Goal: Information Seeking & Learning: Learn about a topic

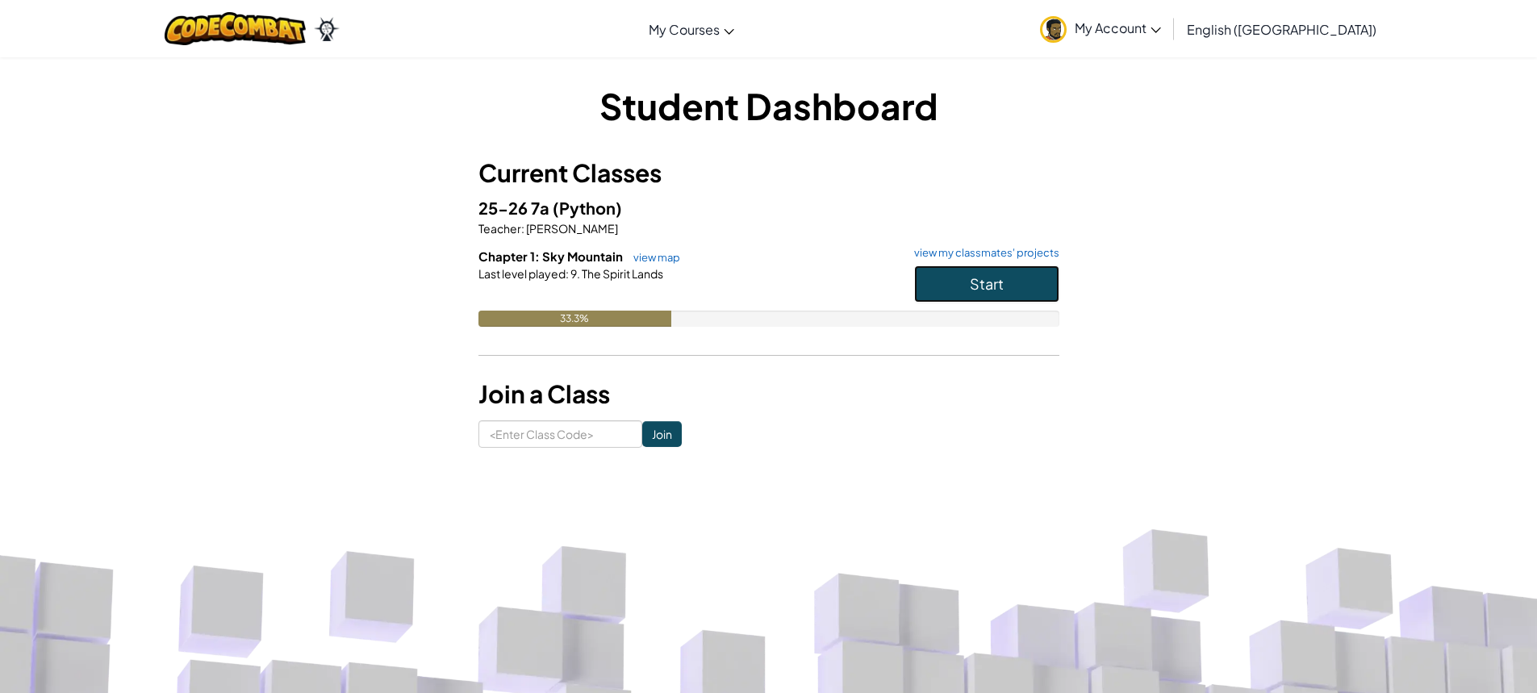
click at [990, 275] on span "Start" at bounding box center [987, 283] width 34 height 19
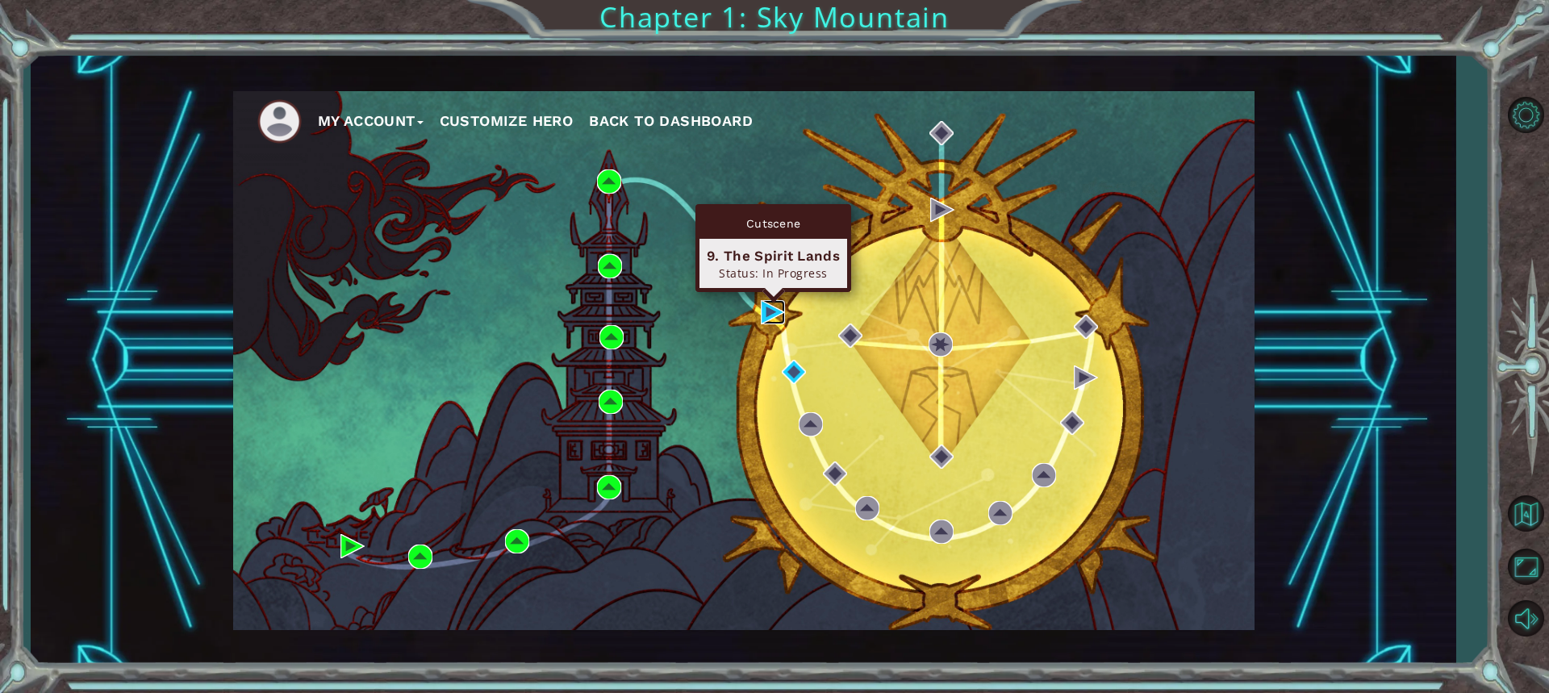
click at [775, 318] on img at bounding box center [773, 312] width 24 height 24
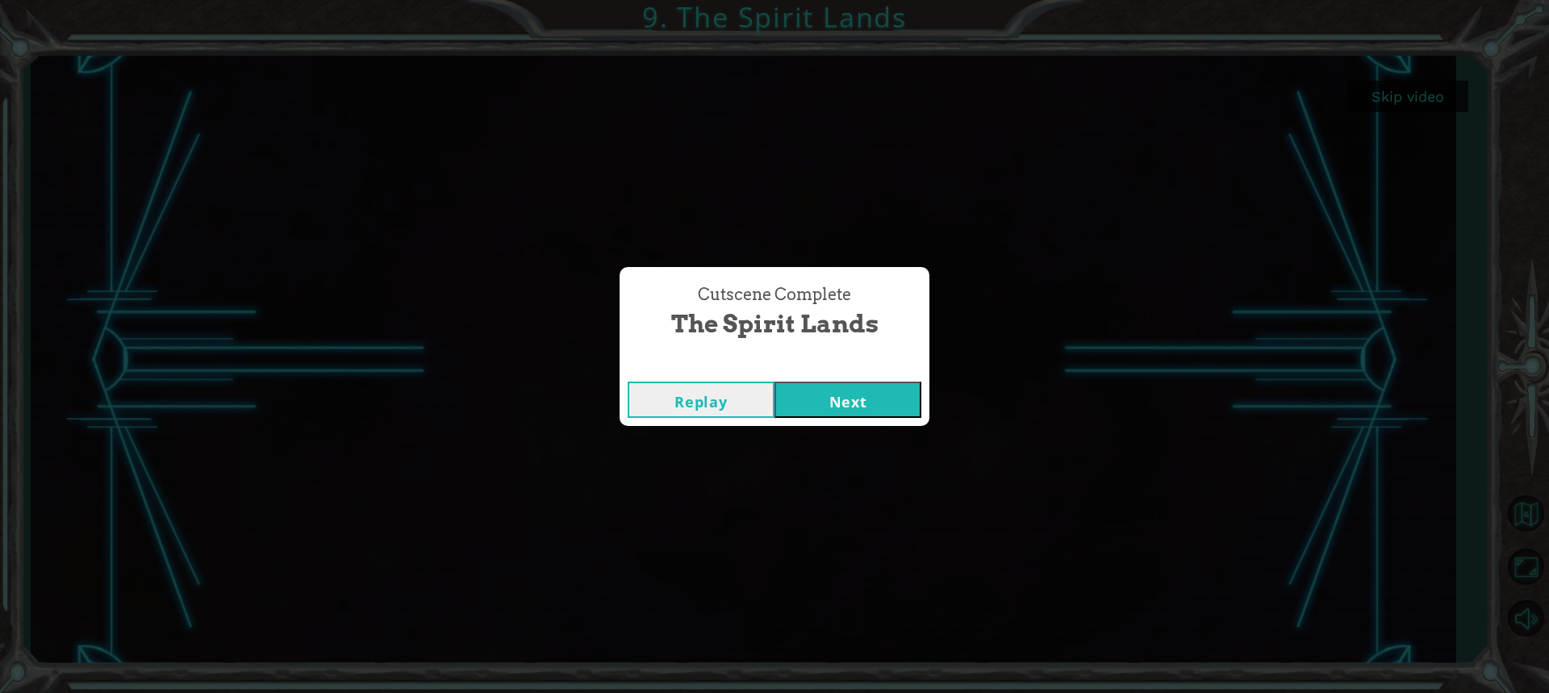
click at [838, 399] on button "Next" at bounding box center [848, 400] width 147 height 36
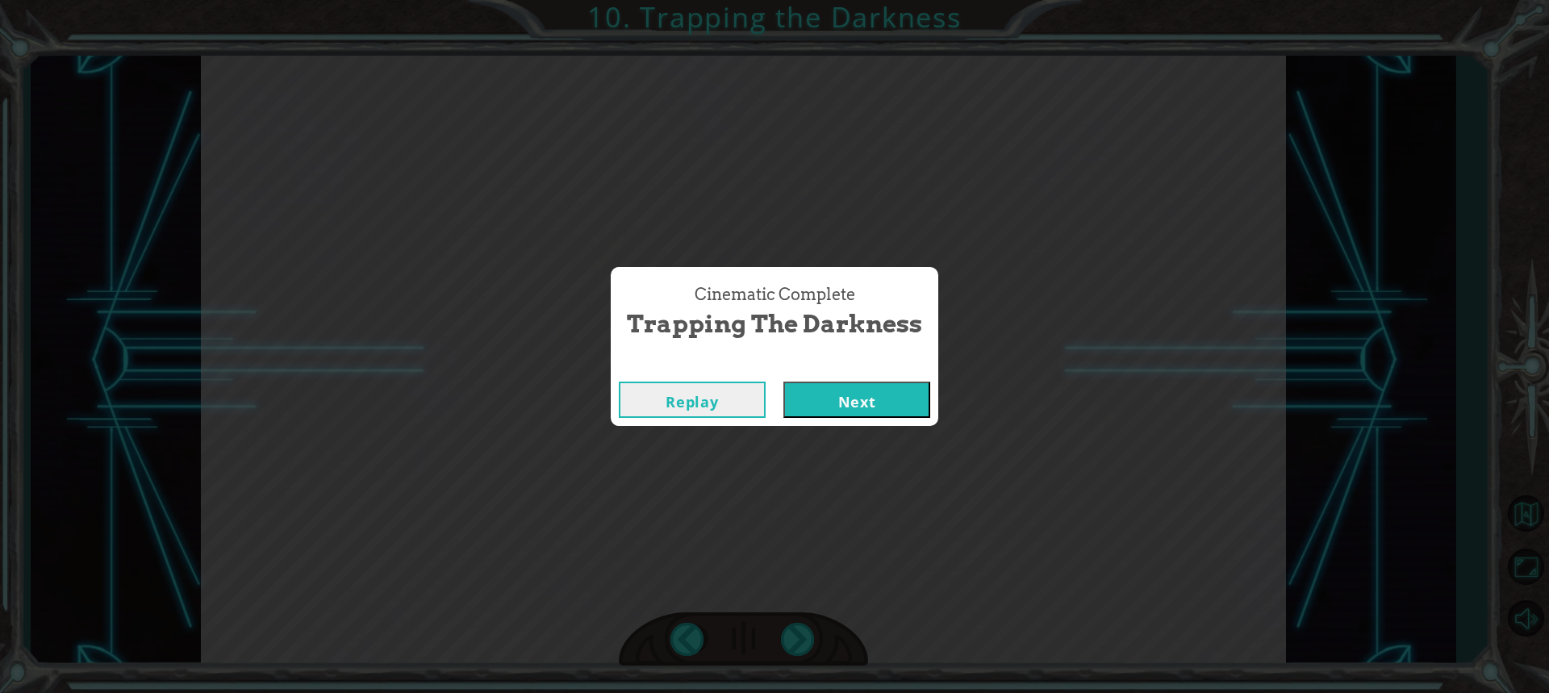
click at [836, 387] on button "Next" at bounding box center [857, 400] width 147 height 36
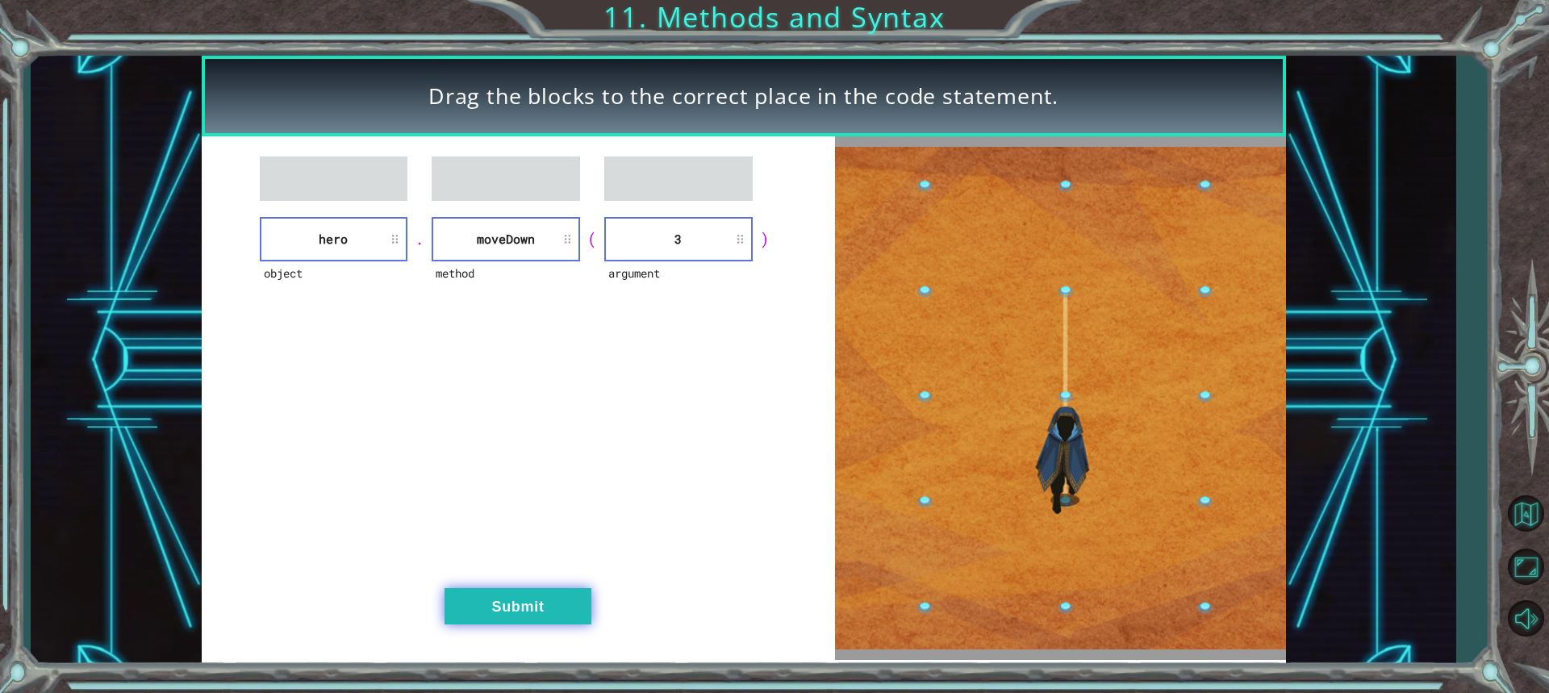
click at [563, 599] on button "Submit" at bounding box center [518, 606] width 147 height 36
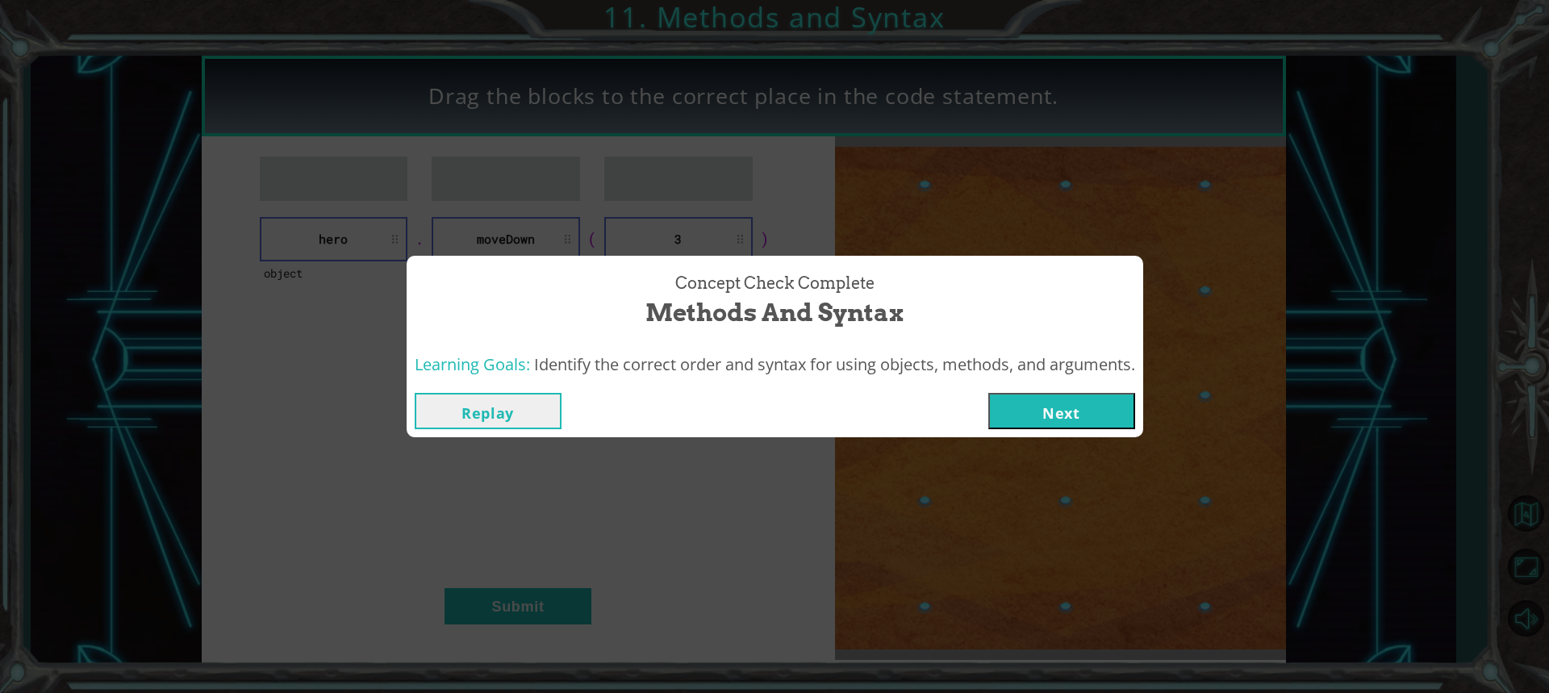
click at [1092, 416] on button "Next" at bounding box center [1062, 411] width 147 height 36
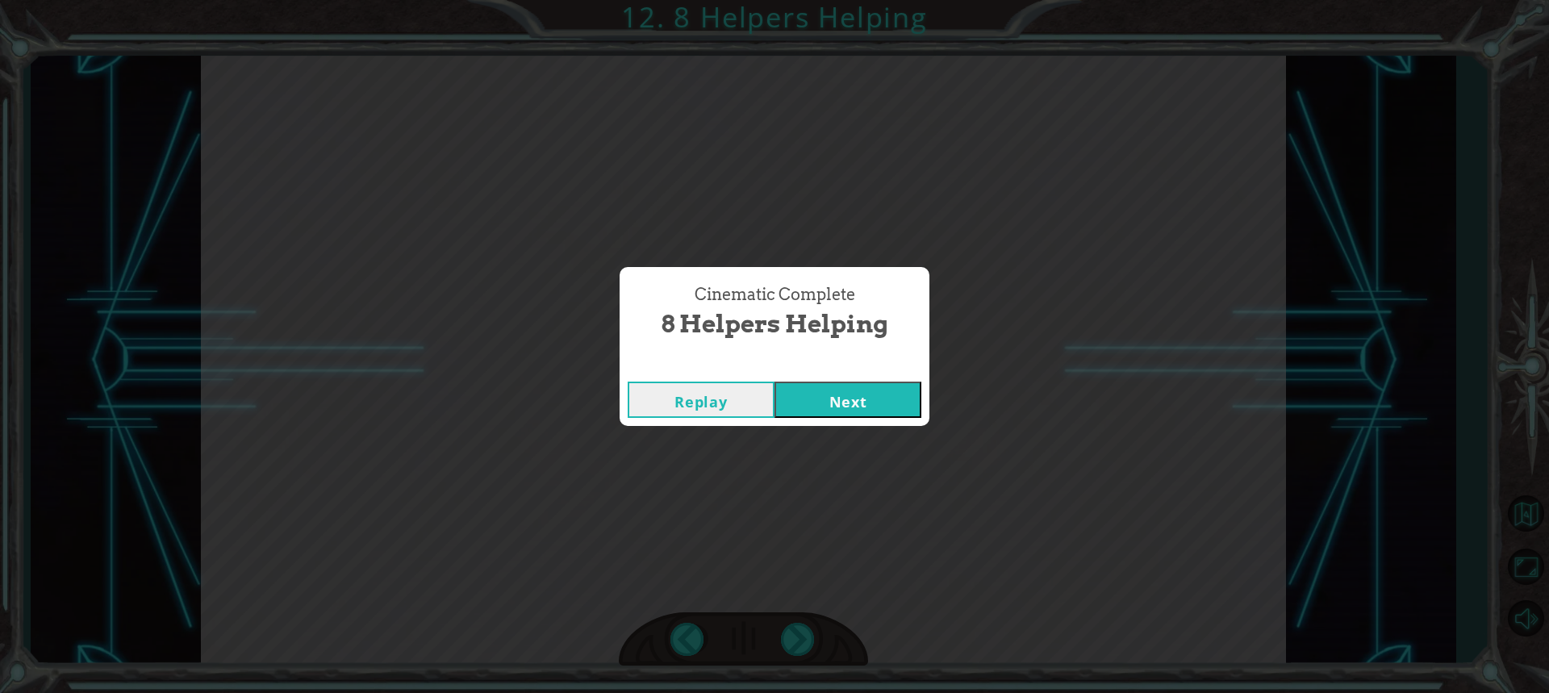
click at [882, 391] on button "Next" at bounding box center [848, 400] width 147 height 36
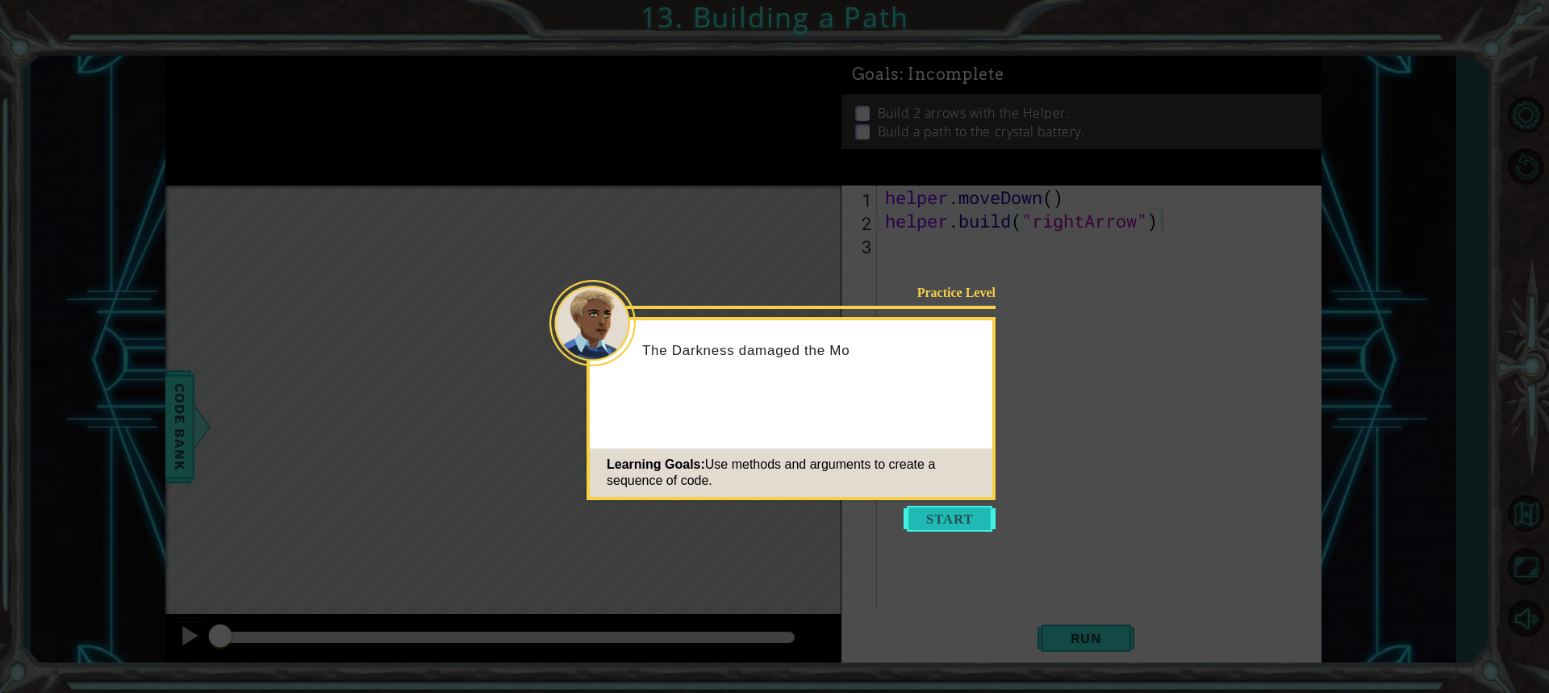
click at [917, 511] on button "Start" at bounding box center [950, 519] width 92 height 26
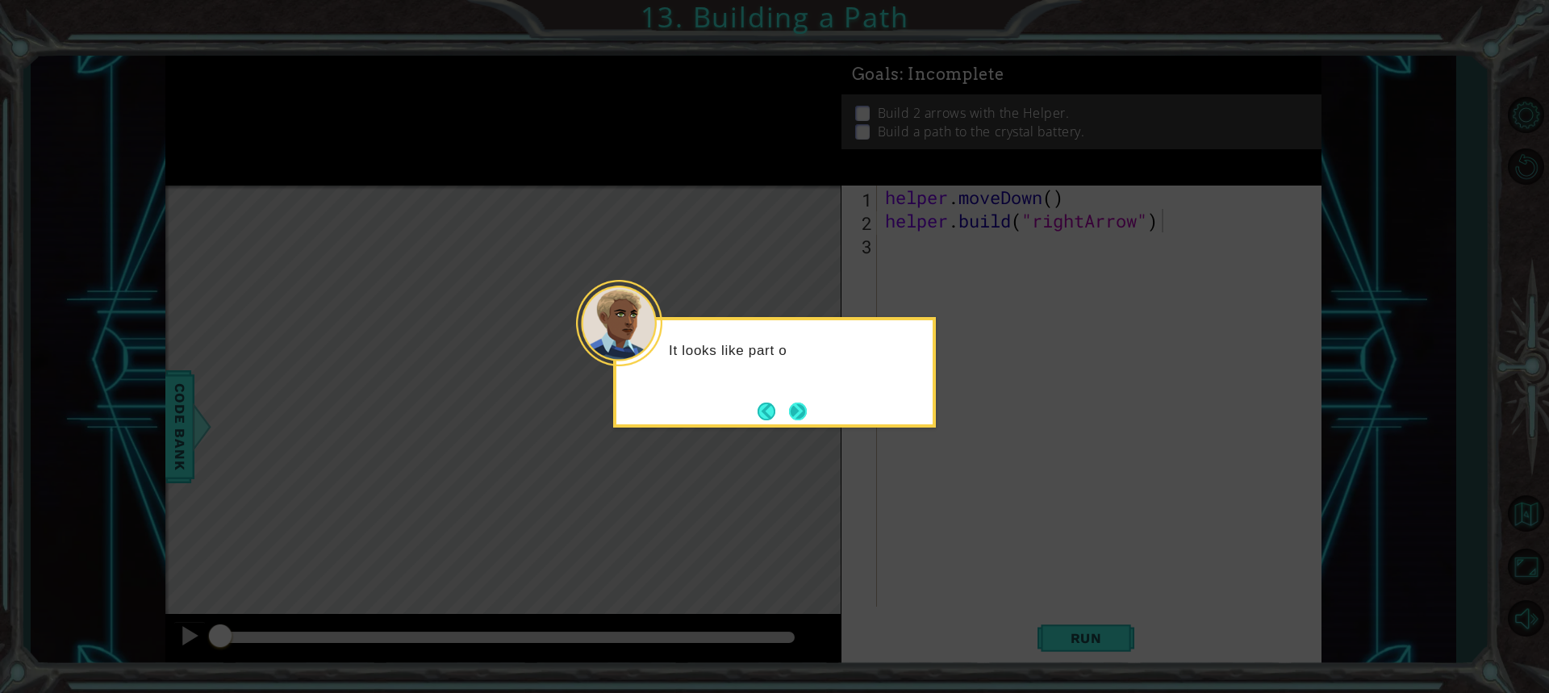
click at [789, 403] on button "Next" at bounding box center [798, 412] width 18 height 18
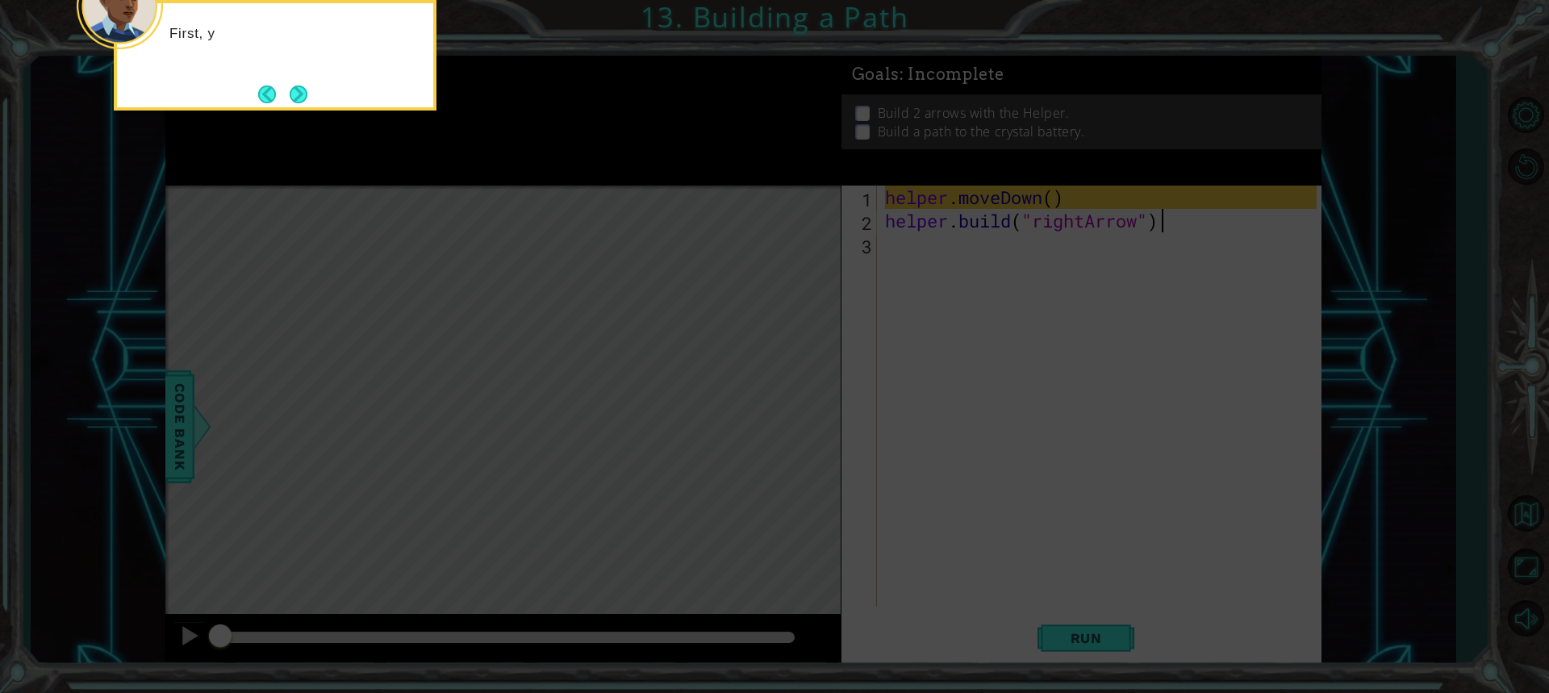
click at [801, 412] on icon at bounding box center [774, 103] width 1549 height 1179
click at [299, 98] on button "Next" at bounding box center [299, 95] width 18 height 18
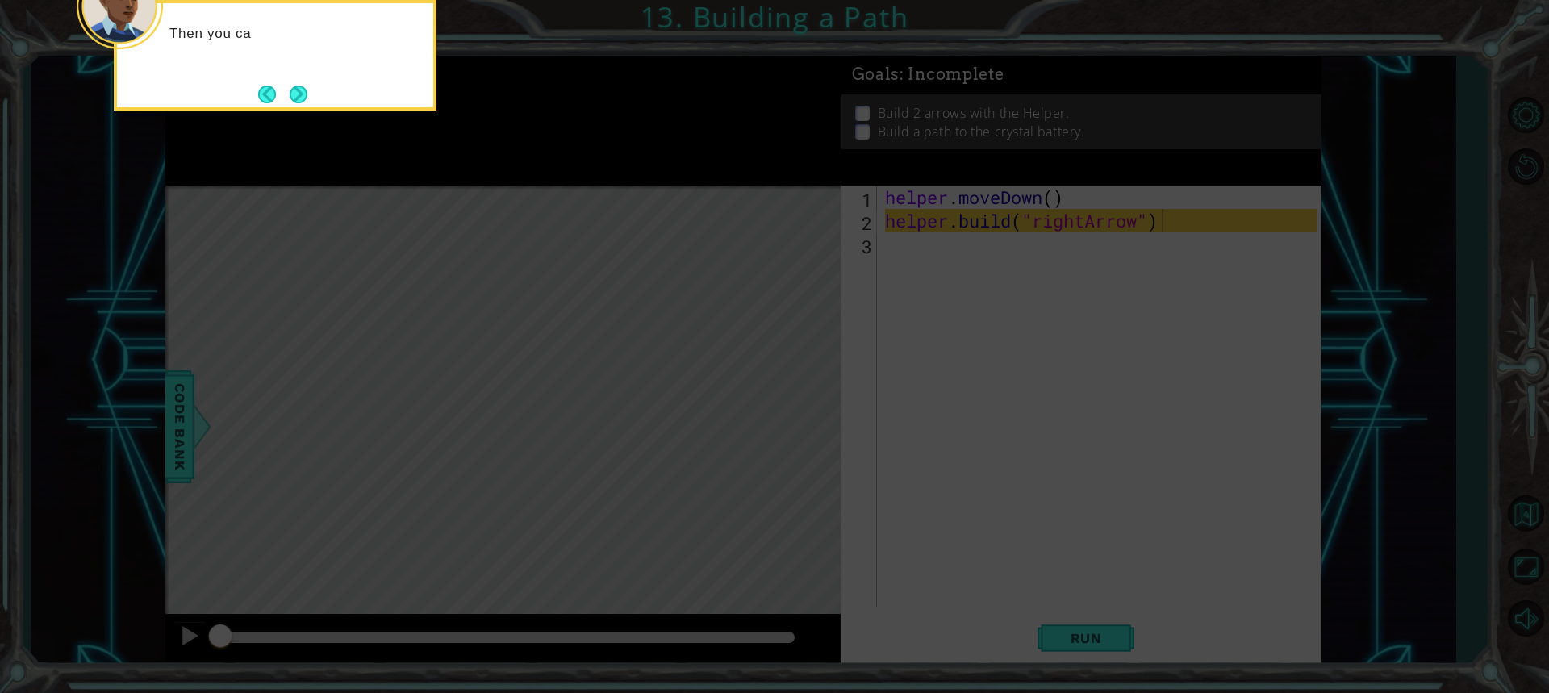
click at [299, 98] on button "Next" at bounding box center [299, 94] width 19 height 19
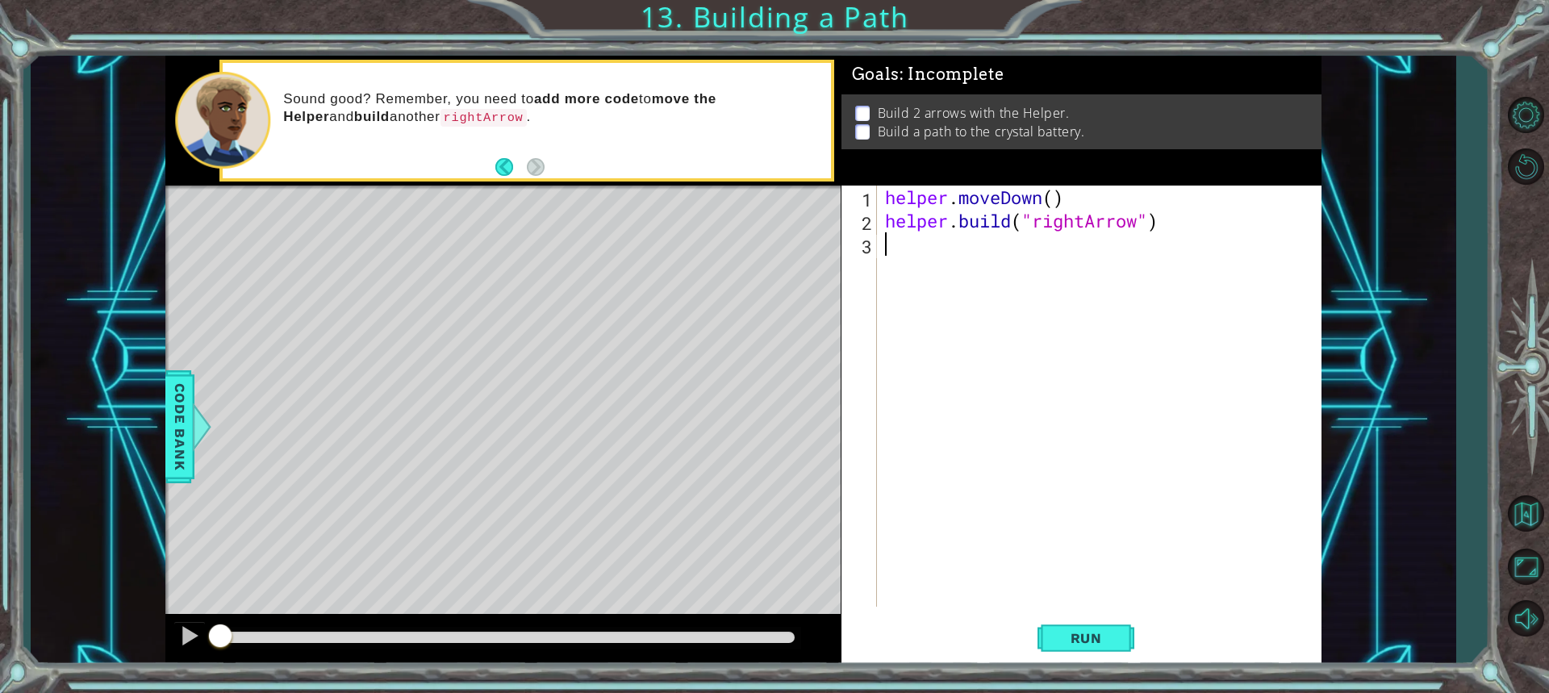
click at [895, 249] on div "helper . moveDown ( ) helper . build ( "rightArrow" )" at bounding box center [1103, 420] width 443 height 468
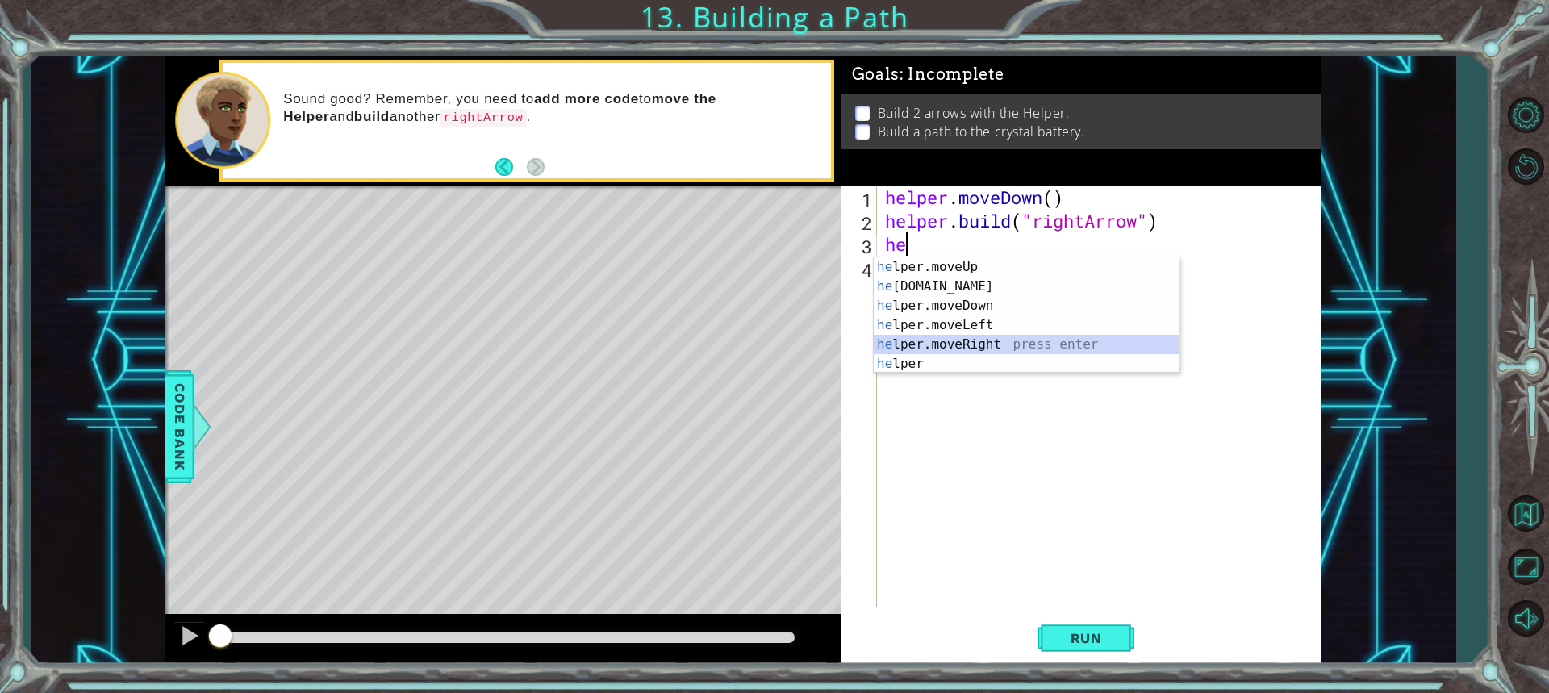
click at [898, 351] on div "he lper.moveUp press enter he [DOMAIN_NAME] press enter he lper.moveDown press …" at bounding box center [1026, 334] width 305 height 155
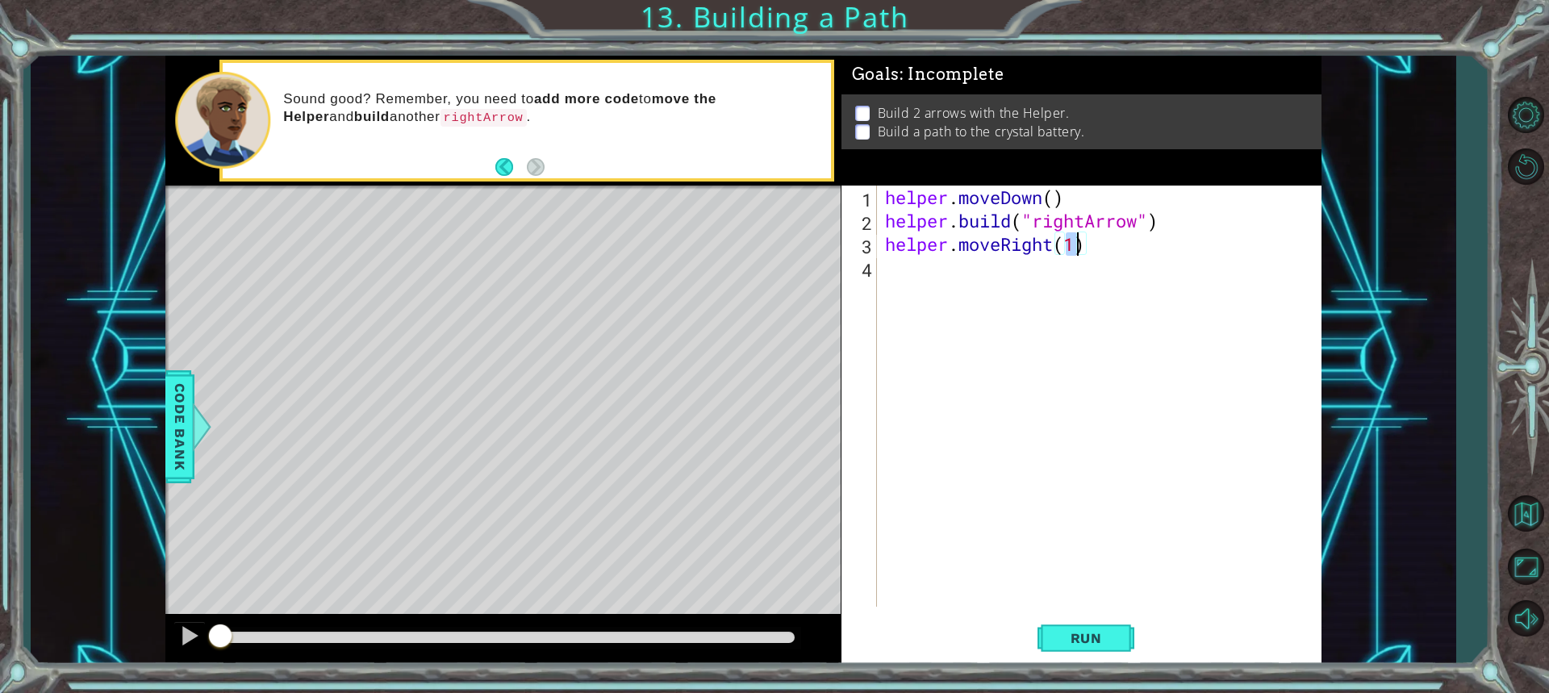
scroll to position [0, 8]
click at [1095, 643] on span "Run" at bounding box center [1087, 638] width 64 height 16
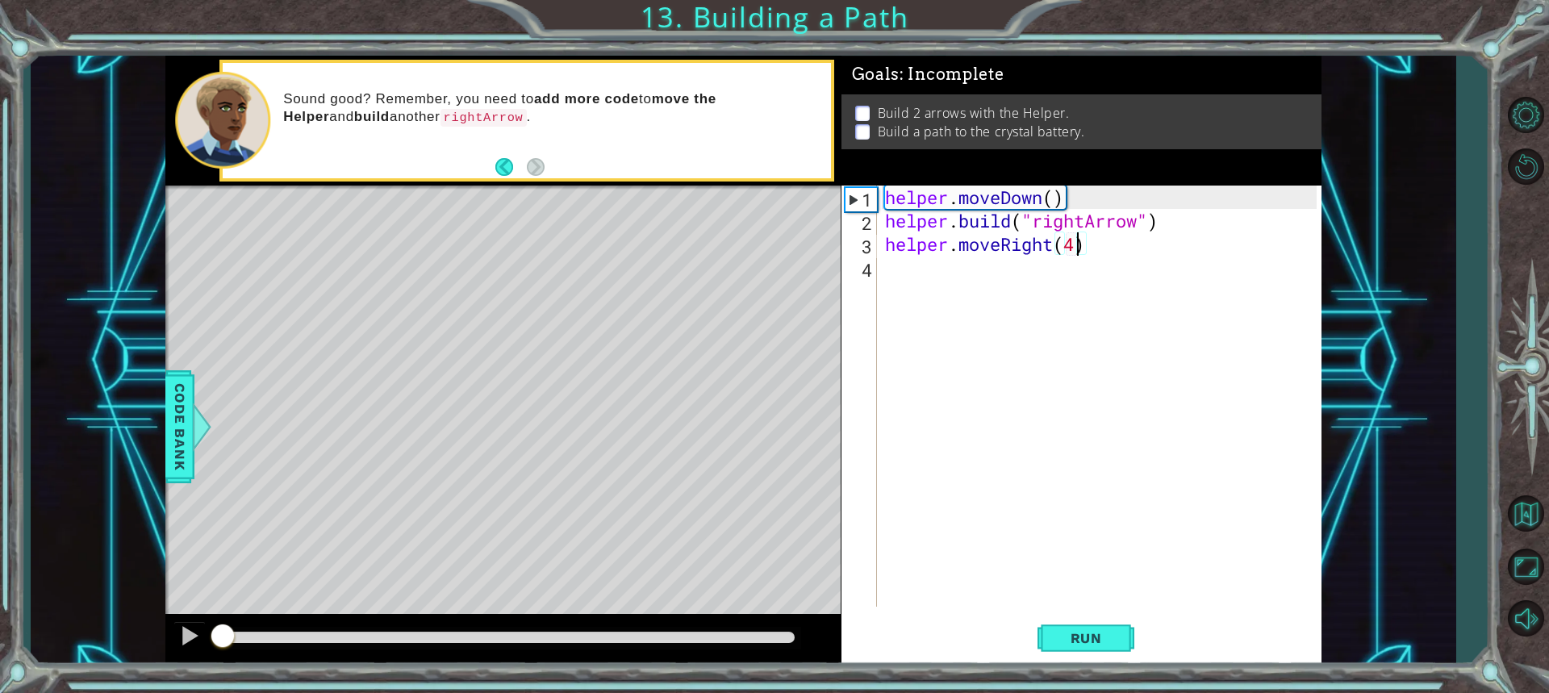
drag, startPoint x: 720, startPoint y: 634, endPoint x: 106, endPoint y: 617, distance: 614.4
click at [94, 646] on div "1 ההההההההההההההההההההההההההההההההההההההההההההההההההההההההההההההההההההההההההההה…" at bounding box center [743, 361] width 1425 height 610
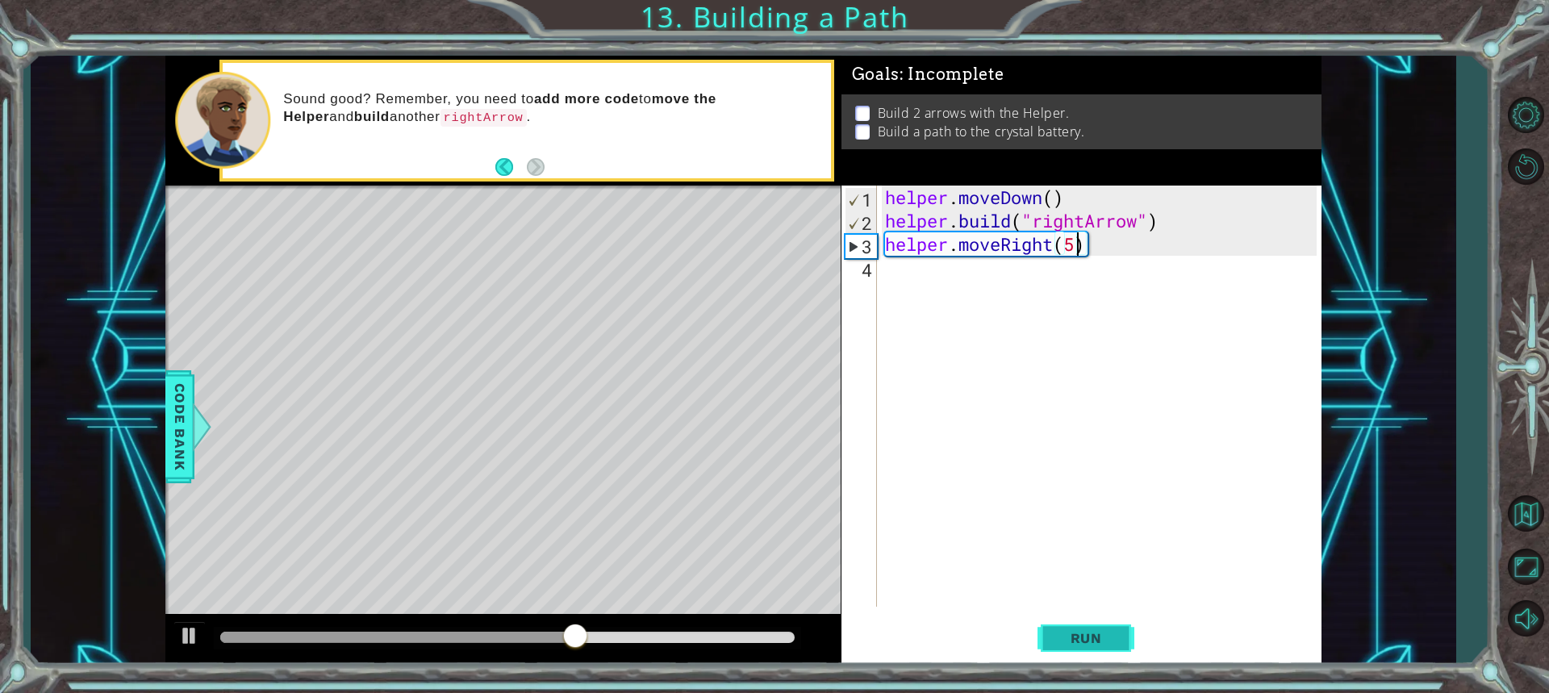
click at [1106, 635] on span "Run" at bounding box center [1087, 638] width 64 height 16
type textarea "helper.moveRight(4)"
click at [894, 269] on div "helper . moveDown ( ) helper . build ( "rightArrow" ) helper . moveRight ( 4 )" at bounding box center [1103, 420] width 443 height 468
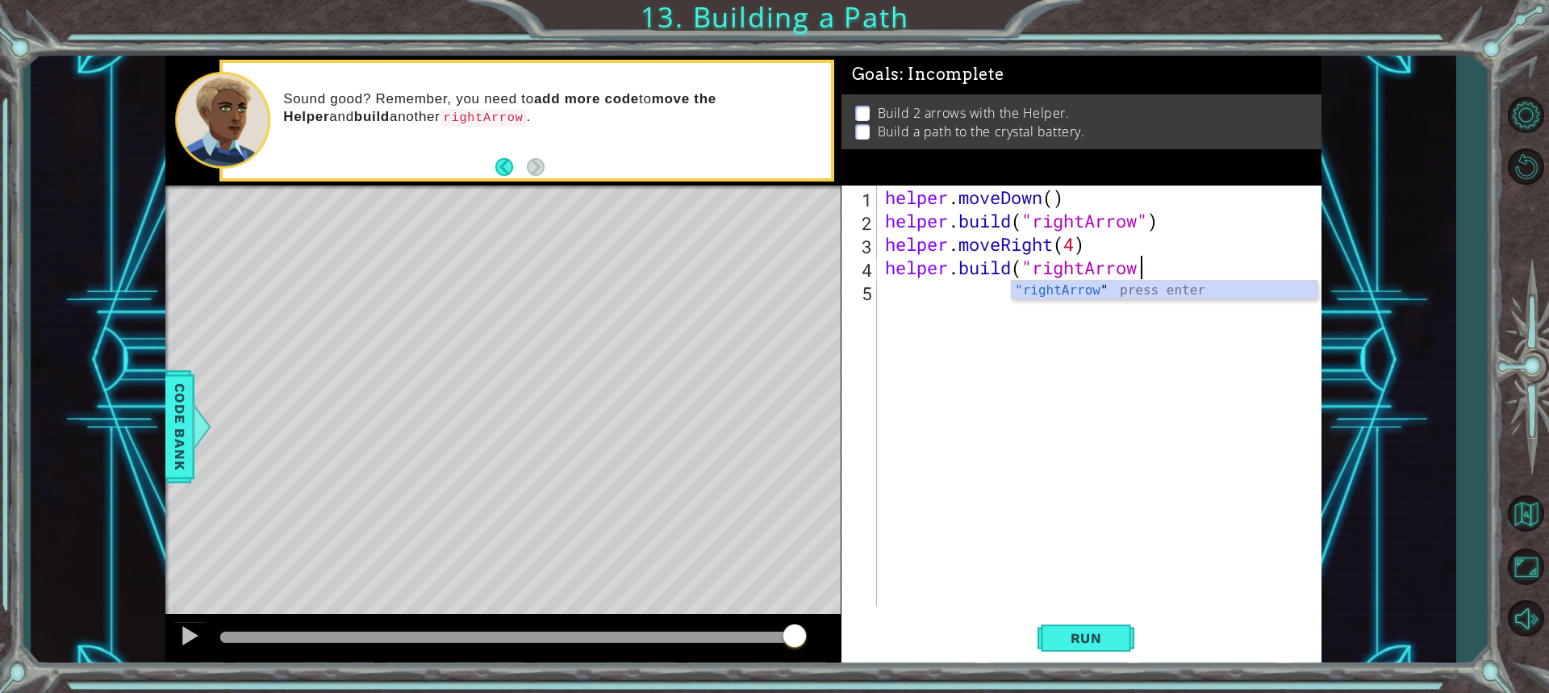
scroll to position [0, 11]
type textarea "[DOMAIN_NAME]("rightArrow")"
click at [1073, 622] on button "Run" at bounding box center [1086, 638] width 97 height 48
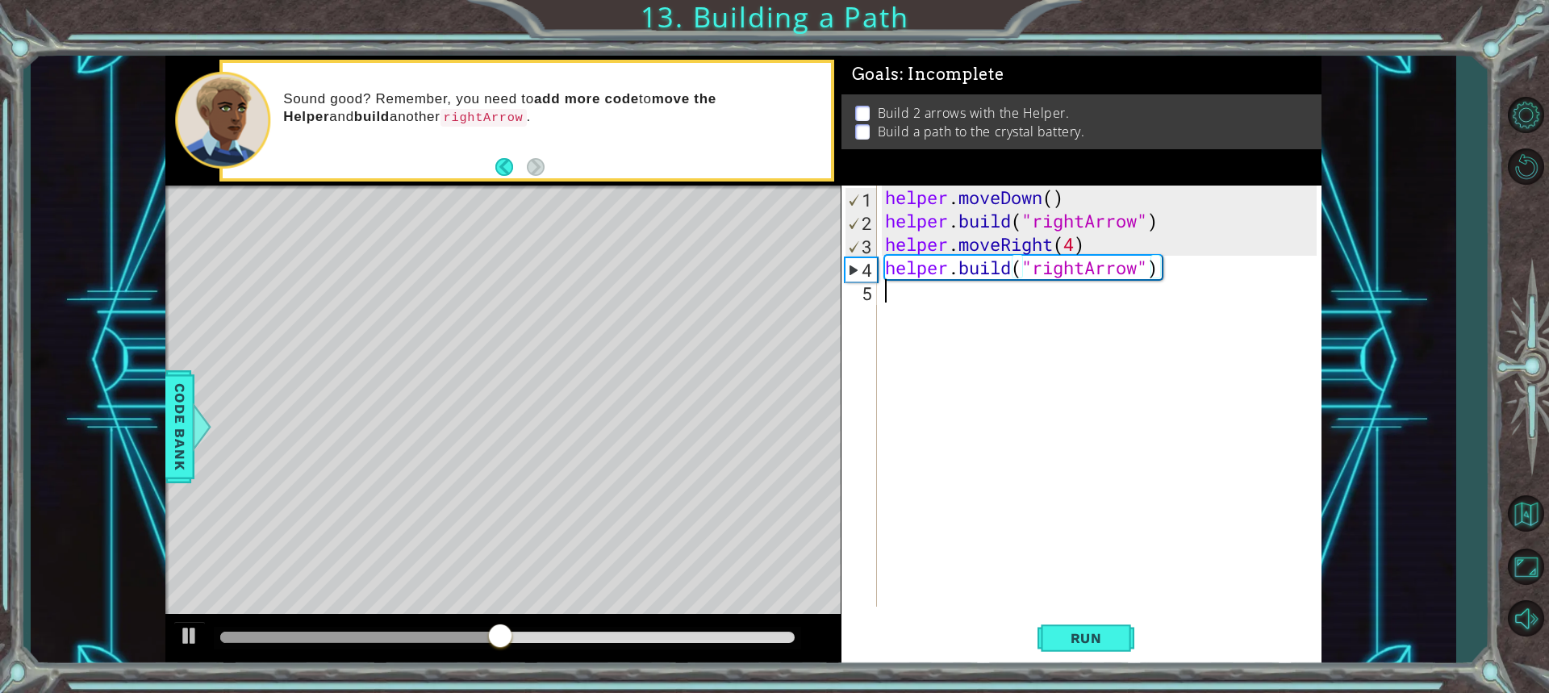
click at [918, 302] on div "helper . moveDown ( ) helper . build ( "rightArrow" ) helper . moveRight ( 4 ) …" at bounding box center [1103, 420] width 443 height 468
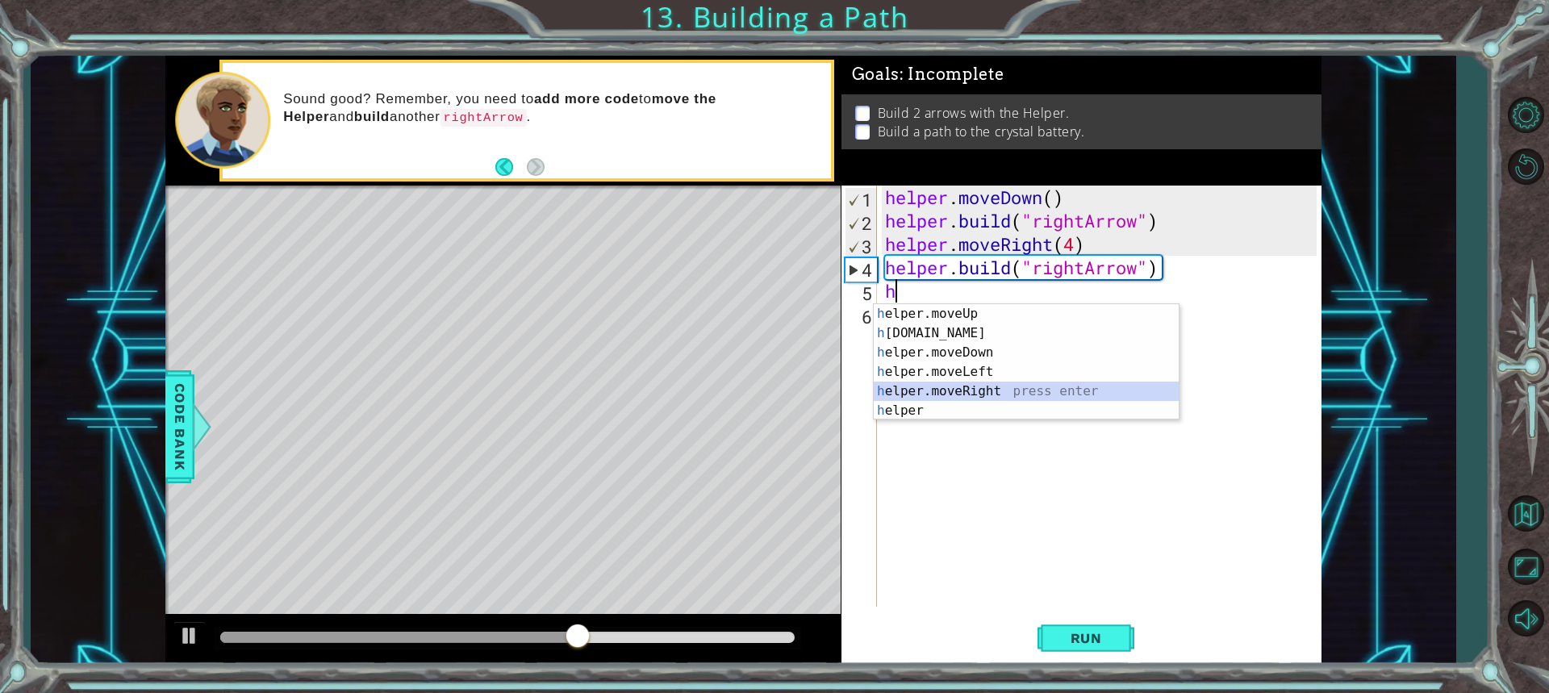
click at [908, 394] on div "h elper.moveUp press enter h [DOMAIN_NAME] press enter h elper.moveDown press e…" at bounding box center [1026, 381] width 305 height 155
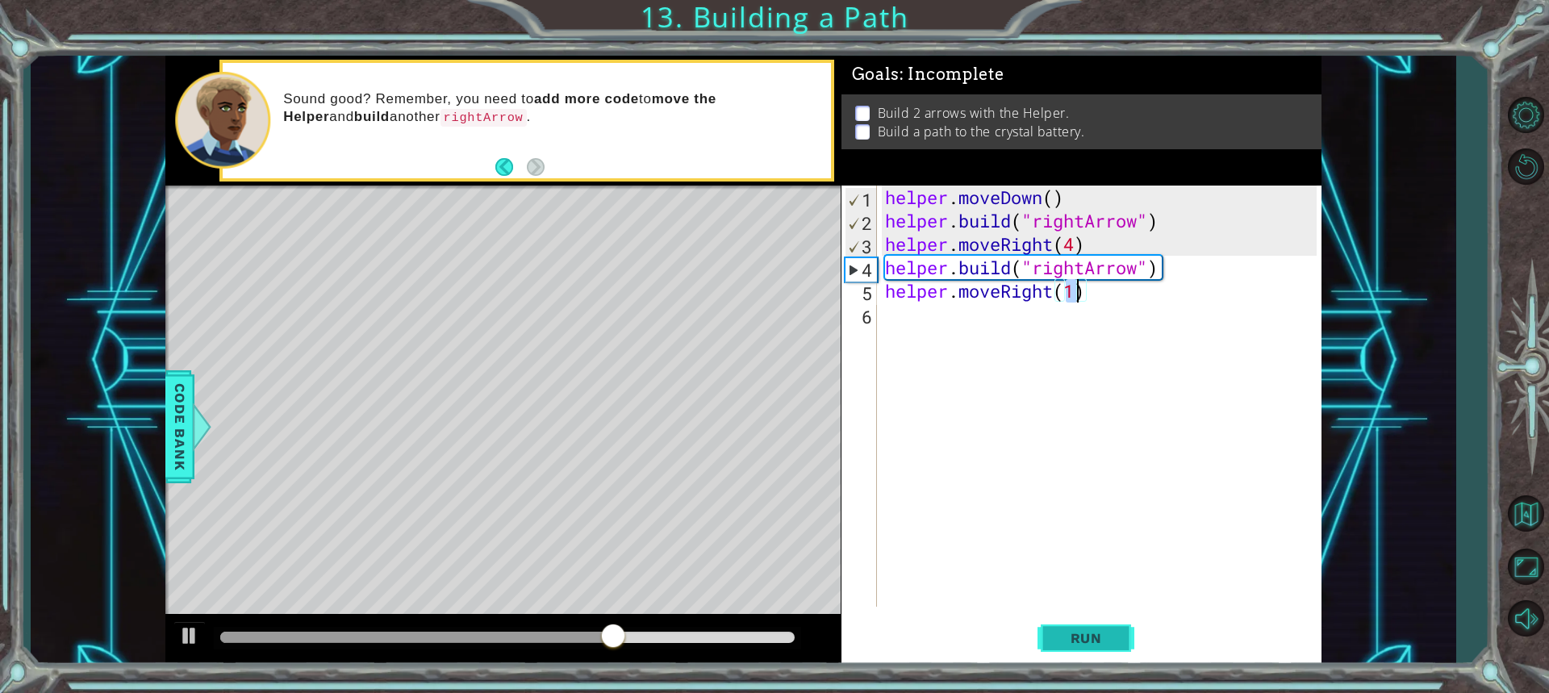
click at [1070, 640] on span "Run" at bounding box center [1087, 638] width 64 height 16
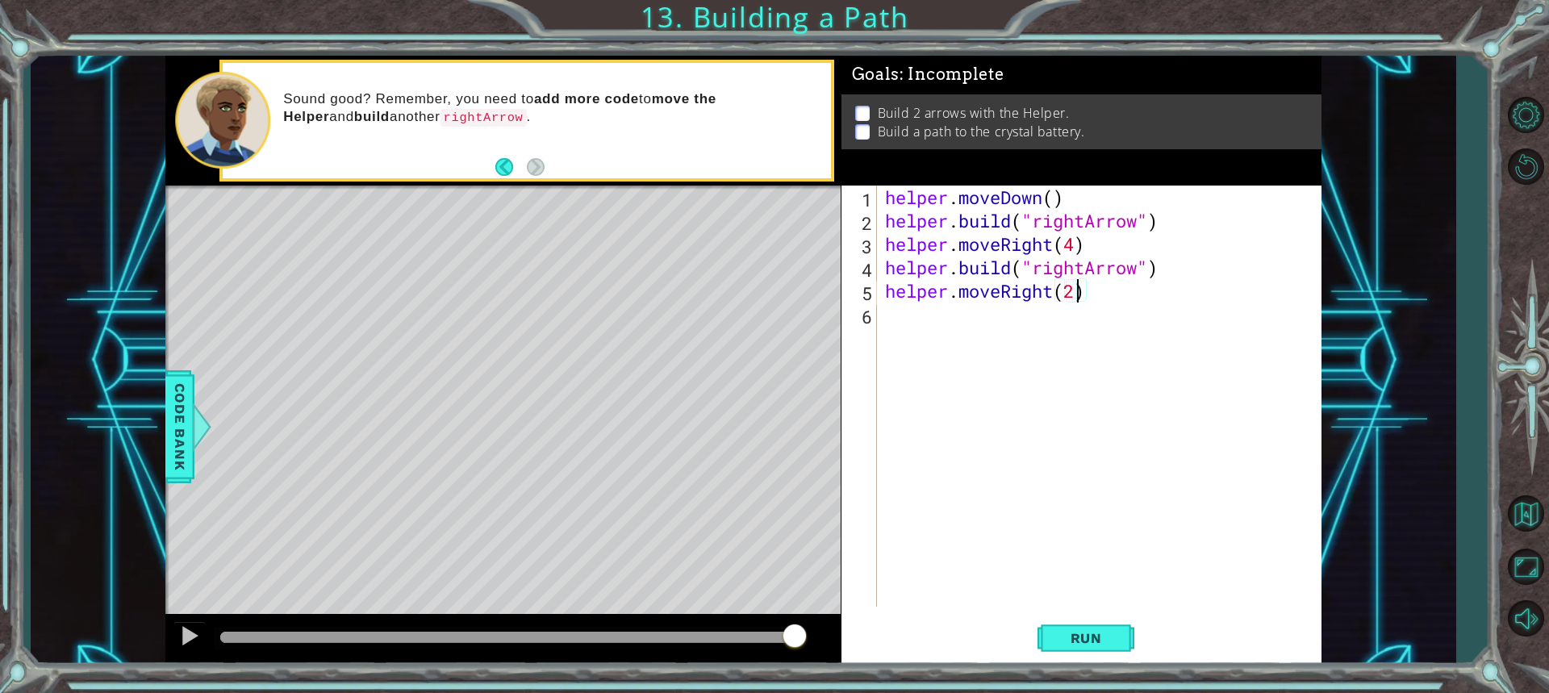
scroll to position [0, 8]
click at [1101, 632] on span "Run" at bounding box center [1087, 638] width 64 height 16
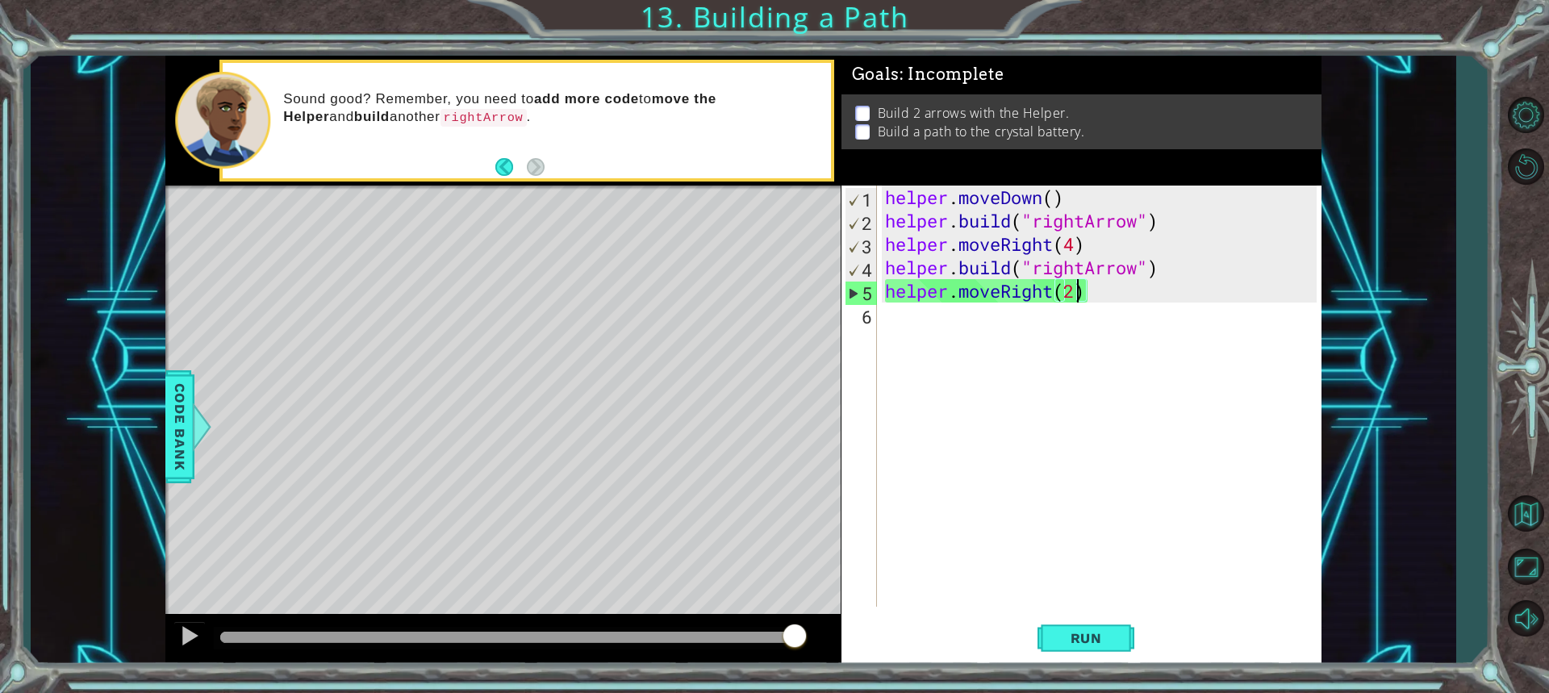
drag, startPoint x: 526, startPoint y: 624, endPoint x: 901, endPoint y: 565, distance: 379.9
click at [897, 567] on div "1 ההההההההההההההההההההההההההההההההההההההההההההההההההההההההההההההההההההההההההההה…" at bounding box center [743, 361] width 1156 height 610
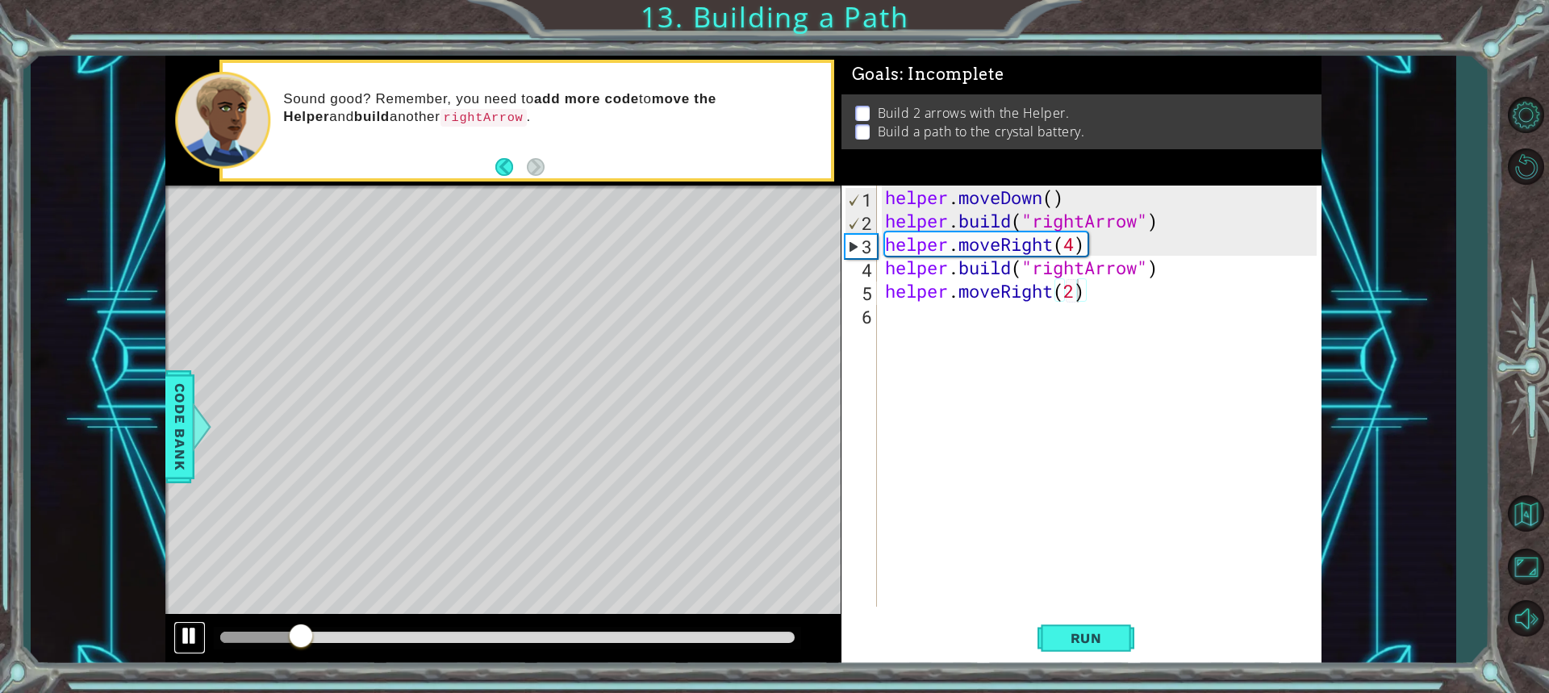
click at [186, 633] on div at bounding box center [189, 635] width 21 height 21
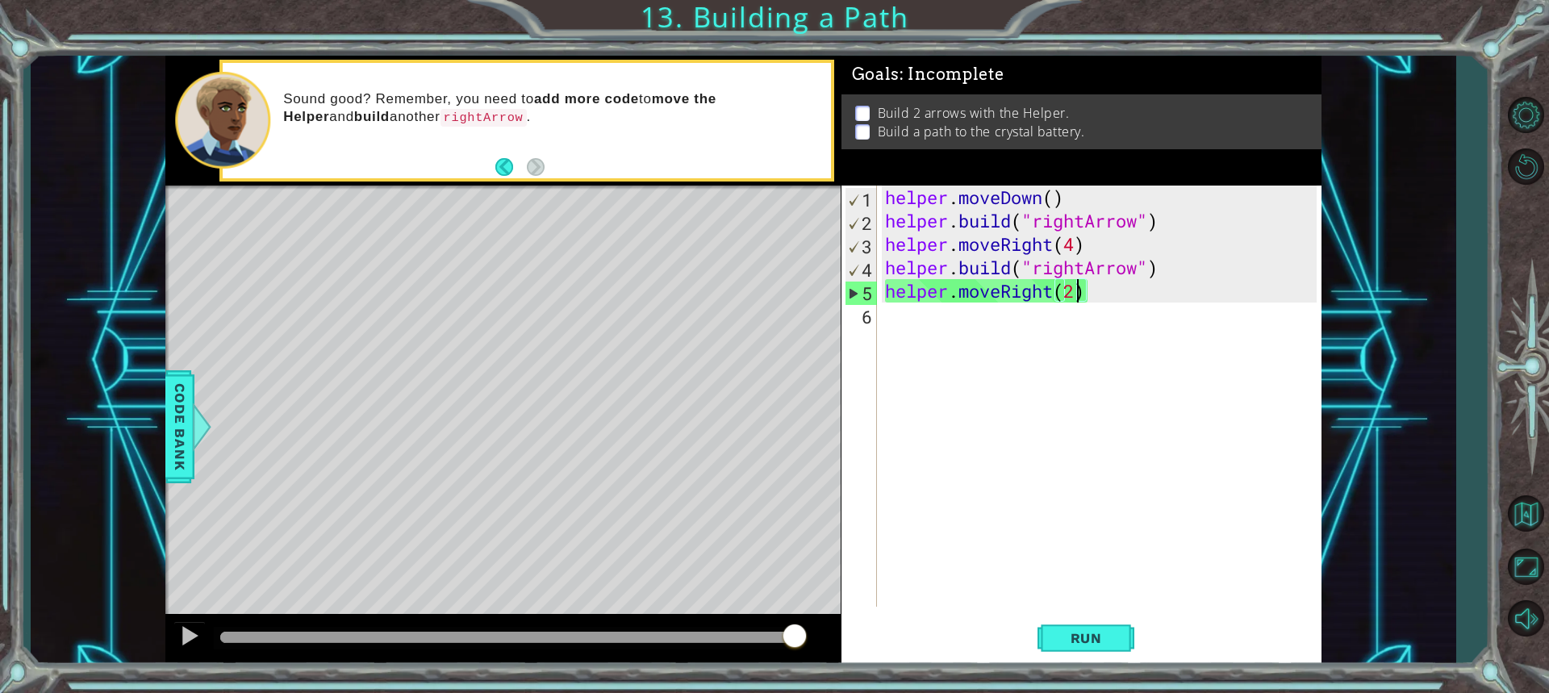
drag, startPoint x: 304, startPoint y: 640, endPoint x: 845, endPoint y: 596, distance: 542.4
click at [845, 596] on div "1 ההההההההההההההההההההההההההההההההההההההההההההההההההההההההההההההההההההההההההההה…" at bounding box center [743, 361] width 1156 height 610
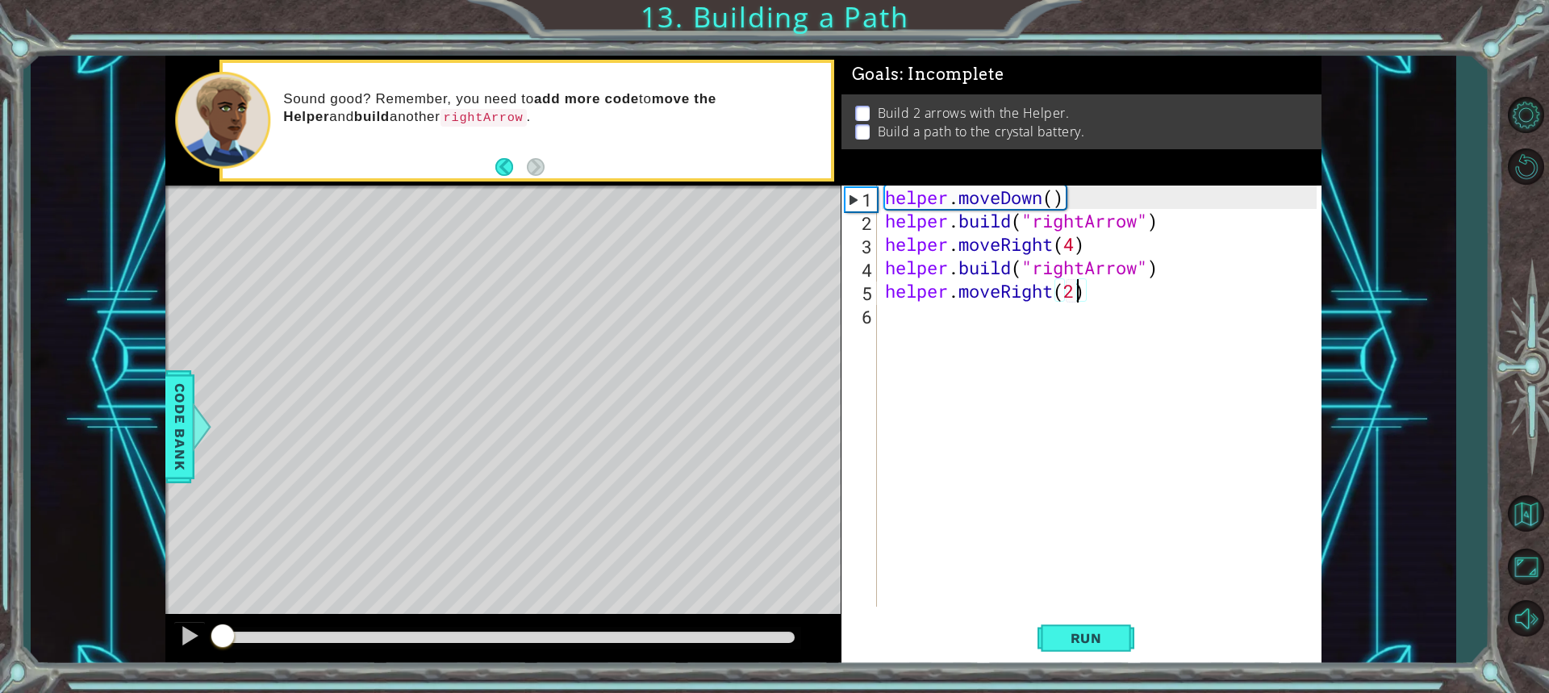
drag, startPoint x: 792, startPoint y: 629, endPoint x: 120, endPoint y: 611, distance: 671.7
click at [120, 611] on div "1 ההההההההההההההההההההההההההההההההההההההההההההההההההההההההההההההההההההההההההההה…" at bounding box center [743, 361] width 1425 height 610
click at [190, 636] on div at bounding box center [189, 635] width 21 height 21
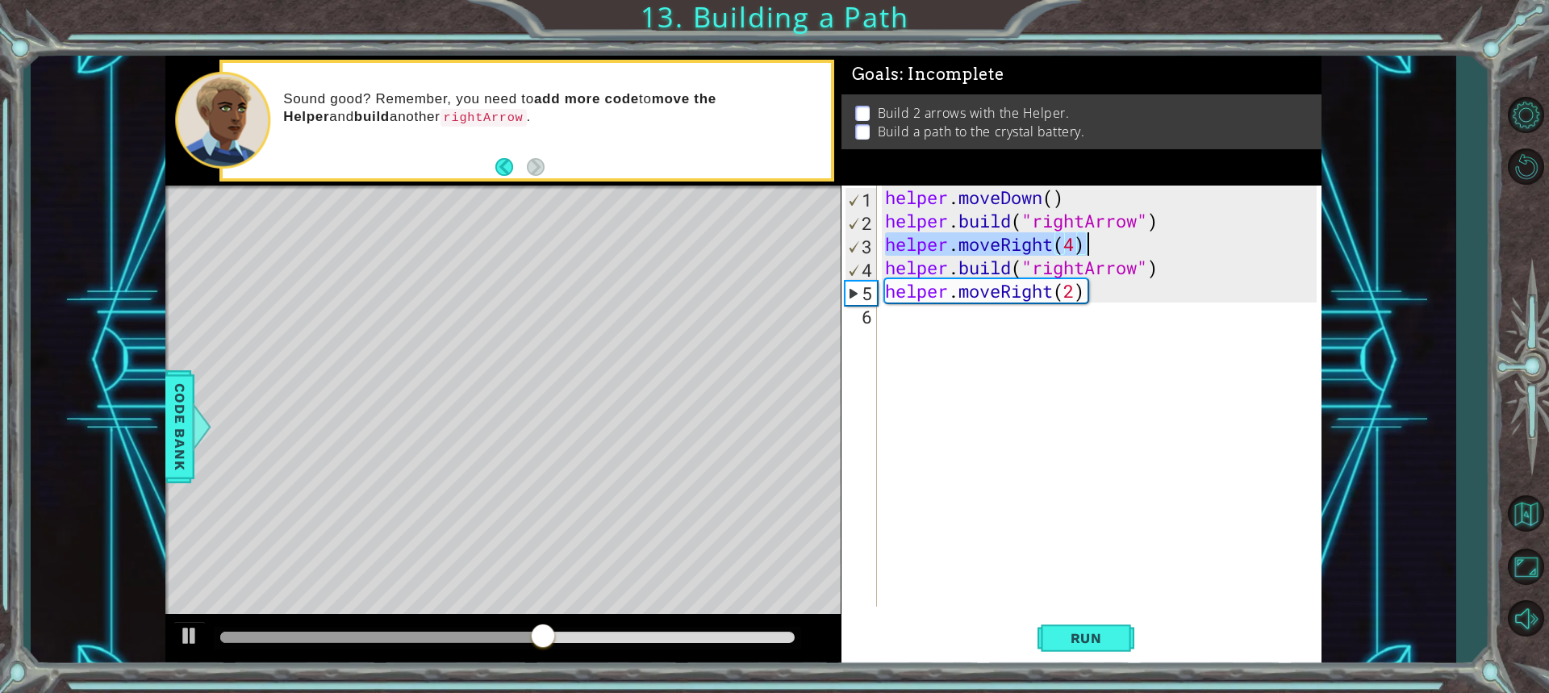
drag, startPoint x: 886, startPoint y: 250, endPoint x: 1092, endPoint y: 245, distance: 205.9
click at [1092, 245] on div "helper . moveDown ( ) helper . build ( "rightArrow" ) helper . moveRight ( 4 ) …" at bounding box center [1103, 420] width 443 height 468
click at [1013, 237] on div "helper . moveDown ( ) helper . build ( "rightArrow" ) helper . moveRight ( 4 ) …" at bounding box center [1103, 420] width 443 height 468
click at [1085, 244] on div "helper . moveDown ( ) helper . build ( "rightArrow" ) helper . moveRight ( 4 ) …" at bounding box center [1103, 420] width 443 height 468
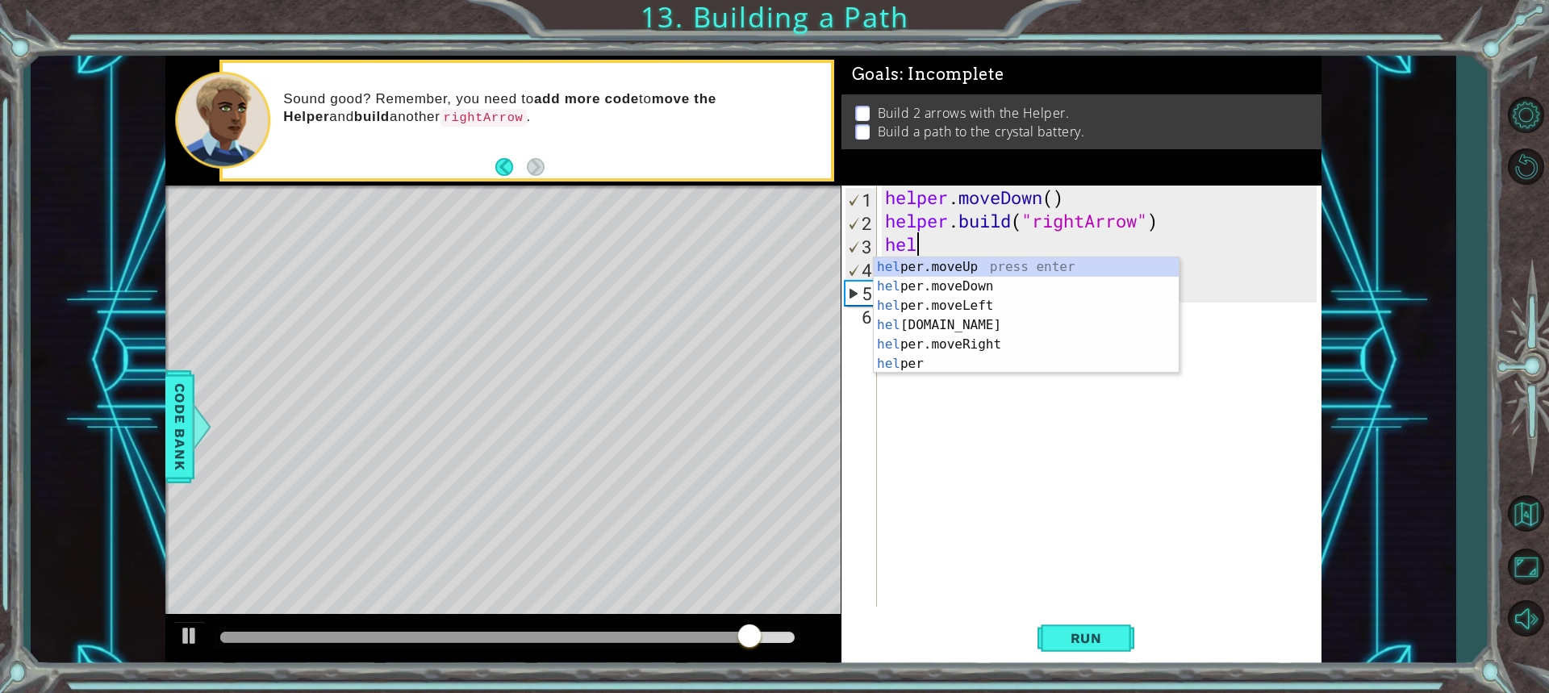
scroll to position [0, 0]
type textarea "h"
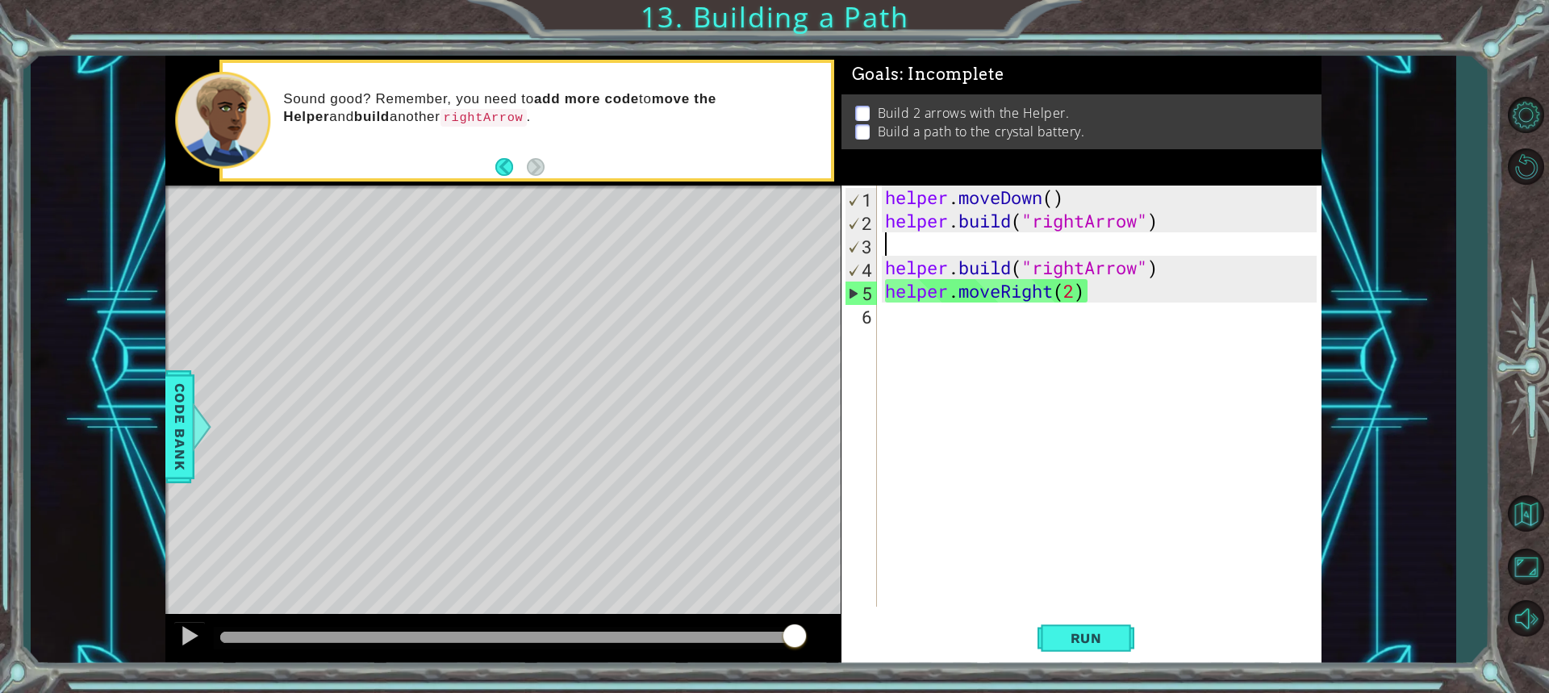
click at [1131, 299] on div "helper . moveDown ( ) helper . build ( "rightArrow" ) helper . build ( "rightAr…" at bounding box center [1103, 420] width 443 height 468
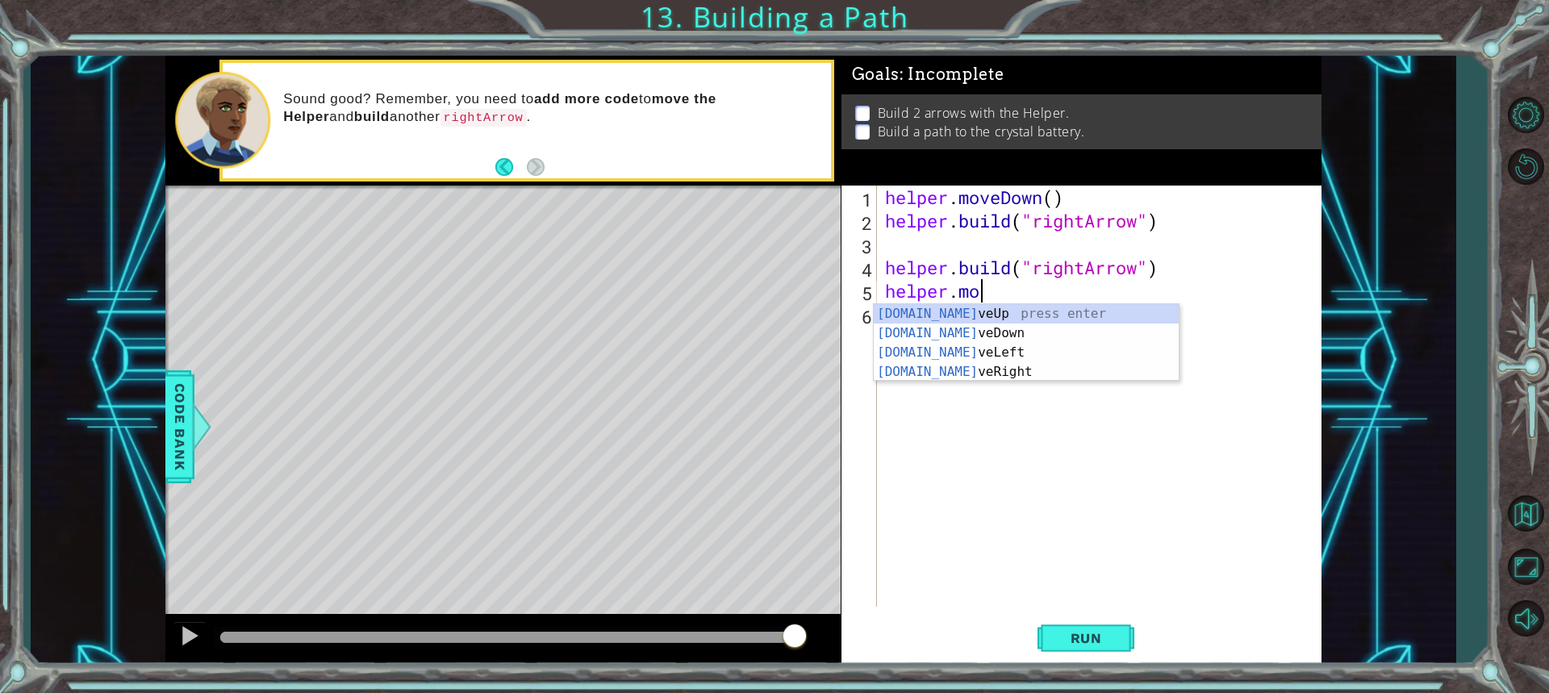
type textarea "h"
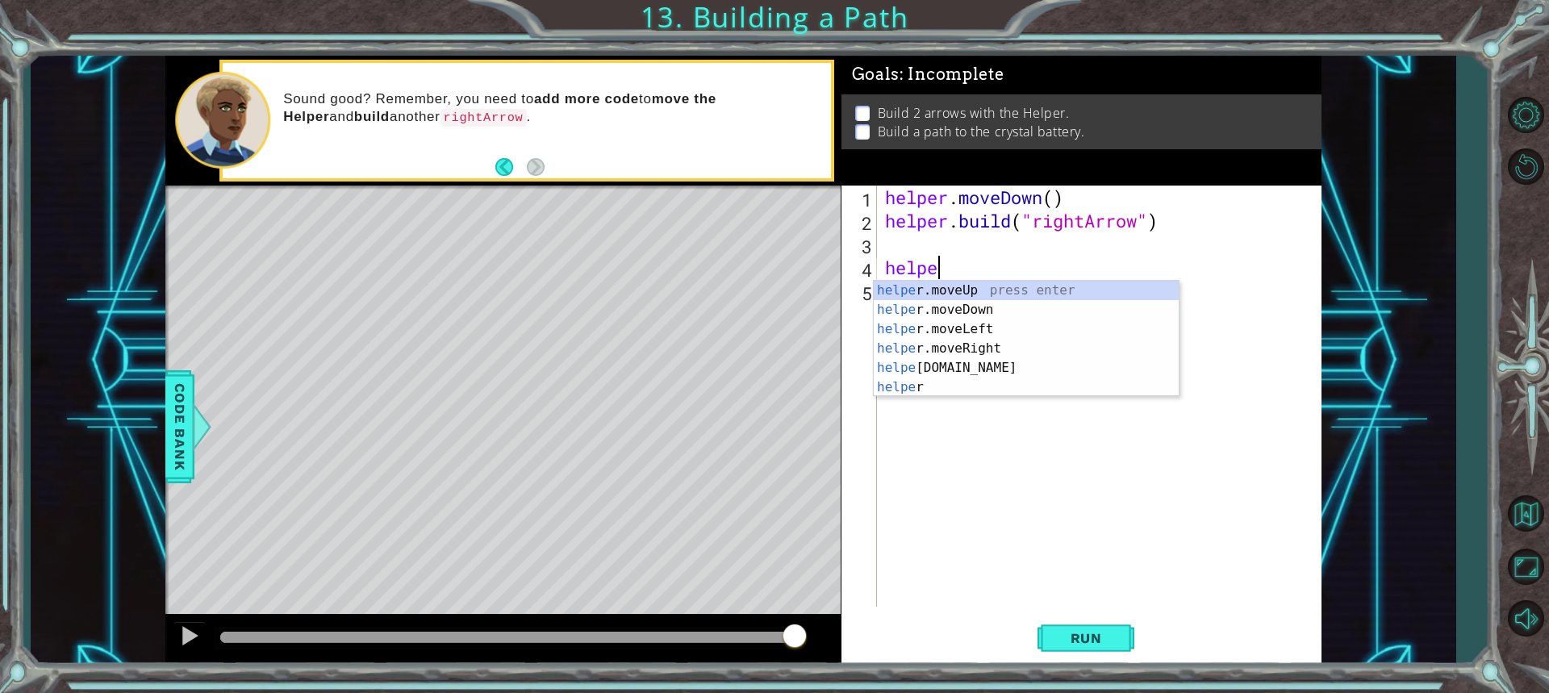
type textarea "h"
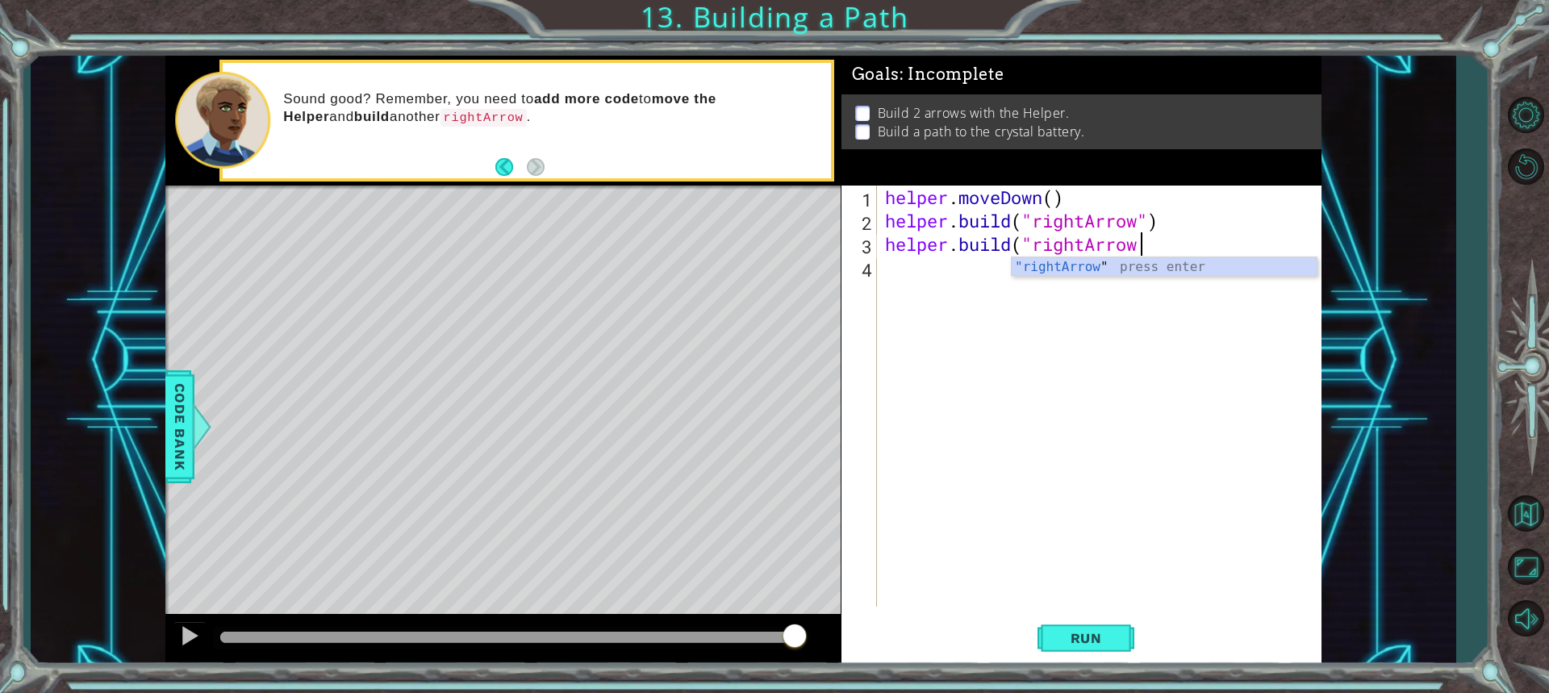
scroll to position [0, 11]
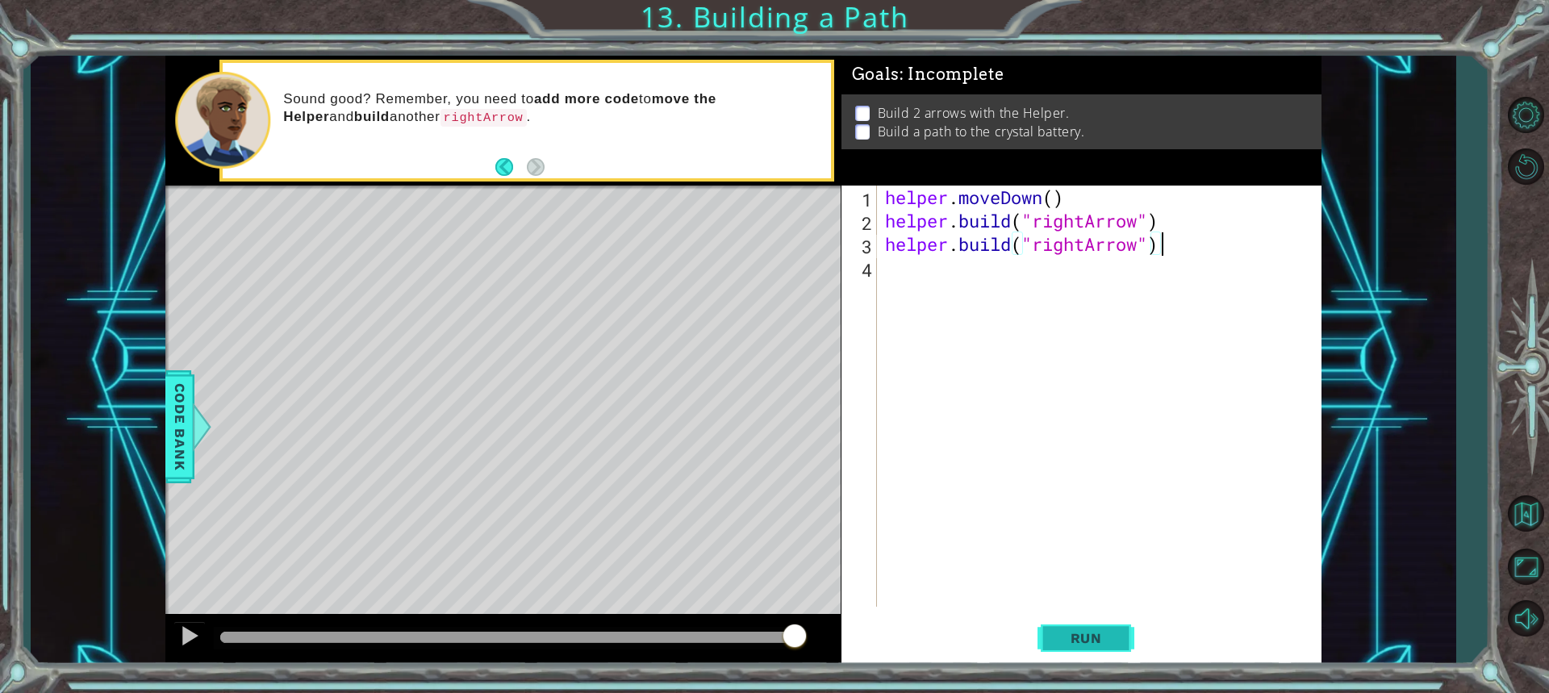
type textarea "[DOMAIN_NAME]("rightArrow")"
click at [1085, 645] on span "Run" at bounding box center [1087, 638] width 64 height 16
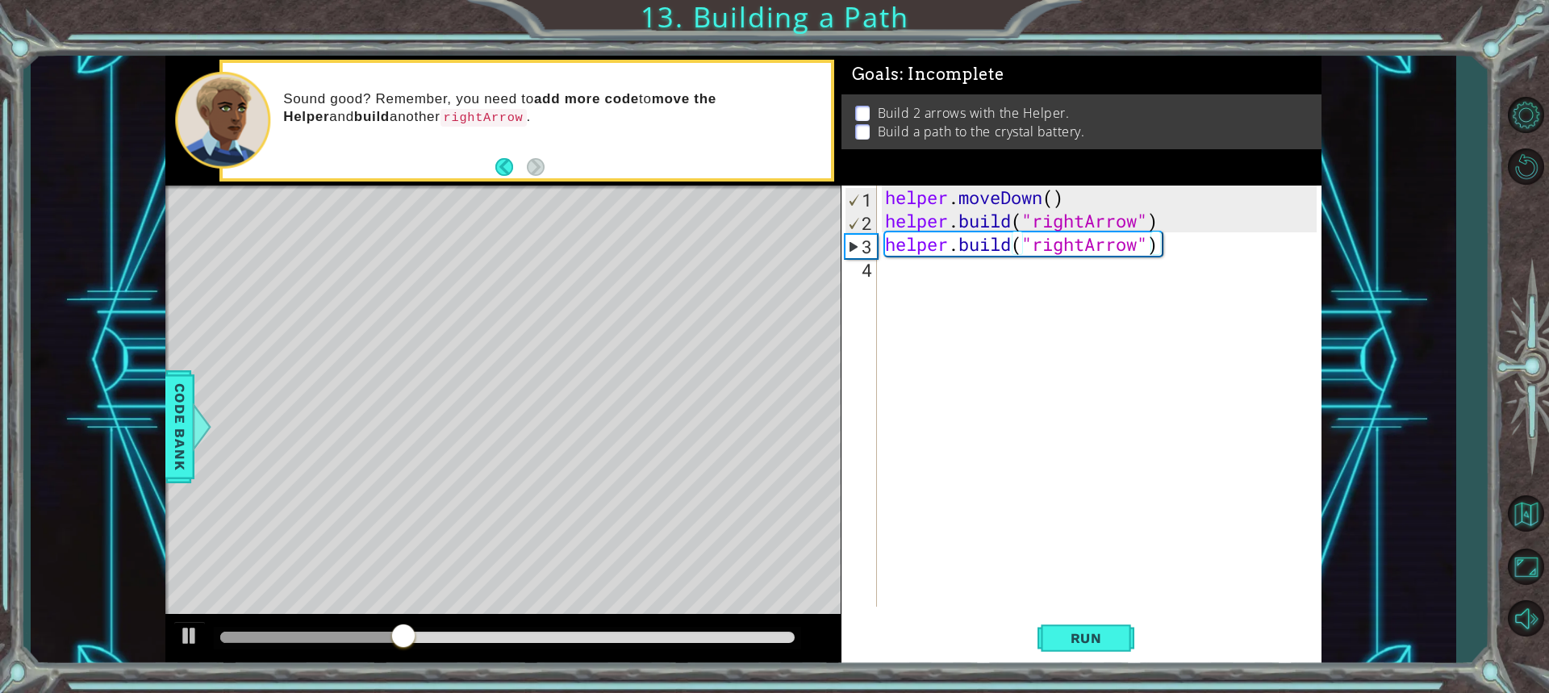
drag, startPoint x: 337, startPoint y: 363, endPoint x: 515, endPoint y: 437, distance: 193.2
click at [433, 423] on div "Level Map" at bounding box center [538, 423] width 746 height 475
click at [904, 280] on div "helper . moveDown ( ) helper . build ( "rightArrow" ) helper . build ( "rightAr…" at bounding box center [1103, 420] width 443 height 468
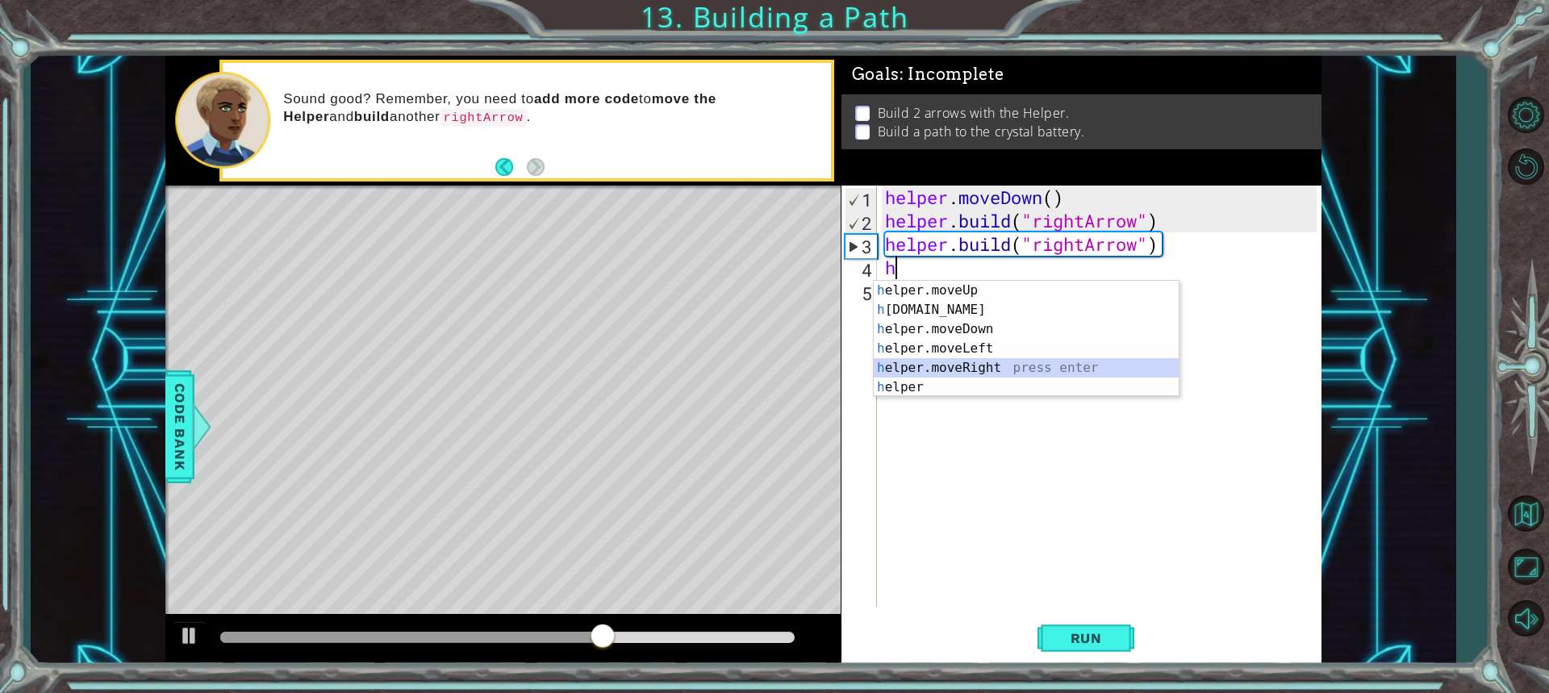
click at [919, 358] on div "h elper.moveUp press enter h [DOMAIN_NAME] press enter h elper.moveDown press e…" at bounding box center [1026, 358] width 305 height 155
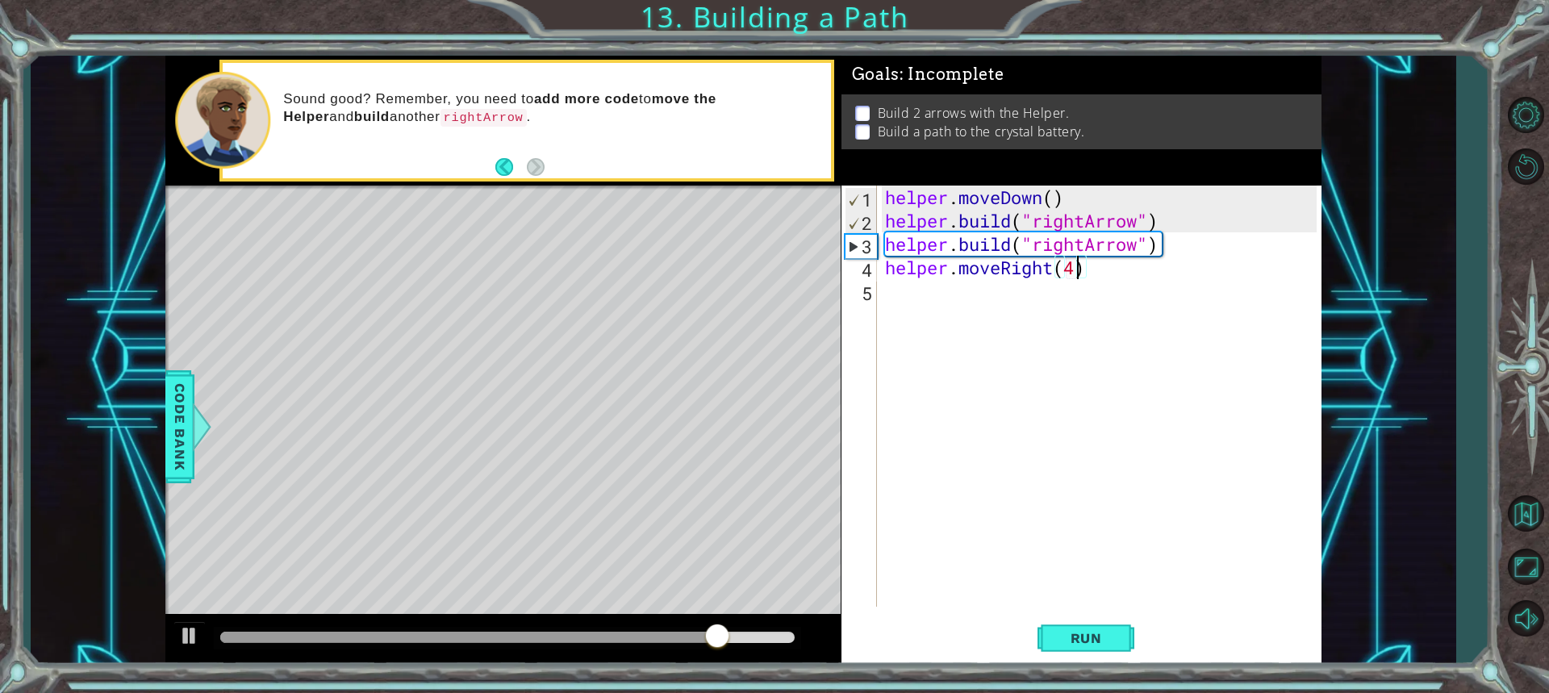
scroll to position [0, 8]
type textarea "helper.moveRight(4)"
click at [1073, 638] on span "Run" at bounding box center [1087, 638] width 64 height 16
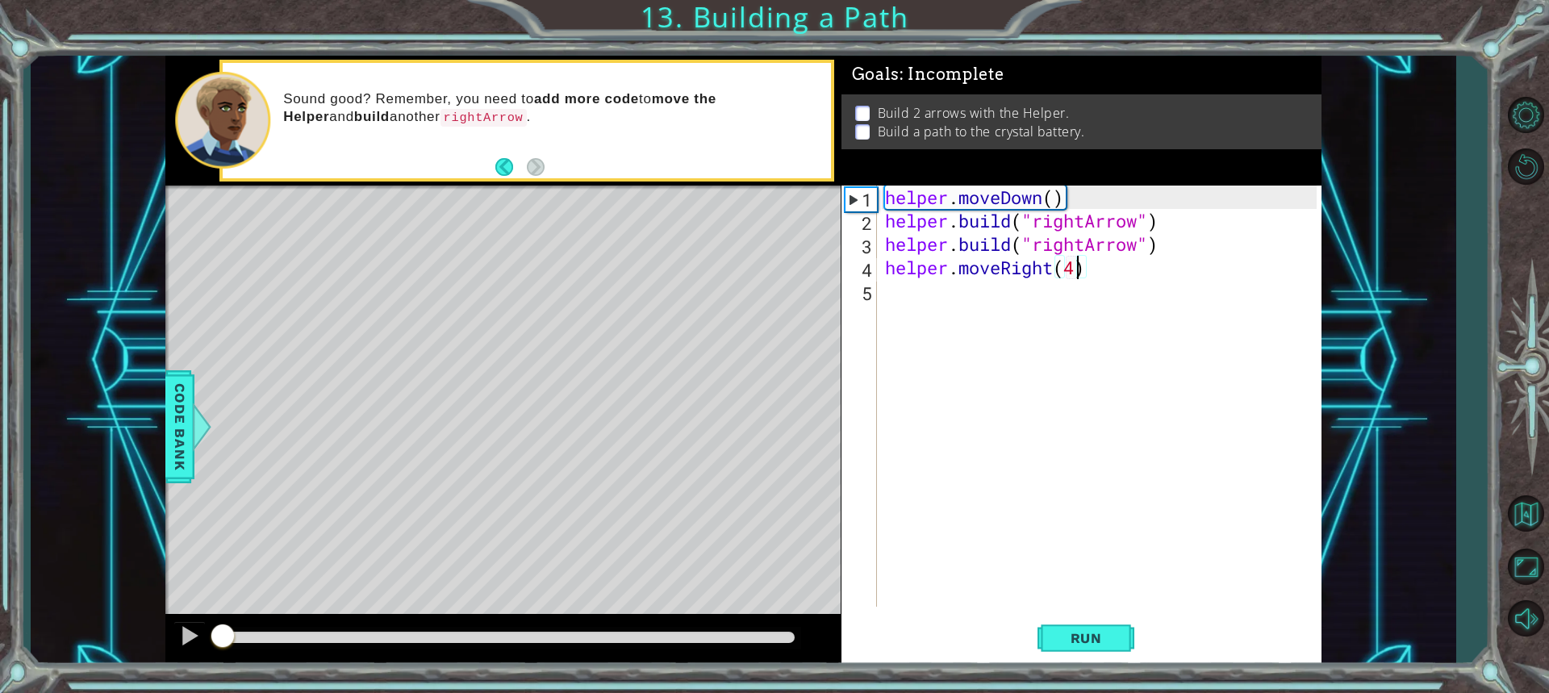
drag, startPoint x: 521, startPoint y: 631, endPoint x: 130, endPoint y: 621, distance: 391.5
click at [45, 586] on div "1 ההההההההההההההההההההההההההההההההההההההההההההההההההההההההההההההההההההההההההההה…" at bounding box center [743, 361] width 1425 height 610
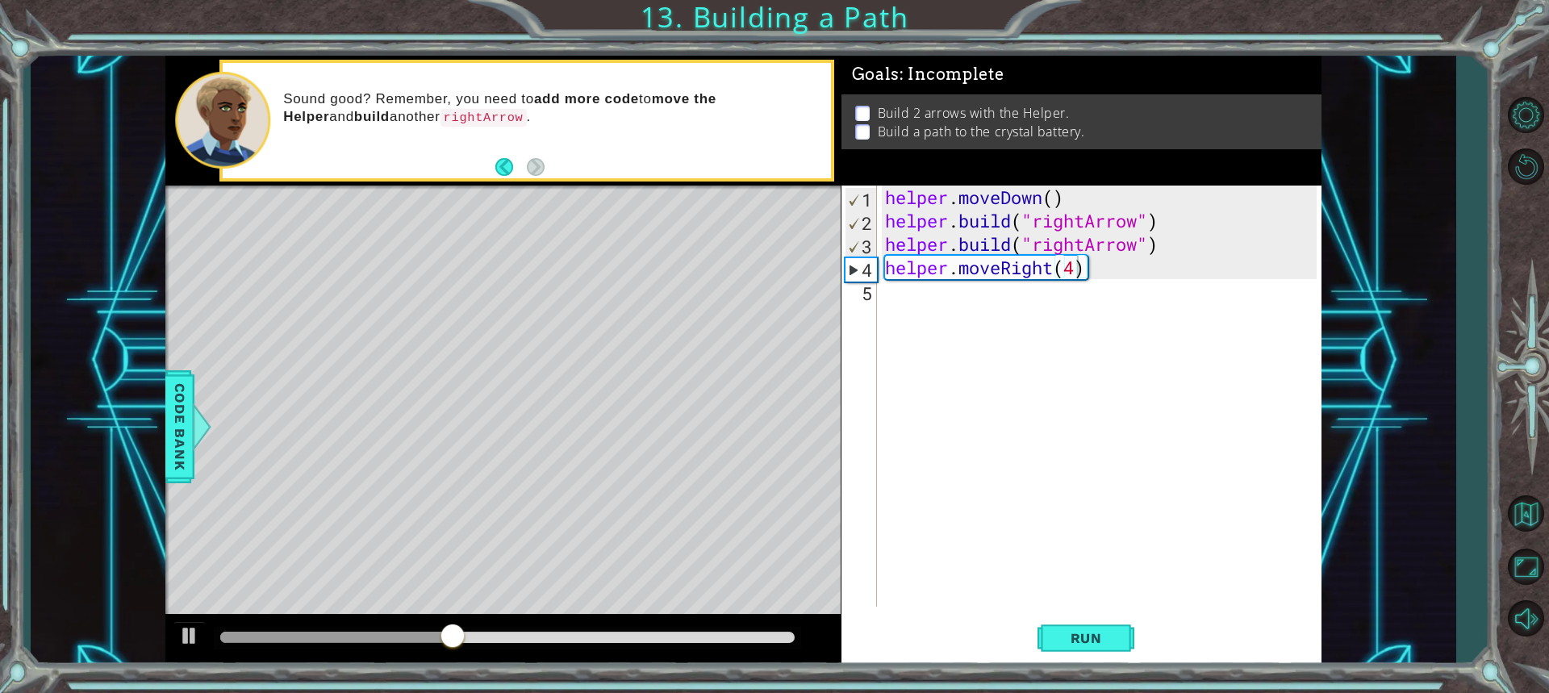
click at [677, 398] on div "Level Map" at bounding box center [538, 423] width 746 height 475
click at [907, 294] on div "helper . moveDown ( ) helper . build ( "rightArrow" ) helper . build ( "rightAr…" at bounding box center [1103, 420] width 443 height 468
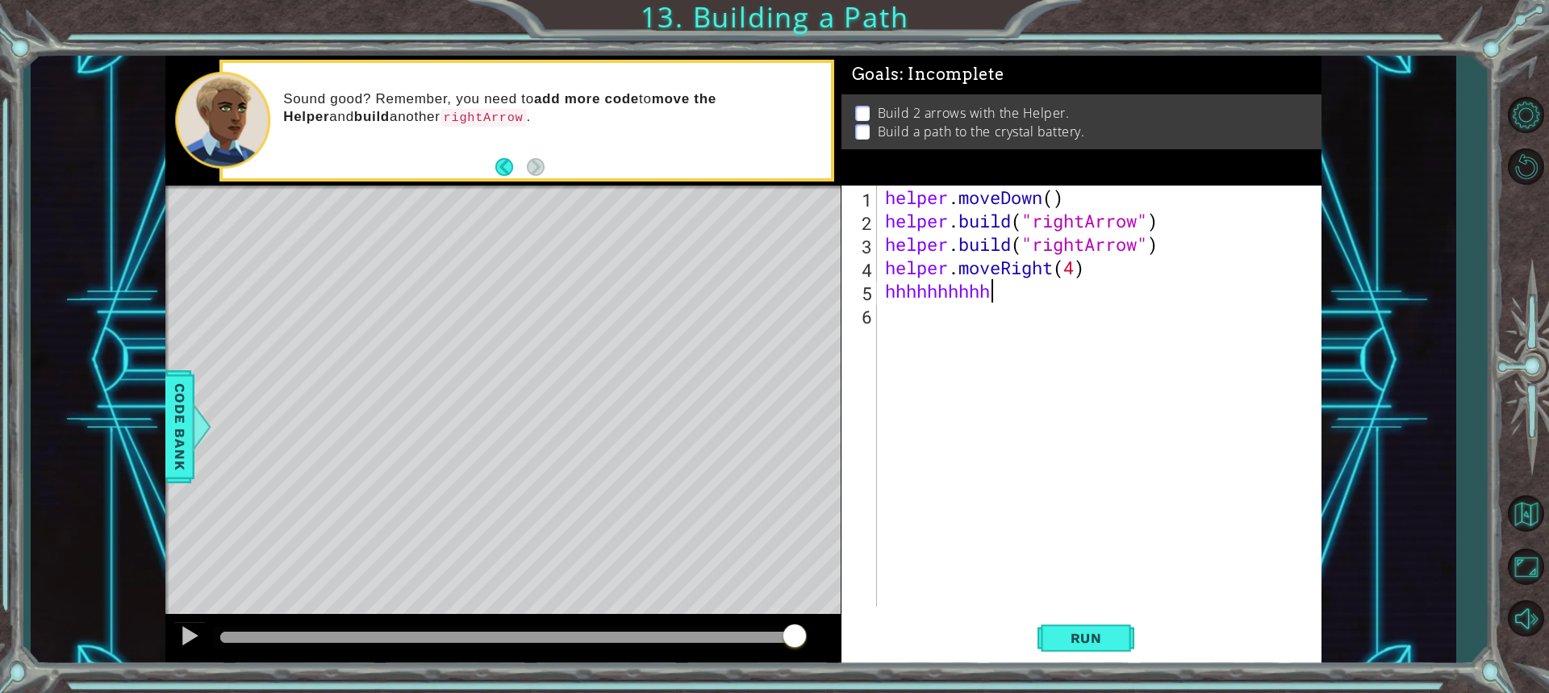
scroll to position [0, 1]
type textarea "h"
type textarea "helper.moveR"
click at [168, 440] on span "Code Bank" at bounding box center [180, 427] width 26 height 98
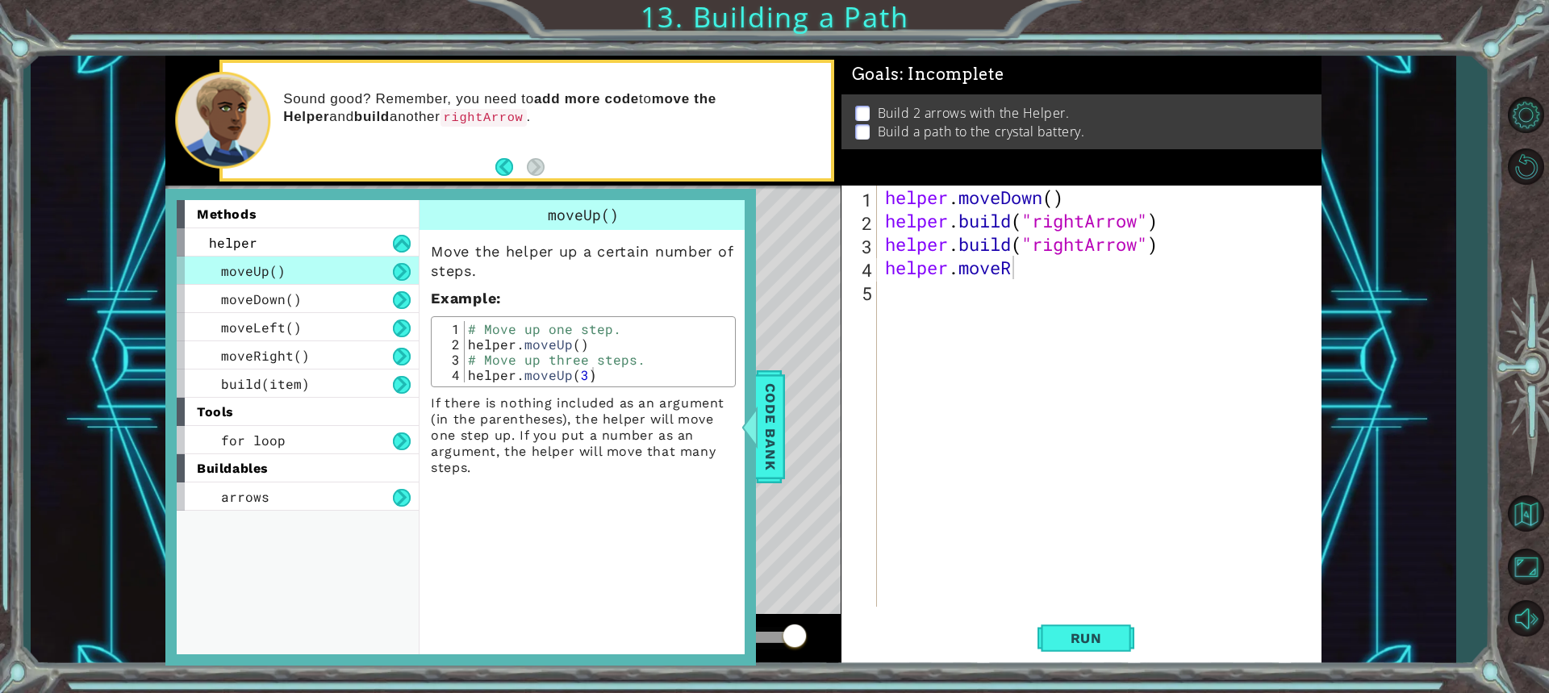
type textarea "# Move up three steps."
click at [631, 362] on div "# Move up one step. helper . moveUp ( ) # Move up three steps. helper . moveUp …" at bounding box center [598, 367] width 266 height 92
click at [638, 358] on div "# Move up one step. helper . moveUp ( ) # Move up three steps. helper . moveUp …" at bounding box center [598, 367] width 266 height 92
click at [922, 442] on div "helper . moveDown ( ) helper . build ( "rightArrow" ) helper . build ( "rightAr…" at bounding box center [1103, 420] width 443 height 468
type textarea "helper.moveUp(3)"
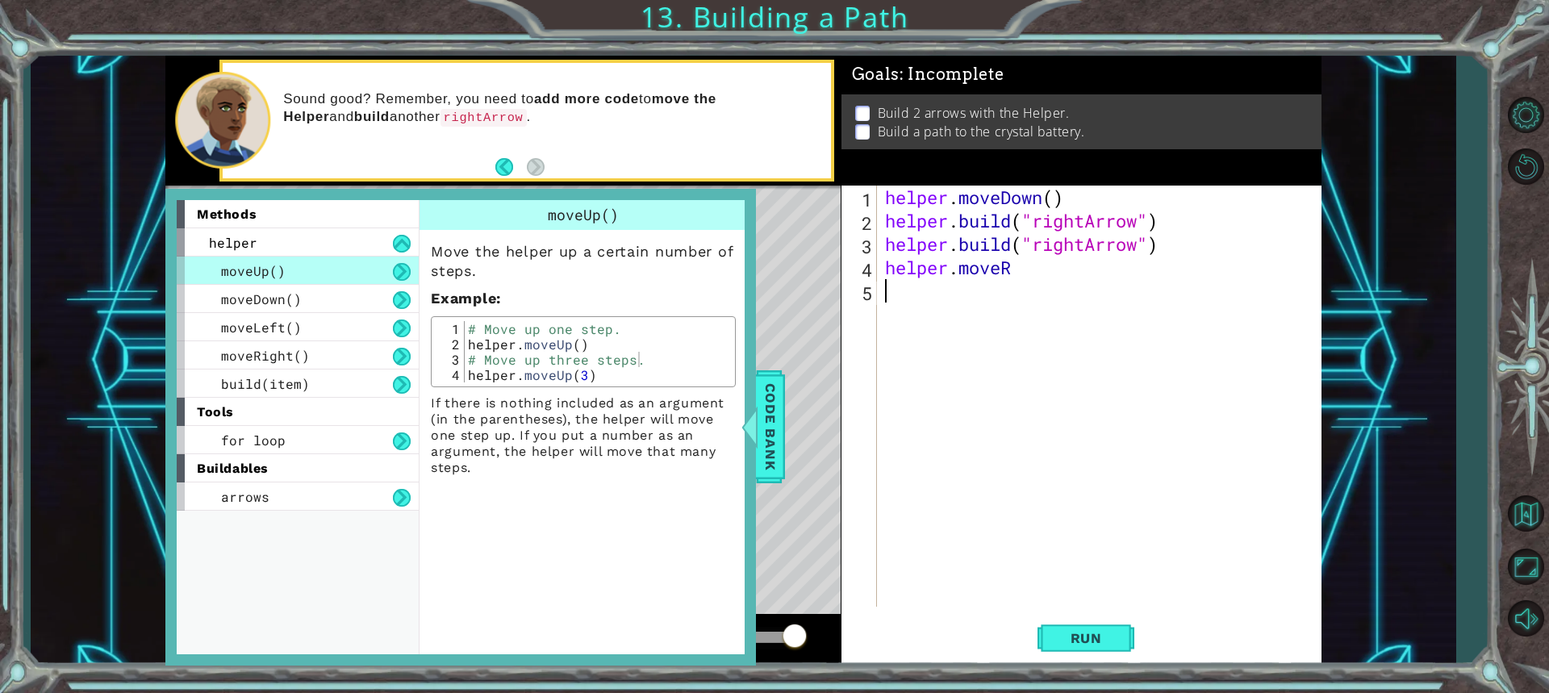
click at [589, 373] on div "# Move up one step. helper . moveUp ( ) # Move up three steps. helper . moveUp …" at bounding box center [598, 367] width 266 height 92
drag, startPoint x: 589, startPoint y: 373, endPoint x: 715, endPoint y: 358, distance: 126.8
click at [590, 373] on div "# Move up one step. helper . moveUp ( ) # Move up three steps. helper . moveUp …" at bounding box center [598, 367] width 266 height 92
click at [278, 384] on span "build(item)" at bounding box center [265, 383] width 89 height 17
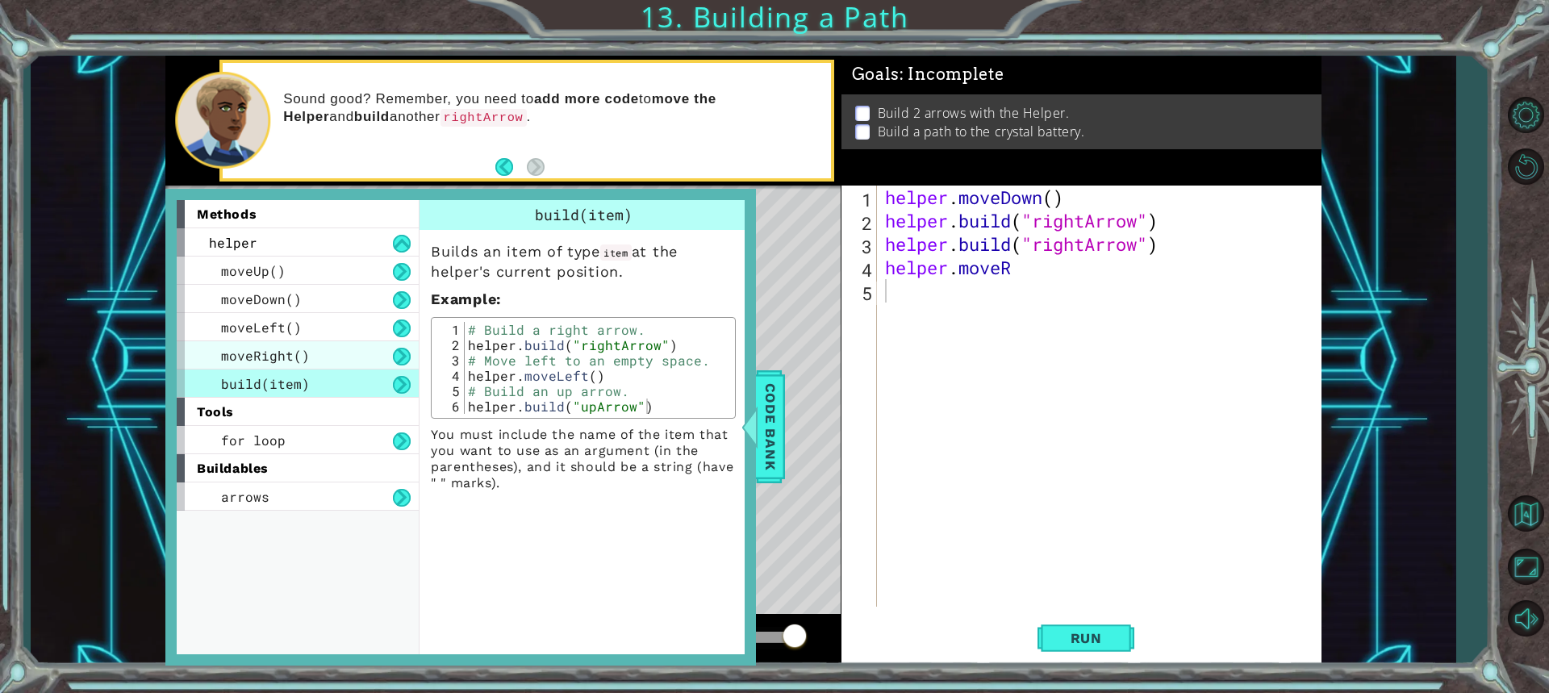
click at [334, 358] on div "moveRight()" at bounding box center [298, 355] width 242 height 28
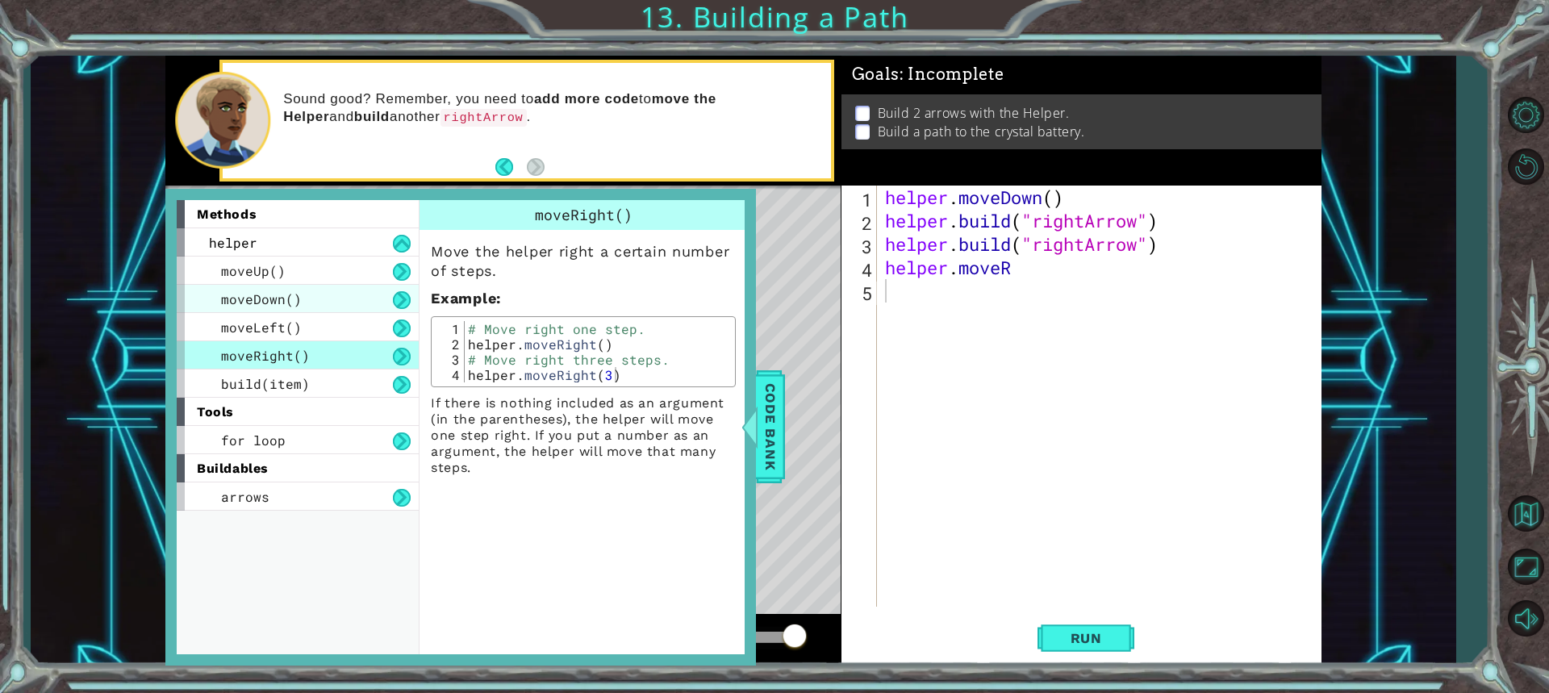
click at [304, 307] on div "moveDown()" at bounding box center [298, 299] width 242 height 28
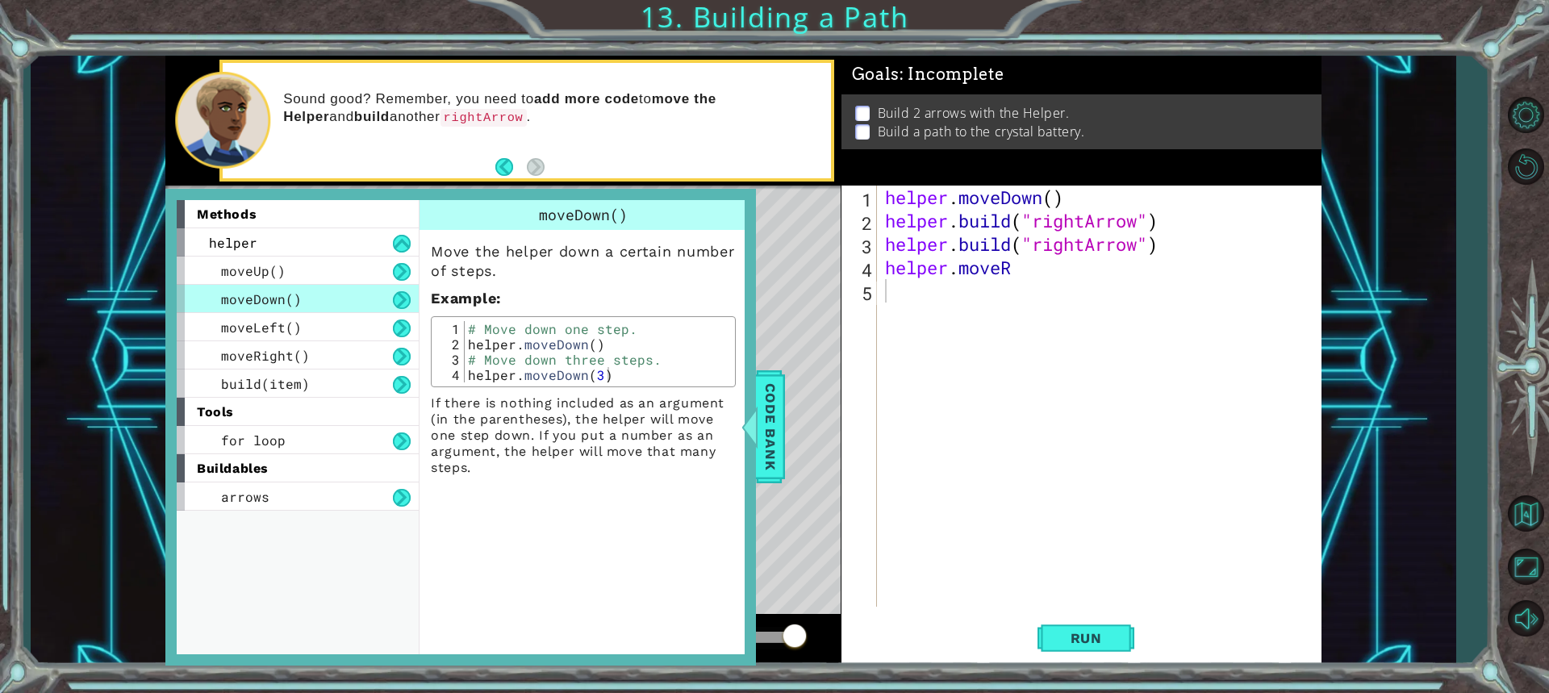
drag, startPoint x: 304, startPoint y: 307, endPoint x: 300, endPoint y: 400, distance: 92.9
click at [300, 400] on div "methods helper moveUp() moveDown() moveLeft() moveRight() build(item) tools for…" at bounding box center [304, 427] width 254 height 454
click at [282, 437] on span "for loop" at bounding box center [253, 440] width 65 height 17
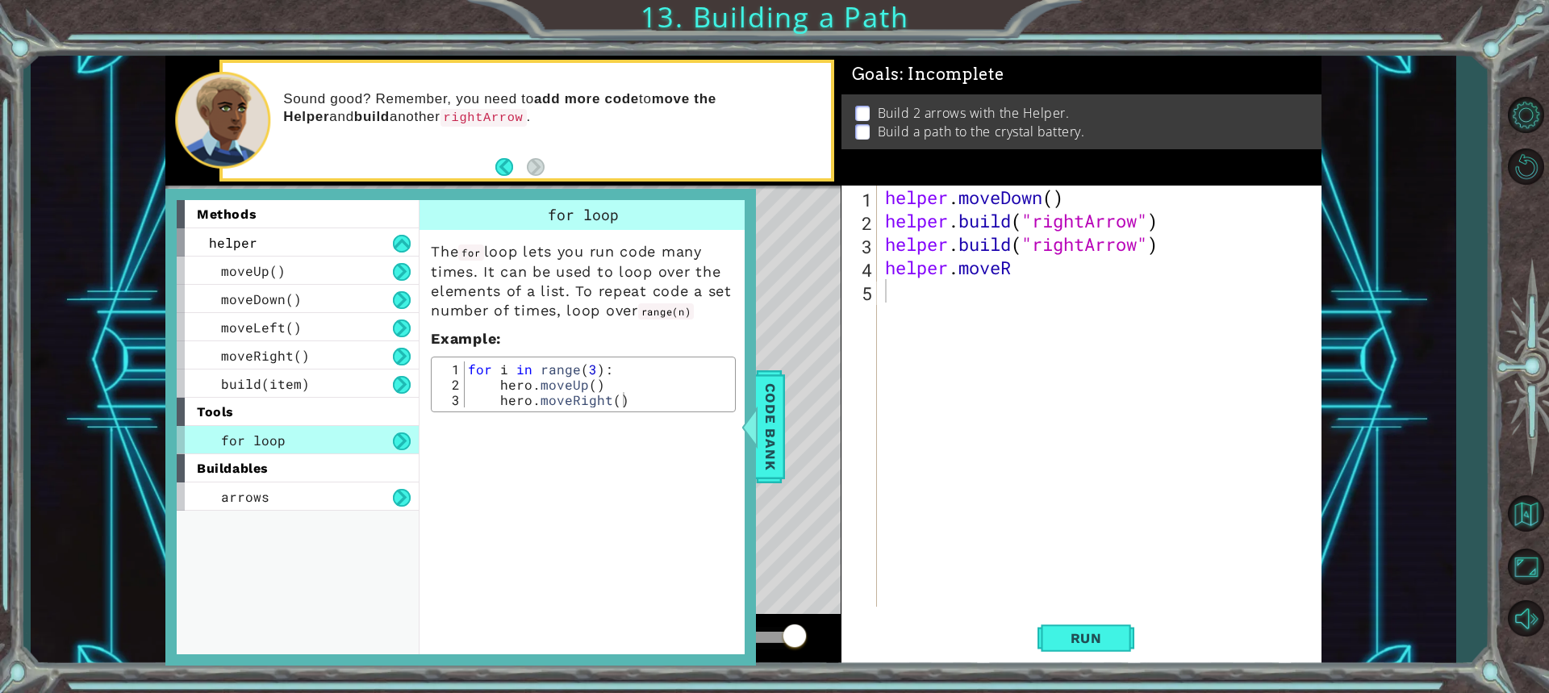
drag, startPoint x: 1187, startPoint y: 477, endPoint x: 889, endPoint y: 387, distance: 312.0
click at [1127, 454] on div "helper . moveDown ( ) helper . build ( "rightArrow" ) helper . build ( "rightAr…" at bounding box center [1103, 420] width 443 height 468
click at [882, 332] on div "helper . moveDown ( ) helper . build ( "rightArrow" ) helper . build ( "rightAr…" at bounding box center [1099, 396] width 435 height 421
click at [785, 427] on div "Level Map" at bounding box center [538, 423] width 746 height 475
click at [860, 106] on p at bounding box center [862, 113] width 15 height 15
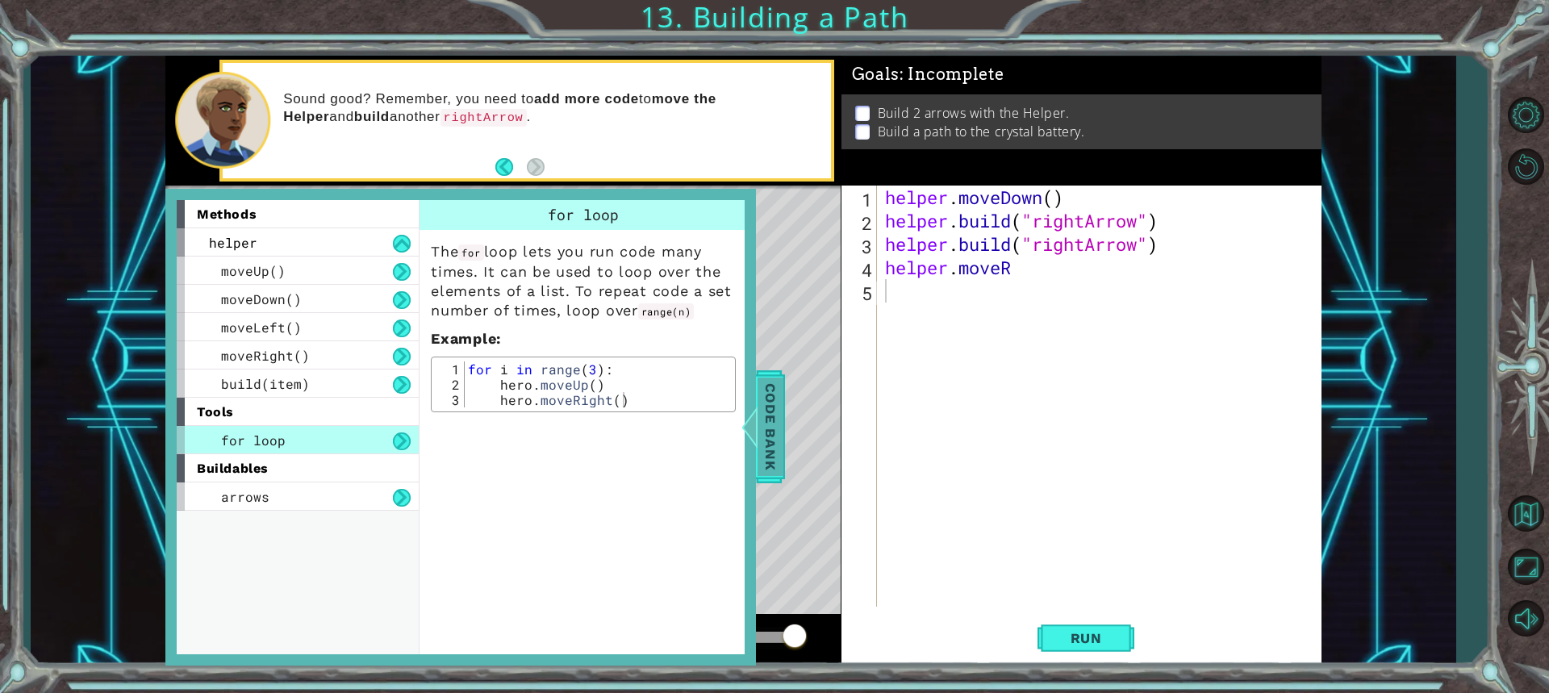
click at [761, 415] on span "Code Bank" at bounding box center [771, 427] width 26 height 98
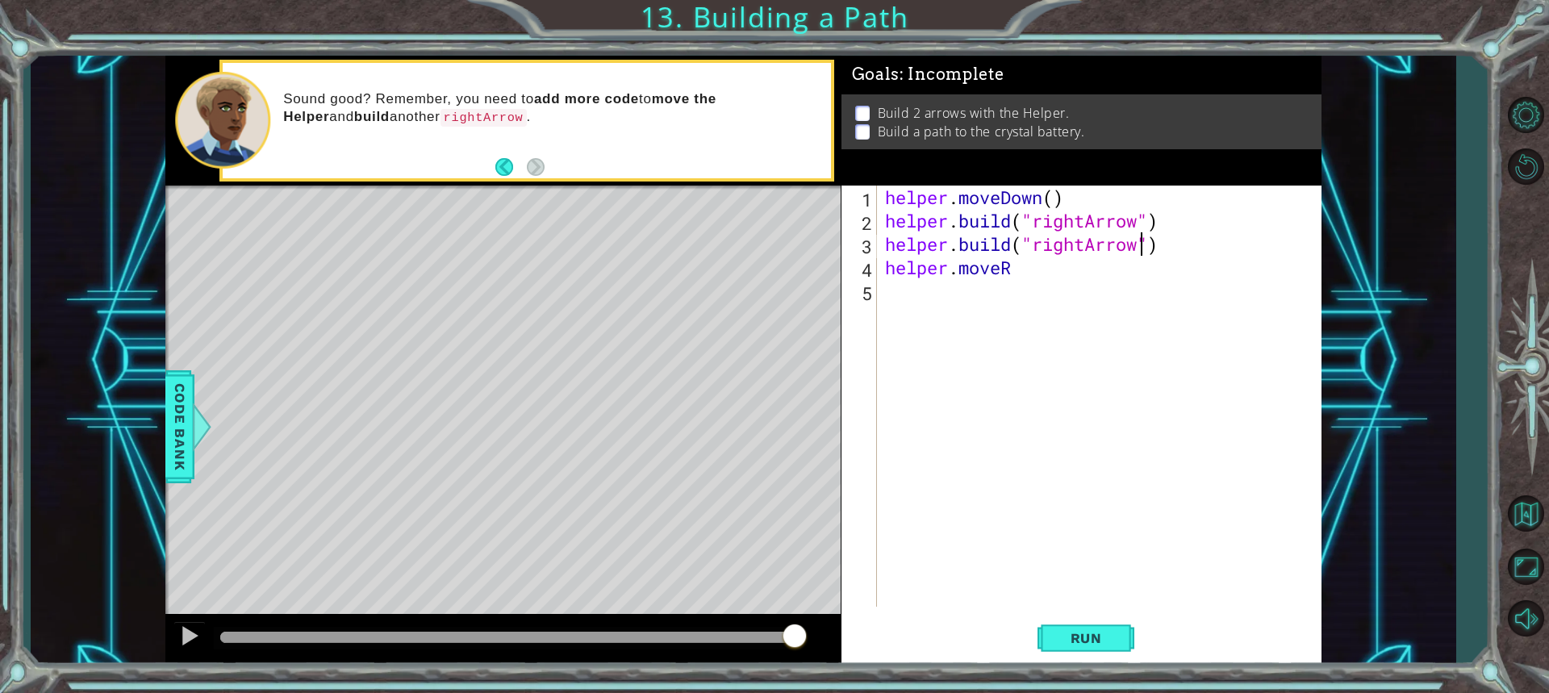
click at [1140, 249] on div "helper . moveDown ( ) helper . build ( "rightArrow" ) helper . build ( "rightAr…" at bounding box center [1103, 420] width 443 height 468
click at [1083, 239] on div "helper . moveDown ( ) helper . build ( "rightArrow" ) helper . build ( "rightAr…" at bounding box center [1103, 420] width 443 height 468
click at [1059, 628] on button "Run" at bounding box center [1086, 638] width 97 height 48
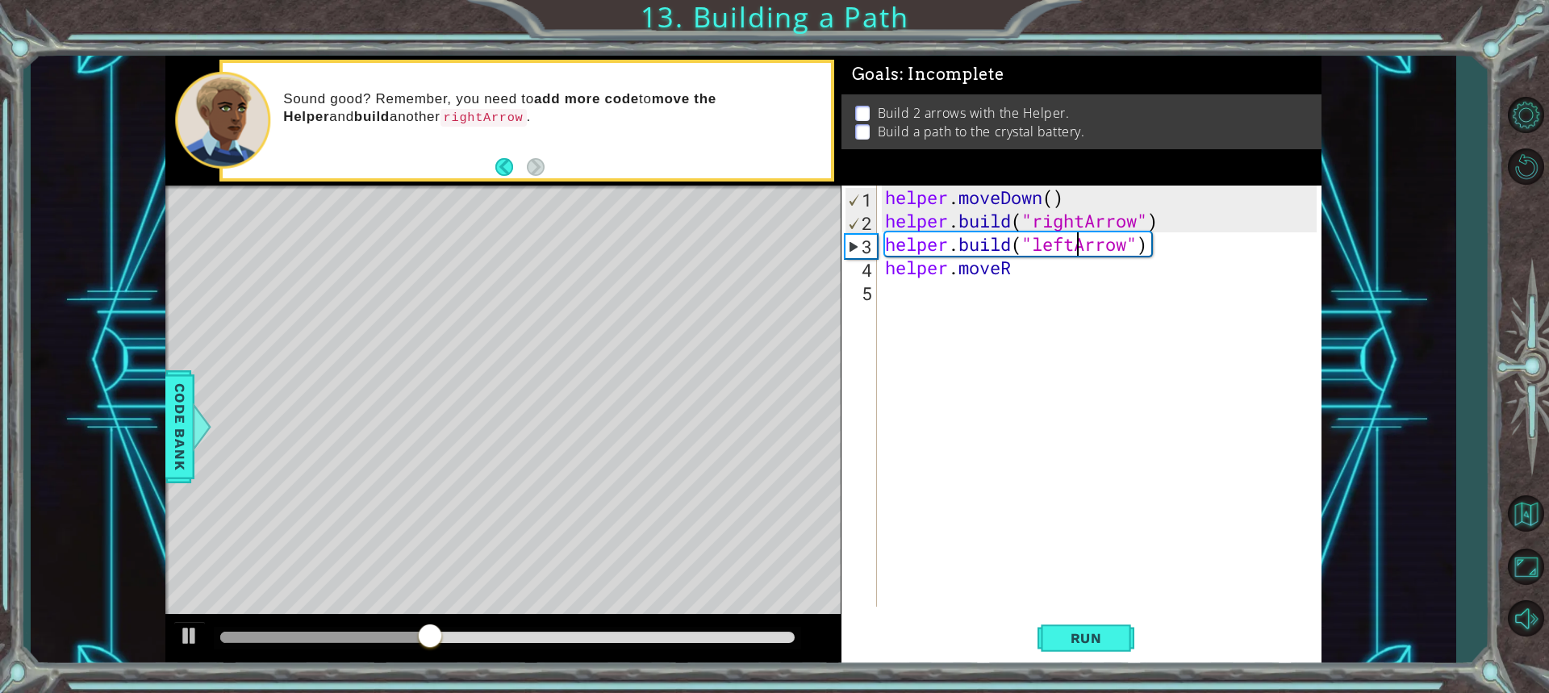
click at [1018, 271] on div "helper . moveDown ( ) helper . build ( "rightArrow" ) helper . build ( "leftArr…" at bounding box center [1103, 420] width 443 height 468
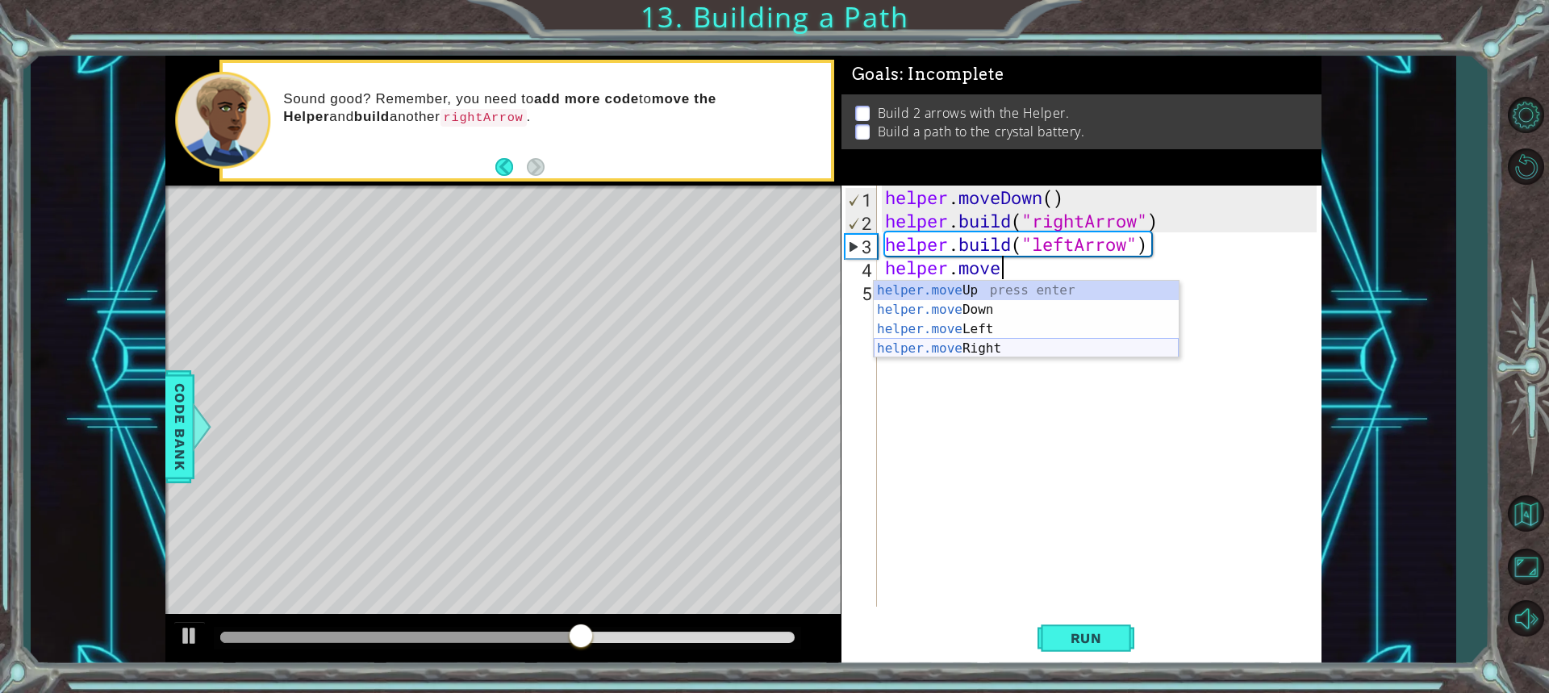
click at [976, 340] on div "helper.move Up press enter helper.move Down press enter helper.move Left press …" at bounding box center [1026, 339] width 305 height 116
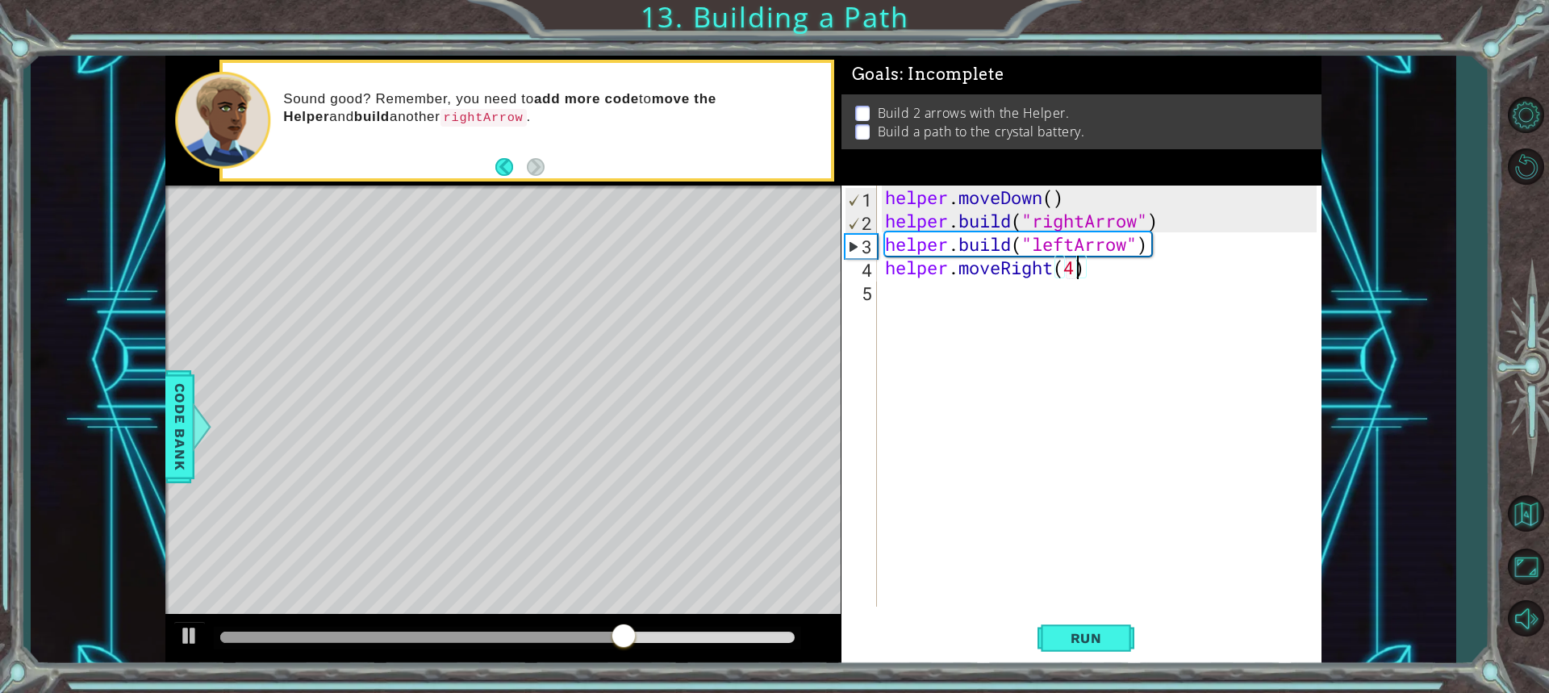
scroll to position [0, 8]
drag, startPoint x: 1101, startPoint y: 633, endPoint x: 1088, endPoint y: 624, distance: 15.7
click at [1098, 635] on span "Run" at bounding box center [1087, 638] width 64 height 16
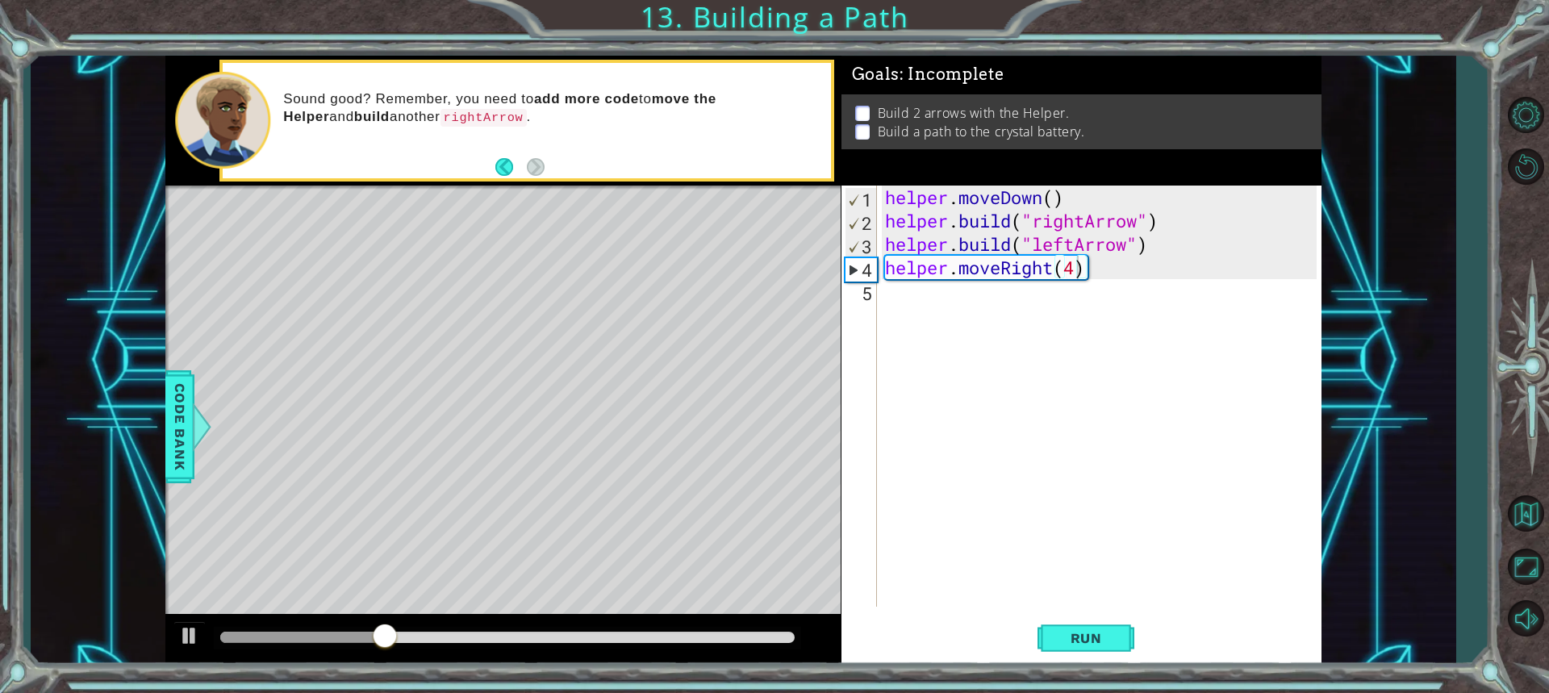
drag, startPoint x: 446, startPoint y: 382, endPoint x: 834, endPoint y: 406, distance: 388.1
click at [834, 406] on div "Level Map" at bounding box center [538, 423] width 746 height 475
drag, startPoint x: 600, startPoint y: 387, endPoint x: 516, endPoint y: 621, distance: 249.7
click at [508, 620] on div "methods helper moveUp() moveDown() moveLeft() moveRight() build(item) tools for…" at bounding box center [743, 361] width 1156 height 610
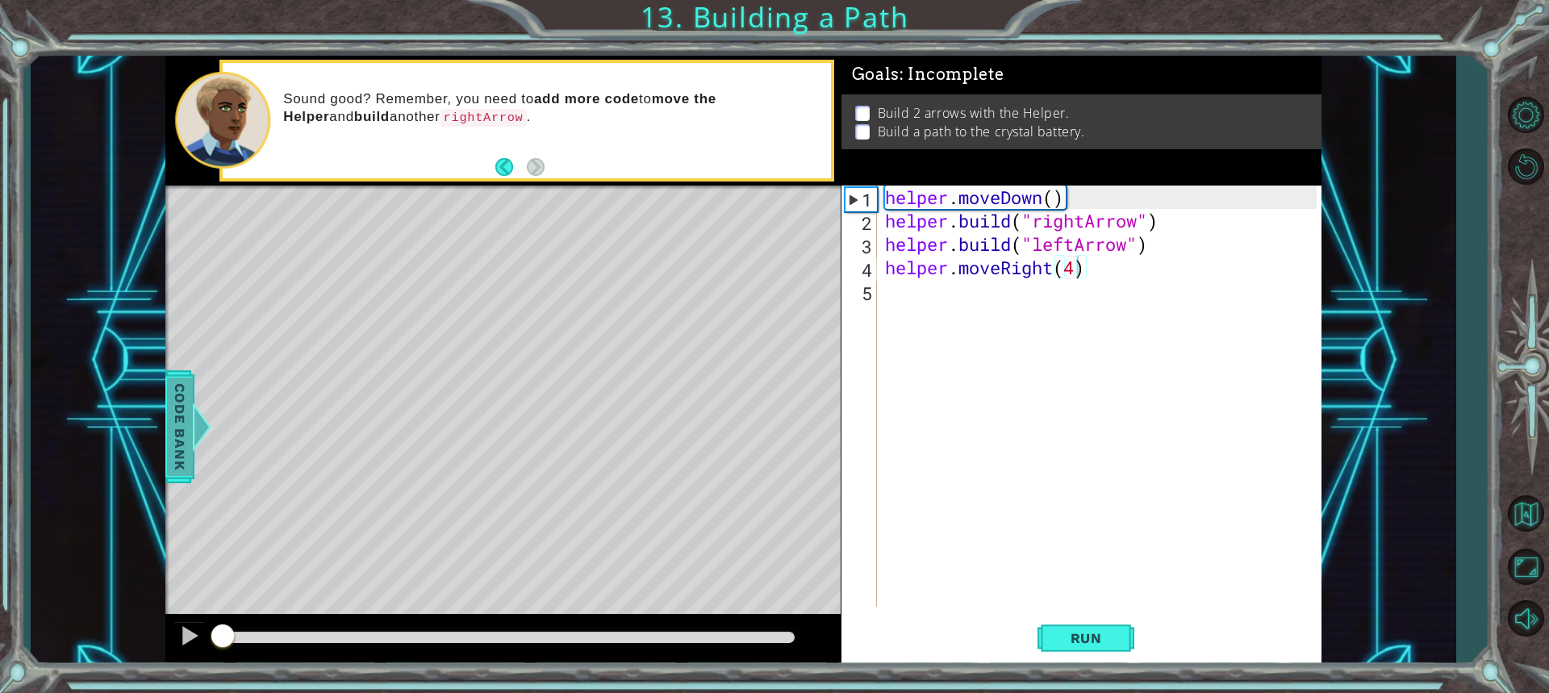
drag, startPoint x: 479, startPoint y: 625, endPoint x: 202, endPoint y: 430, distance: 338.3
click at [202, 430] on div "methods helper moveUp() moveDown() moveLeft() moveRight() build(item) tools for…" at bounding box center [743, 361] width 1156 height 610
click at [202, 430] on div at bounding box center [202, 427] width 20 height 48
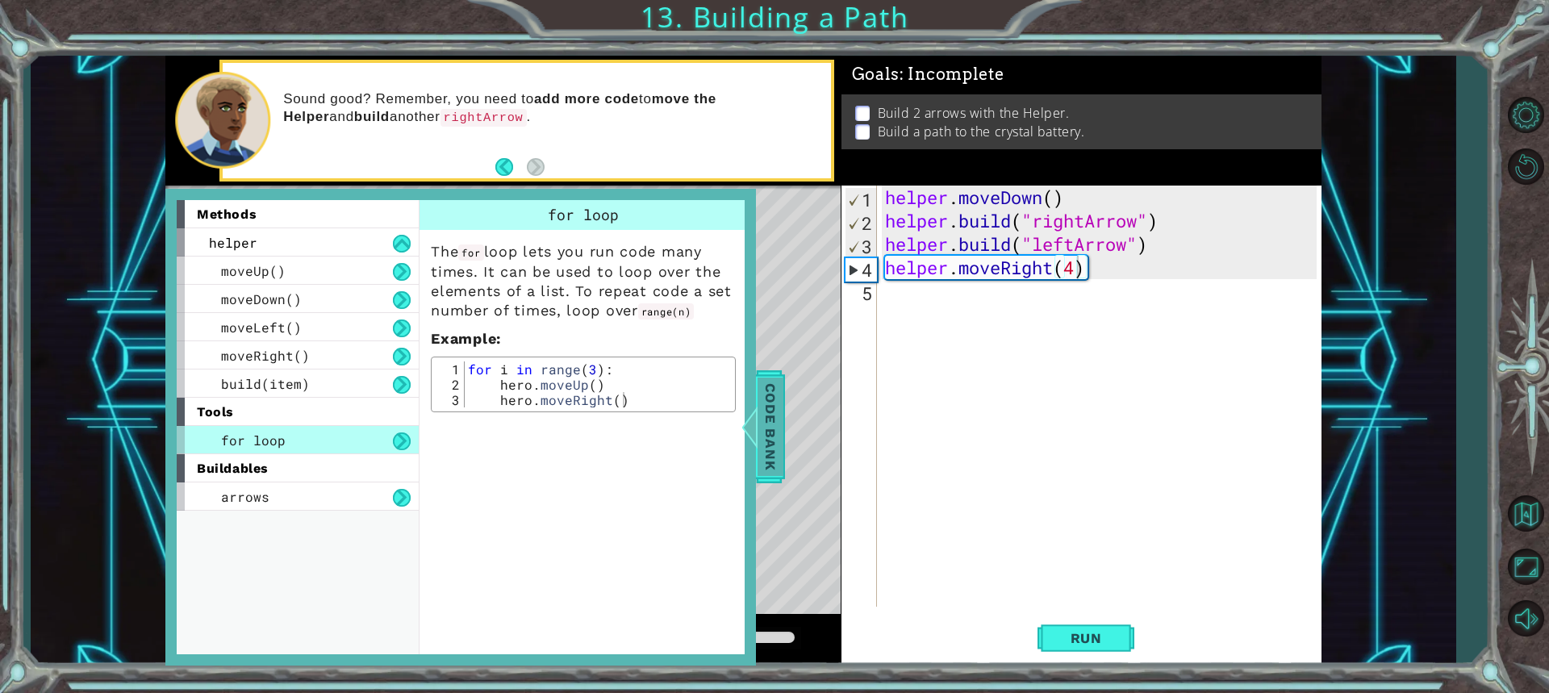
click at [758, 453] on span "Code Bank" at bounding box center [771, 427] width 26 height 98
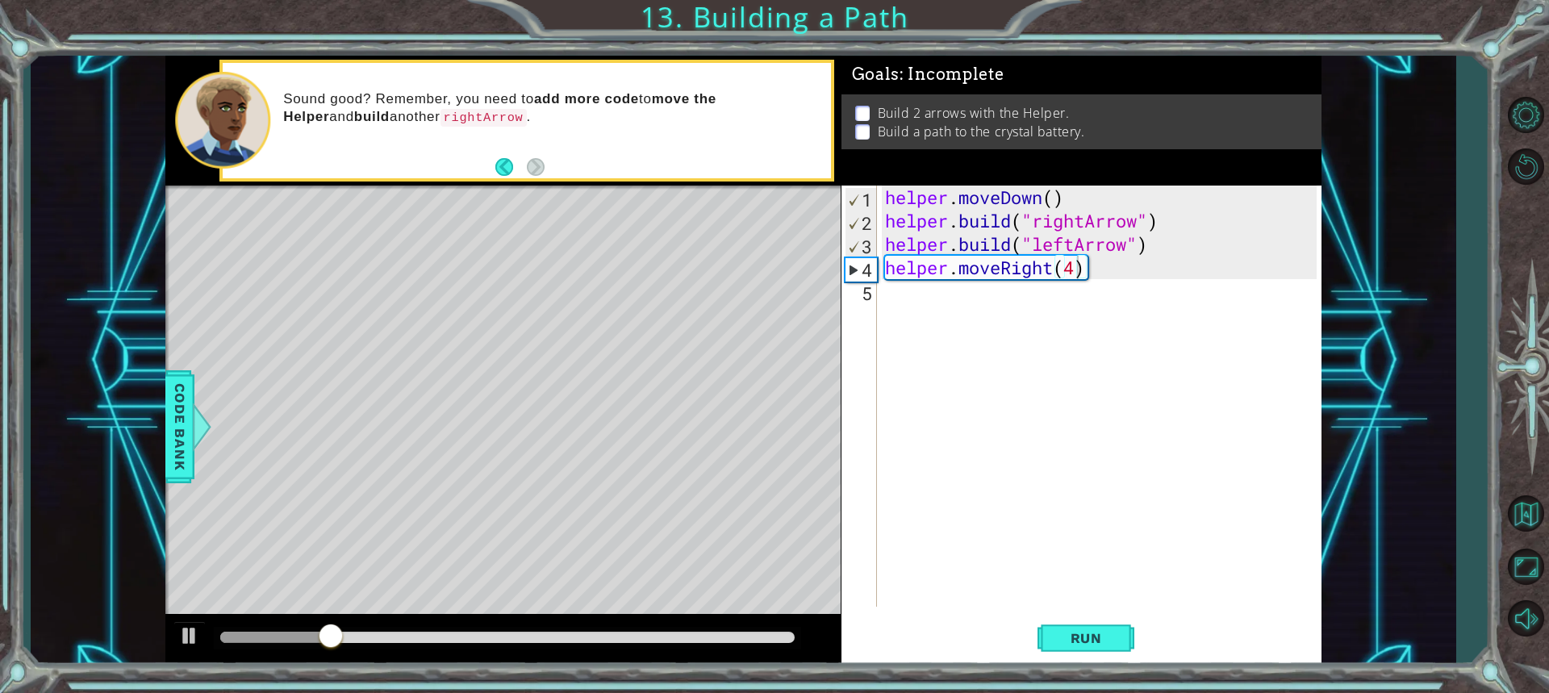
drag, startPoint x: 221, startPoint y: 594, endPoint x: 199, endPoint y: 606, distance: 24.9
click at [199, 606] on div "Level Map" at bounding box center [538, 423] width 746 height 475
drag, startPoint x: 186, startPoint y: 624, endPoint x: 205, endPoint y: 606, distance: 26.3
click at [191, 619] on div at bounding box center [502, 640] width 675 height 52
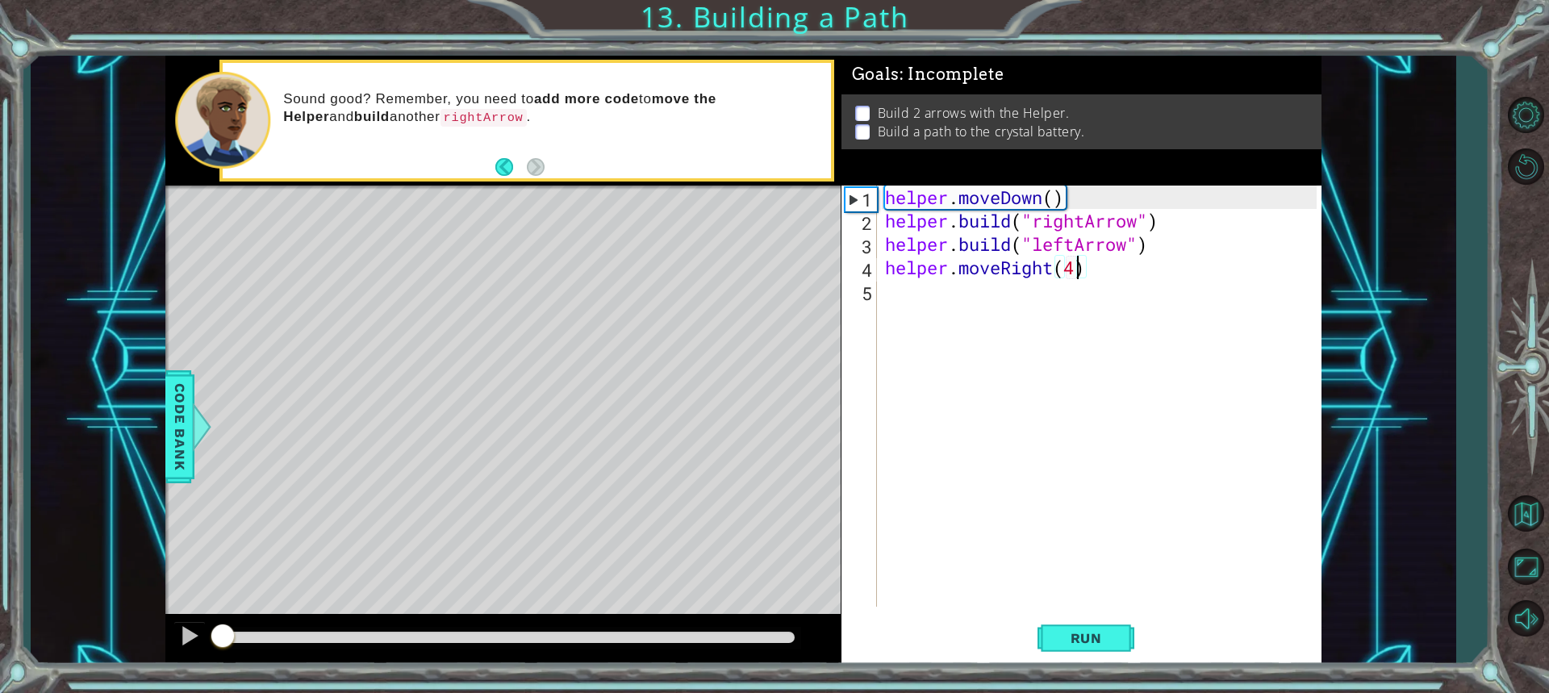
drag, startPoint x: 412, startPoint y: 633, endPoint x: 190, endPoint y: 520, distance: 249.8
click at [157, 557] on div "1 ההההההההההההההההההההההההההההההההההההההההההההההההההההההההההההההההההההההההההההה…" at bounding box center [743, 361] width 1425 height 610
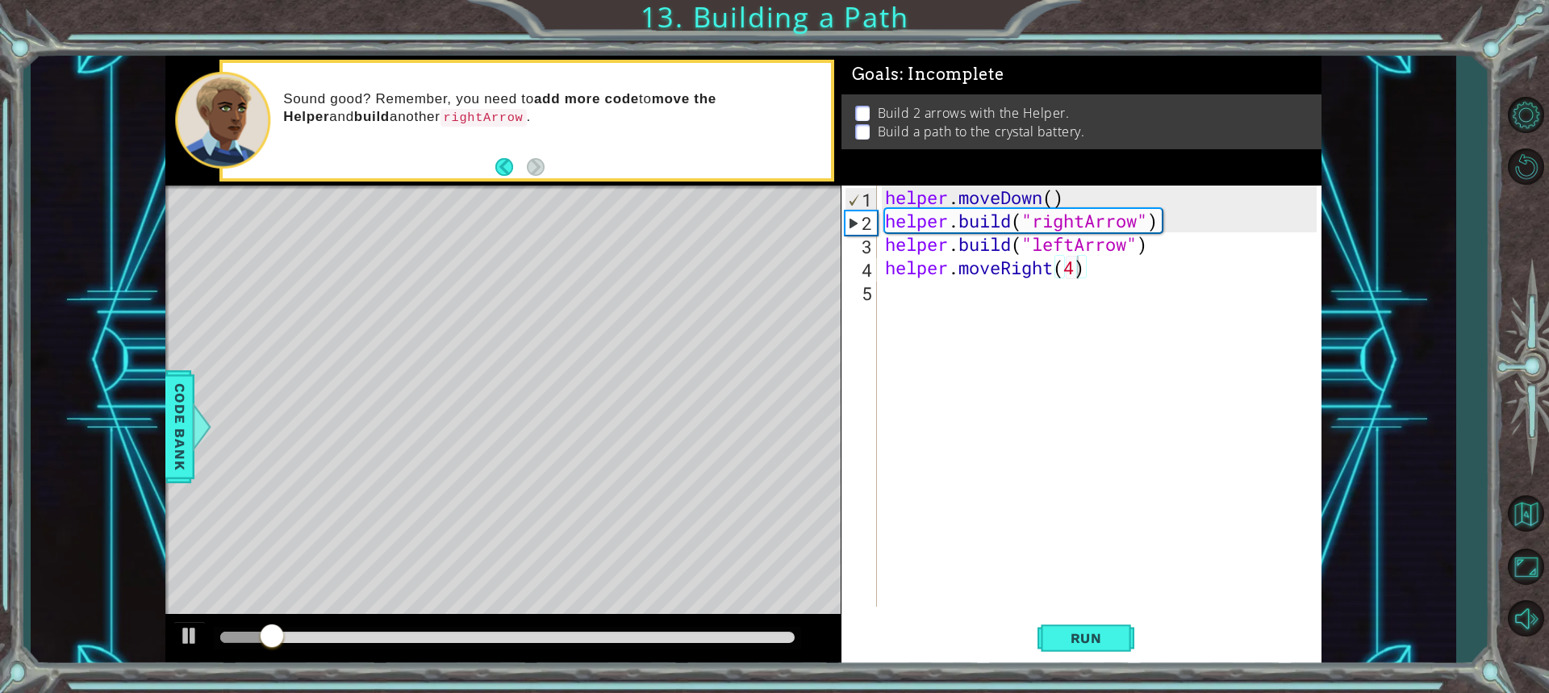
click at [493, 163] on div "Sound good? Remember, you need to add more code to move the Helper and build an…" at bounding box center [527, 120] width 608 height 115
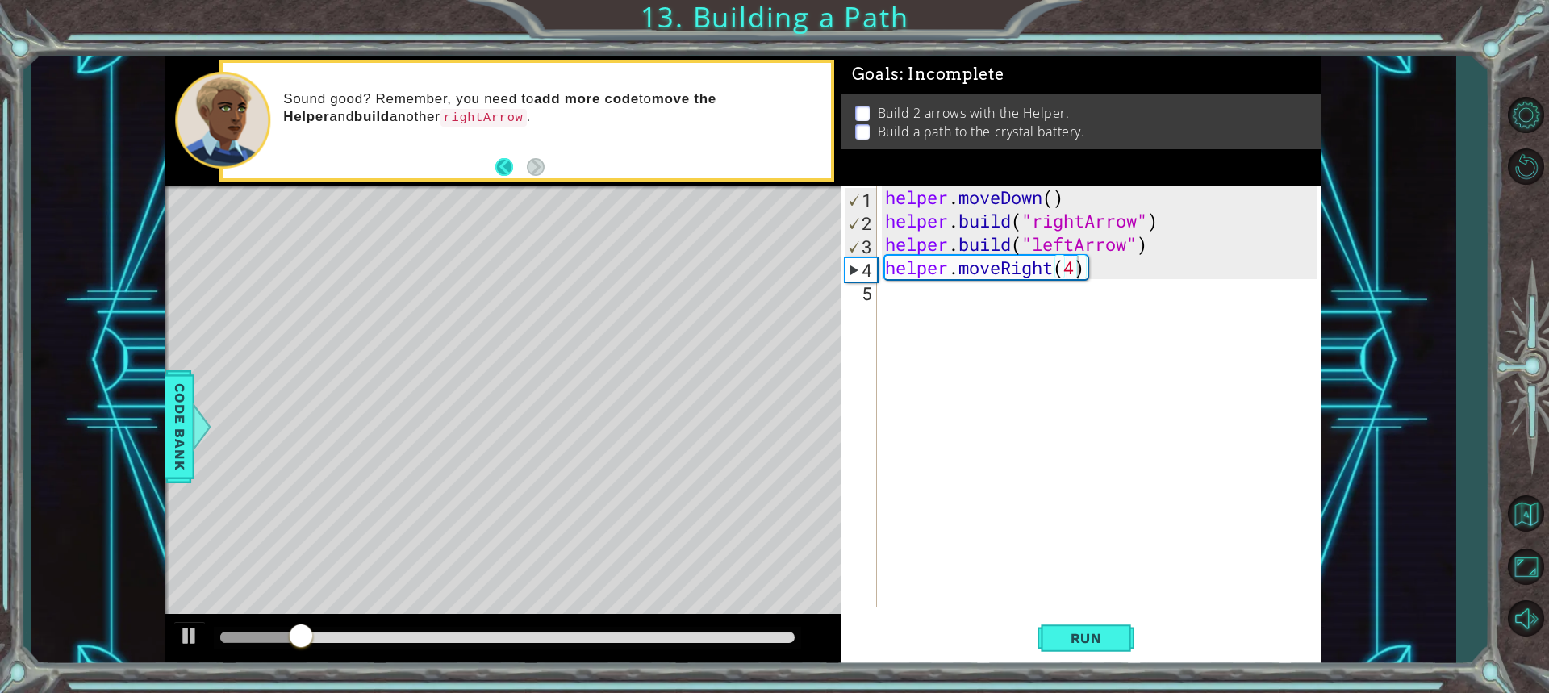
click at [505, 167] on button "Back" at bounding box center [511, 167] width 31 height 18
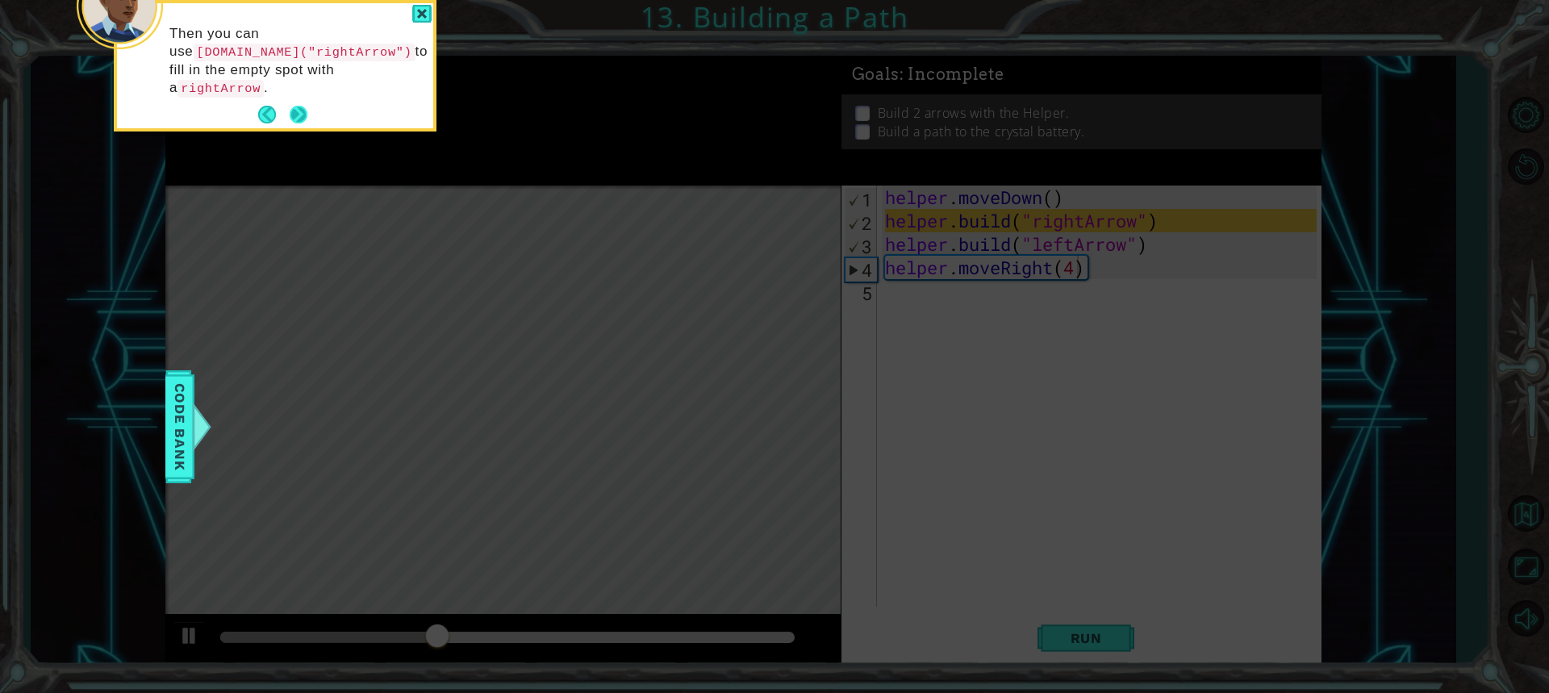
click at [293, 106] on button "Next" at bounding box center [299, 115] width 19 height 19
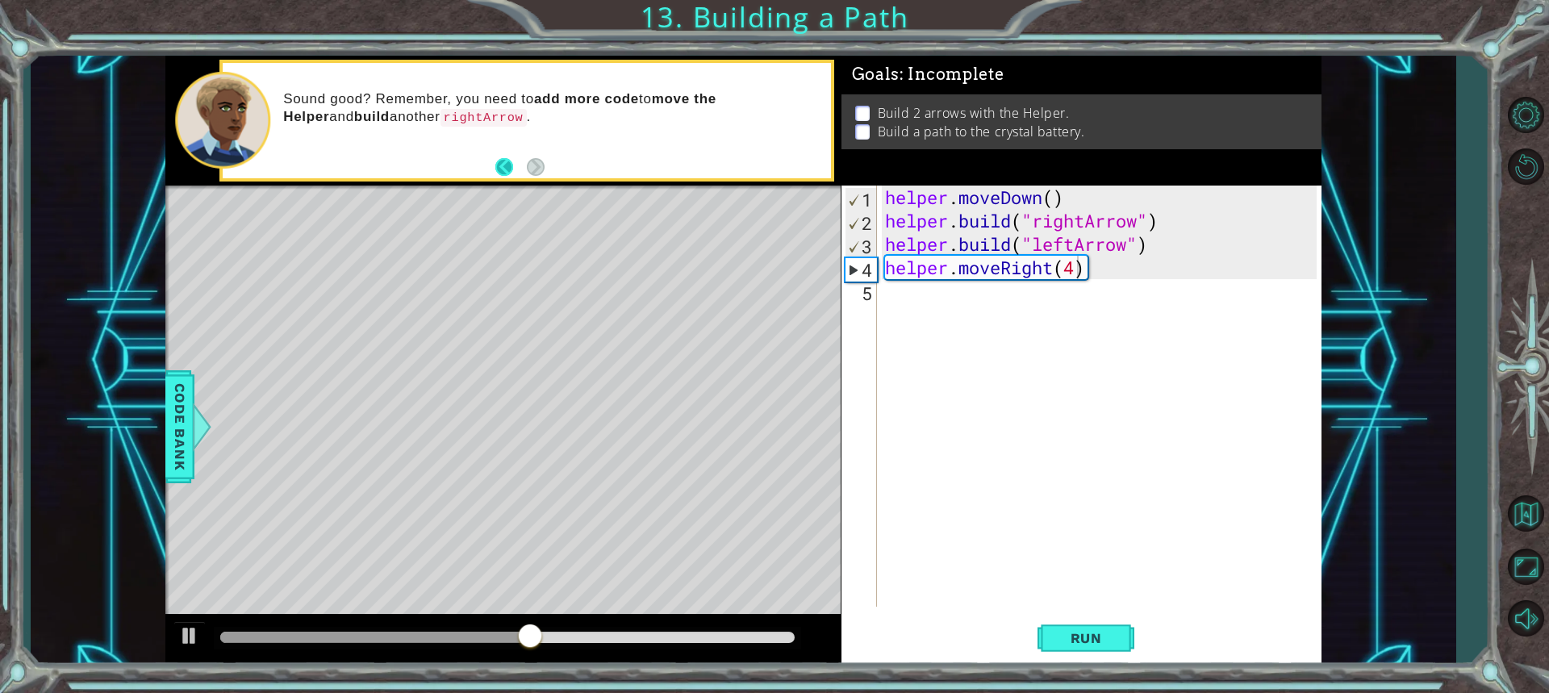
click at [508, 163] on button "Back" at bounding box center [511, 167] width 31 height 18
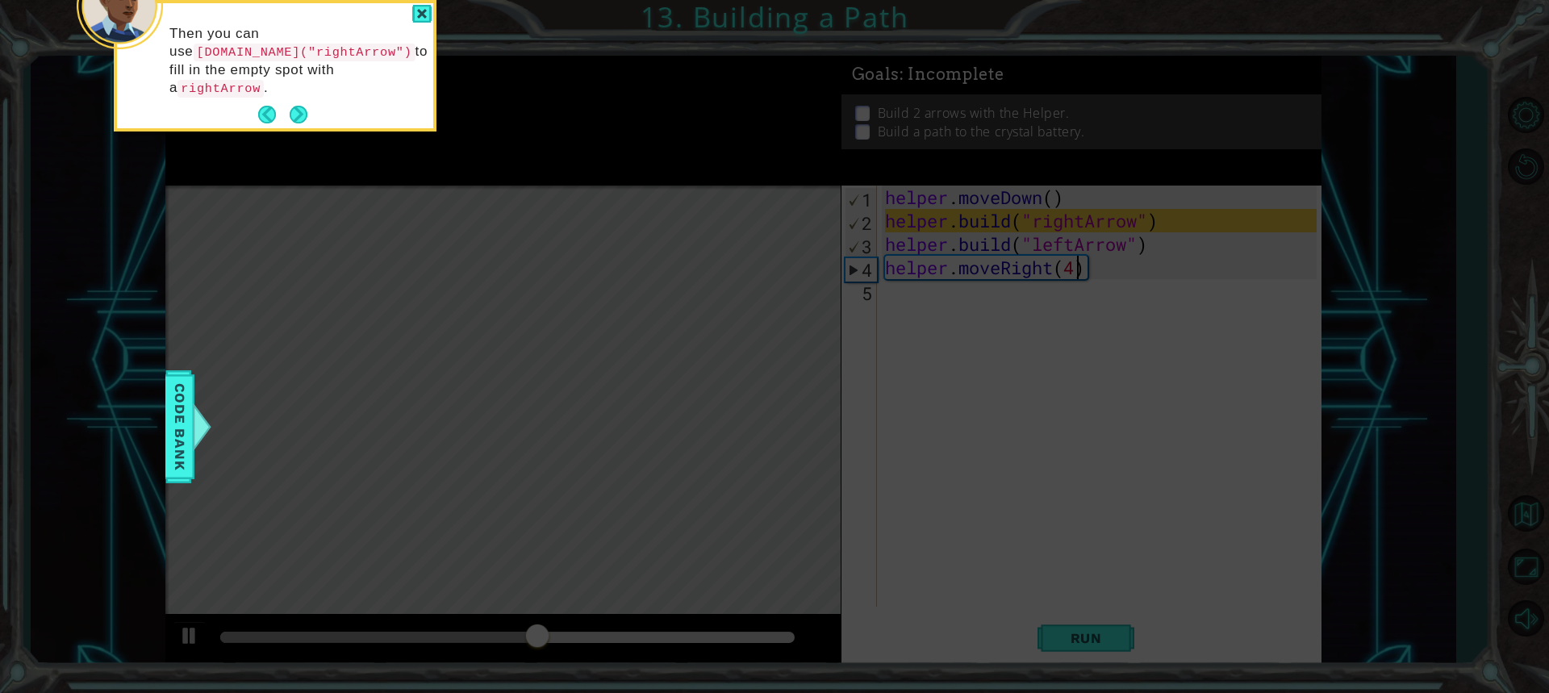
click at [508, 163] on icon at bounding box center [774, 103] width 1549 height 1179
click at [264, 106] on button "Back" at bounding box center [273, 115] width 31 height 18
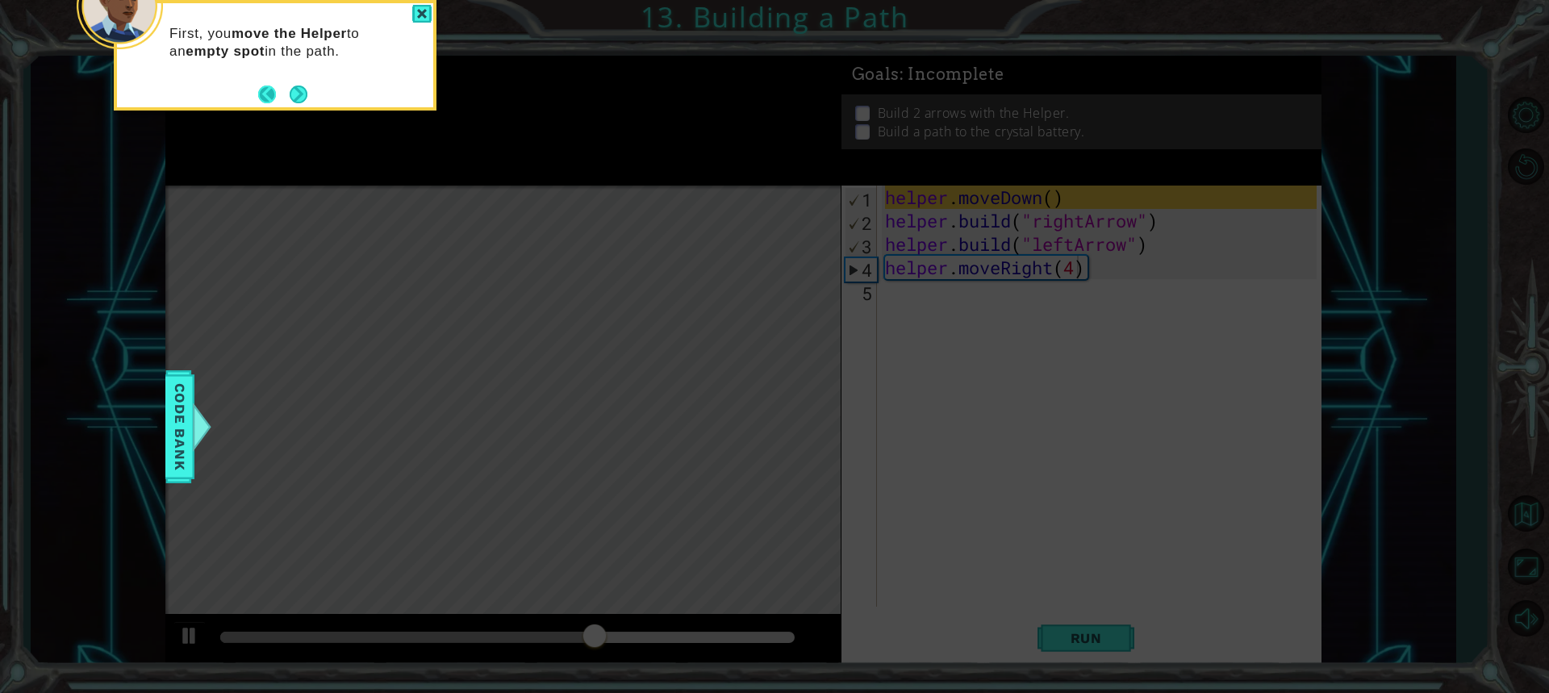
click at [268, 98] on button "Back" at bounding box center [273, 95] width 31 height 18
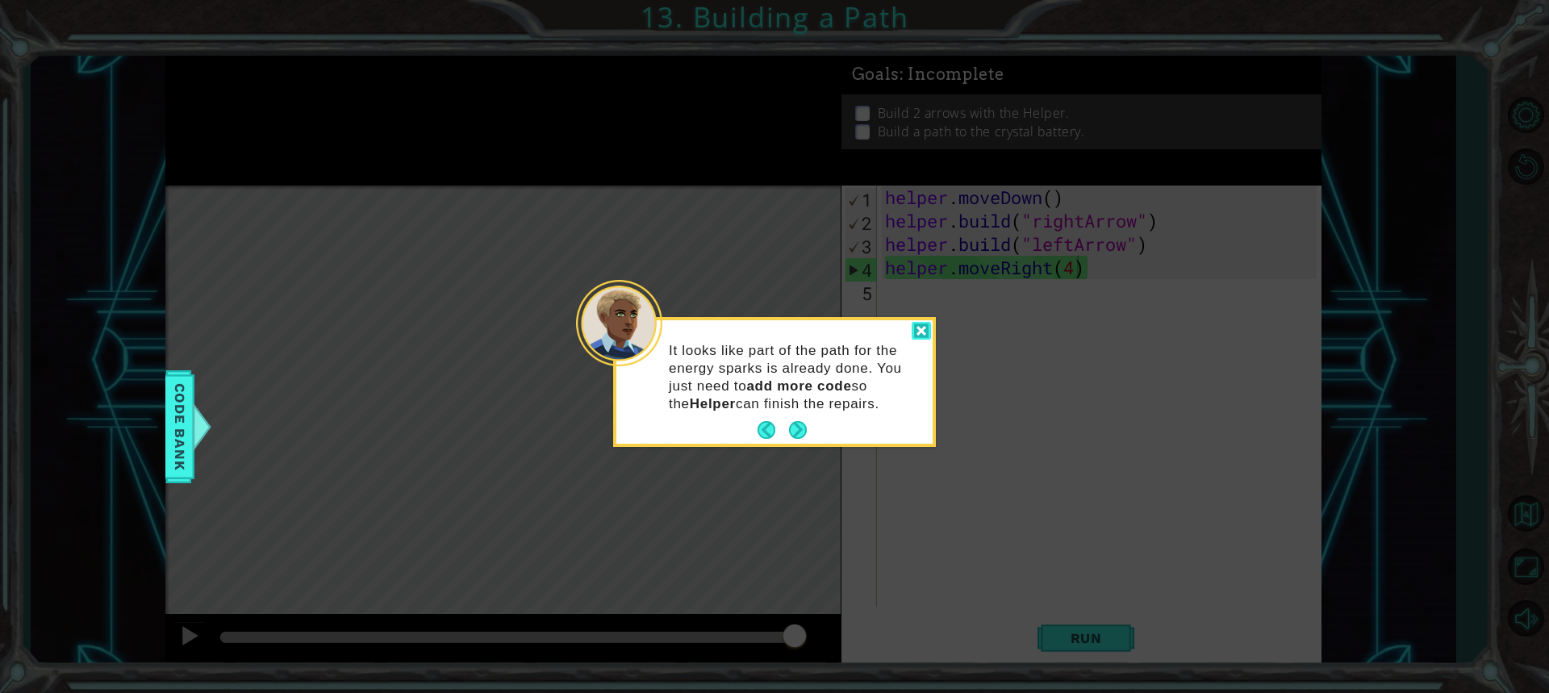
click at [922, 328] on div at bounding box center [921, 331] width 19 height 19
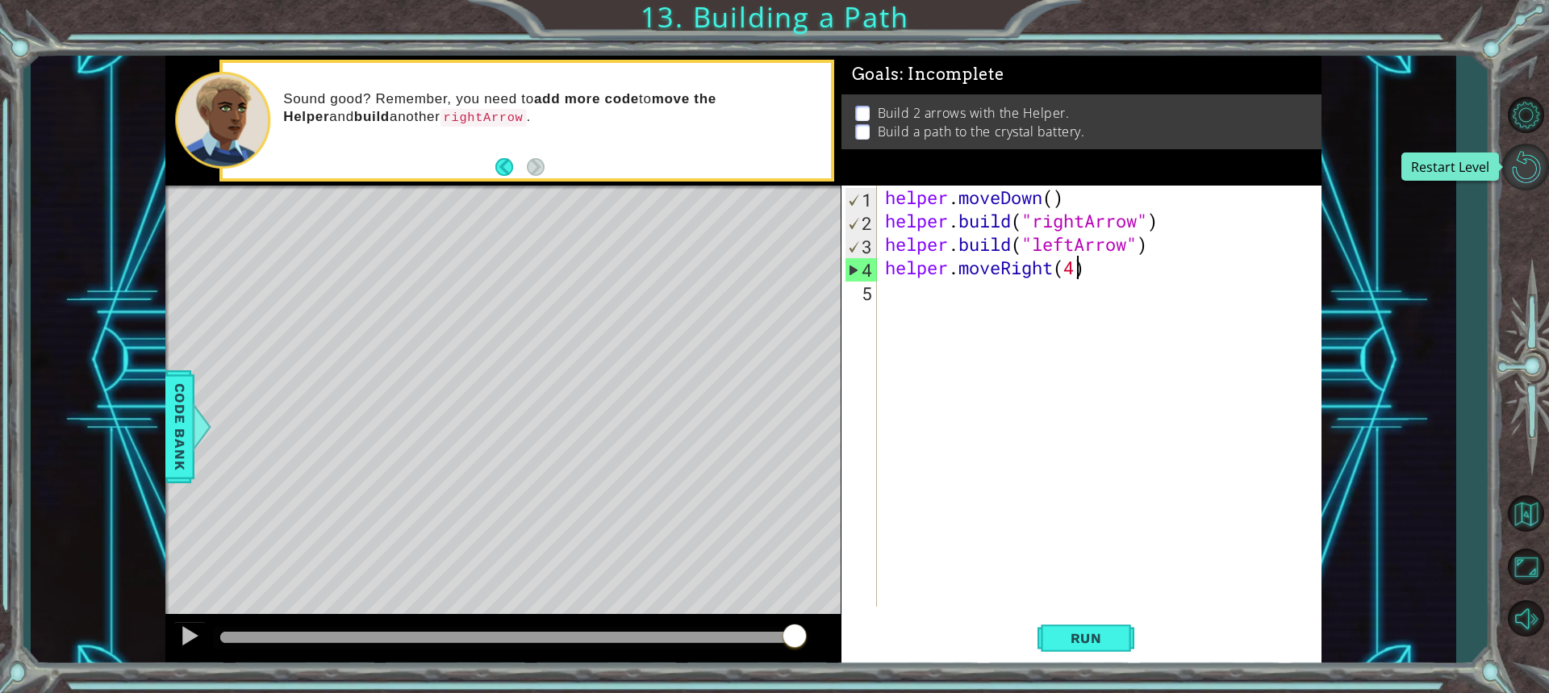
click at [1522, 176] on button "Restart Level" at bounding box center [1526, 167] width 47 height 47
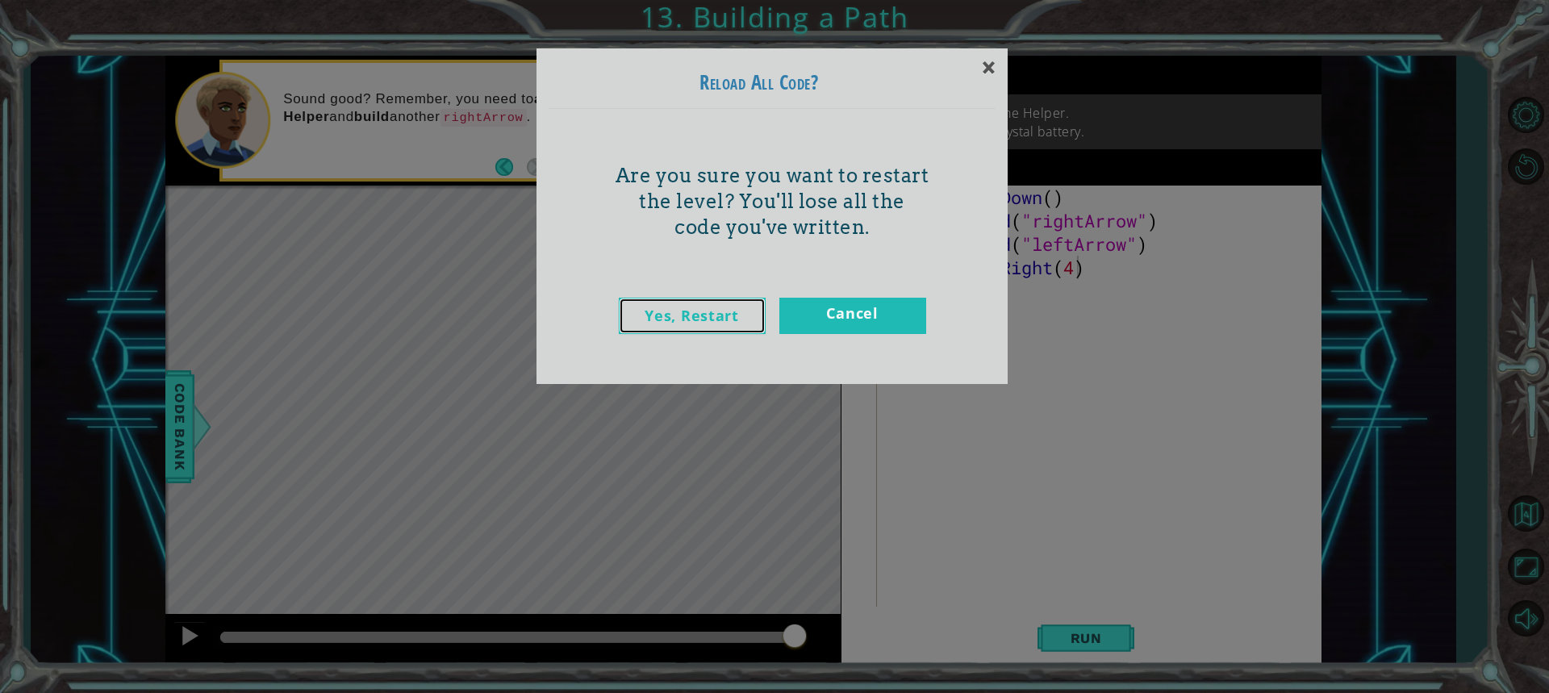
click at [715, 307] on link "Yes, Restart" at bounding box center [692, 316] width 147 height 36
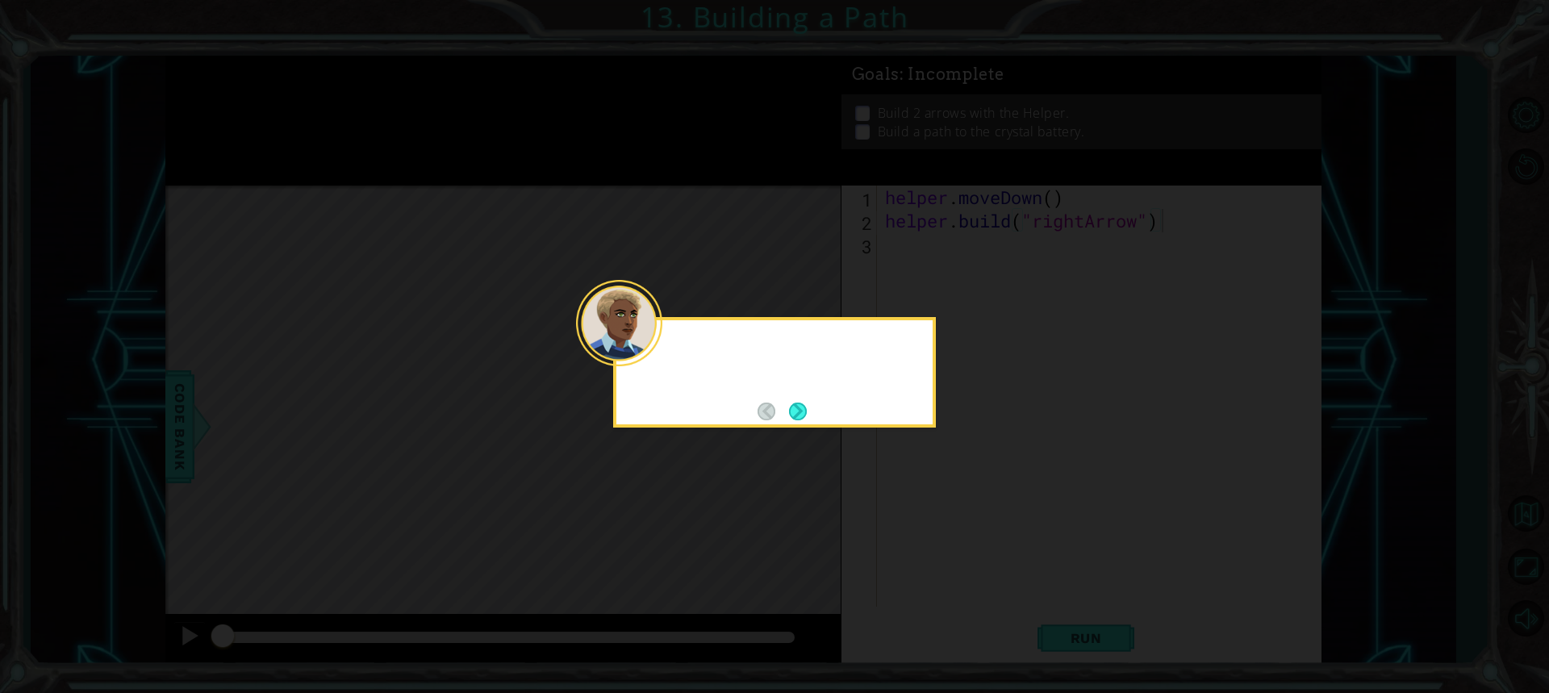
type textarea "[DOMAIN_NAME]("rightArrow")"
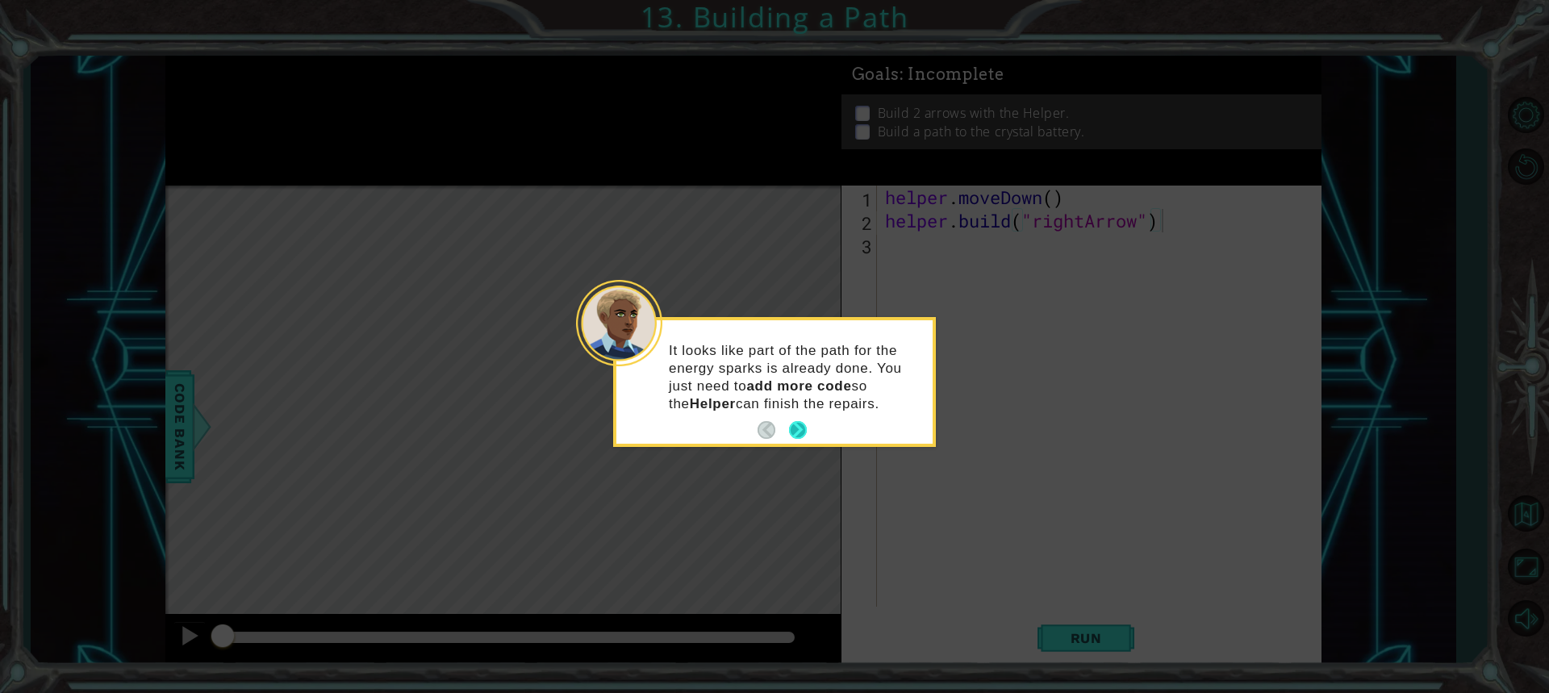
click at [803, 437] on button "Next" at bounding box center [798, 430] width 18 height 18
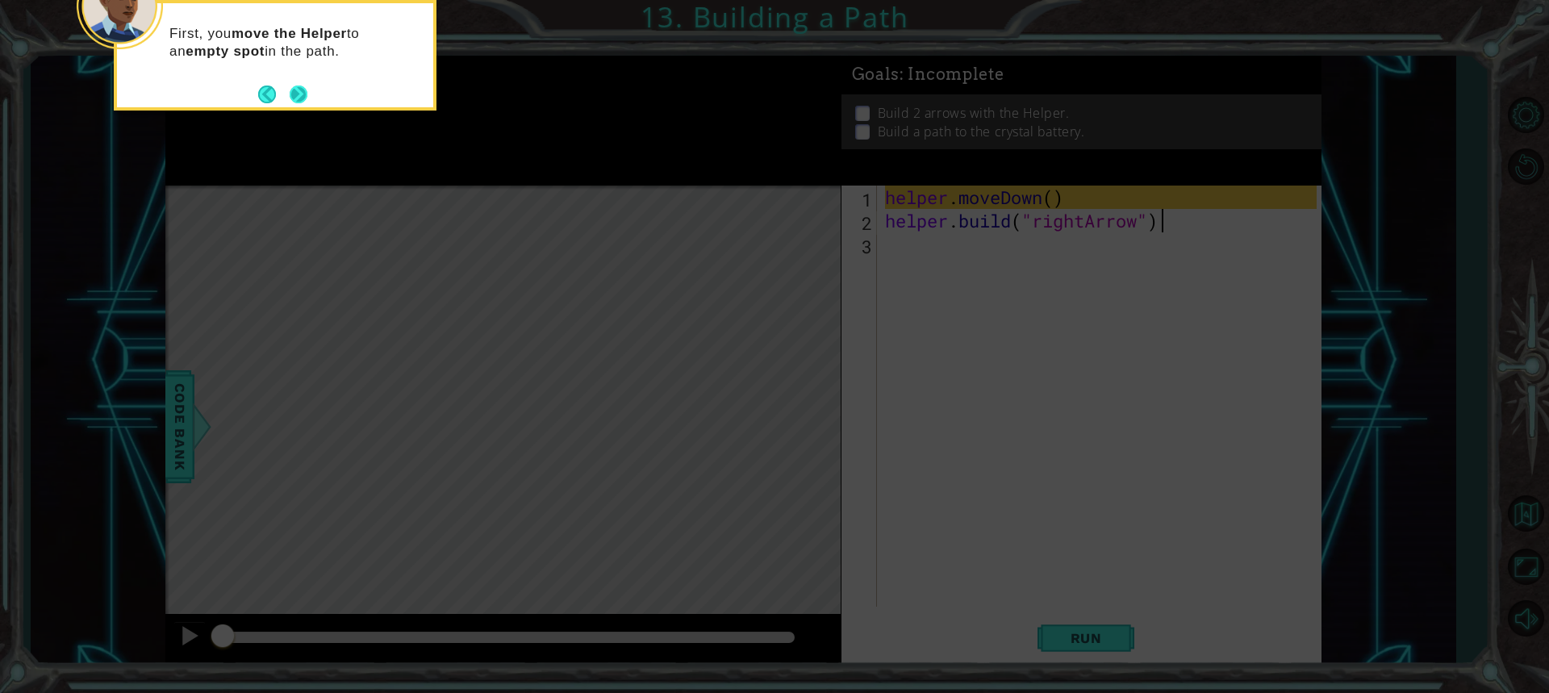
click at [298, 98] on button "Next" at bounding box center [299, 94] width 19 height 19
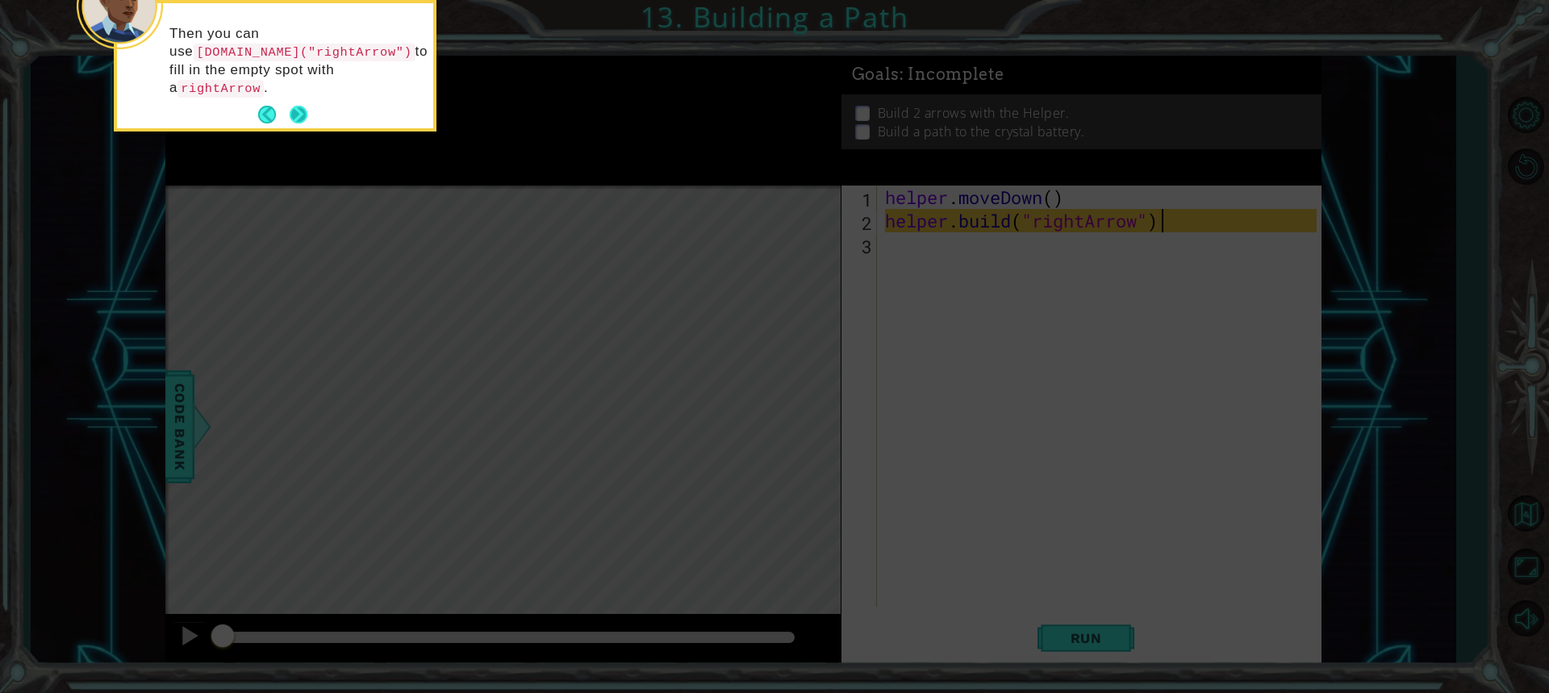
click at [291, 106] on button "Next" at bounding box center [299, 115] width 18 height 18
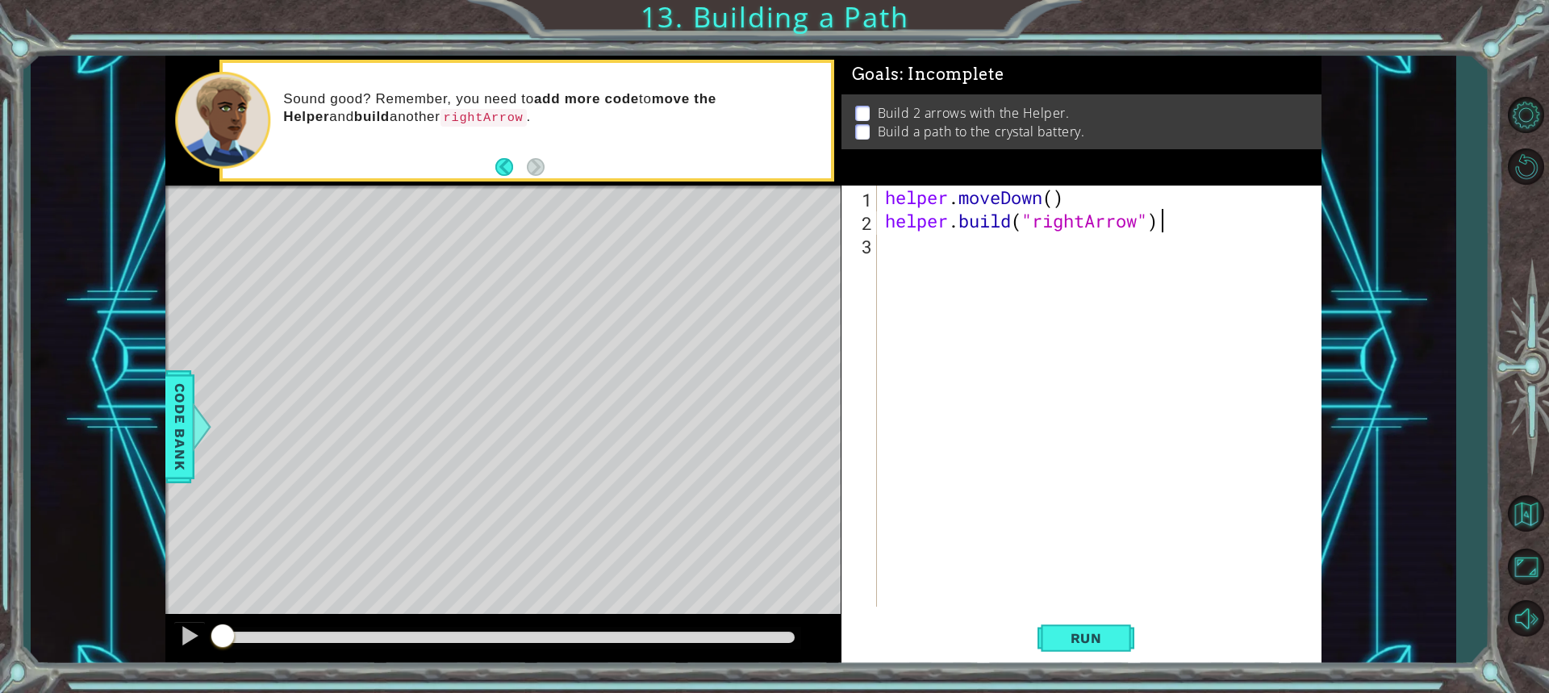
click at [886, 241] on div "helper . moveDown ( ) helper . build ( "rightArrow" )" at bounding box center [1103, 420] width 443 height 468
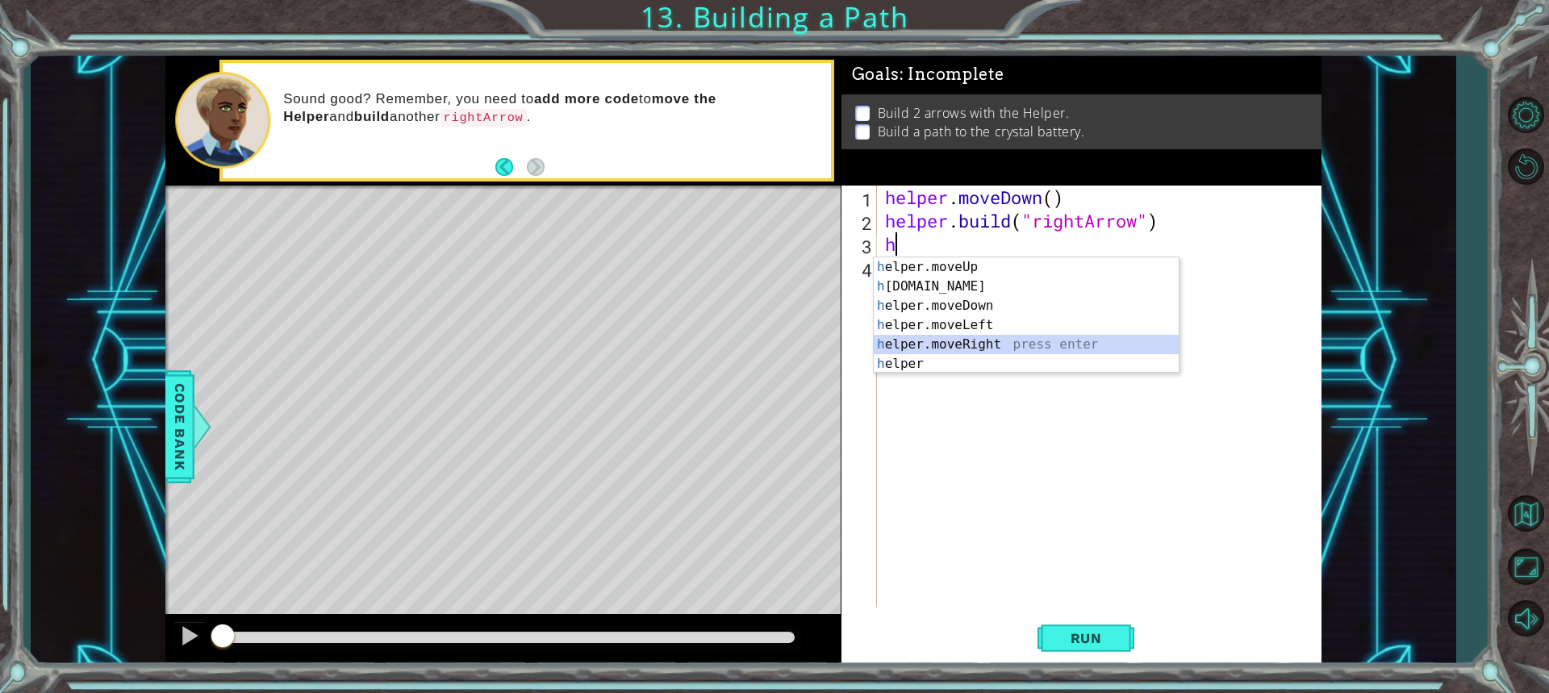
click at [939, 351] on div "h elper.moveUp press enter h [DOMAIN_NAME] press enter h elper.moveDown press e…" at bounding box center [1026, 334] width 305 height 155
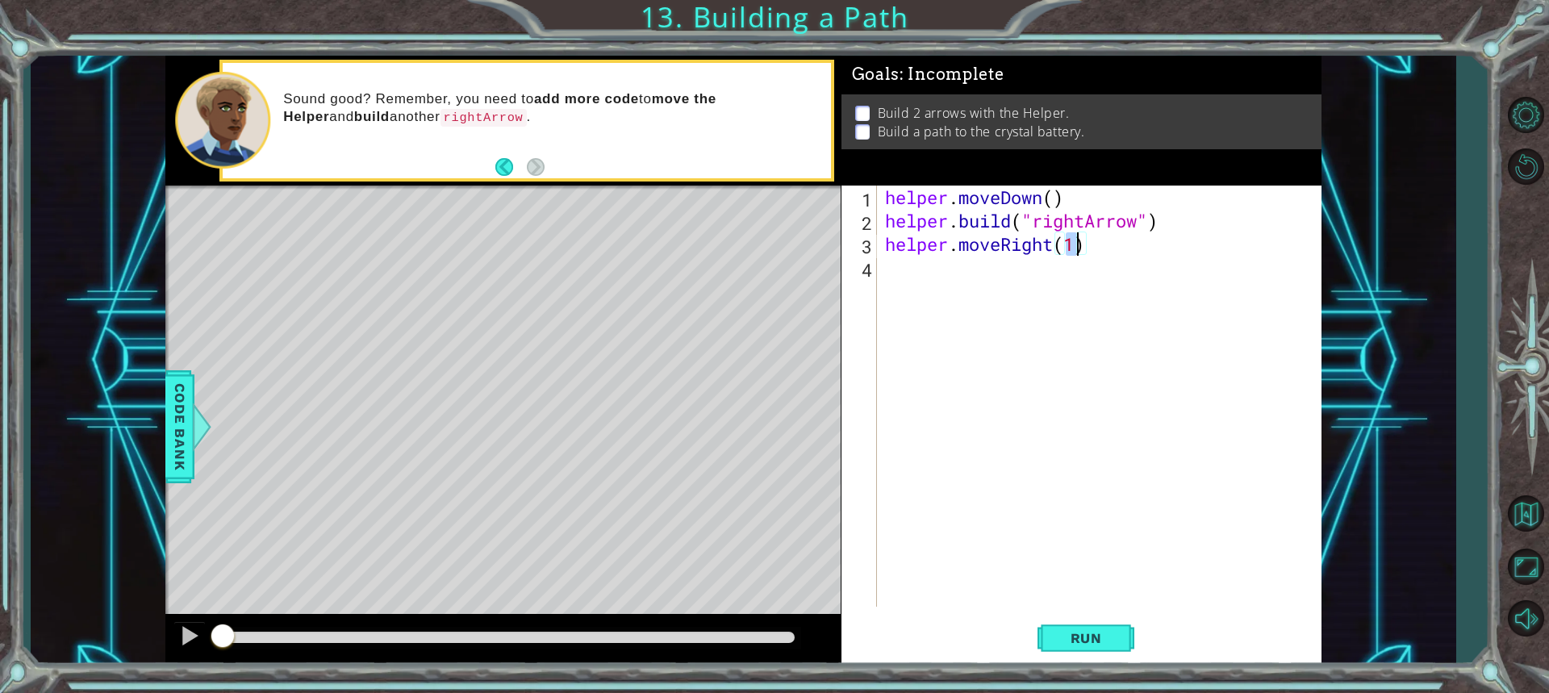
type textarea "helper.moveRight(2)"
click at [894, 273] on div "helper . moveDown ( ) helper . build ( "rightArrow" ) helper . moveRight ( 2 )" at bounding box center [1103, 420] width 443 height 468
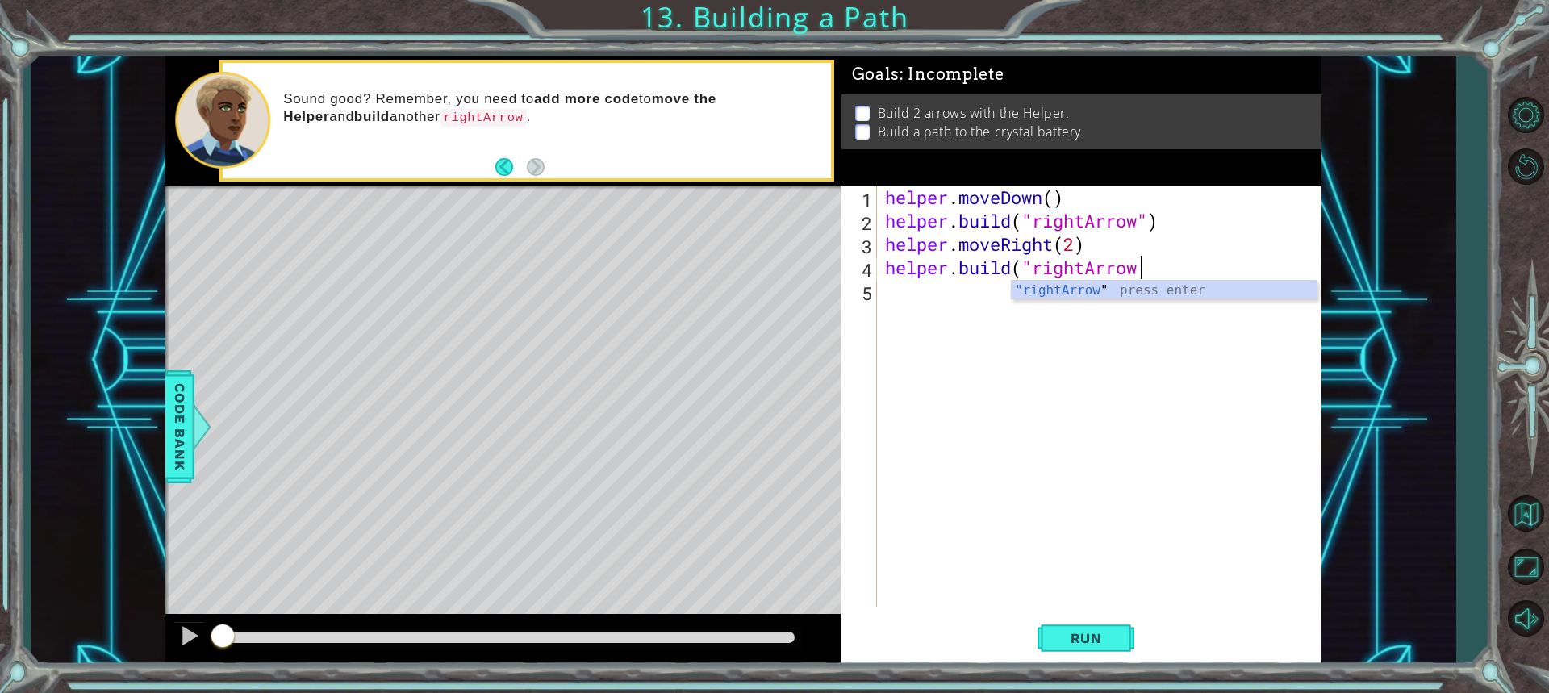
scroll to position [0, 11]
type textarea "[DOMAIN_NAME]("rightArrow")"
click at [900, 299] on div "helper . moveDown ( ) helper . build ( "rightArrow" ) helper . moveRight ( 2 ) …" at bounding box center [1103, 420] width 443 height 468
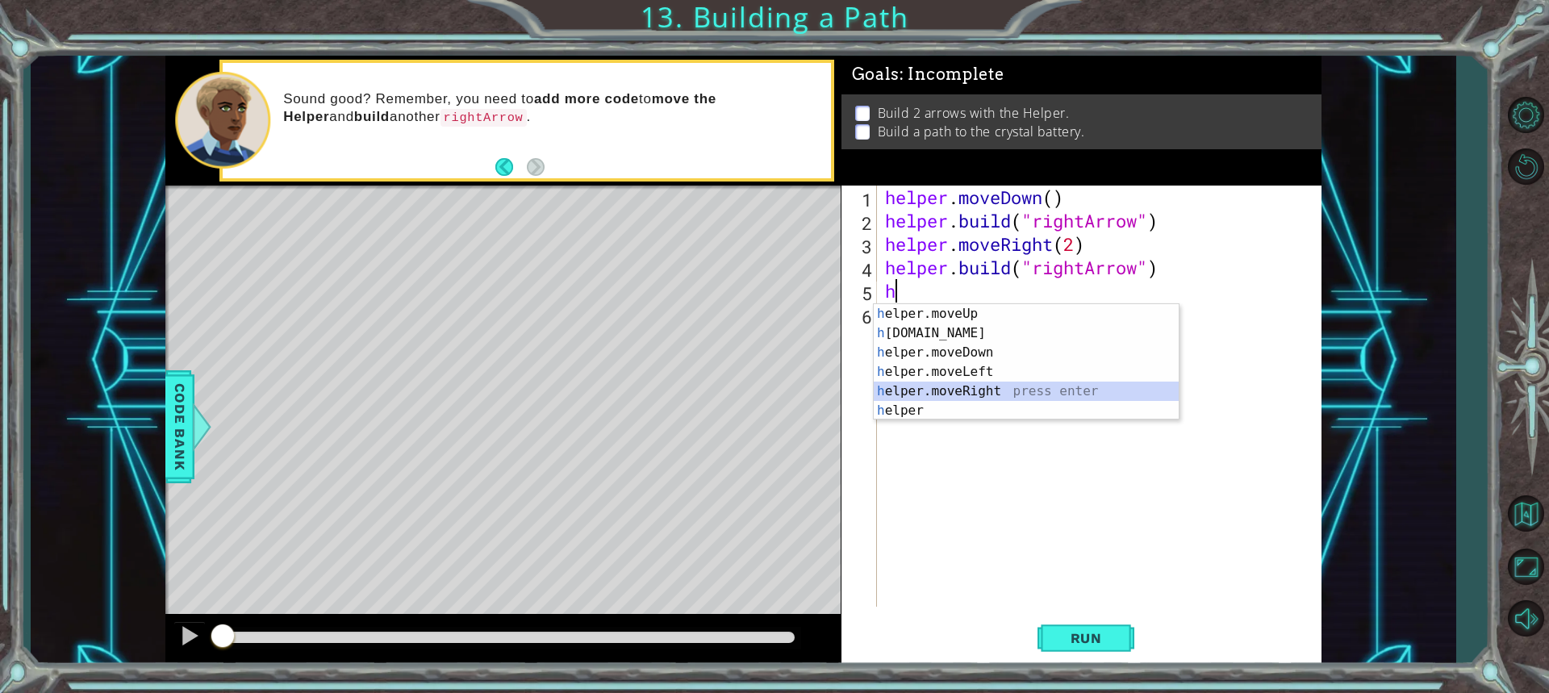
click at [922, 395] on div "h elper.moveUp press enter h [DOMAIN_NAME] press enter h elper.moveDown press e…" at bounding box center [1026, 381] width 305 height 155
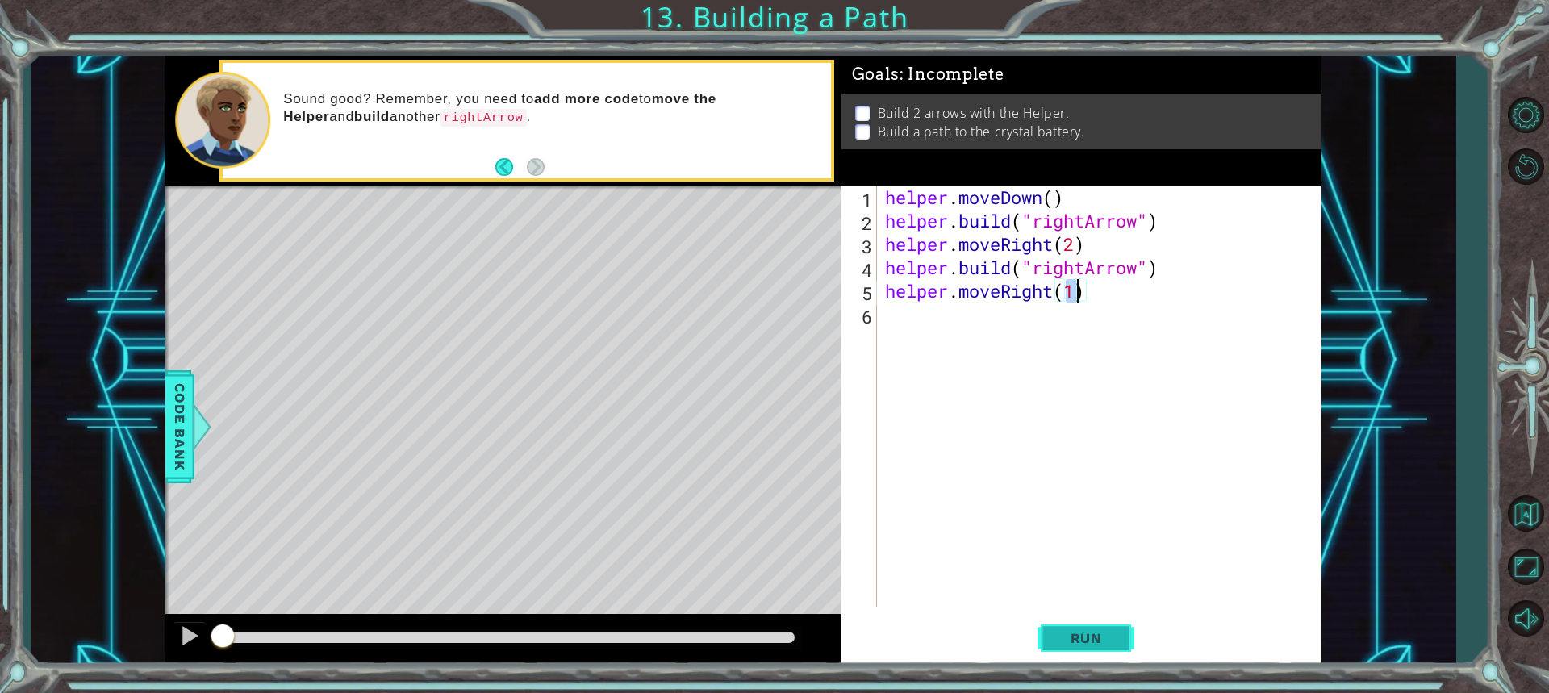
type textarea "helper.moveRight(1)"
click at [1068, 640] on span "Run" at bounding box center [1087, 638] width 64 height 16
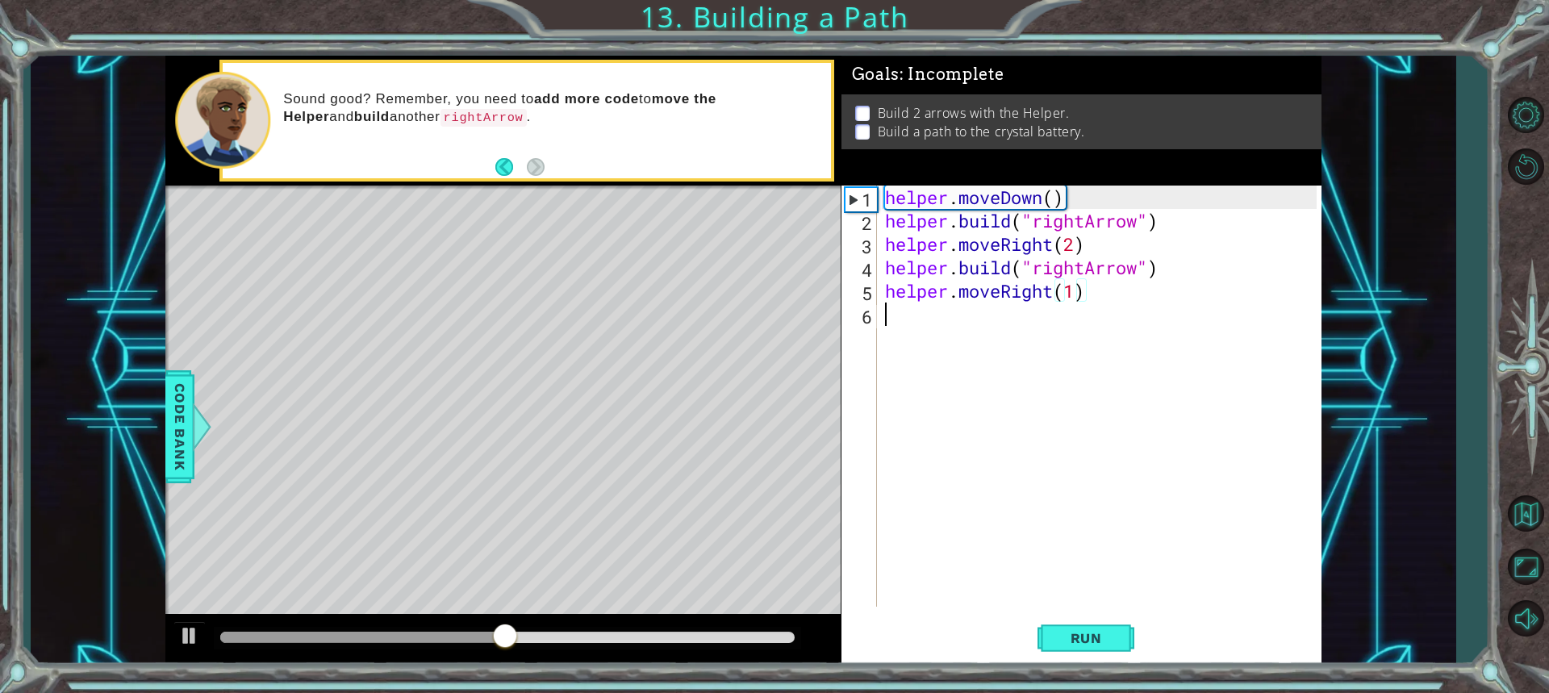
click at [886, 314] on div "helper . moveDown ( ) helper . build ( "rightArrow" ) helper . moveRight ( 2 ) …" at bounding box center [1103, 420] width 443 height 468
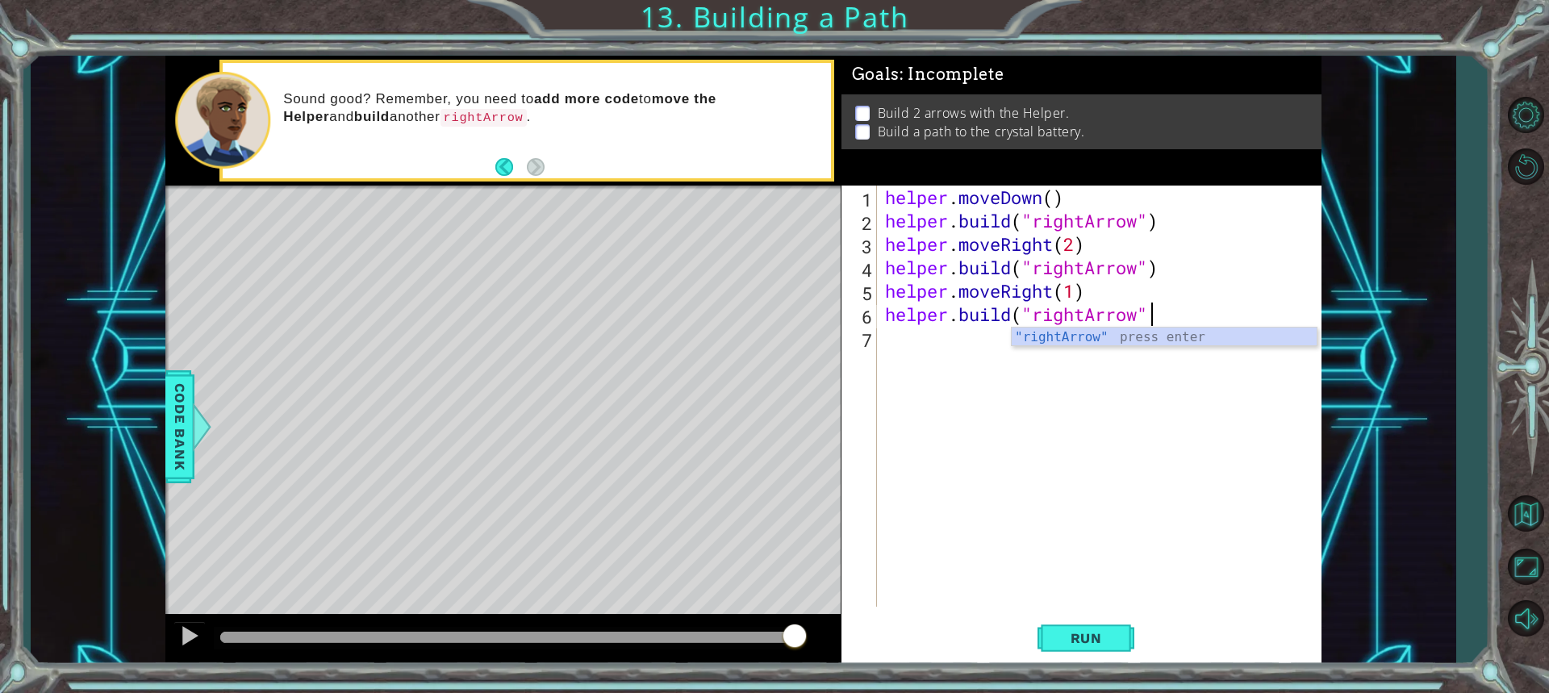
scroll to position [0, 11]
type textarea "[DOMAIN_NAME]("rightArrow")"
click at [1072, 645] on span "Run" at bounding box center [1087, 638] width 64 height 16
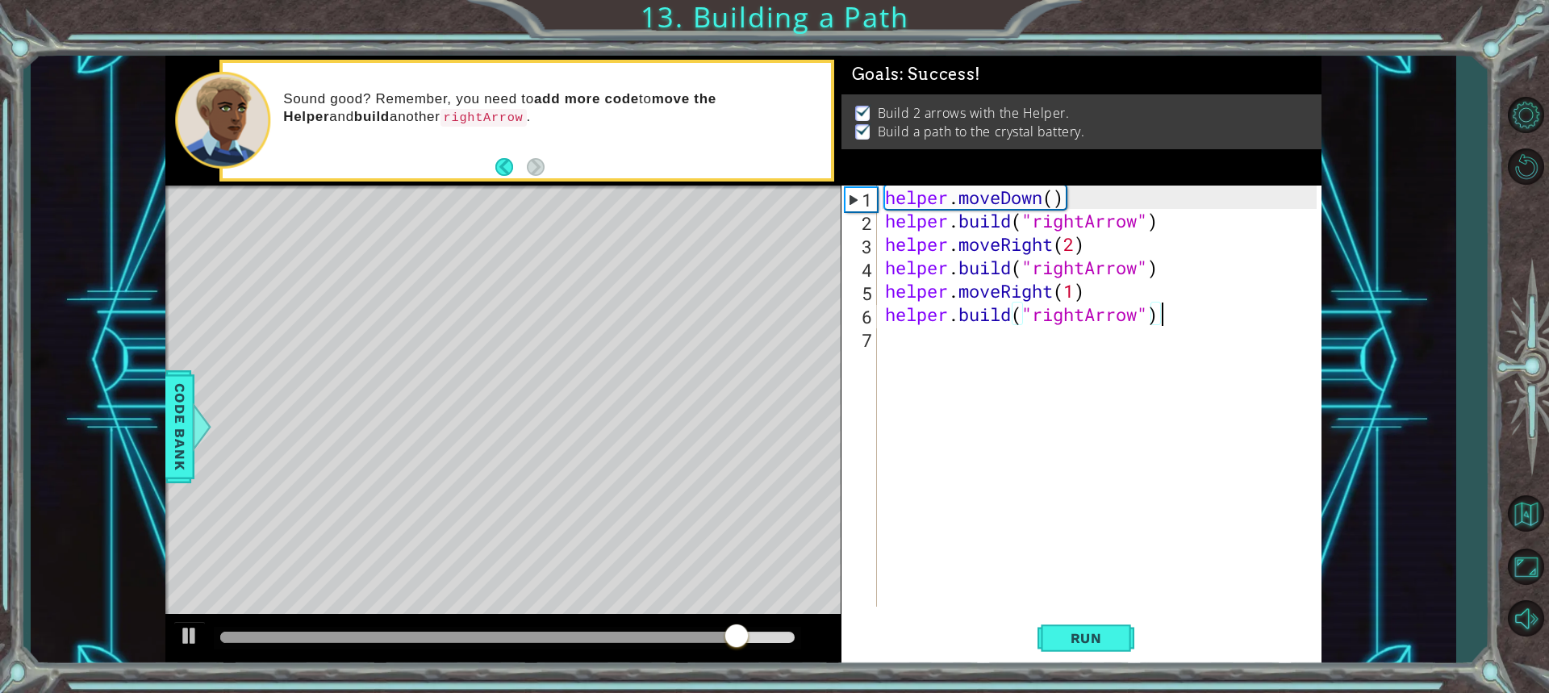
click at [895, 336] on div "helper . moveDown ( ) helper . build ( "rightArrow" ) helper . moveRight ( 2 ) …" at bounding box center [1103, 420] width 443 height 468
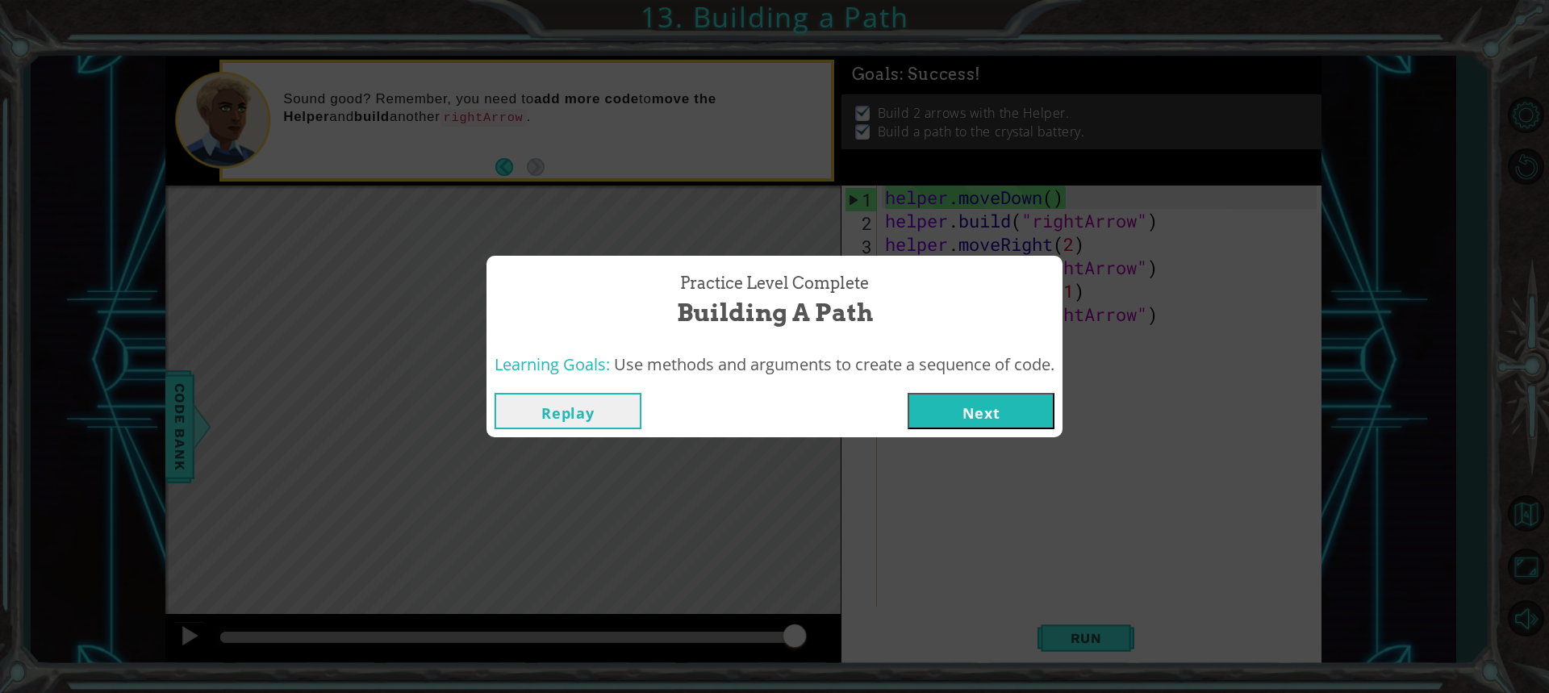
click at [957, 398] on button "Next" at bounding box center [981, 411] width 147 height 36
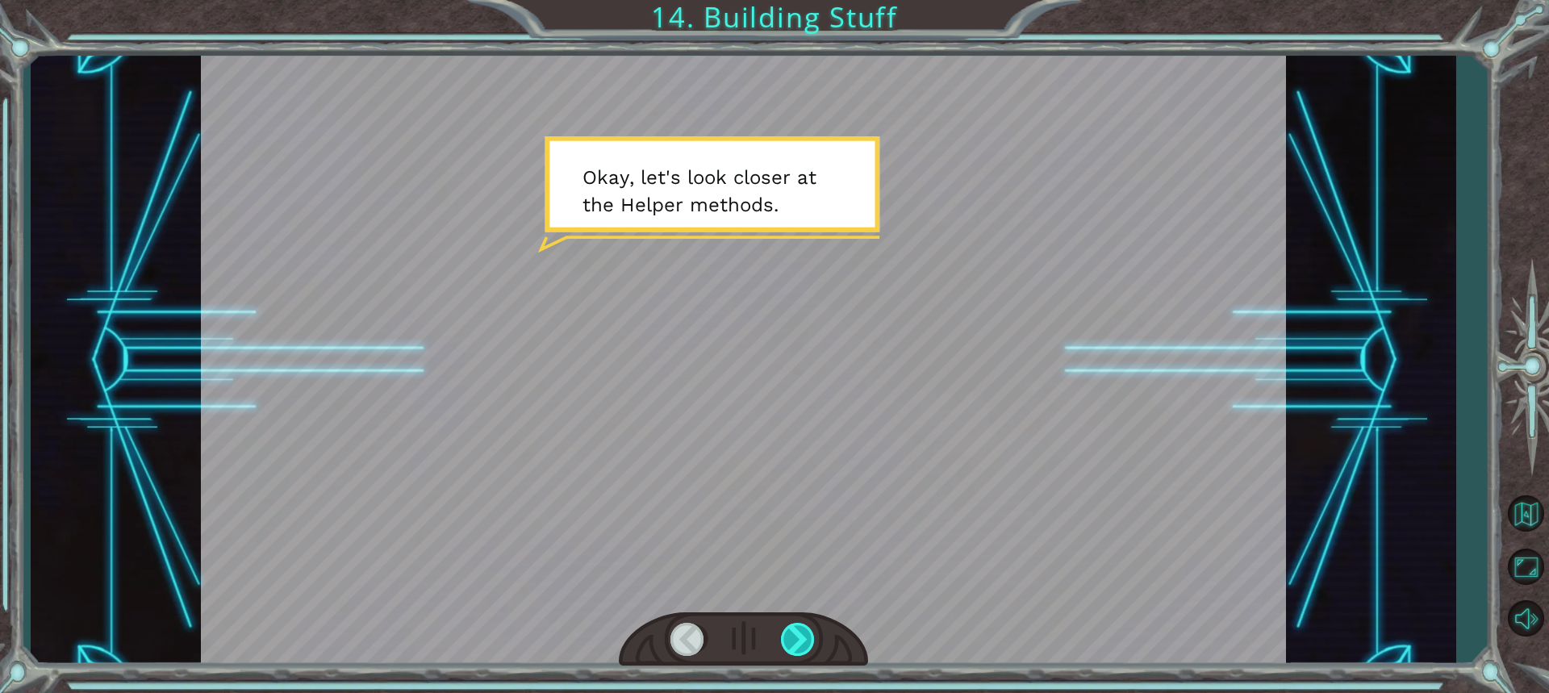
click at [792, 640] on div at bounding box center [799, 639] width 36 height 33
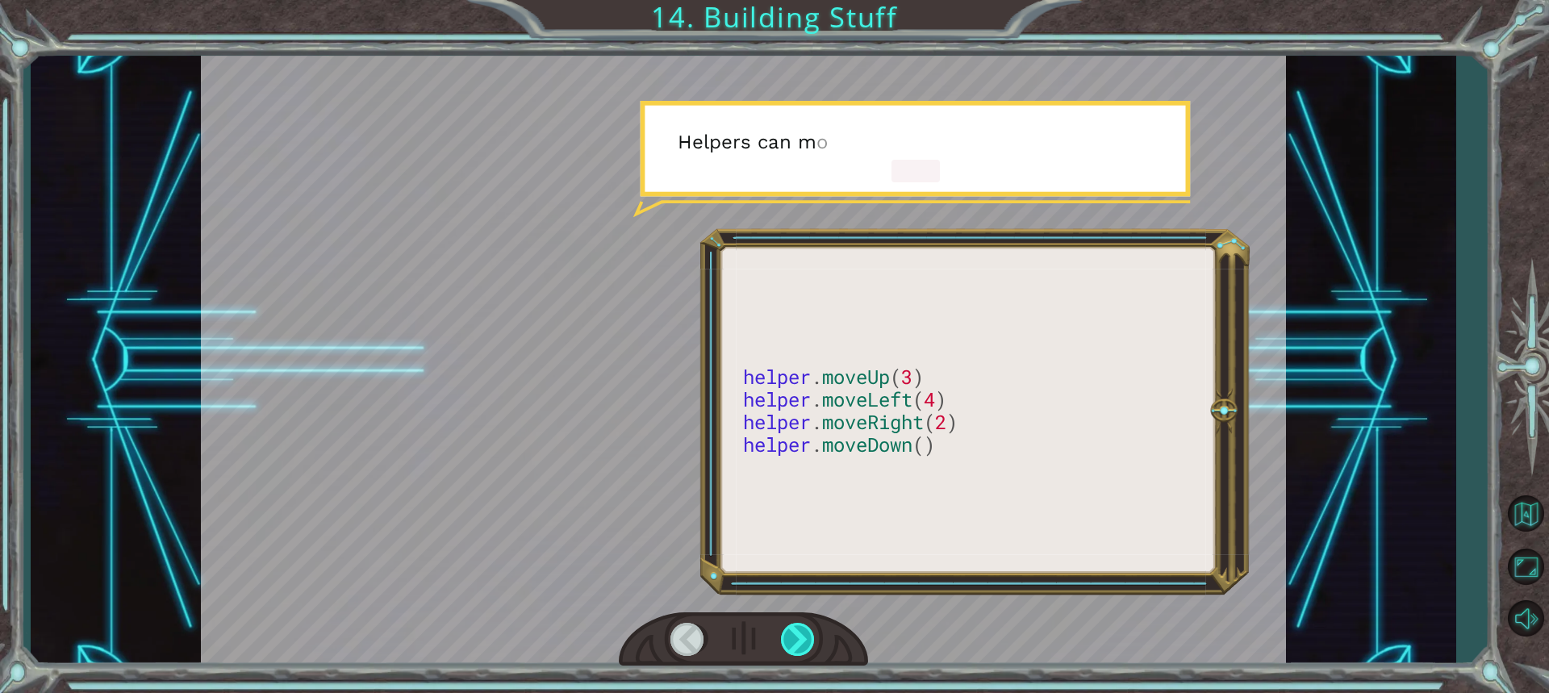
click at [792, 640] on div at bounding box center [799, 639] width 36 height 33
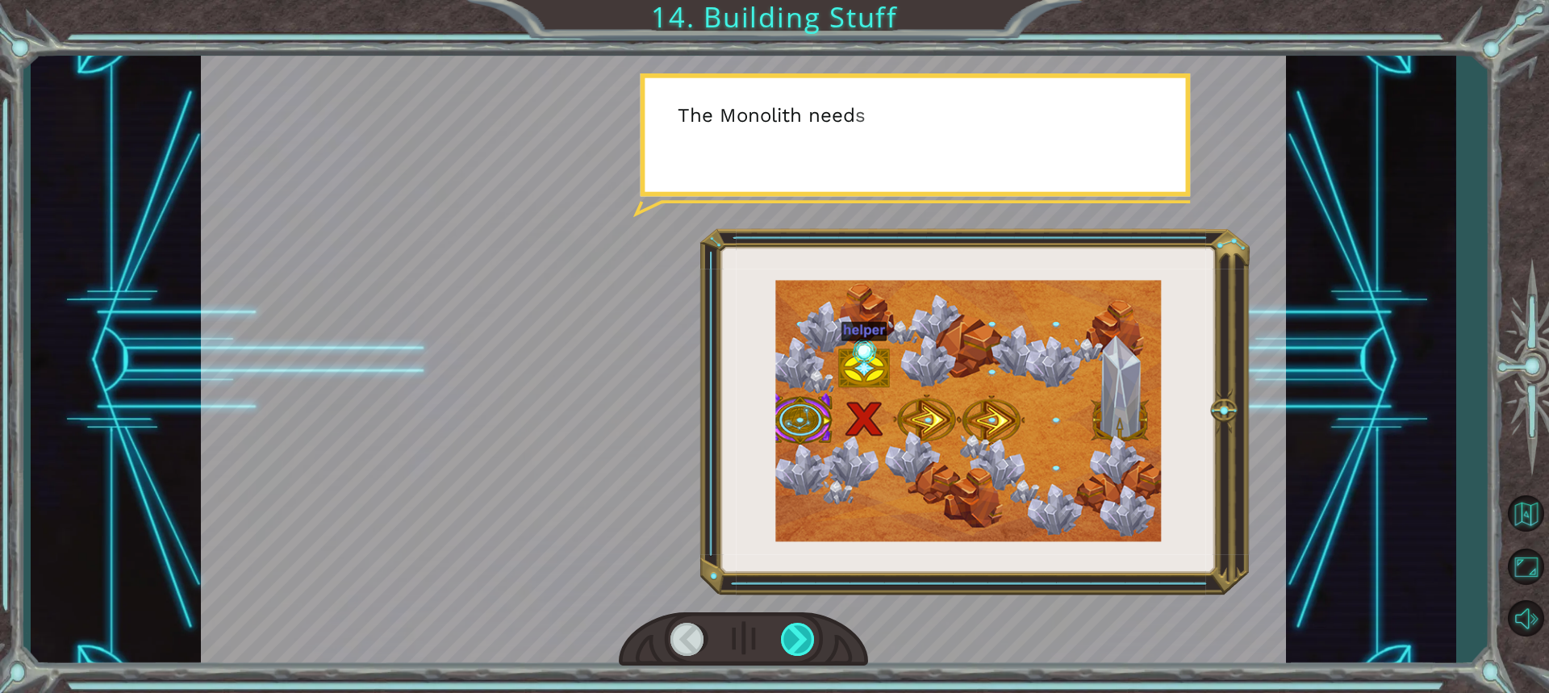
click at [792, 640] on div at bounding box center [799, 639] width 36 height 33
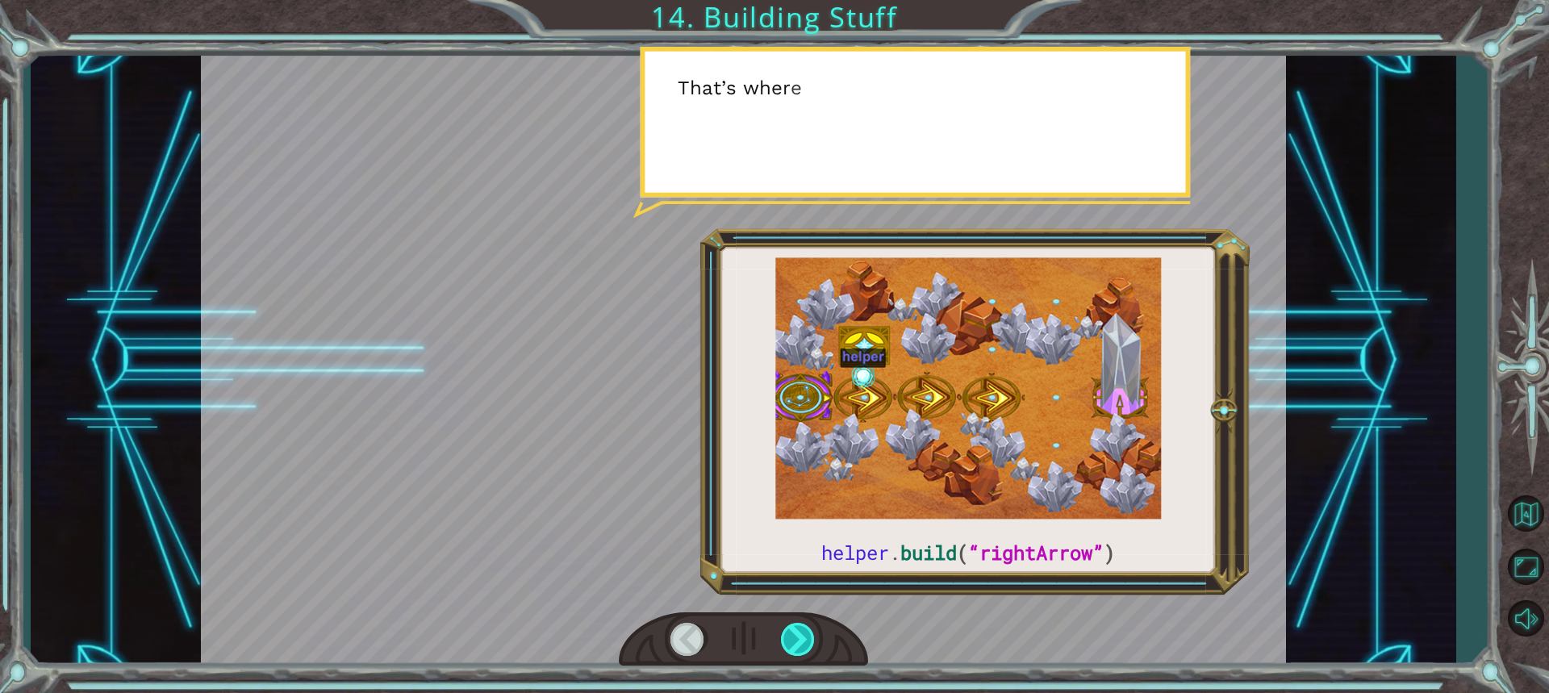
click at [799, 636] on div at bounding box center [799, 639] width 36 height 33
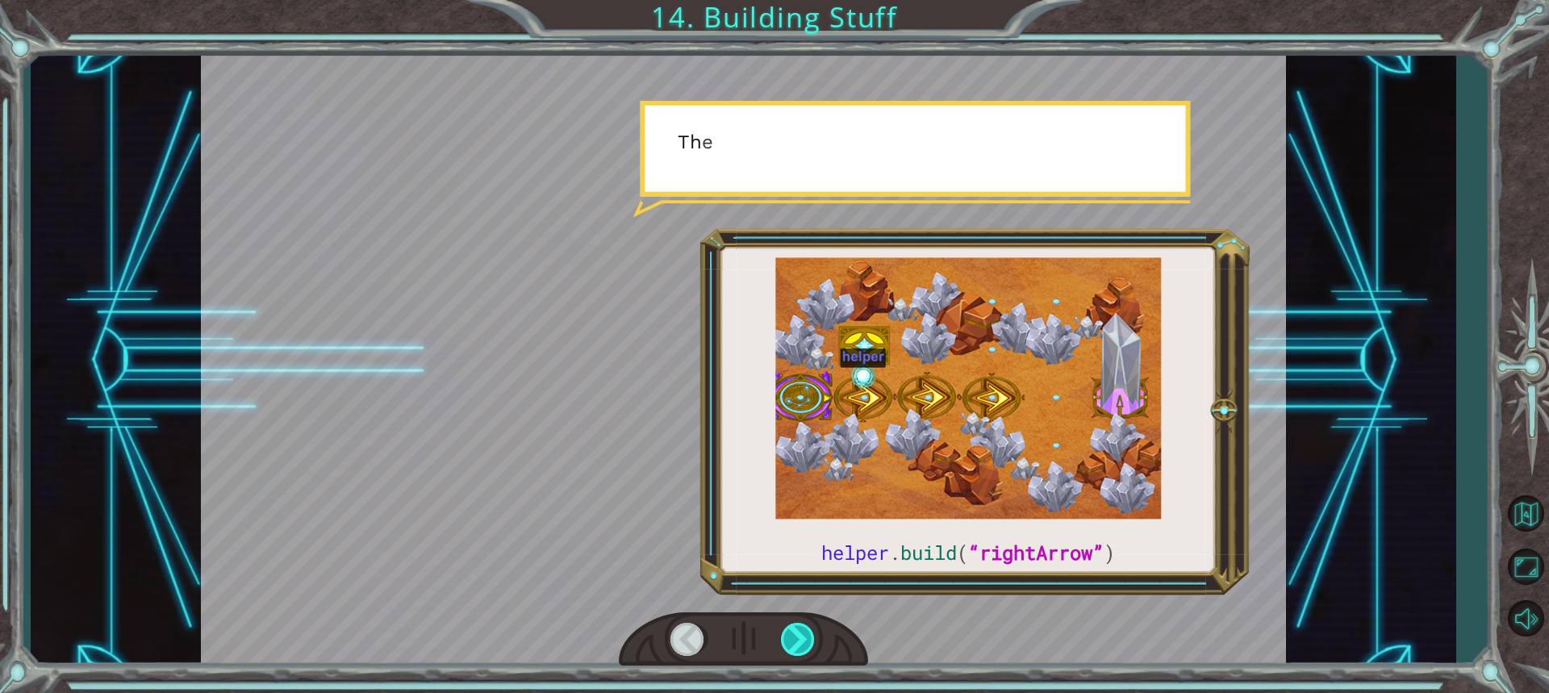
click at [799, 636] on div at bounding box center [799, 639] width 36 height 33
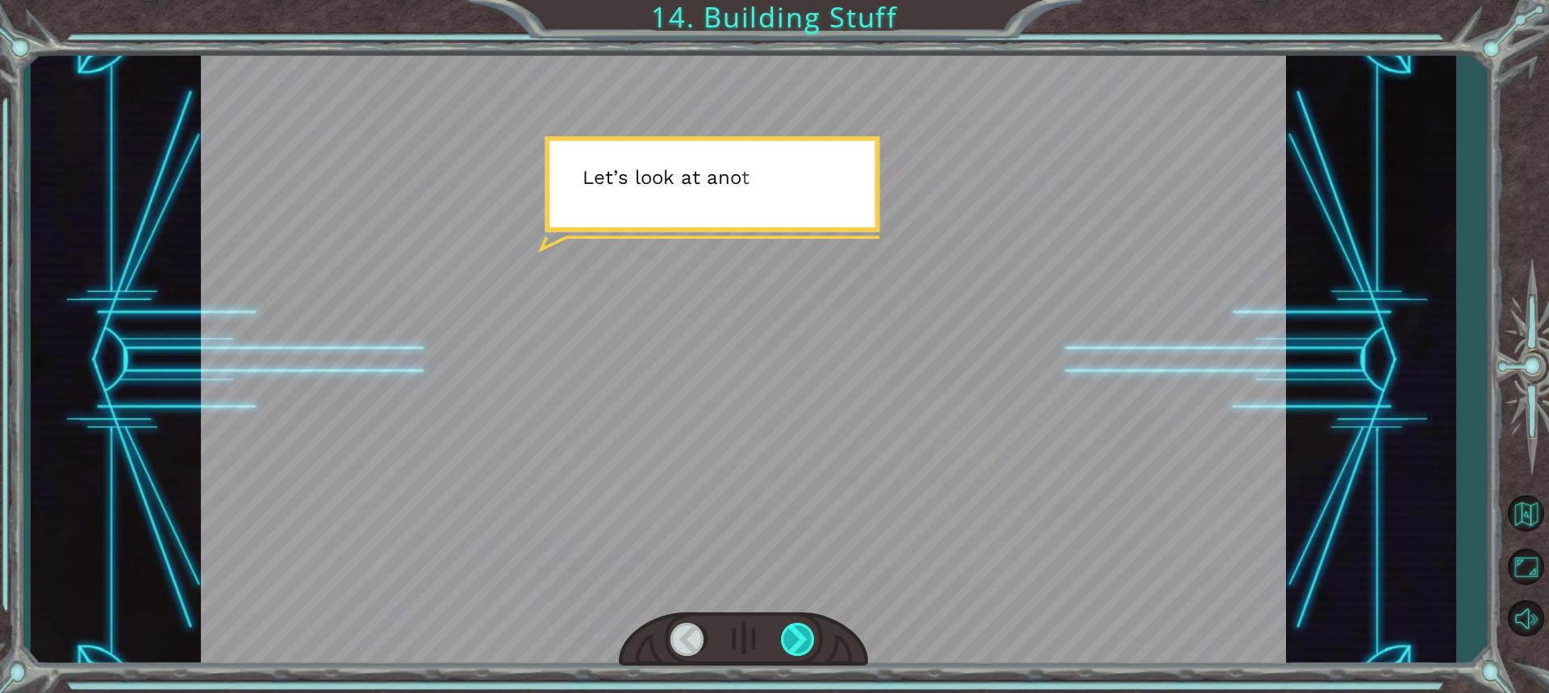
click at [799, 636] on div at bounding box center [799, 639] width 36 height 33
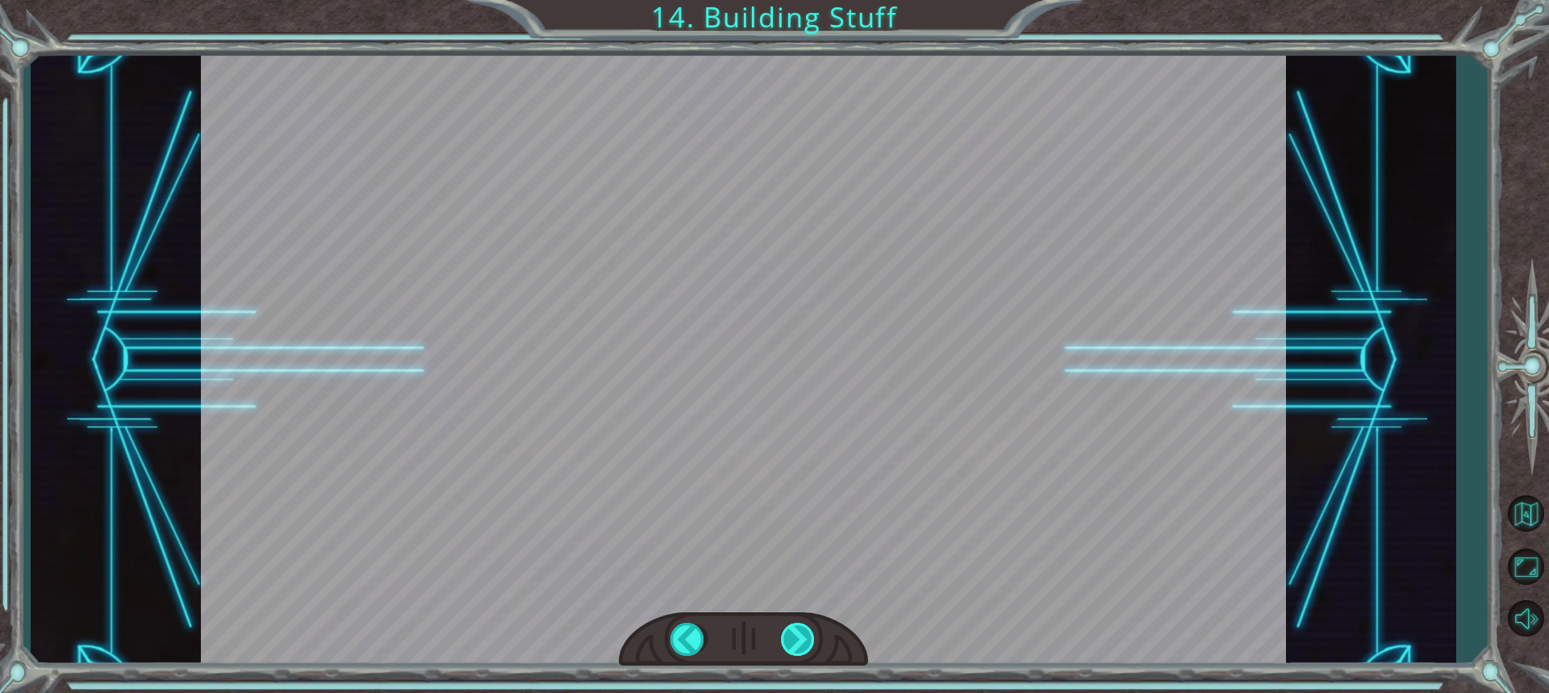
click at [799, 0] on div "helper . build ( “rightArrow” ) O k a y , l e t ' s l o o k c l o s e r a t t h…" at bounding box center [774, 0] width 1549 height 0
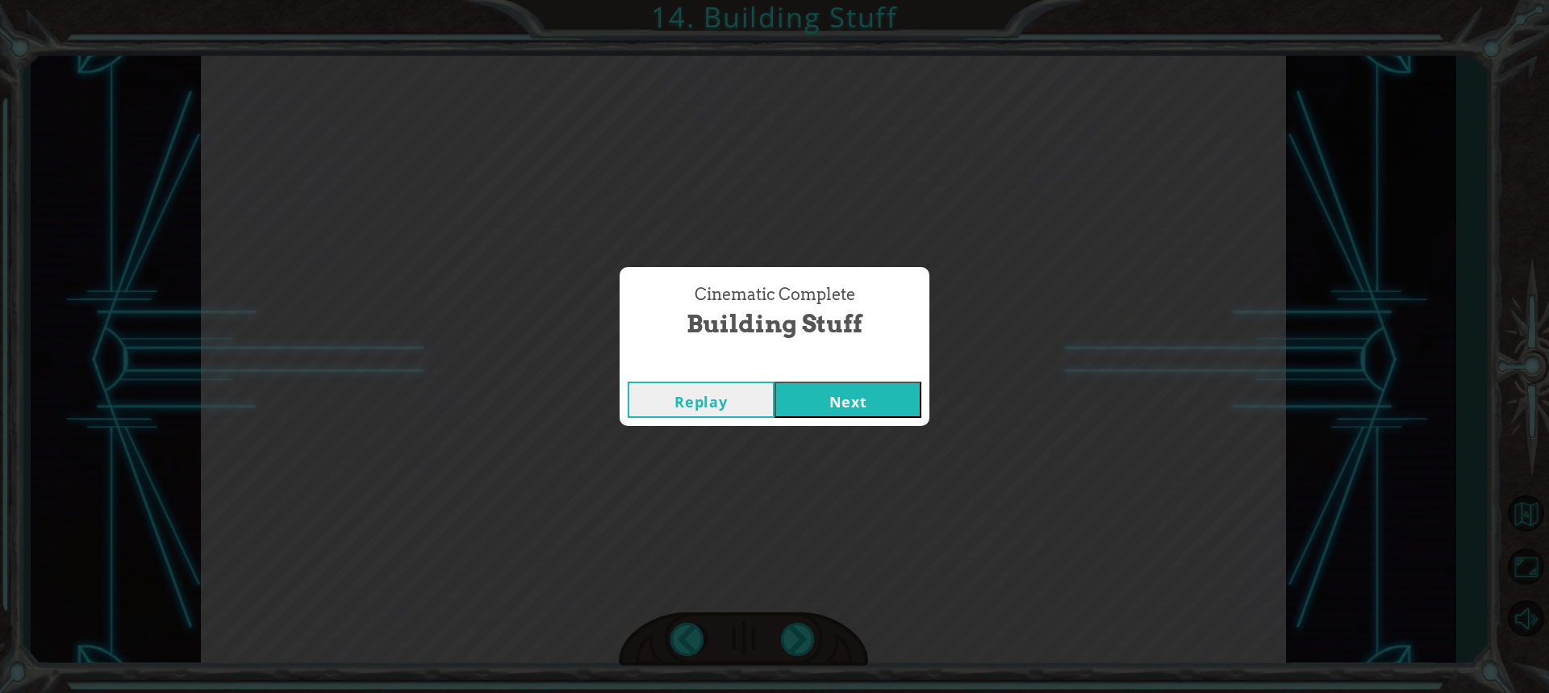
click at [844, 396] on button "Next" at bounding box center [848, 400] width 147 height 36
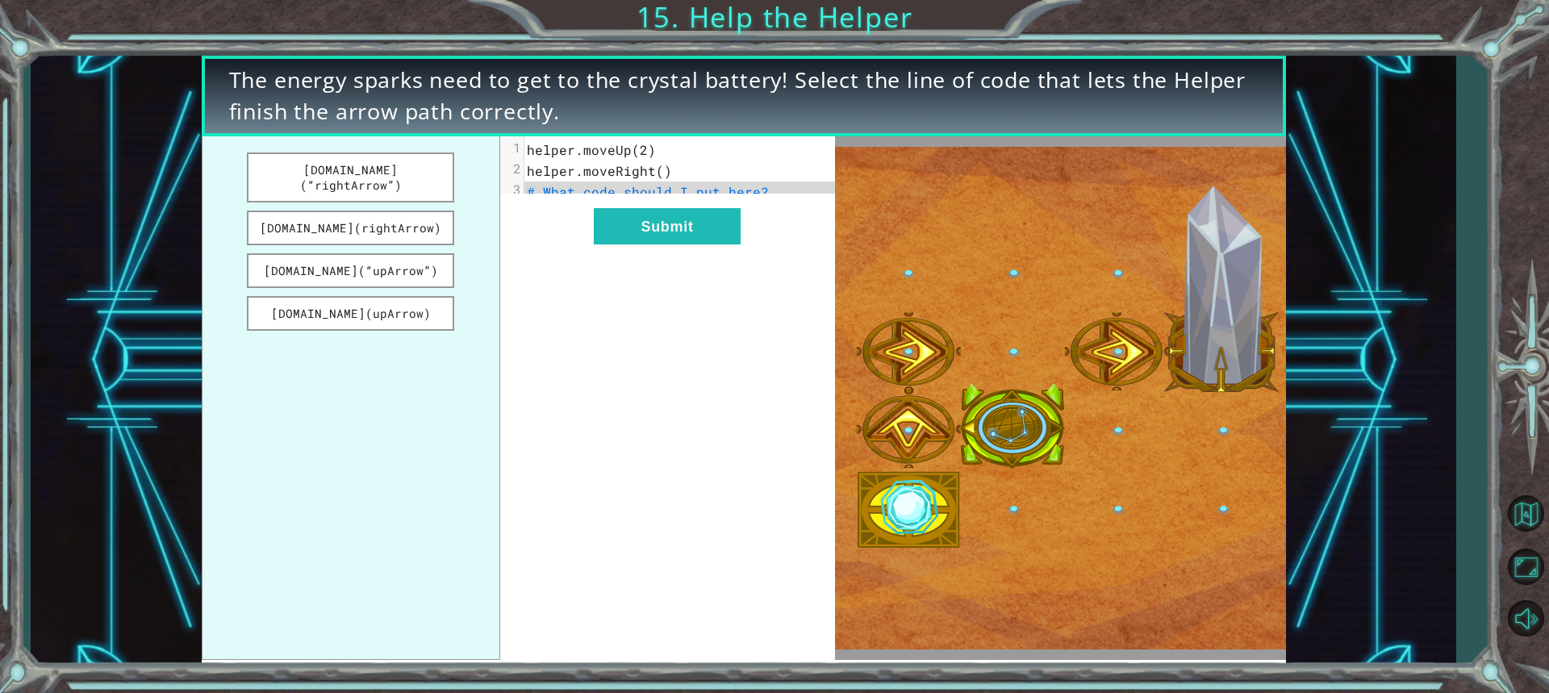
drag, startPoint x: 363, startPoint y: 161, endPoint x: 591, endPoint y: 215, distance: 233.9
click at [591, 215] on div "[DOMAIN_NAME](“rightArrow”) [DOMAIN_NAME](rightArrow) [DOMAIN_NAME](“upArrow”) …" at bounding box center [519, 398] width 634 height 524
click at [404, 148] on ul "[DOMAIN_NAME](“rightArrow”) [DOMAIN_NAME](rightArrow) [DOMAIN_NAME](“upArrow”) …" at bounding box center [351, 398] width 299 height 524
click at [408, 161] on button "[DOMAIN_NAME](“rightArrow”)" at bounding box center [351, 178] width 208 height 50
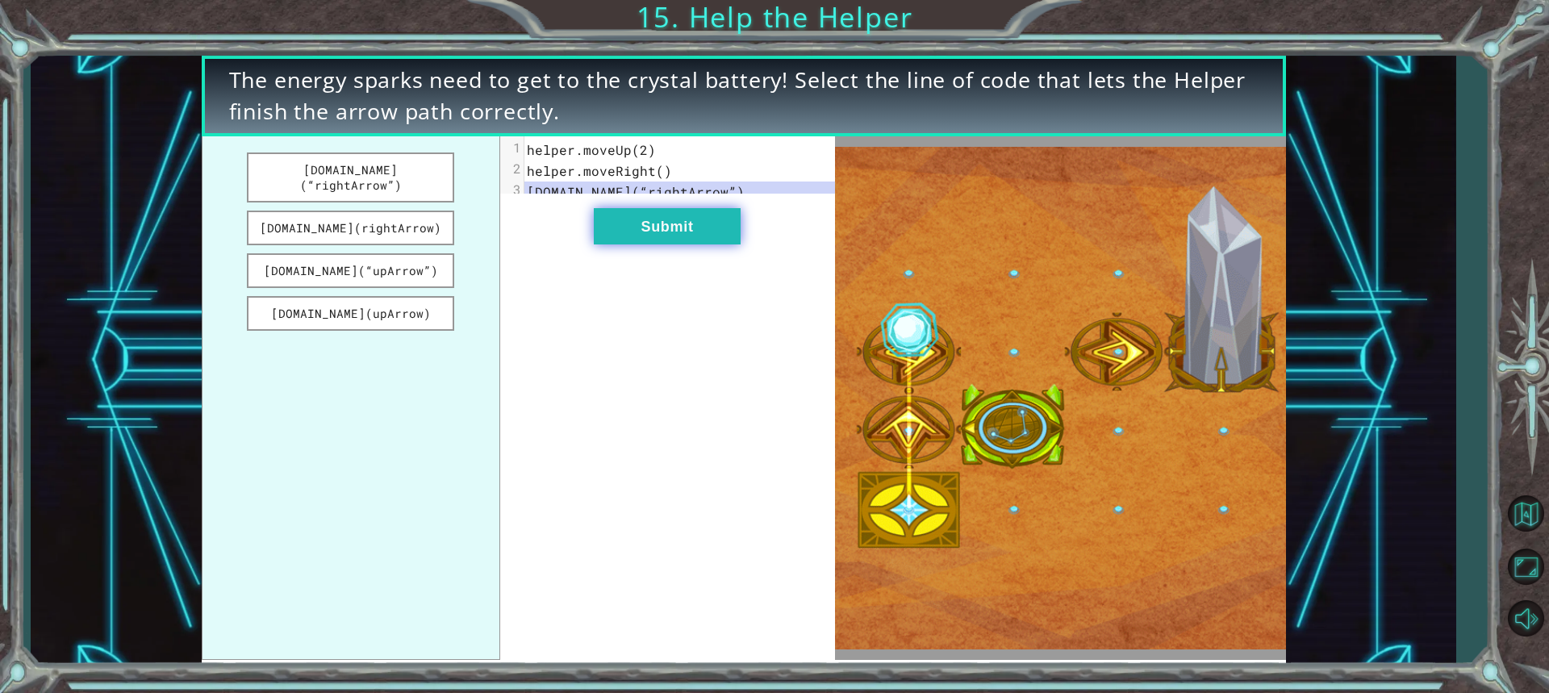
click at [620, 245] on button "Submit" at bounding box center [667, 226] width 147 height 36
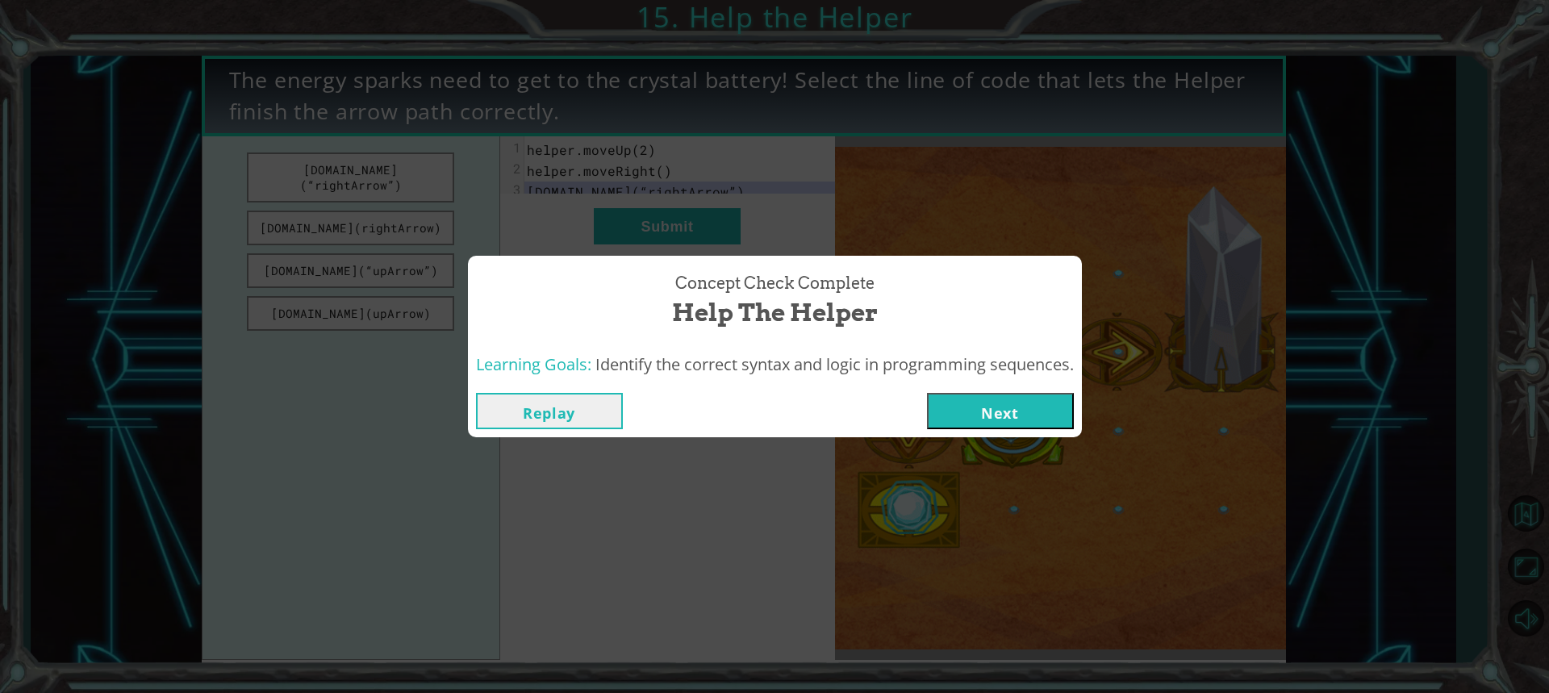
click at [973, 414] on button "Next" at bounding box center [1000, 411] width 147 height 36
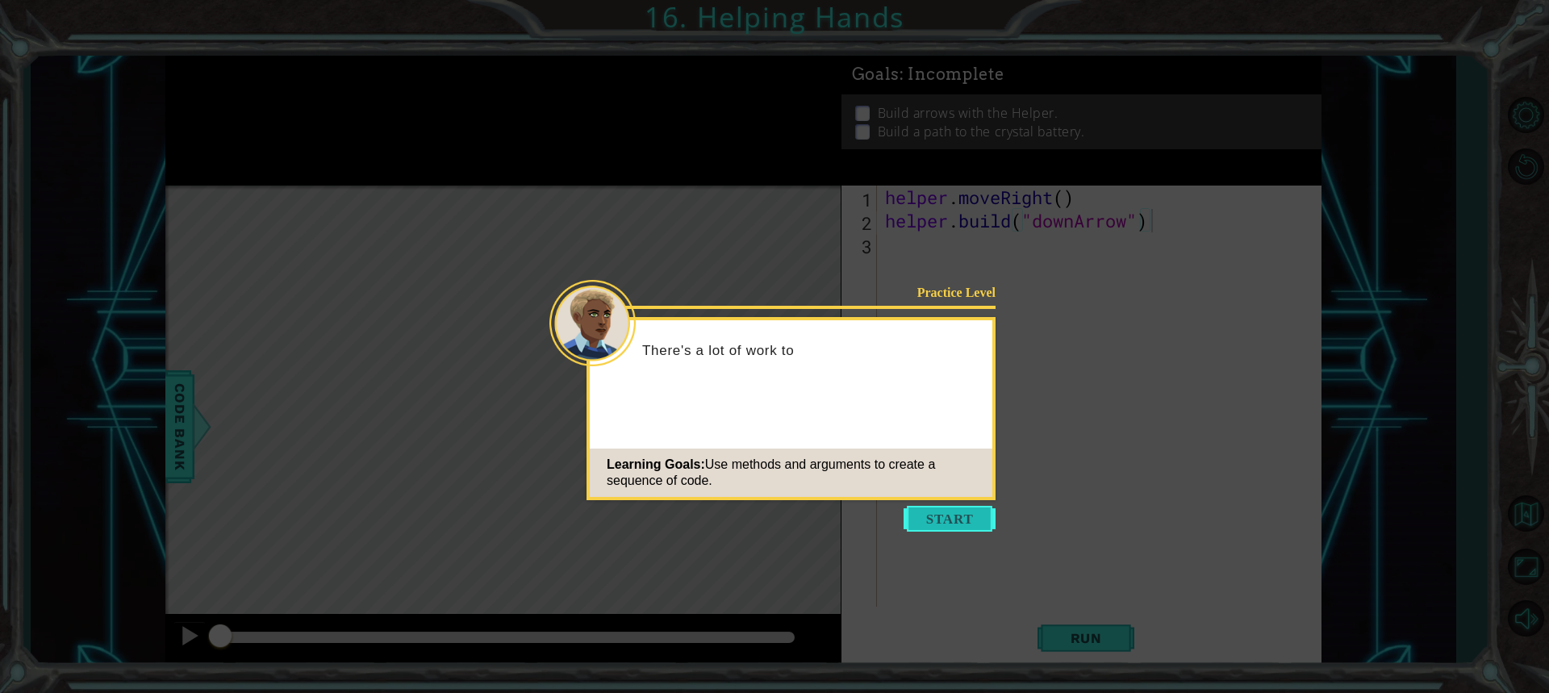
click at [926, 512] on button "Start" at bounding box center [950, 519] width 92 height 26
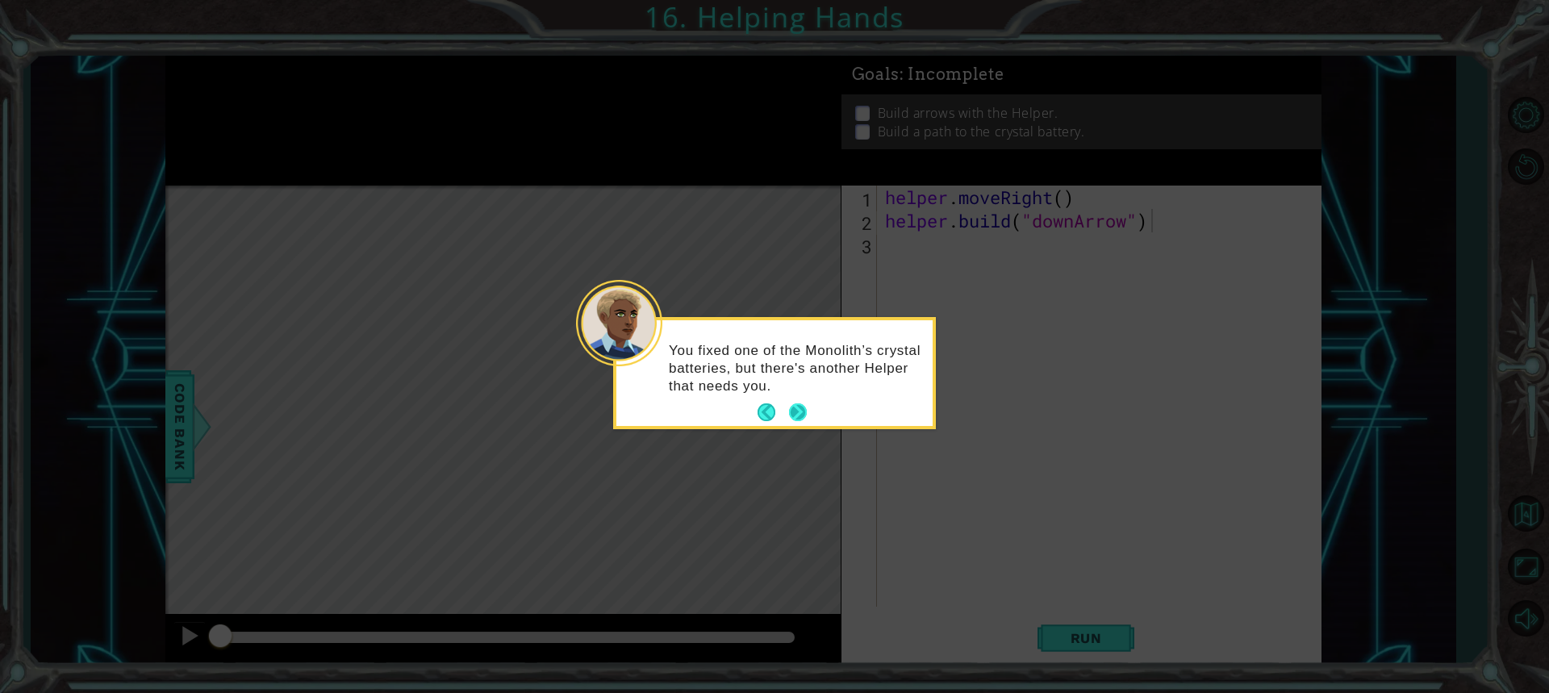
click at [792, 412] on button "Next" at bounding box center [798, 413] width 20 height 20
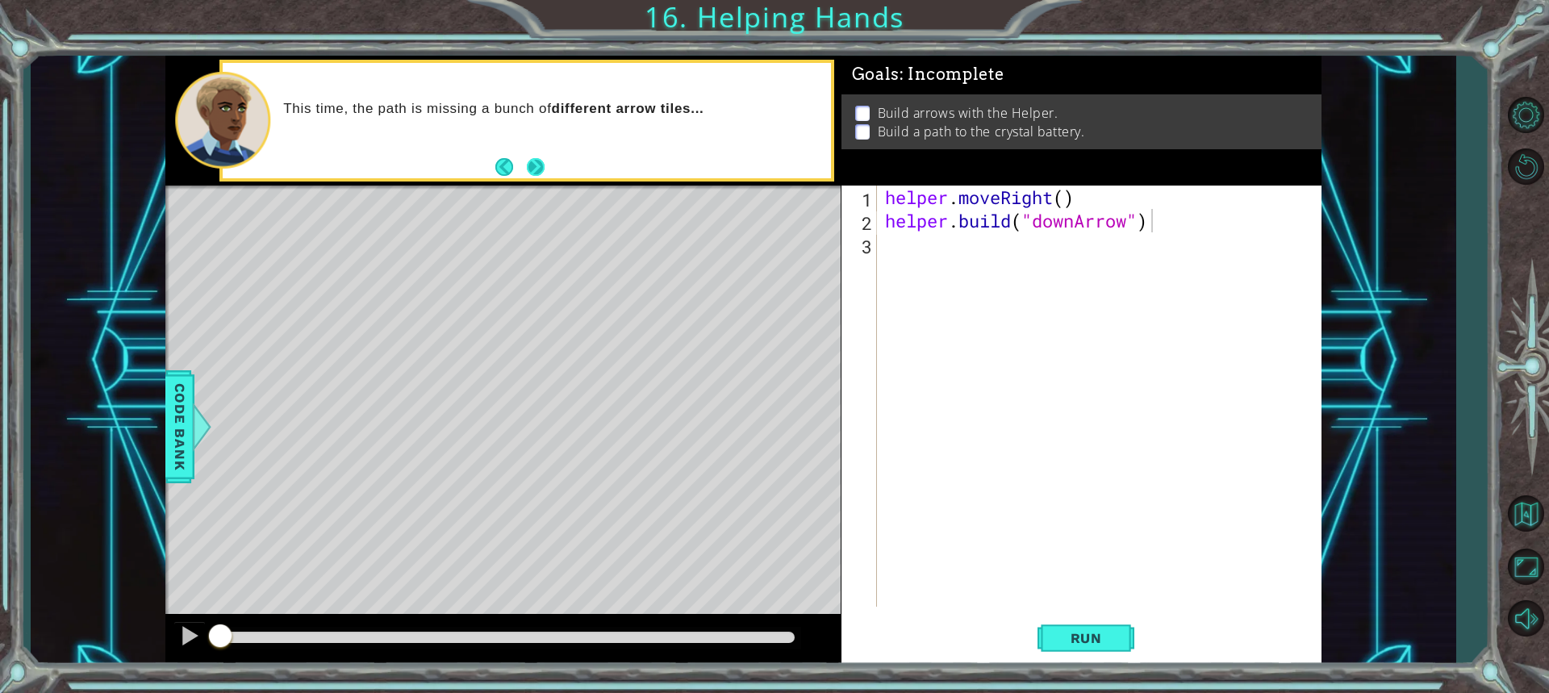
click at [539, 171] on button "Next" at bounding box center [536, 166] width 19 height 19
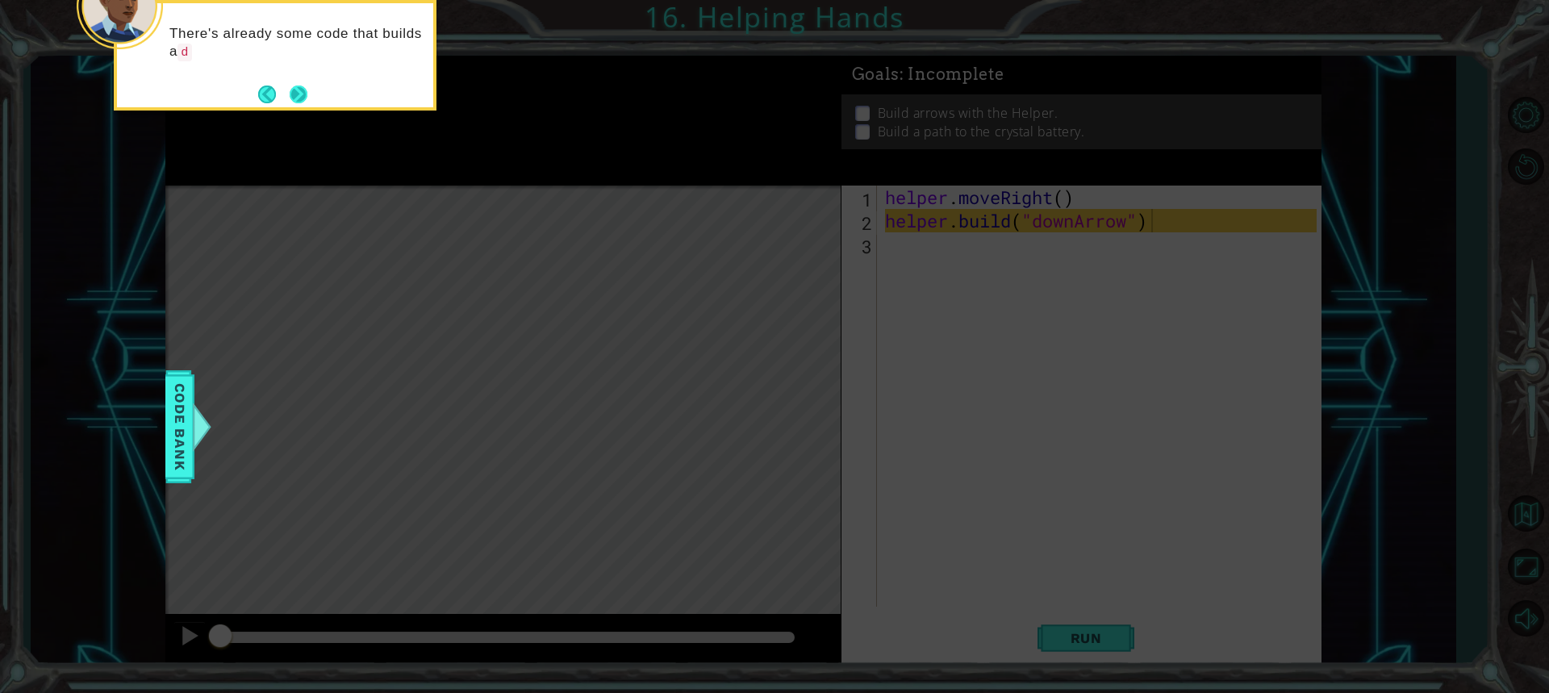
click at [303, 98] on button "Next" at bounding box center [298, 94] width 19 height 19
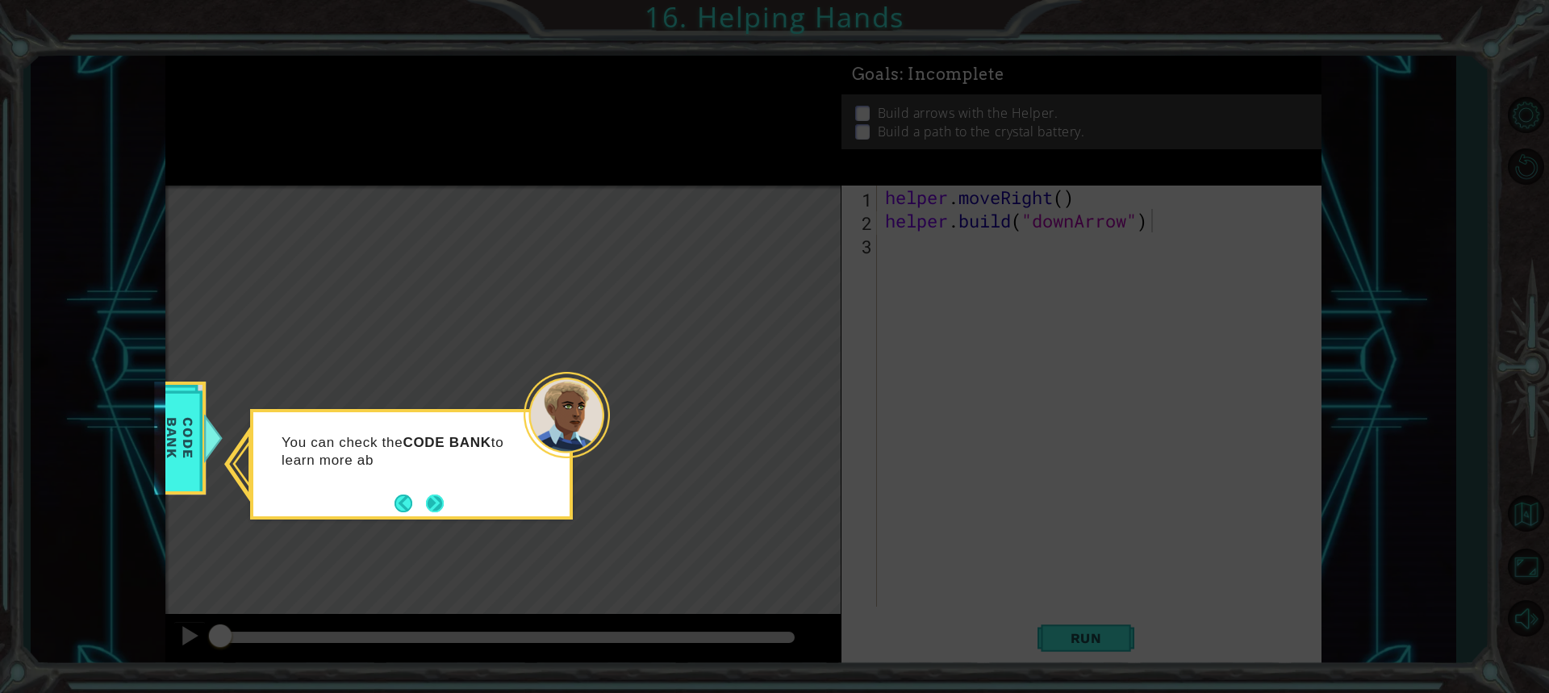
click at [426, 504] on button "Next" at bounding box center [435, 503] width 19 height 19
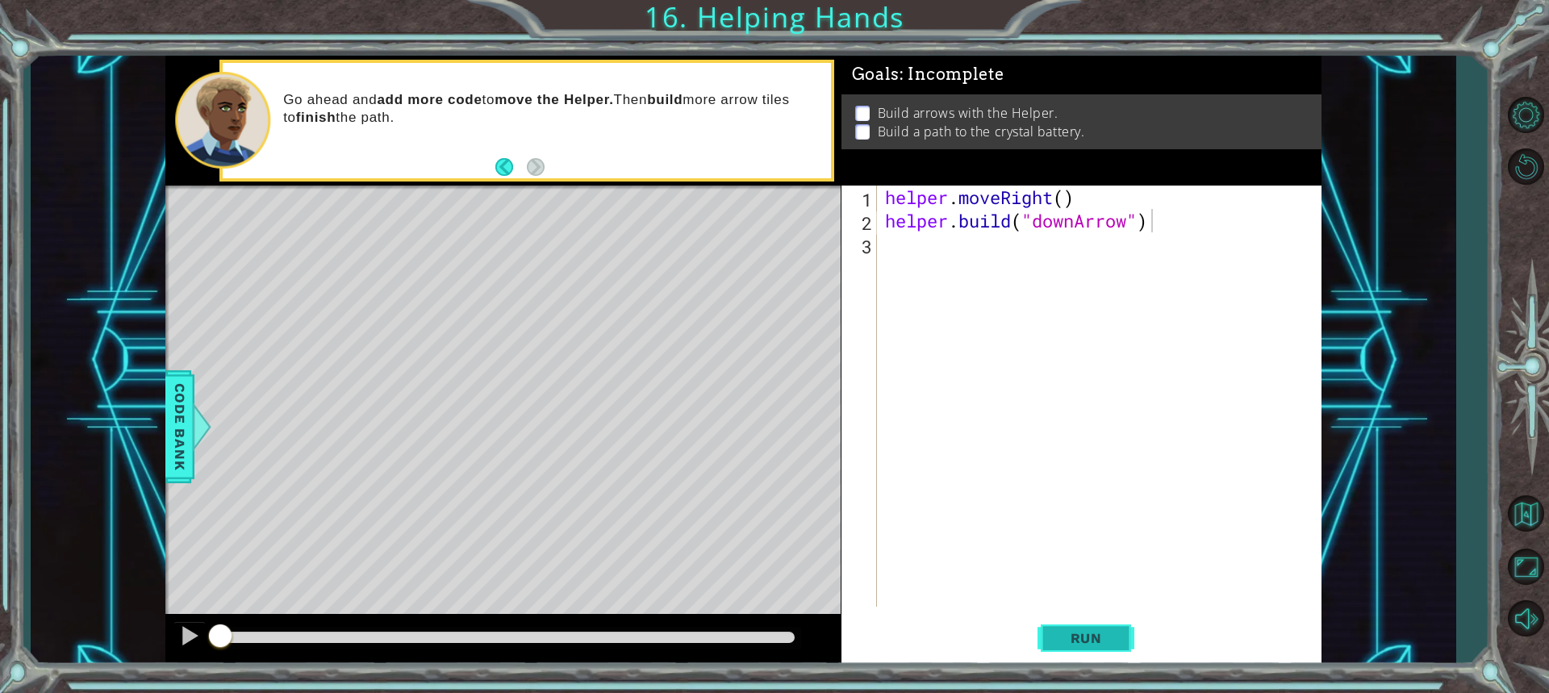
click at [1081, 624] on button "Run" at bounding box center [1086, 638] width 97 height 48
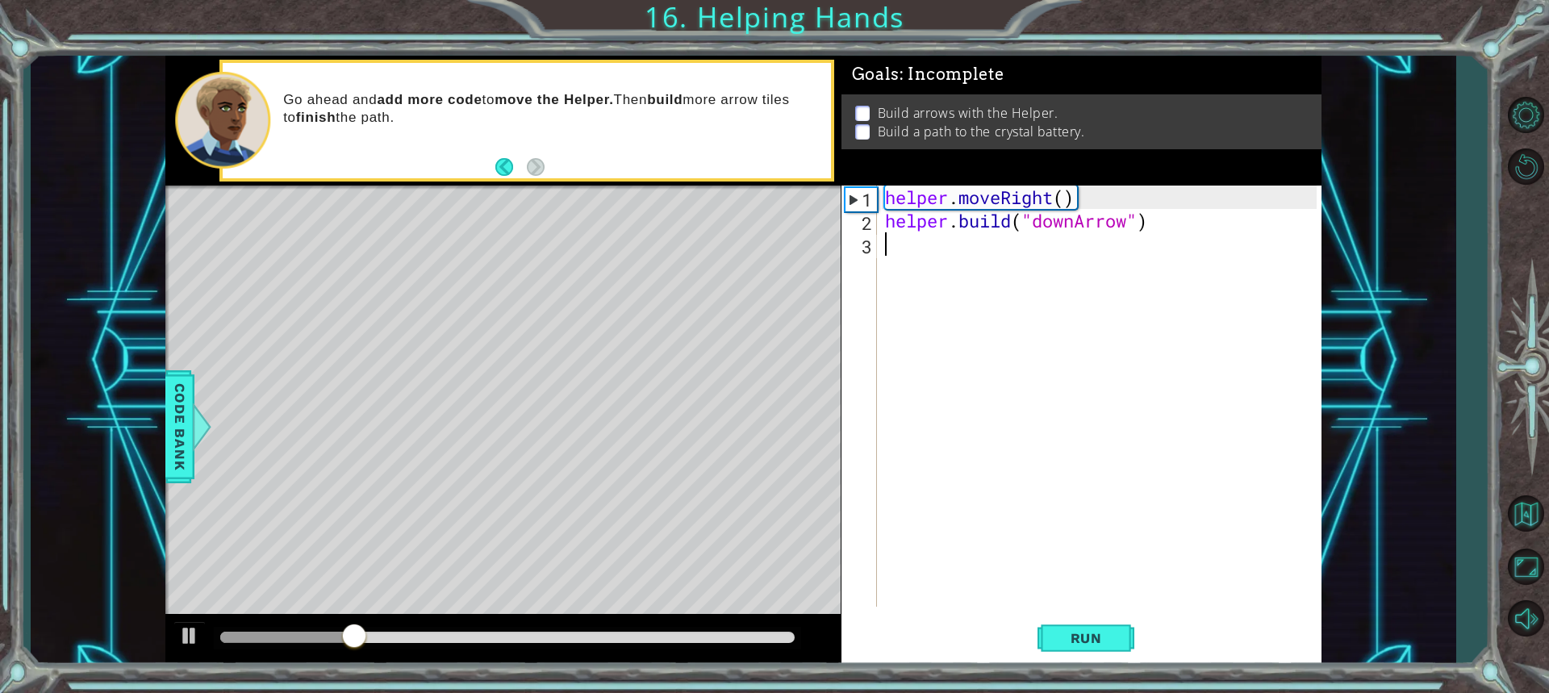
click at [889, 251] on div "helper . moveRight ( ) helper . build ( "downArrow" )" at bounding box center [1103, 420] width 443 height 468
click at [190, 642] on div at bounding box center [189, 635] width 21 height 21
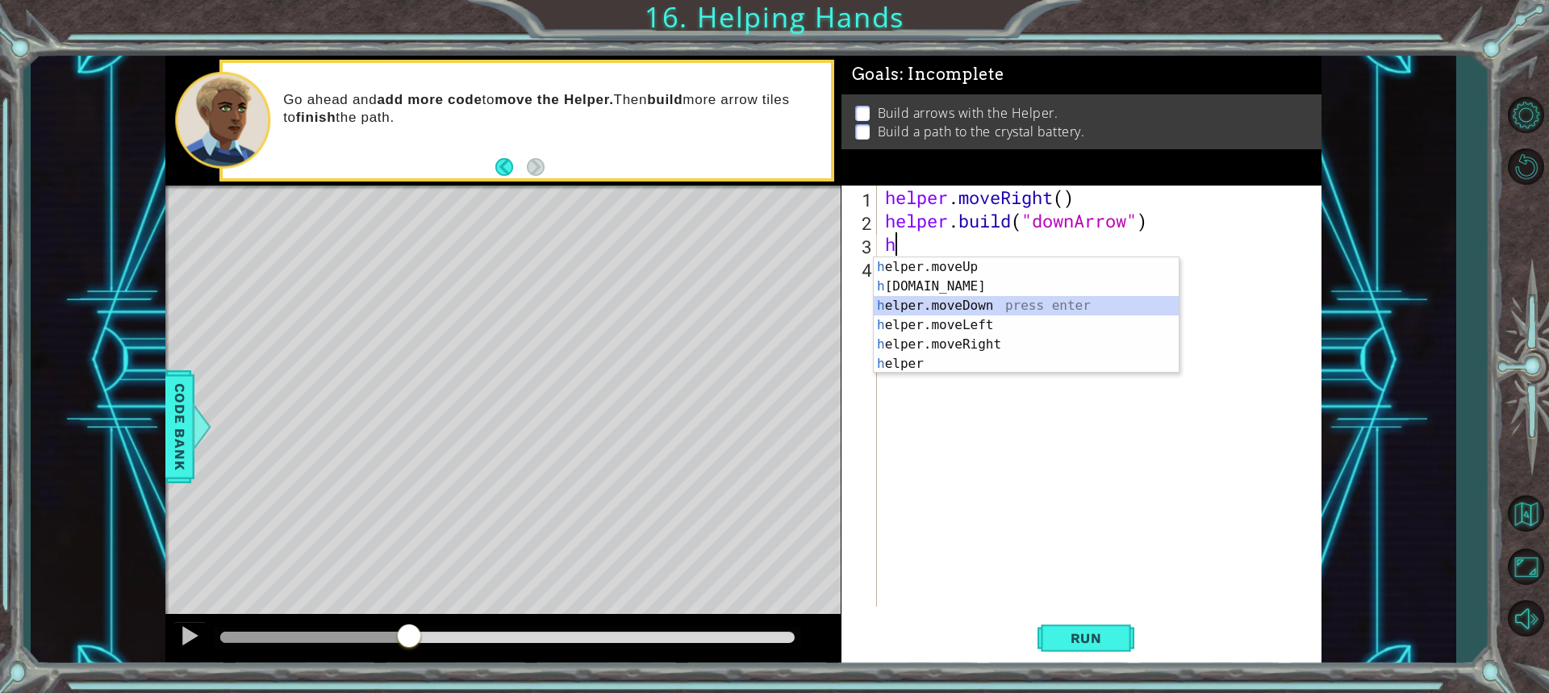
click at [906, 303] on div "h elper.moveUp press enter h [DOMAIN_NAME] press enter h elper.moveDown press e…" at bounding box center [1026, 334] width 305 height 155
type textarea "helper.moveDown(1)"
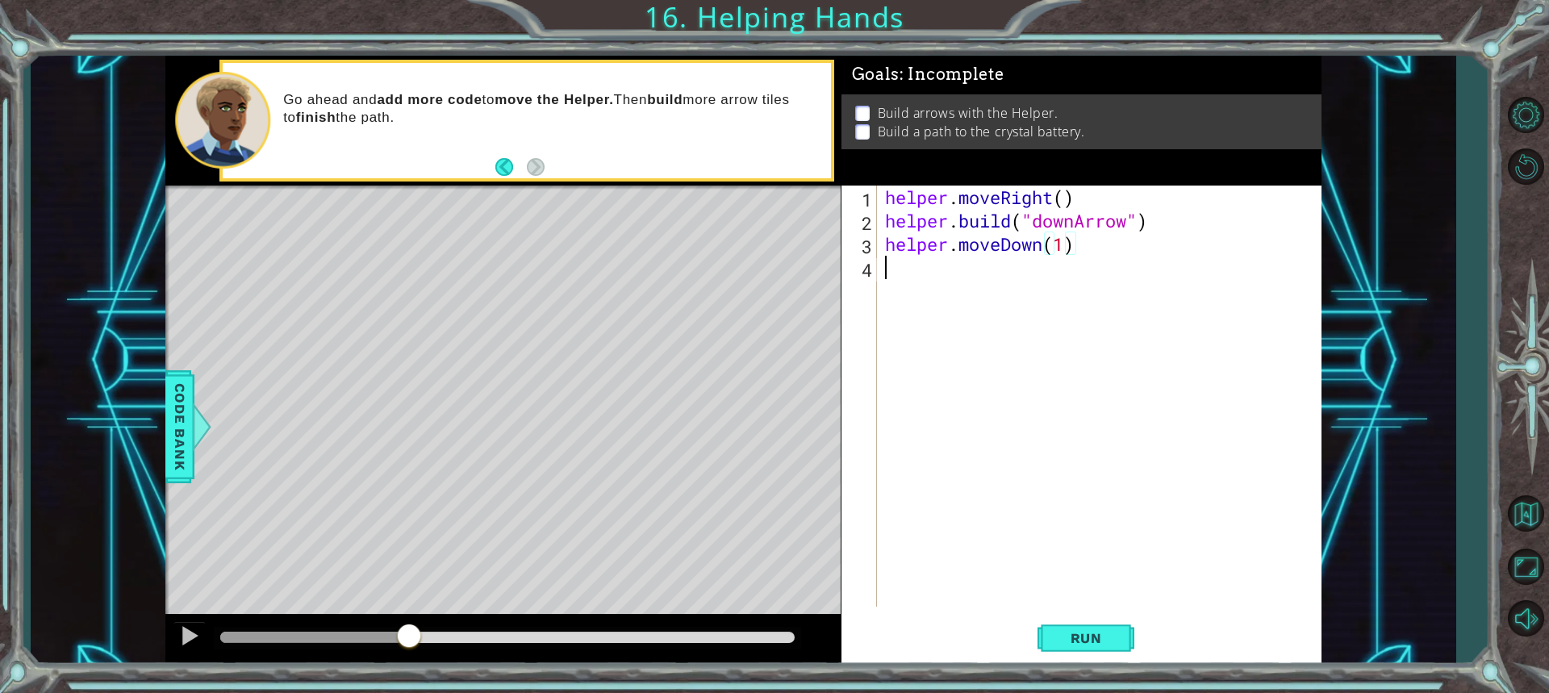
click at [893, 270] on div "helper . moveRight ( ) helper . build ( "downArrow" ) helper . moveDown ( 1 )" at bounding box center [1103, 420] width 443 height 468
type textarea "[DOMAIN_NAME]("rightArrow")"
click at [1061, 639] on span "Run" at bounding box center [1087, 638] width 64 height 16
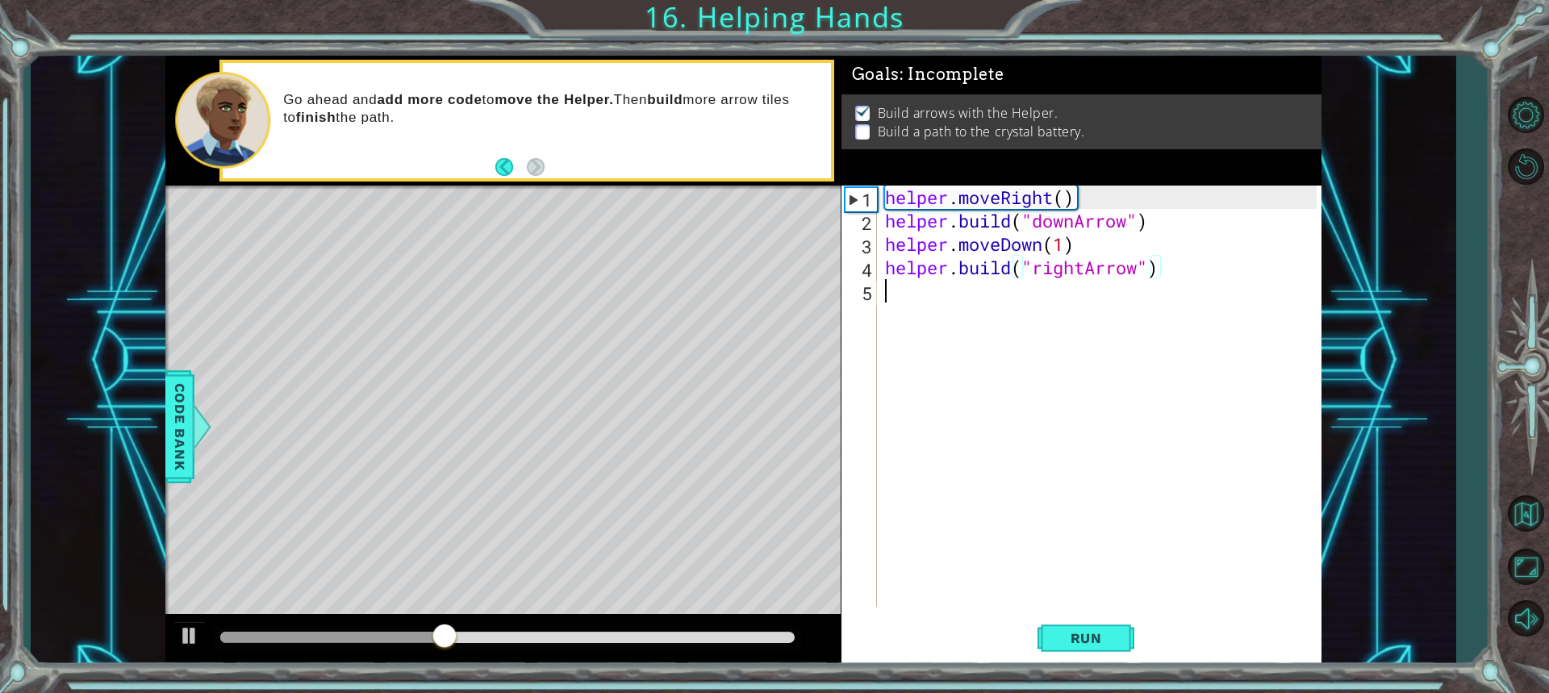
click at [906, 295] on div "helper . moveRight ( ) helper . build ( "downArrow" ) helper . moveDown ( 1 ) h…" at bounding box center [1103, 420] width 443 height 468
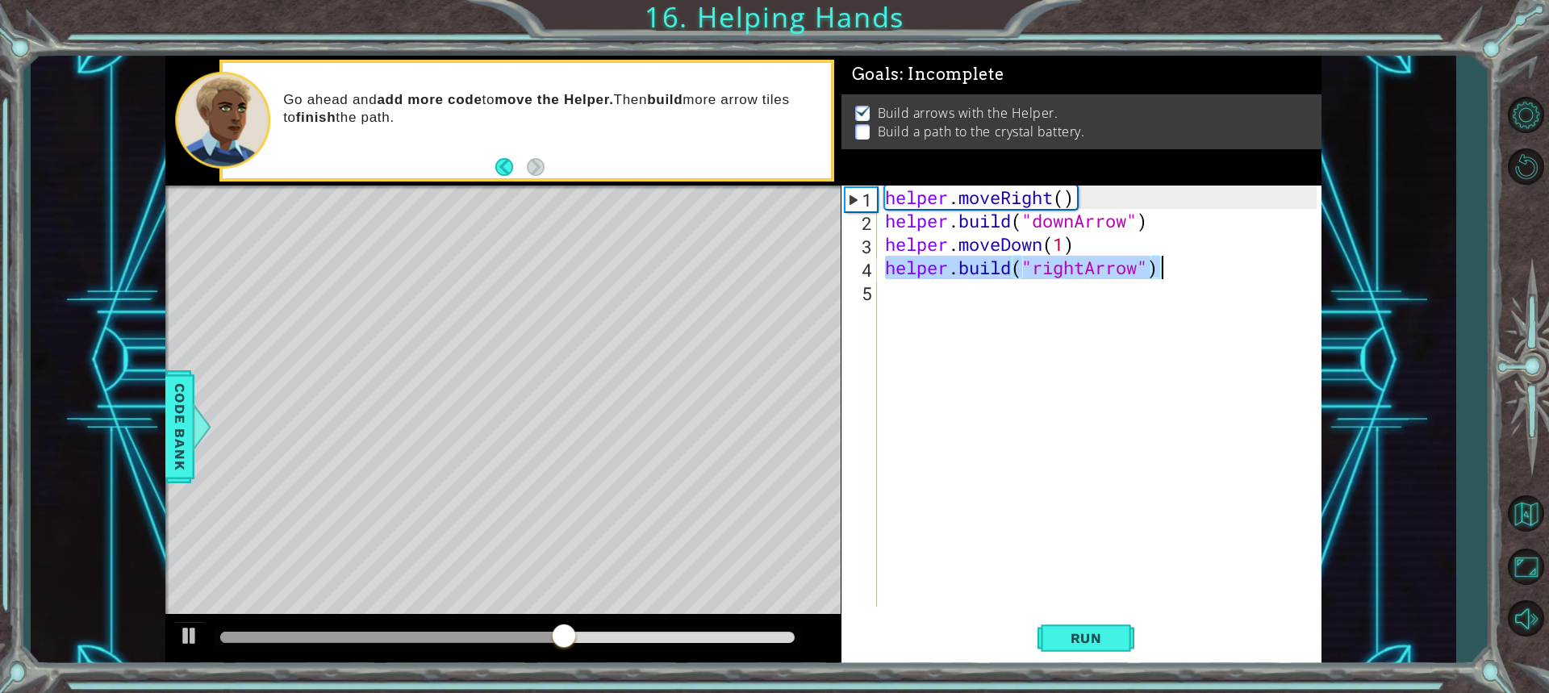
drag, startPoint x: 884, startPoint y: 262, endPoint x: 1165, endPoint y: 272, distance: 281.0
click at [1165, 272] on div "helper . moveRight ( ) helper . build ( "downArrow" ) helper . moveDown ( 1 ) h…" at bounding box center [1103, 420] width 443 height 468
type textarea "[DOMAIN_NAME]("rightArrow")"
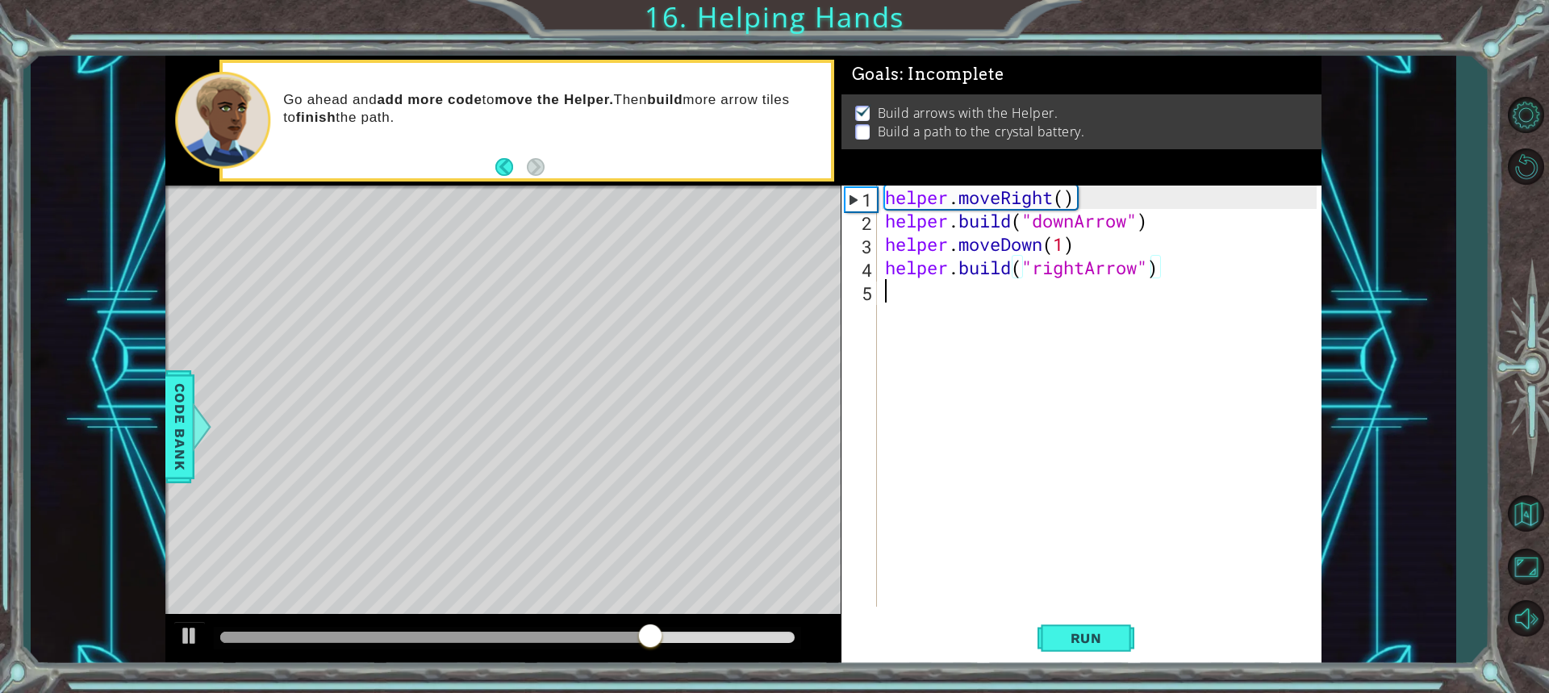
click at [892, 287] on div "helper . moveRight ( ) helper . build ( "downArrow" ) helper . moveDown ( 1 ) h…" at bounding box center [1103, 420] width 443 height 468
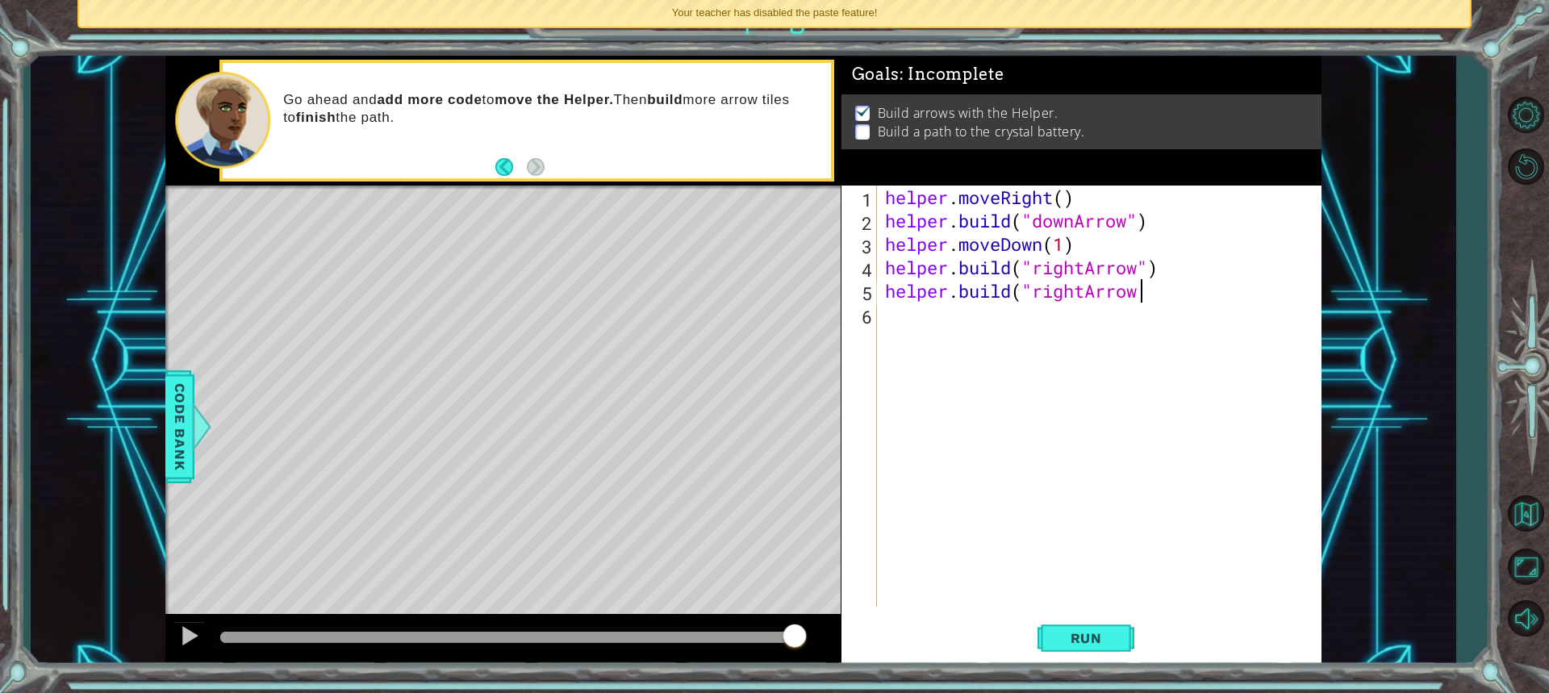
scroll to position [0, 11]
click at [1052, 633] on button "Run" at bounding box center [1086, 638] width 97 height 48
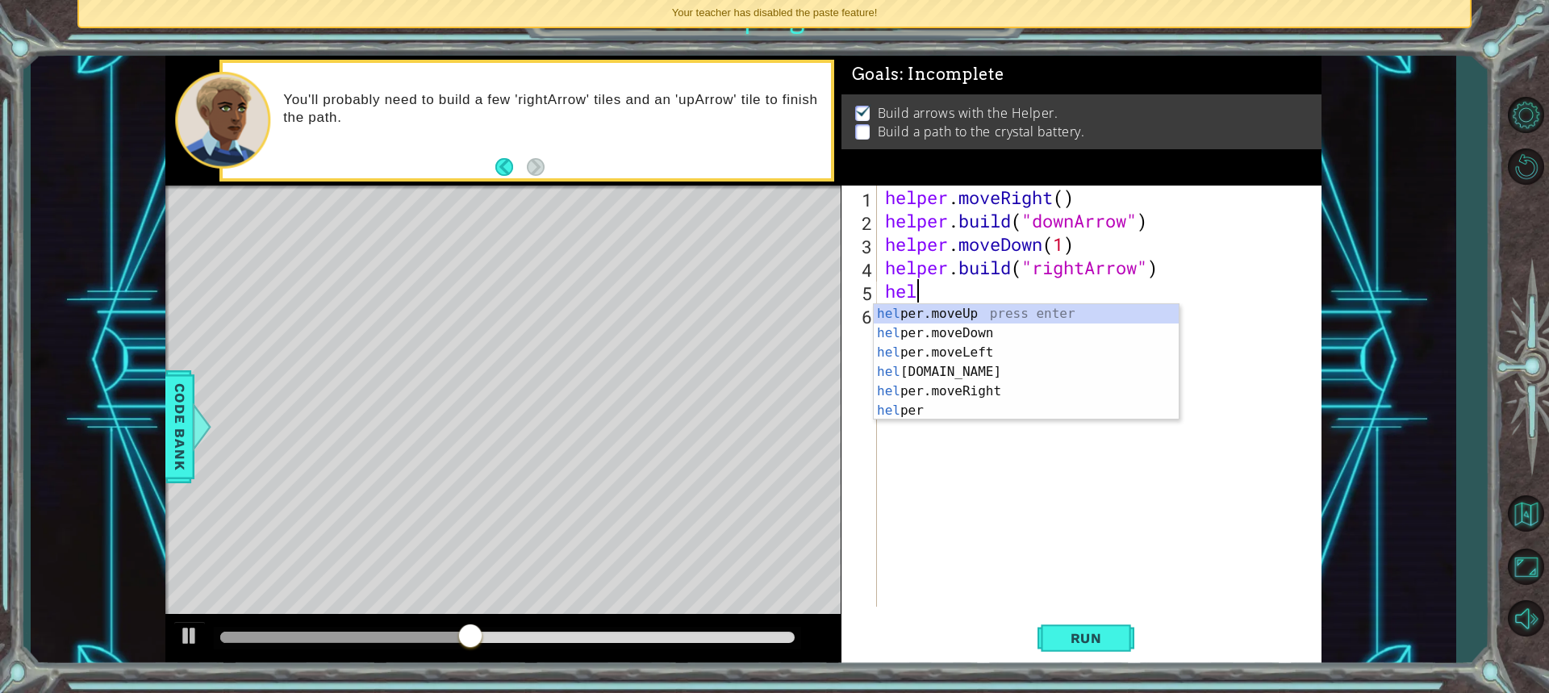
scroll to position [0, 0]
type textarea "h"
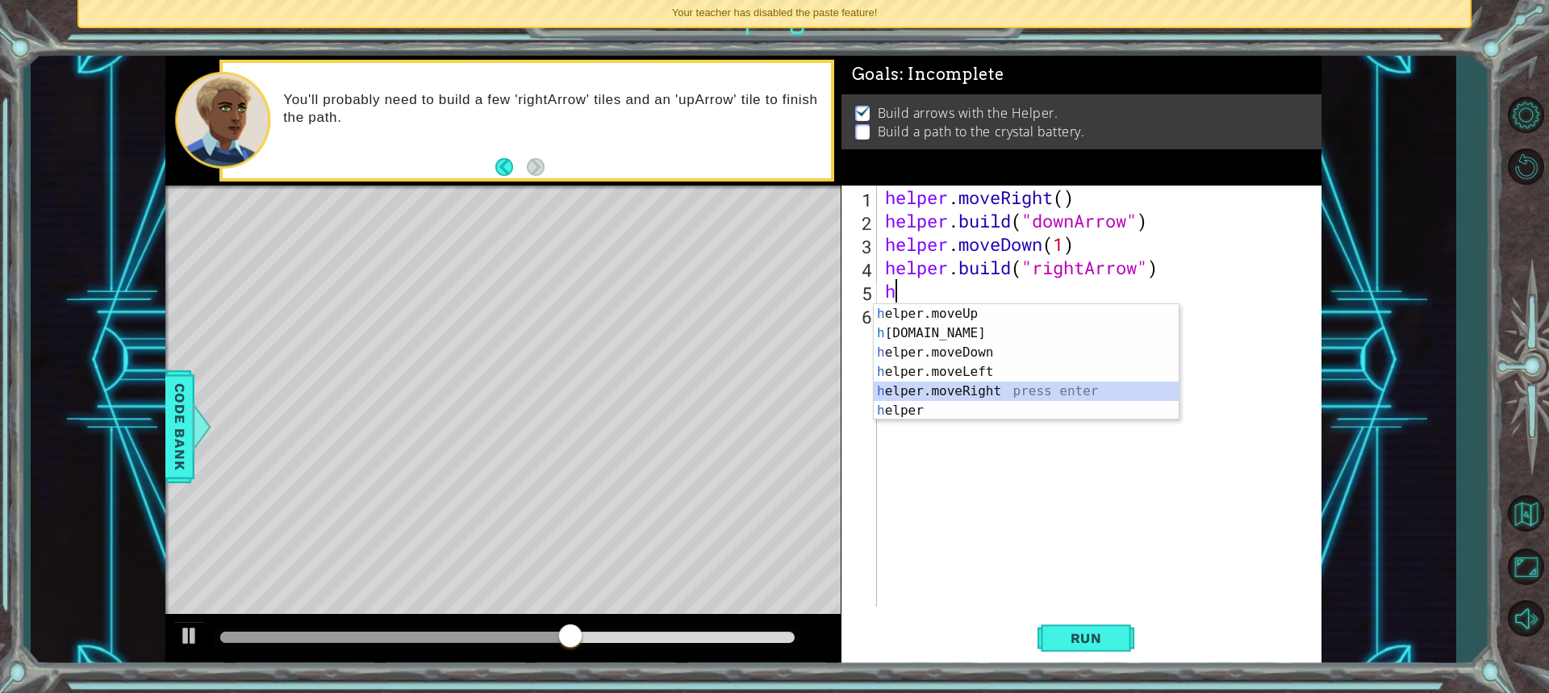
click at [963, 384] on div "h elper.moveUp press enter h [DOMAIN_NAME] press enter h elper.moveDown press e…" at bounding box center [1026, 381] width 305 height 155
type textarea "helper.moveRight(1)"
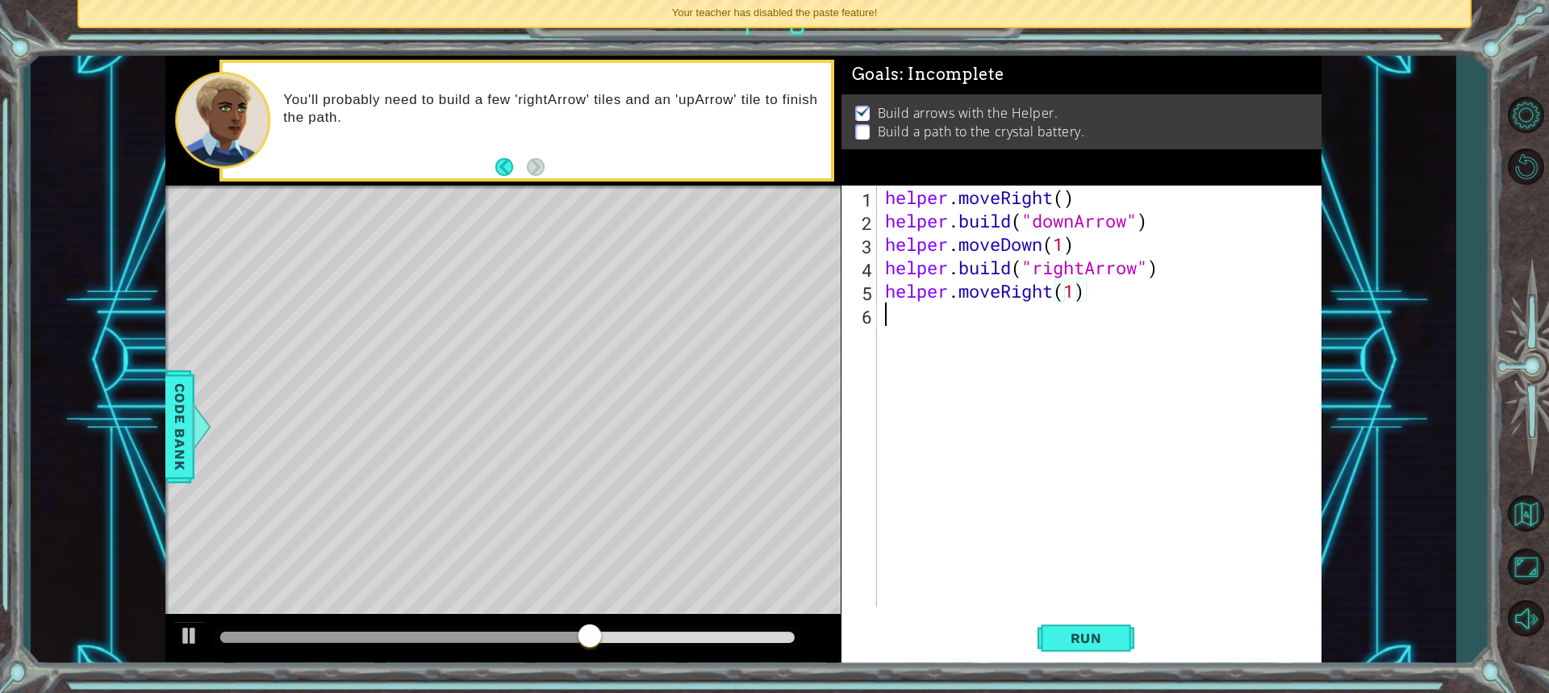
click at [905, 335] on div "helper . moveRight ( ) helper . build ( "downArrow" ) helper . moveDown ( 1 ) h…" at bounding box center [1103, 420] width 443 height 468
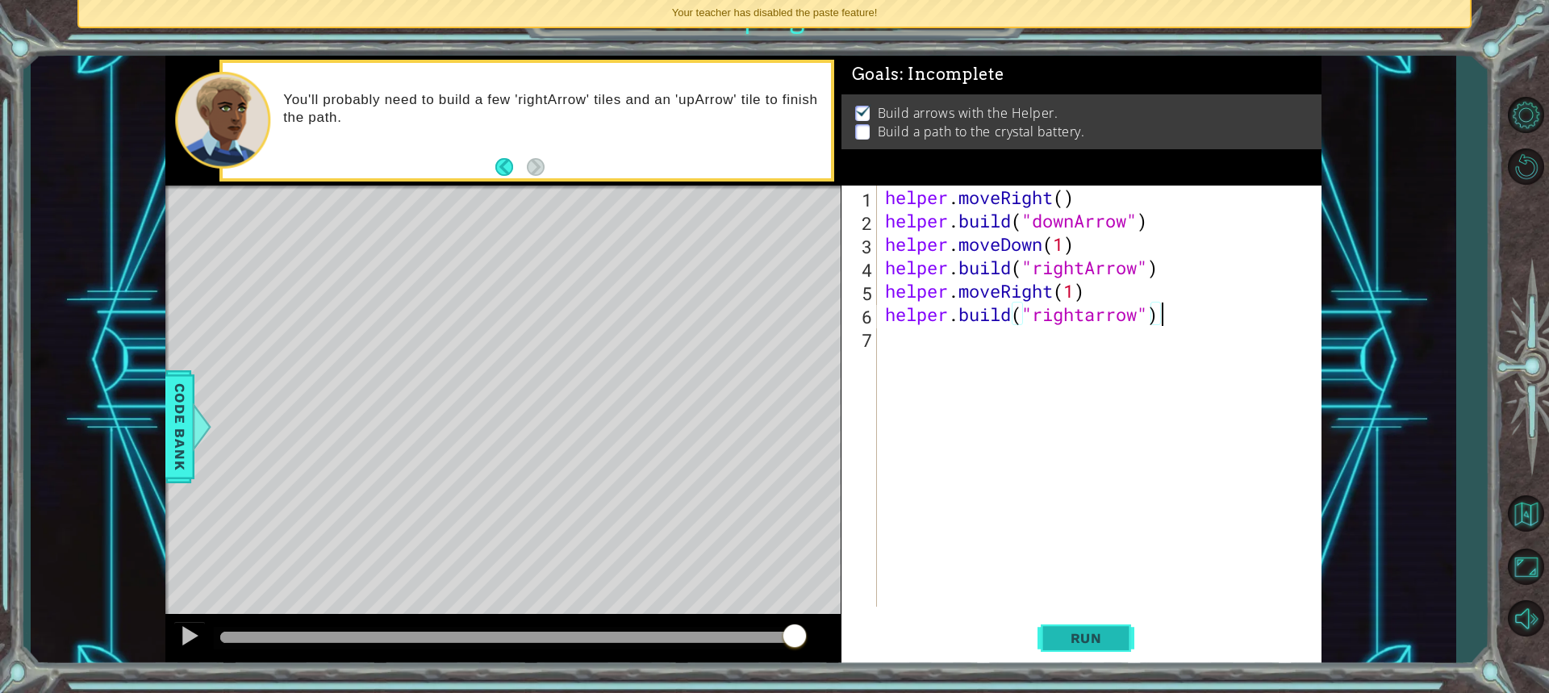
click at [1064, 636] on span "Run" at bounding box center [1087, 638] width 64 height 16
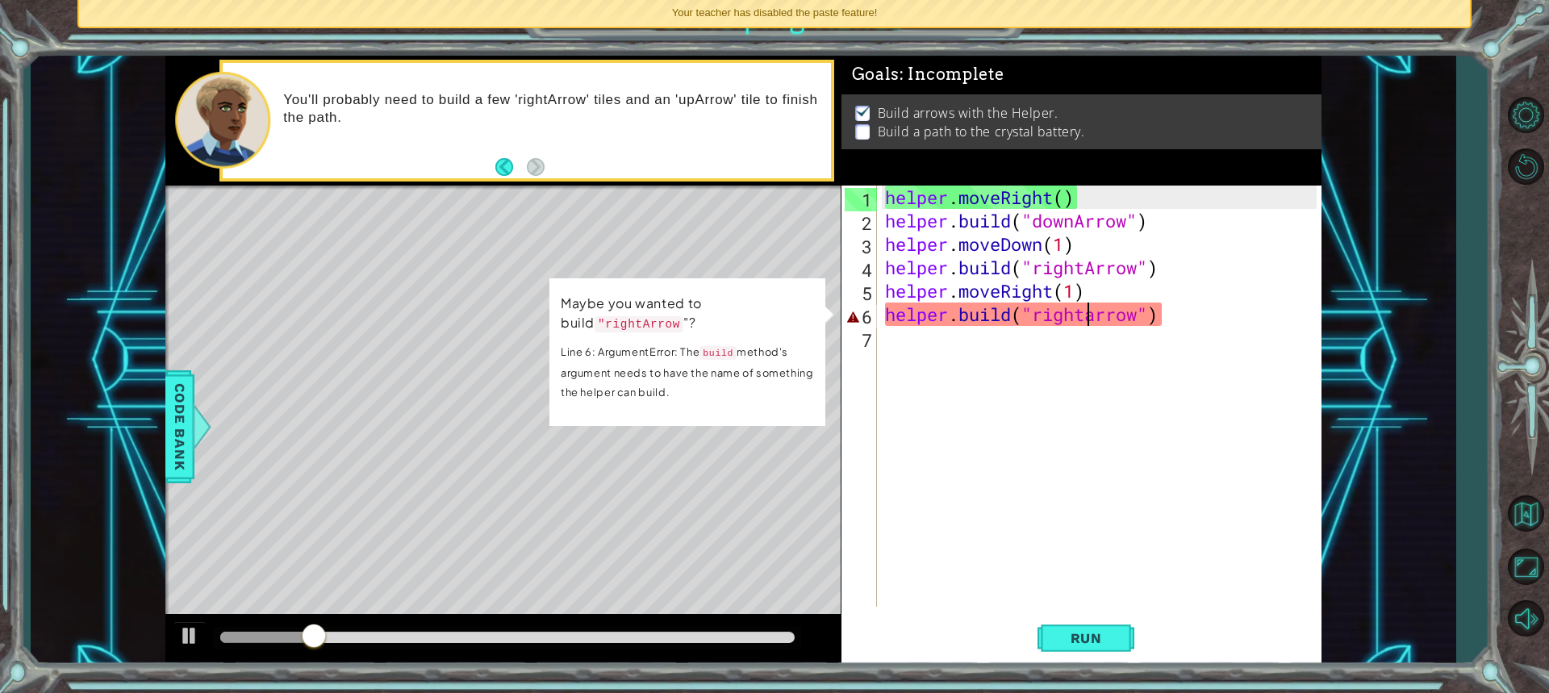
click at [1093, 312] on div "helper . moveRight ( ) helper . build ( "downArrow" ) helper . moveDown ( 1 ) h…" at bounding box center [1103, 420] width 443 height 468
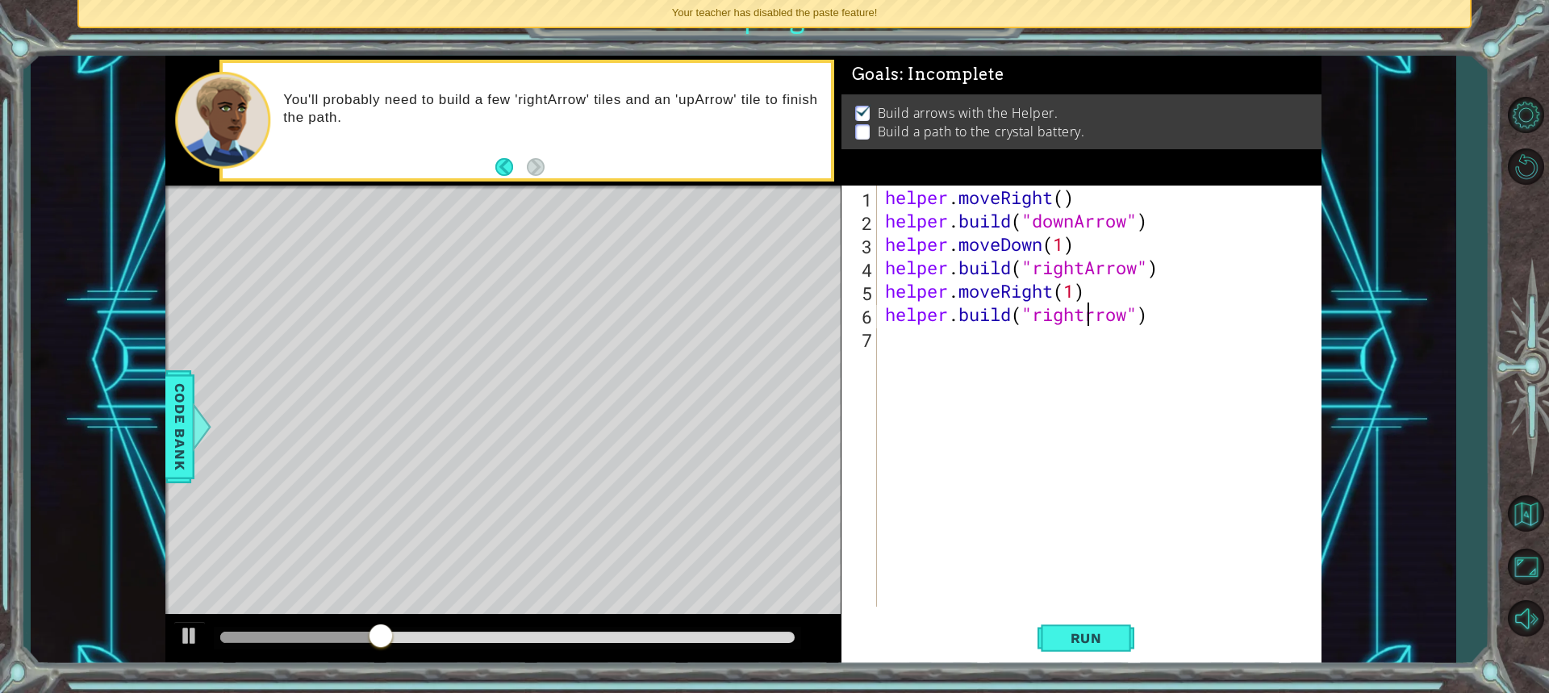
scroll to position [0, 10]
type textarea "[DOMAIN_NAME]("rightArrow")"
click at [1085, 644] on span "Run" at bounding box center [1087, 638] width 64 height 16
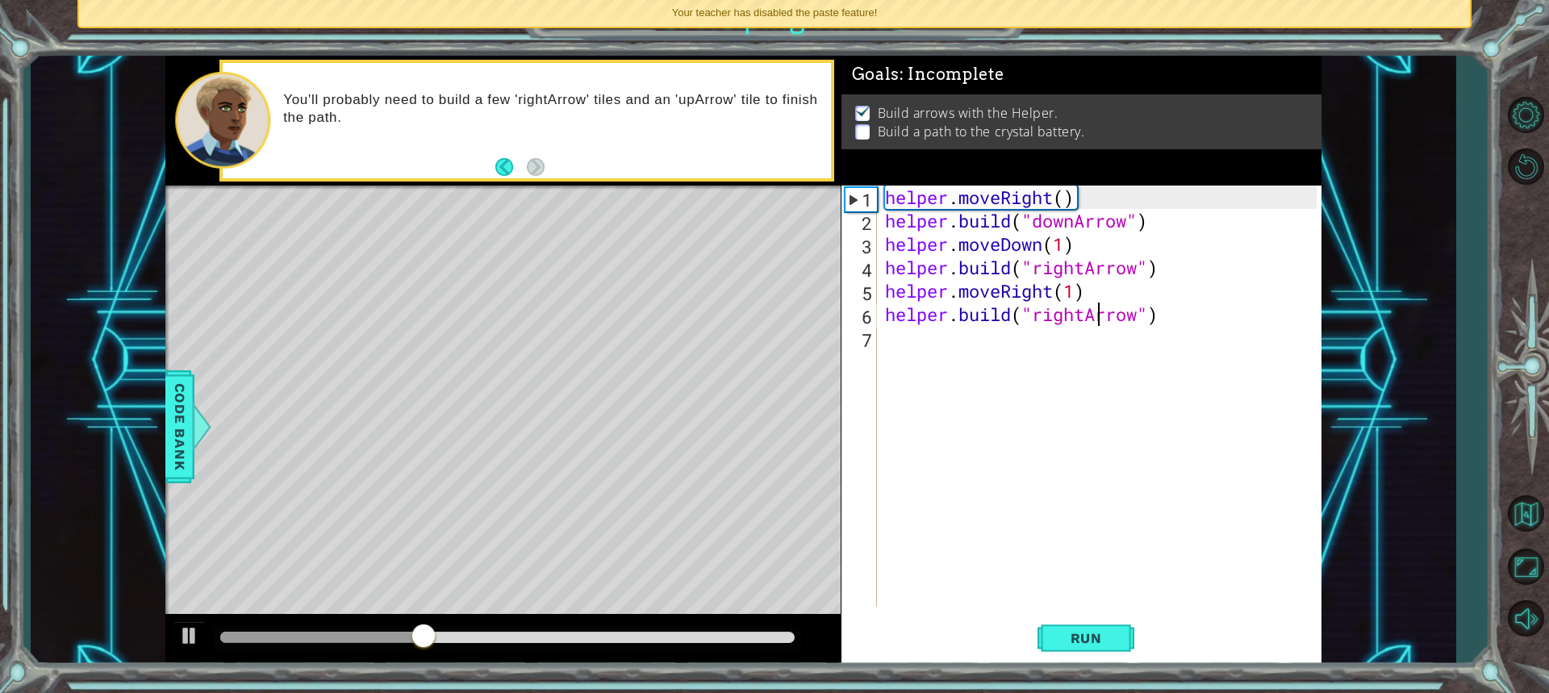
click at [889, 332] on div "helper . moveRight ( ) helper . build ( "downArrow" ) helper . moveDown ( 1 ) h…" at bounding box center [1103, 420] width 443 height 468
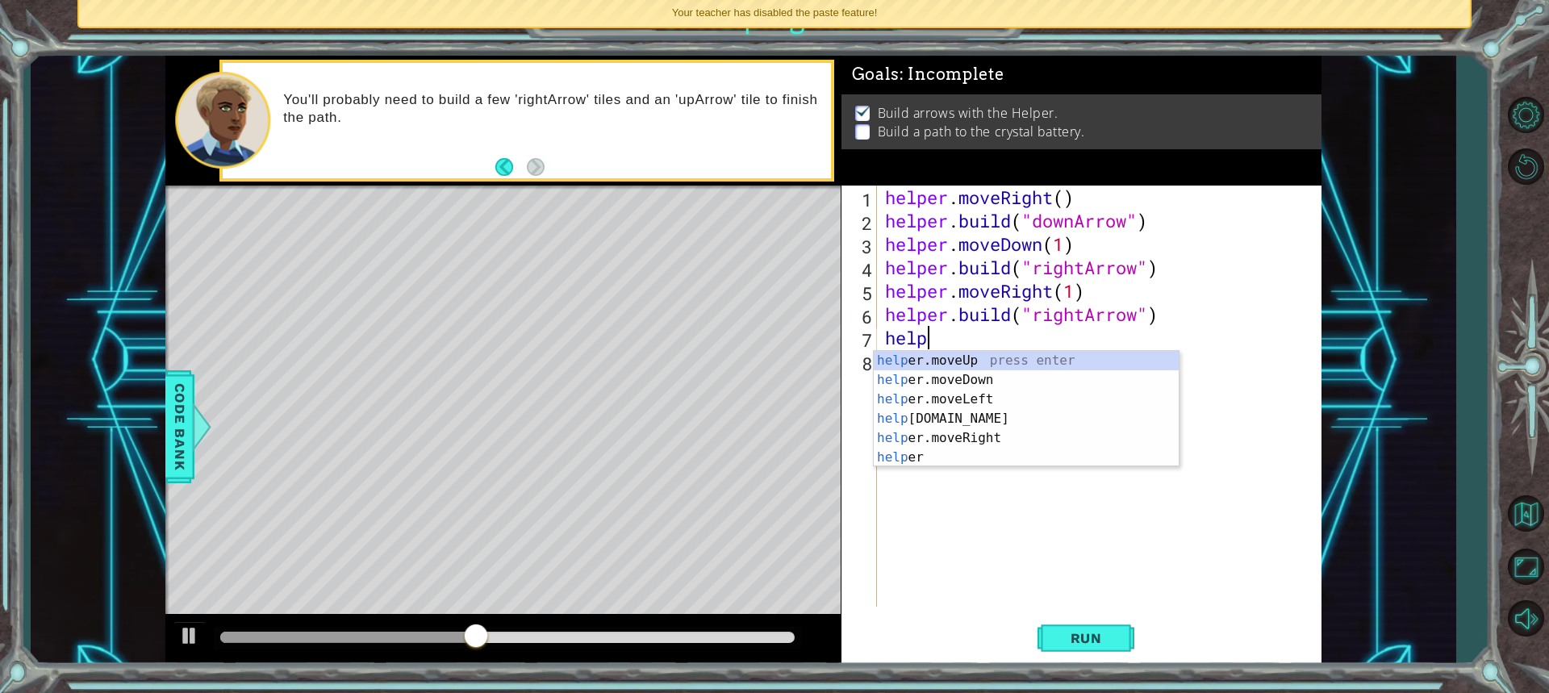
scroll to position [0, 2]
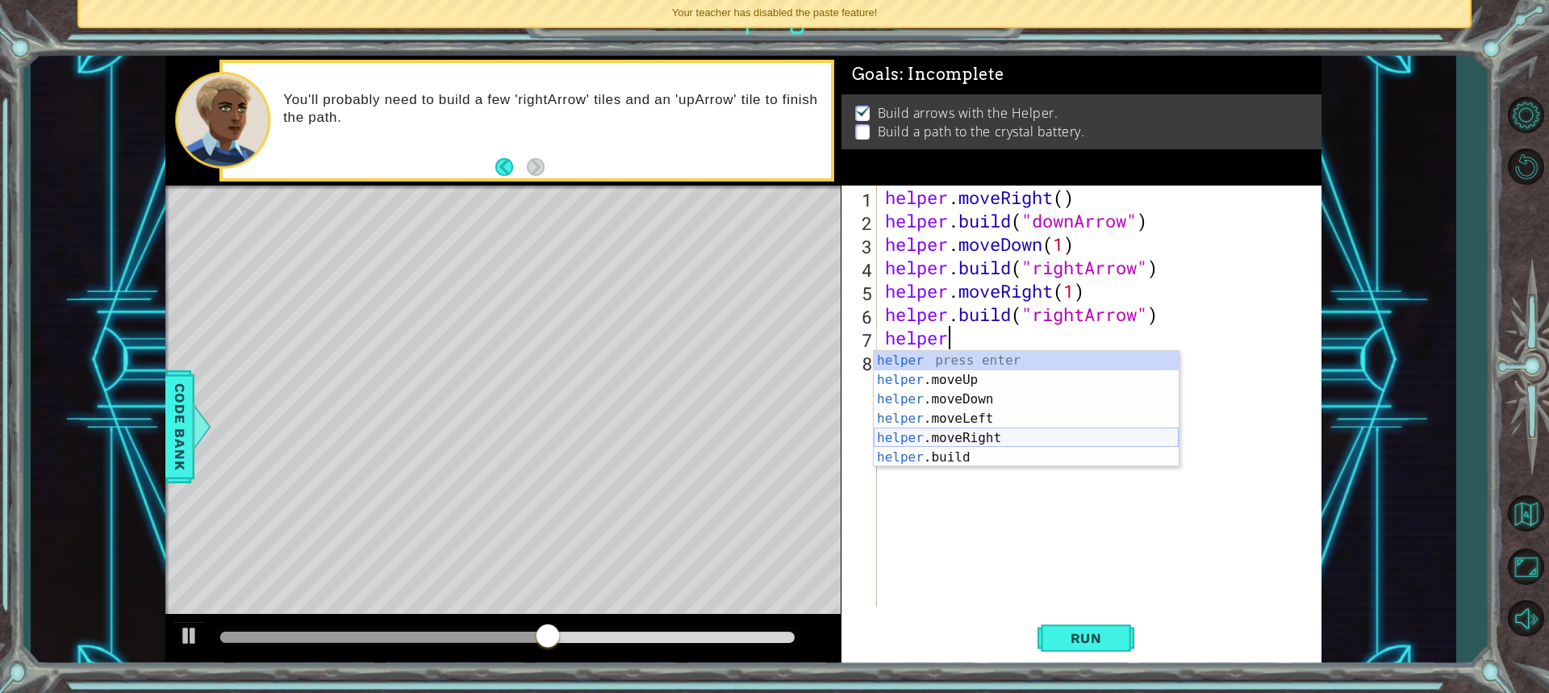
click at [892, 435] on div "helper press enter helper .moveUp press enter helper .moveDown press enter help…" at bounding box center [1026, 428] width 305 height 155
type textarea "helper.moveRight(1)"
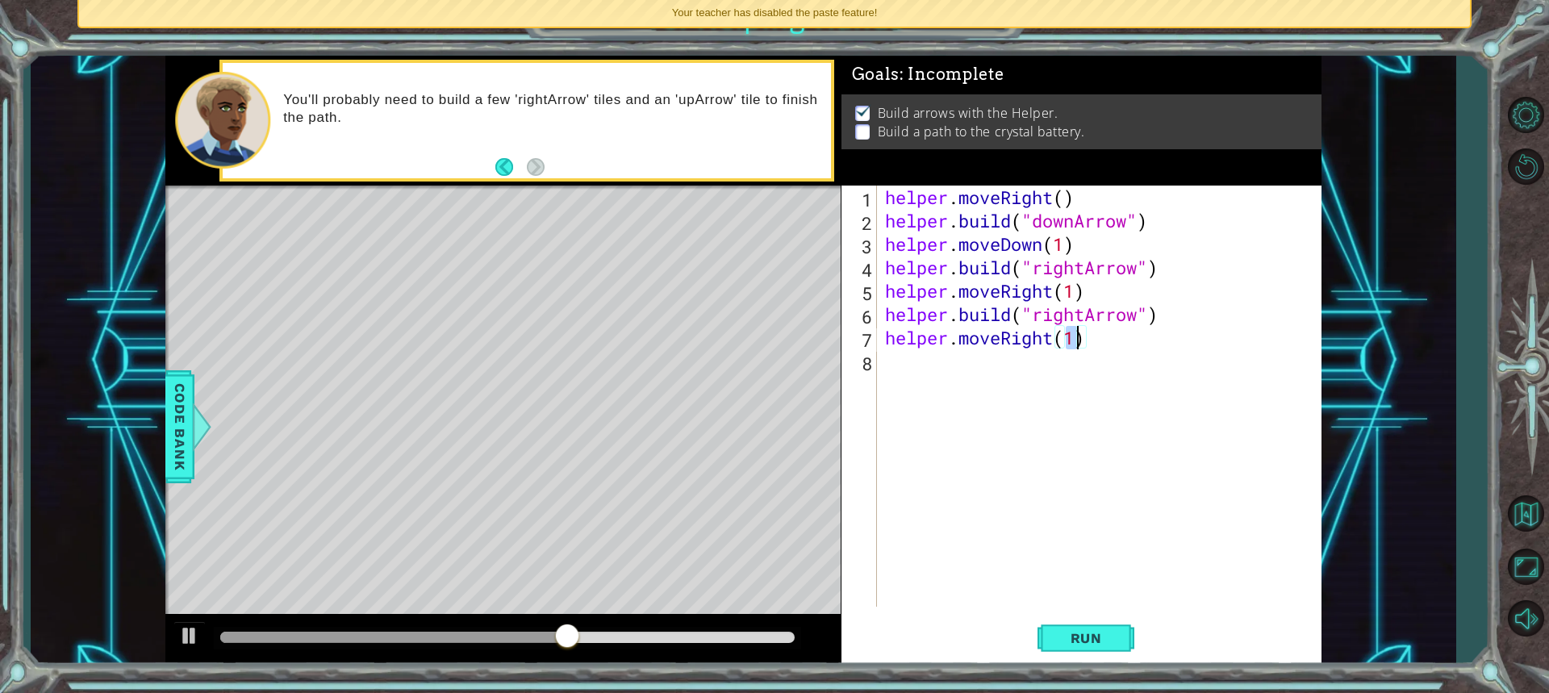
click at [905, 370] on div "helper . moveRight ( ) helper . build ( "downArrow" ) helper . moveDown ( 1 ) h…" at bounding box center [1103, 420] width 443 height 468
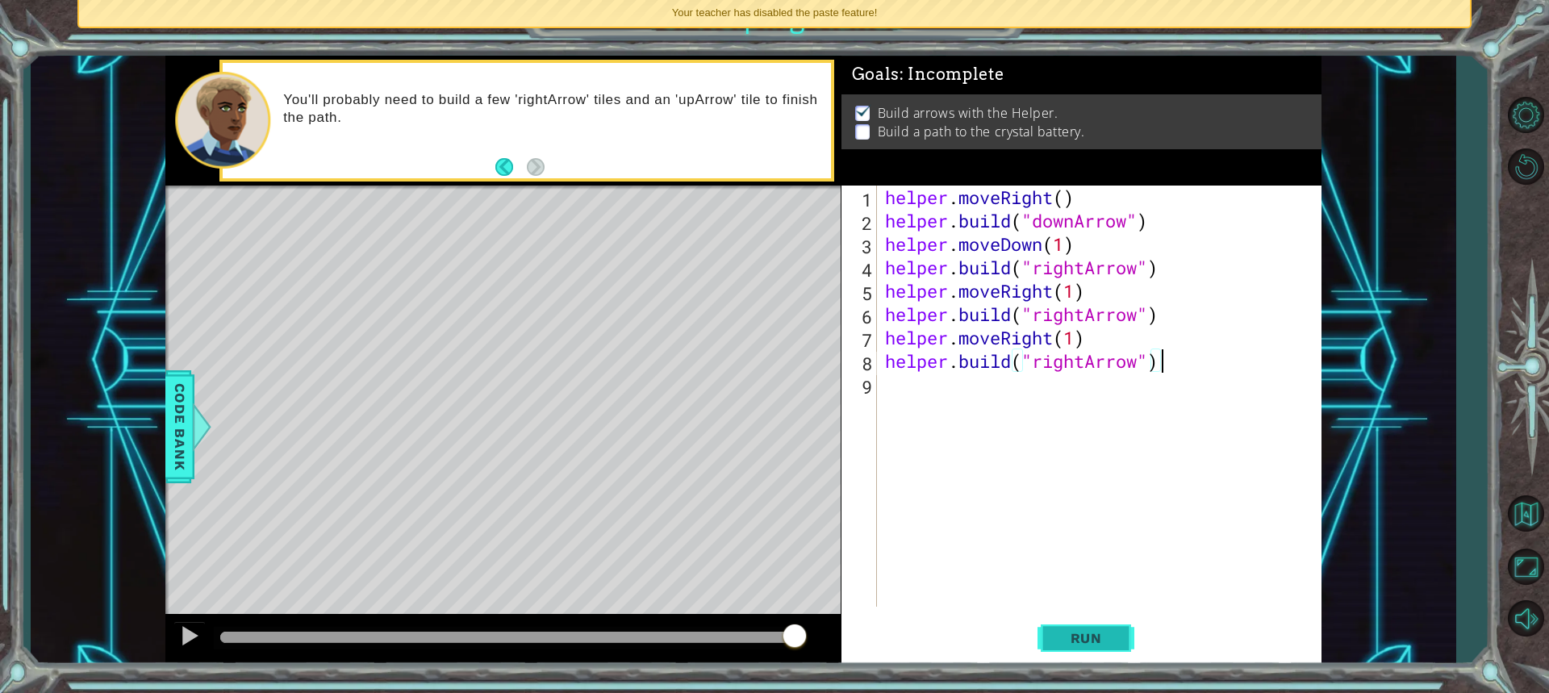
click at [1071, 647] on button "Run" at bounding box center [1086, 638] width 97 height 48
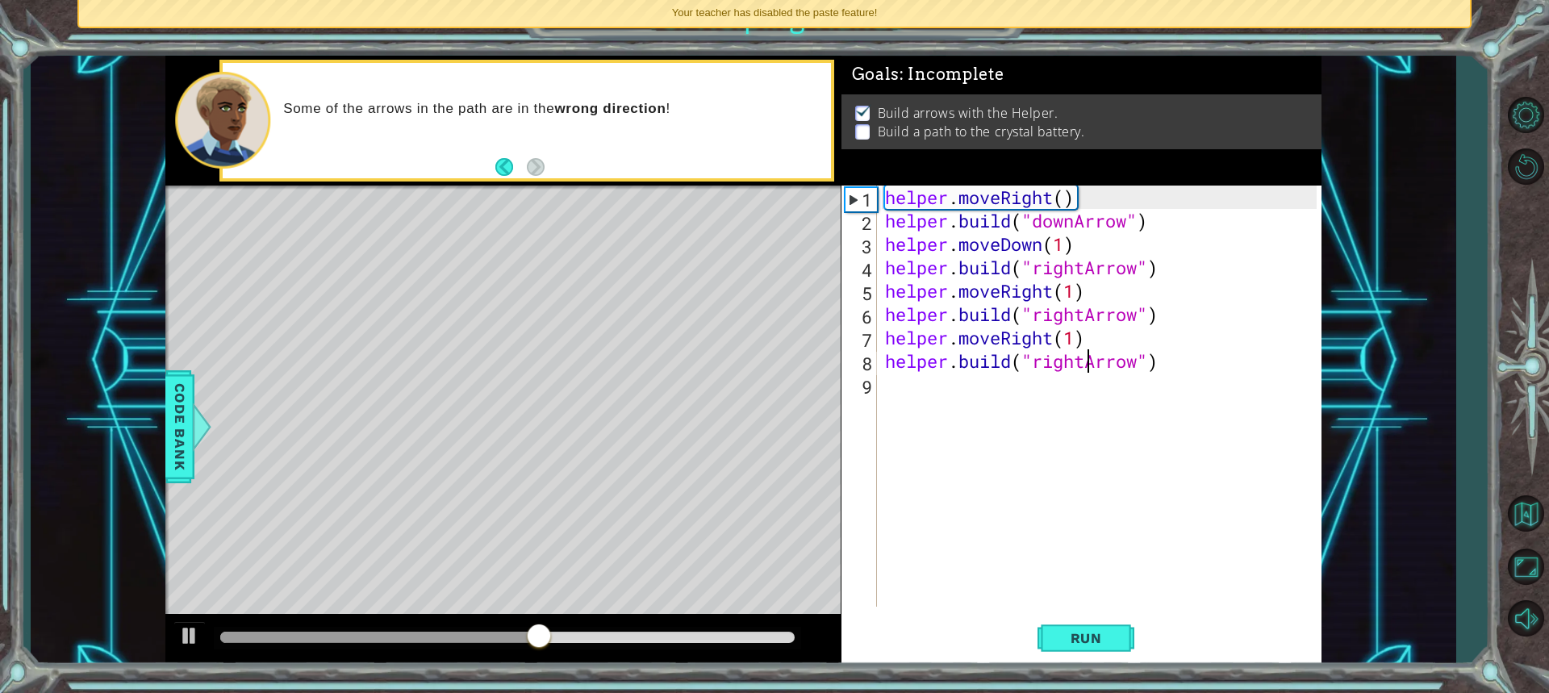
click at [1085, 363] on div "helper . moveRight ( ) helper . build ( "downArrow" ) helper . moveDown ( 1 ) h…" at bounding box center [1103, 420] width 443 height 468
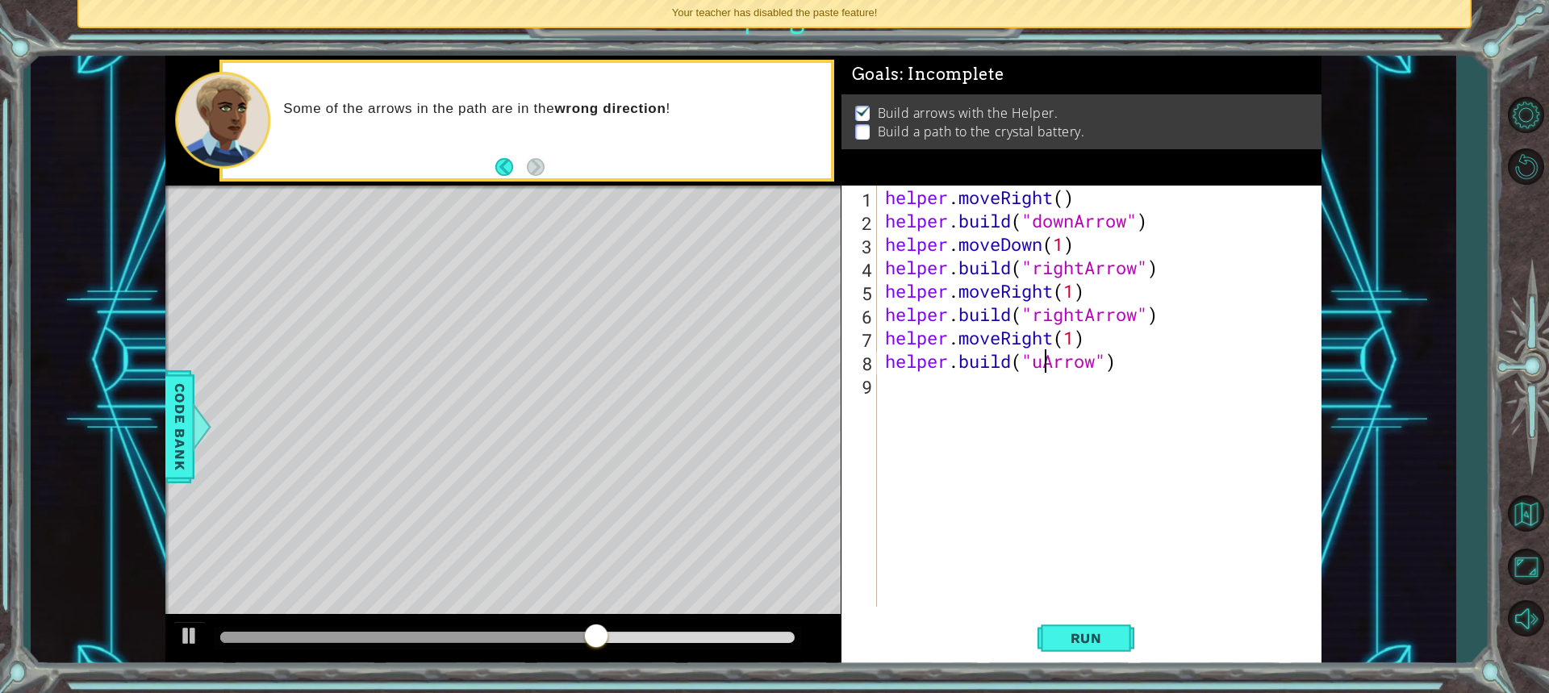
scroll to position [0, 7]
type textarea "[DOMAIN_NAME]("upArrow")"
click at [889, 384] on div "helper . moveRight ( ) helper . build ( "downArrow" ) helper . moveDown ( 1 ) h…" at bounding box center [1103, 420] width 443 height 468
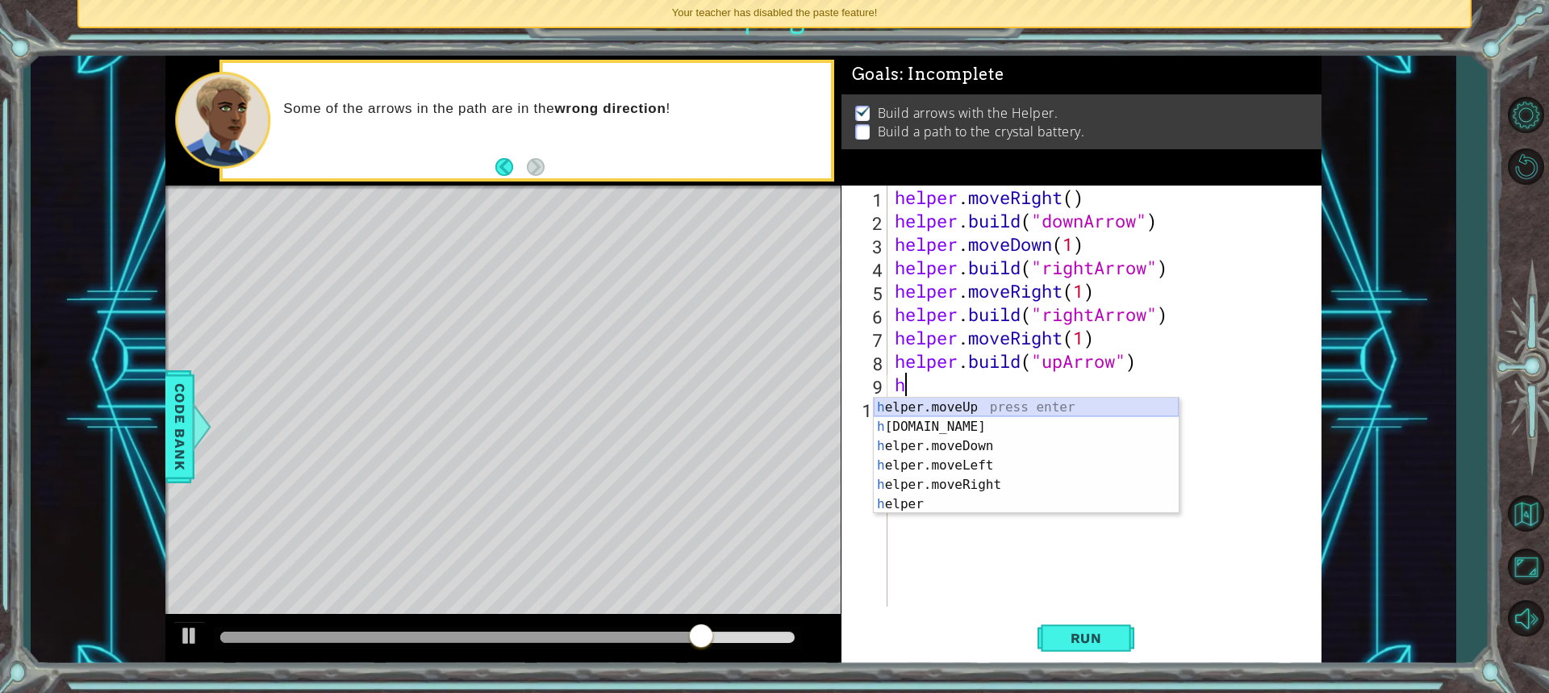
click at [891, 399] on div "h elper.moveUp press enter h [DOMAIN_NAME] press enter h elper.moveDown press e…" at bounding box center [1026, 475] width 305 height 155
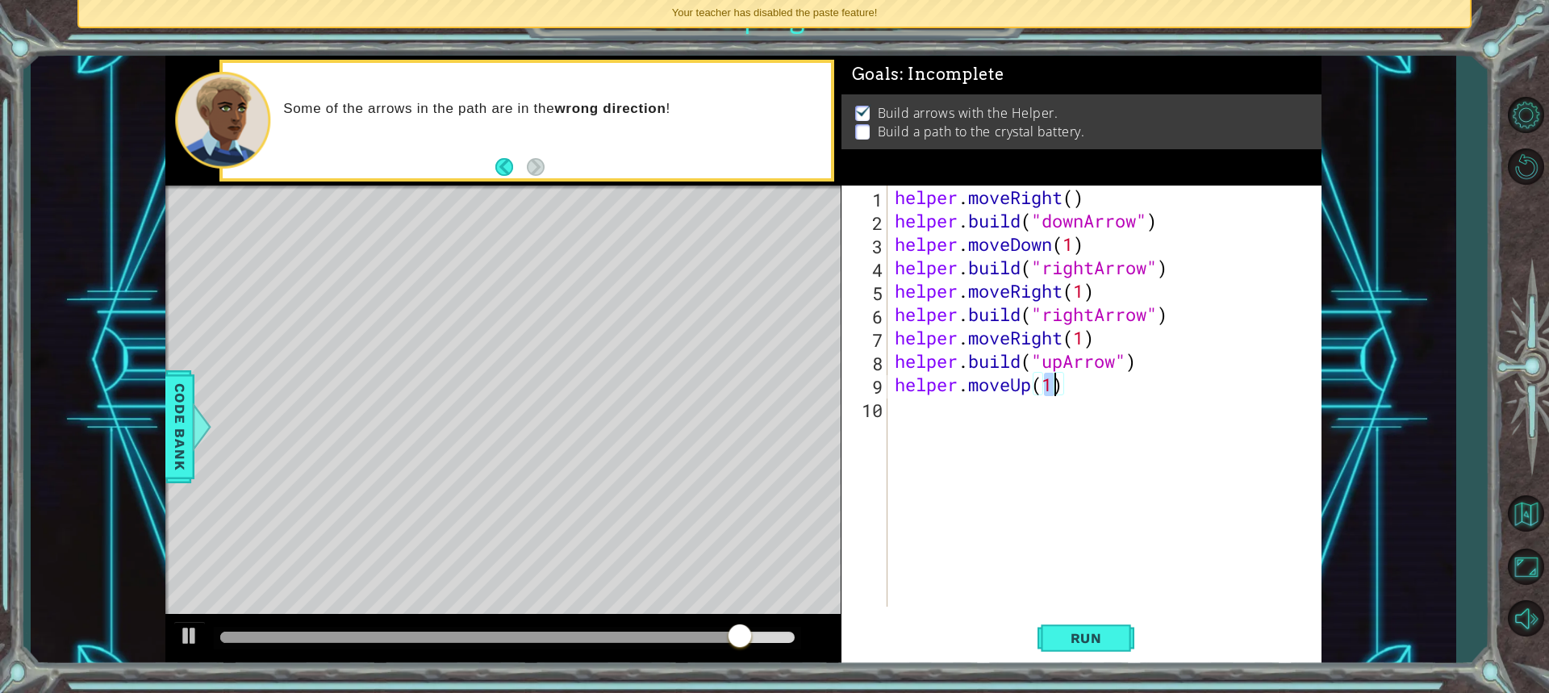
scroll to position [0, 6]
type textarea "helper.moveUp(3)"
click at [1082, 637] on span "Run" at bounding box center [1087, 638] width 64 height 16
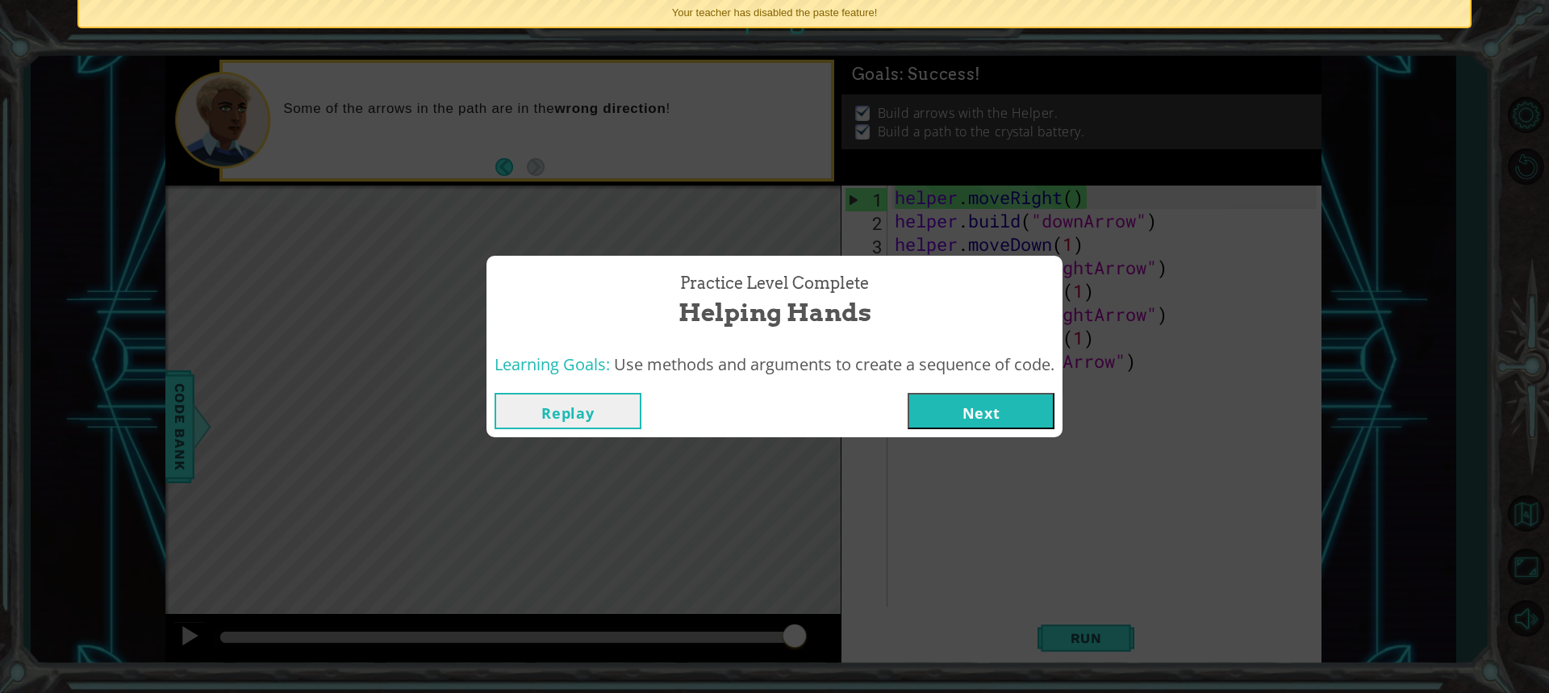
click at [922, 407] on button "Next" at bounding box center [981, 411] width 147 height 36
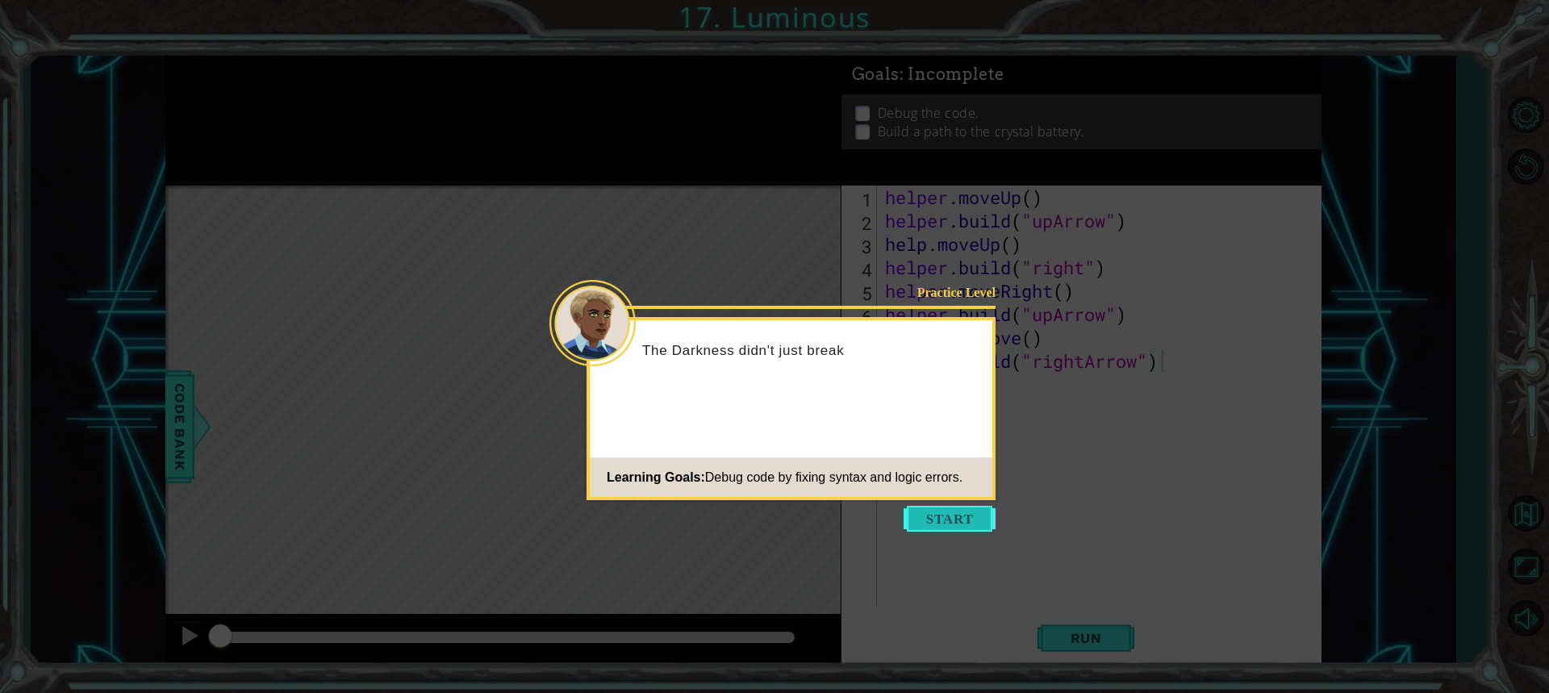
click at [919, 506] on button "Start" at bounding box center [950, 519] width 92 height 26
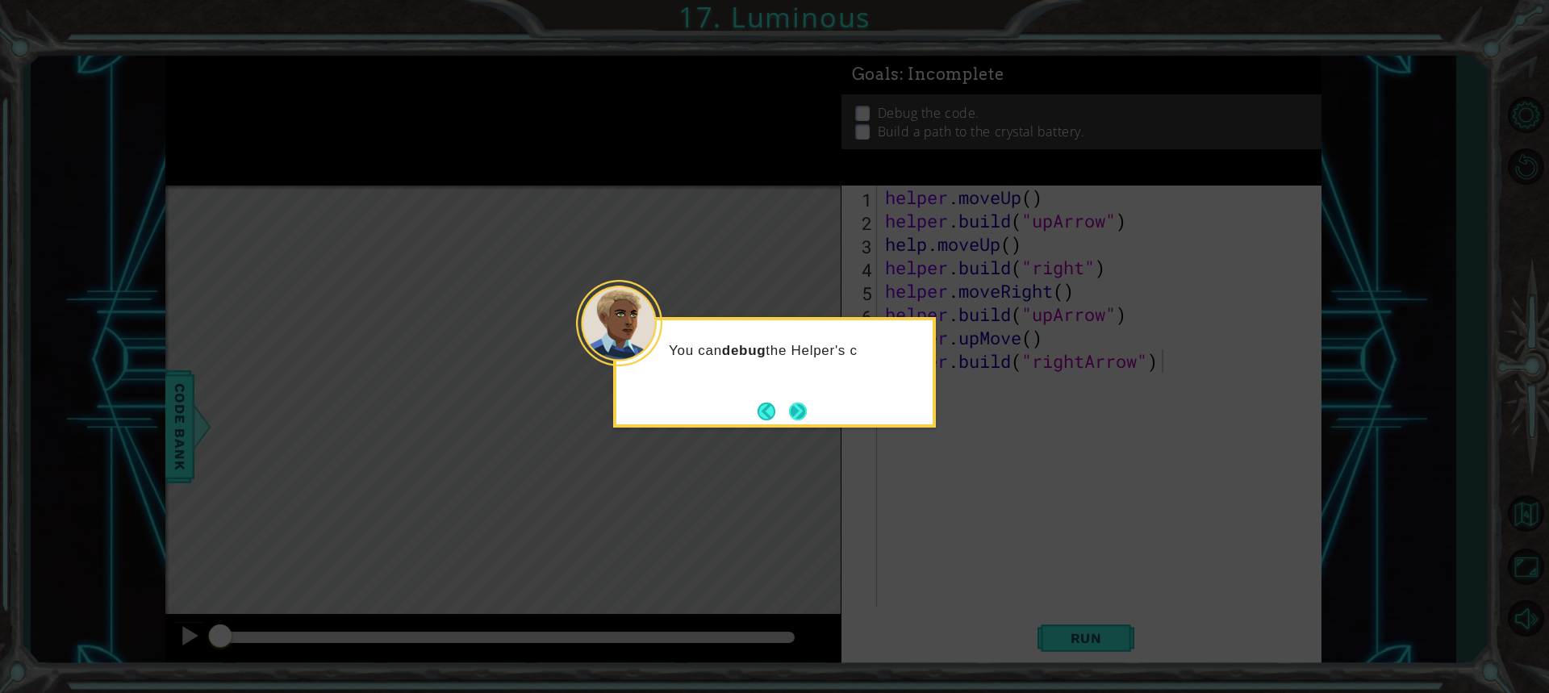
click at [805, 410] on button "Next" at bounding box center [798, 412] width 18 height 18
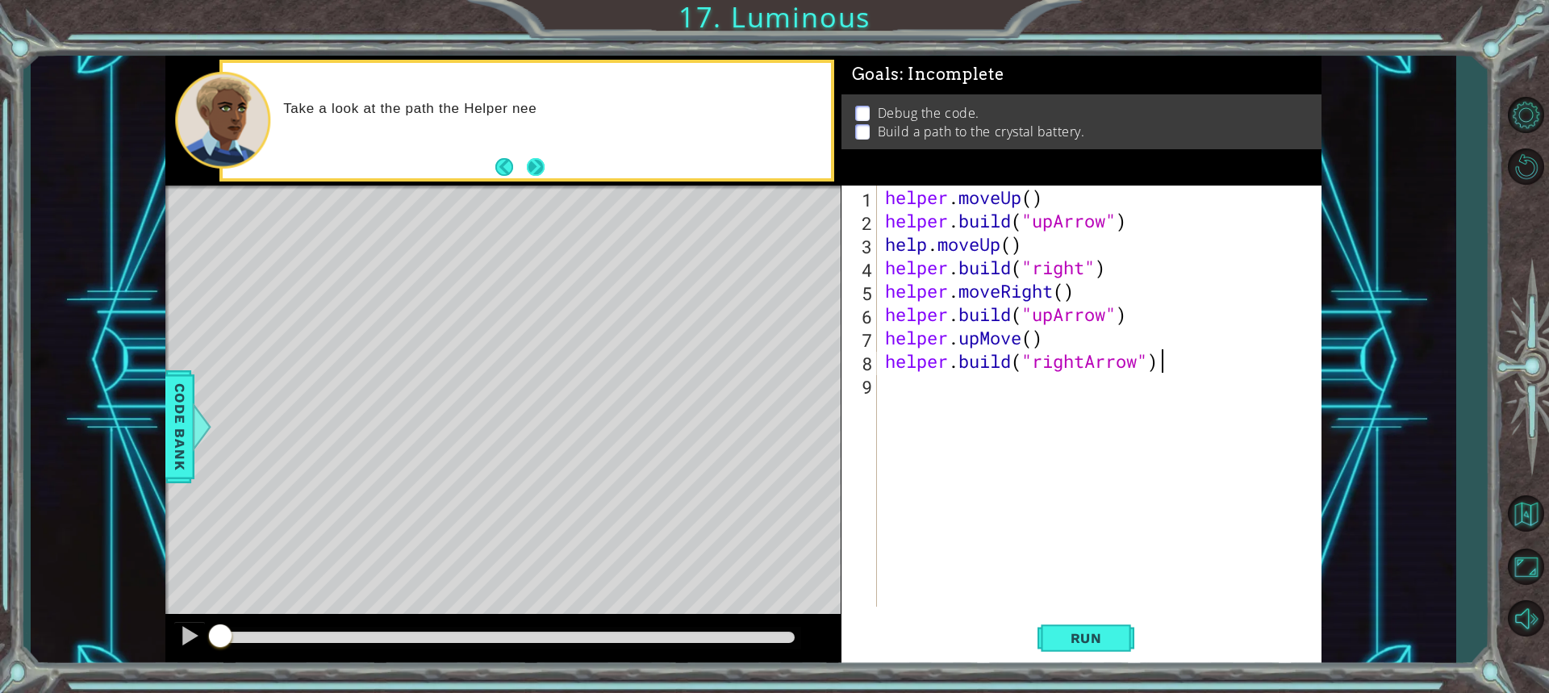
click at [544, 169] on button "Next" at bounding box center [536, 166] width 18 height 18
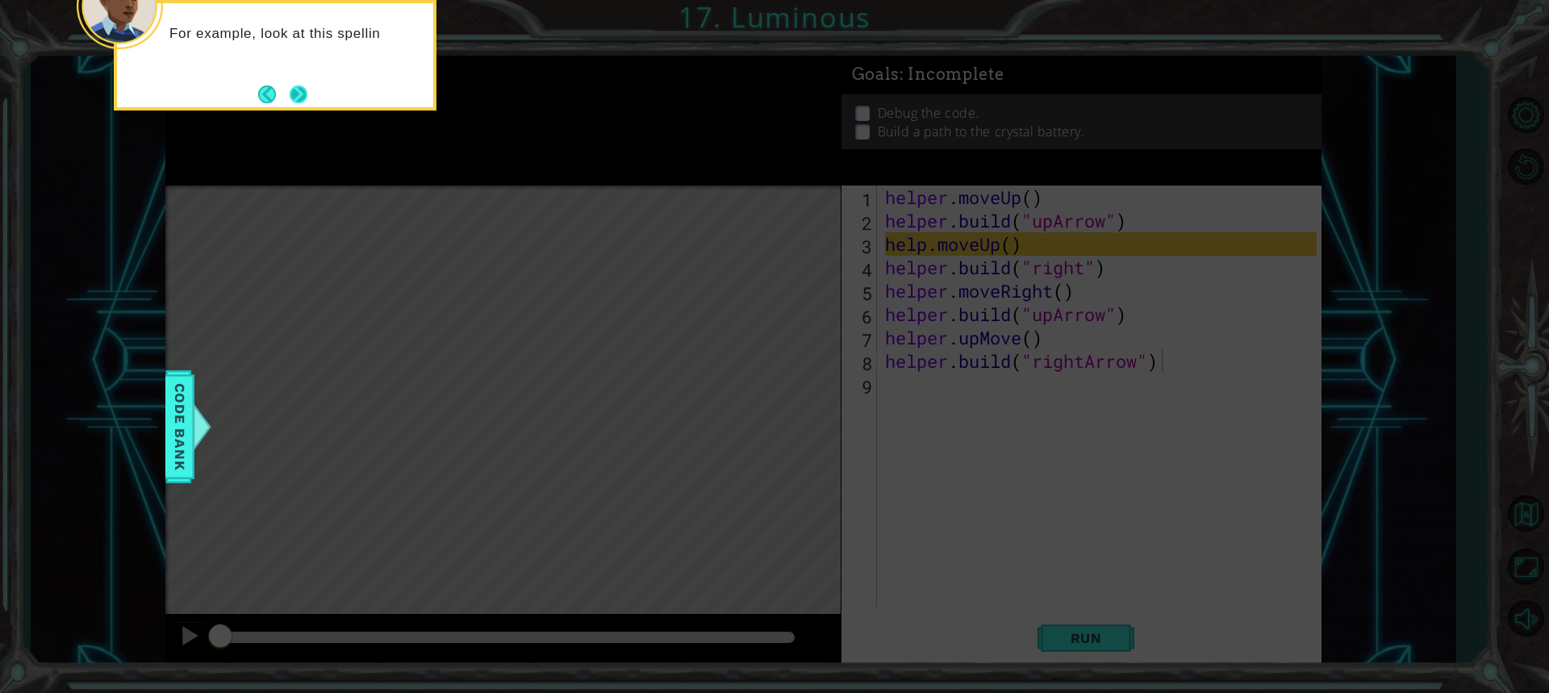
click at [299, 94] on button "Next" at bounding box center [299, 95] width 18 height 18
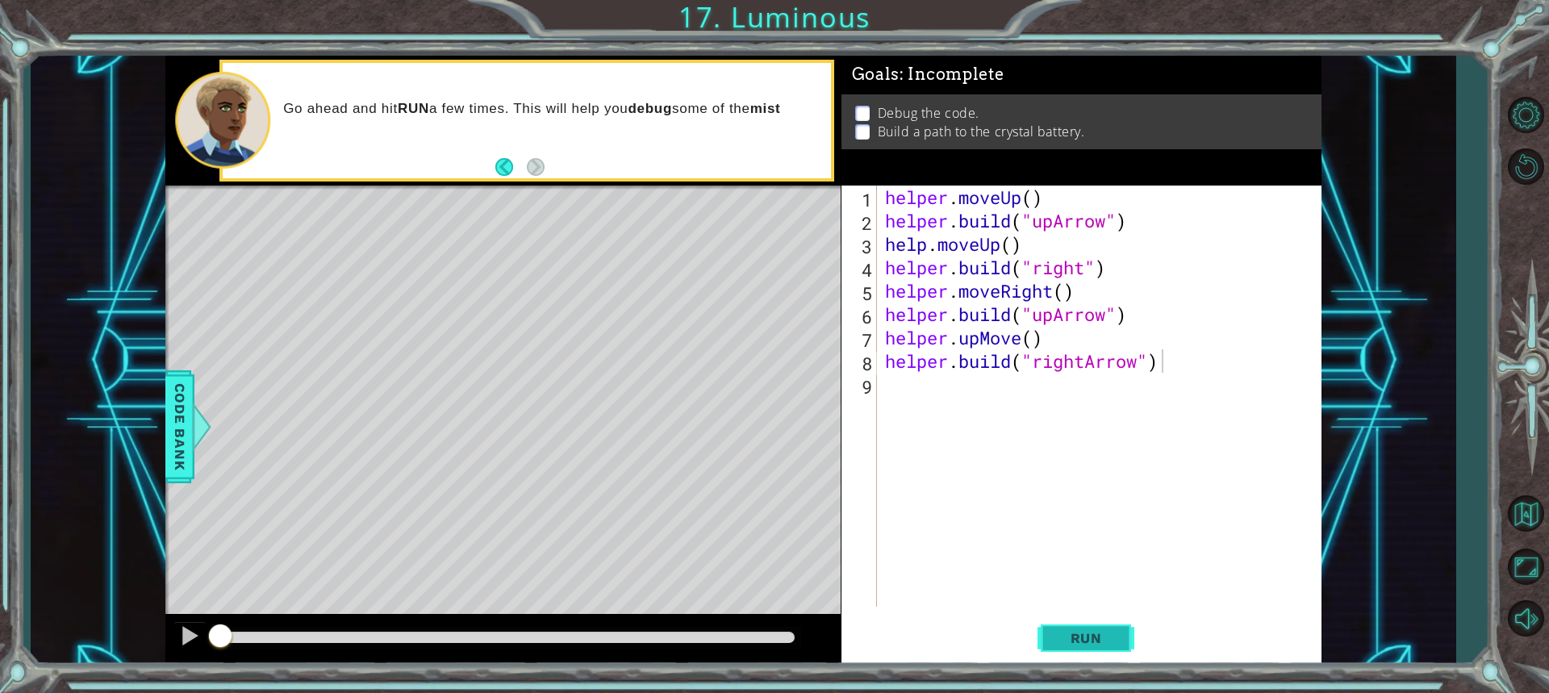
click at [1085, 632] on span "Run" at bounding box center [1087, 638] width 64 height 16
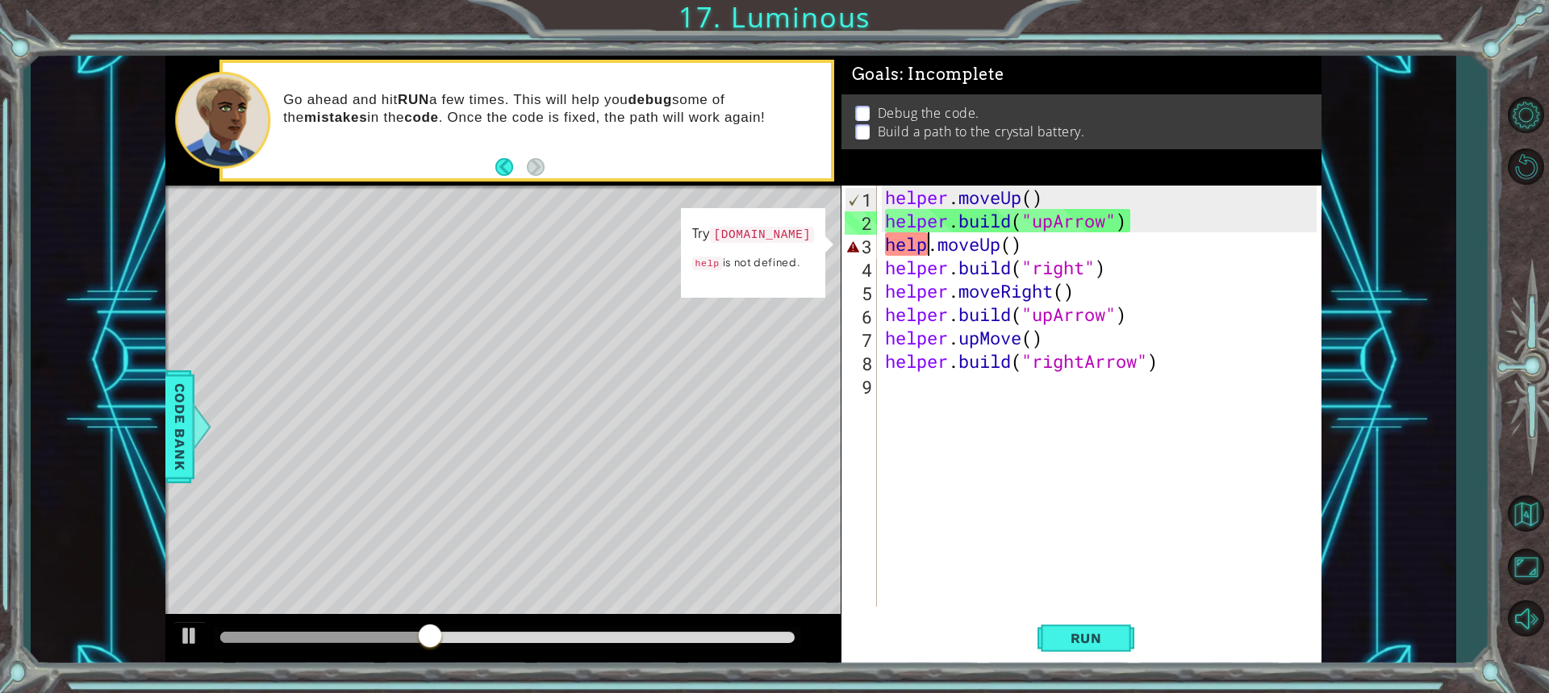
click at [928, 242] on div "helper . moveUp ( ) helper . build ( "upArrow" ) help . moveUp ( ) helper . bui…" at bounding box center [1103, 420] width 443 height 468
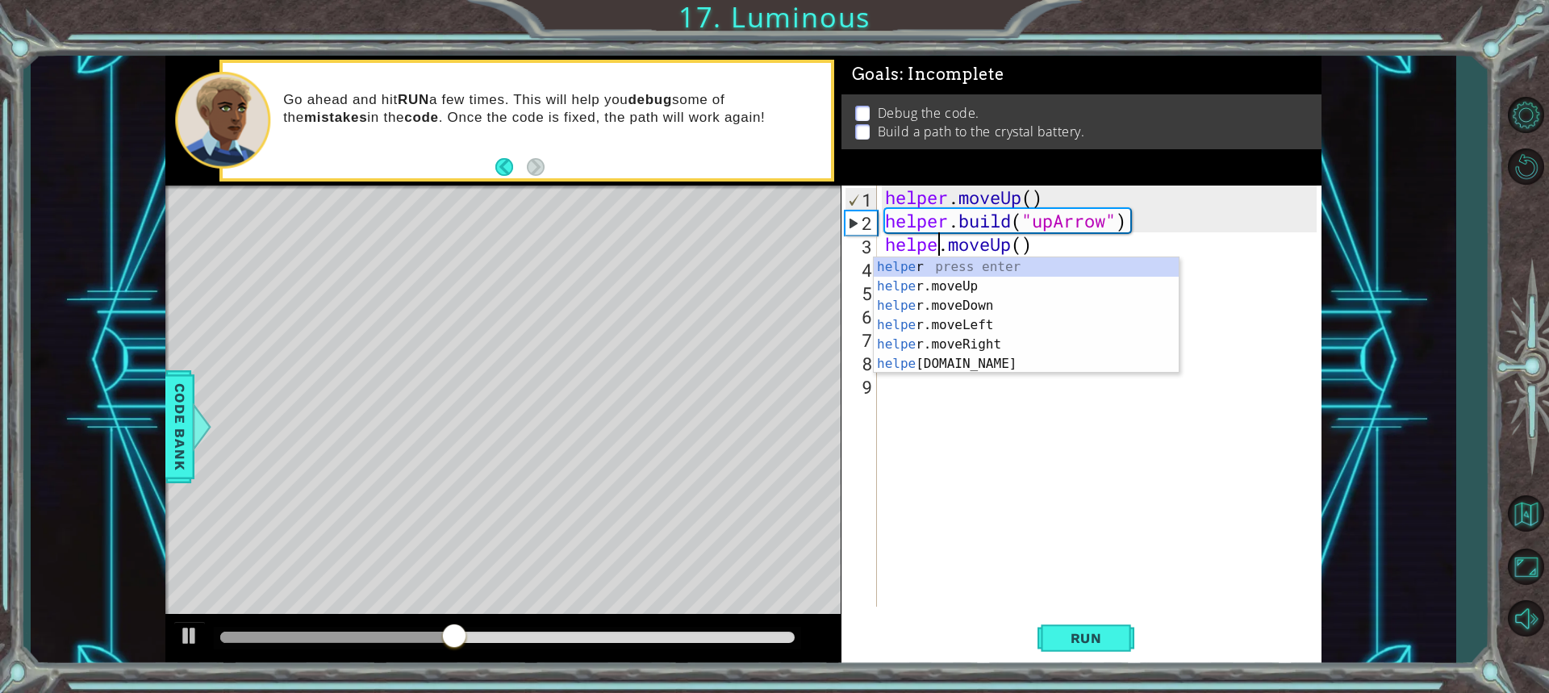
scroll to position [0, 2]
click at [1080, 646] on span "Run" at bounding box center [1087, 638] width 64 height 16
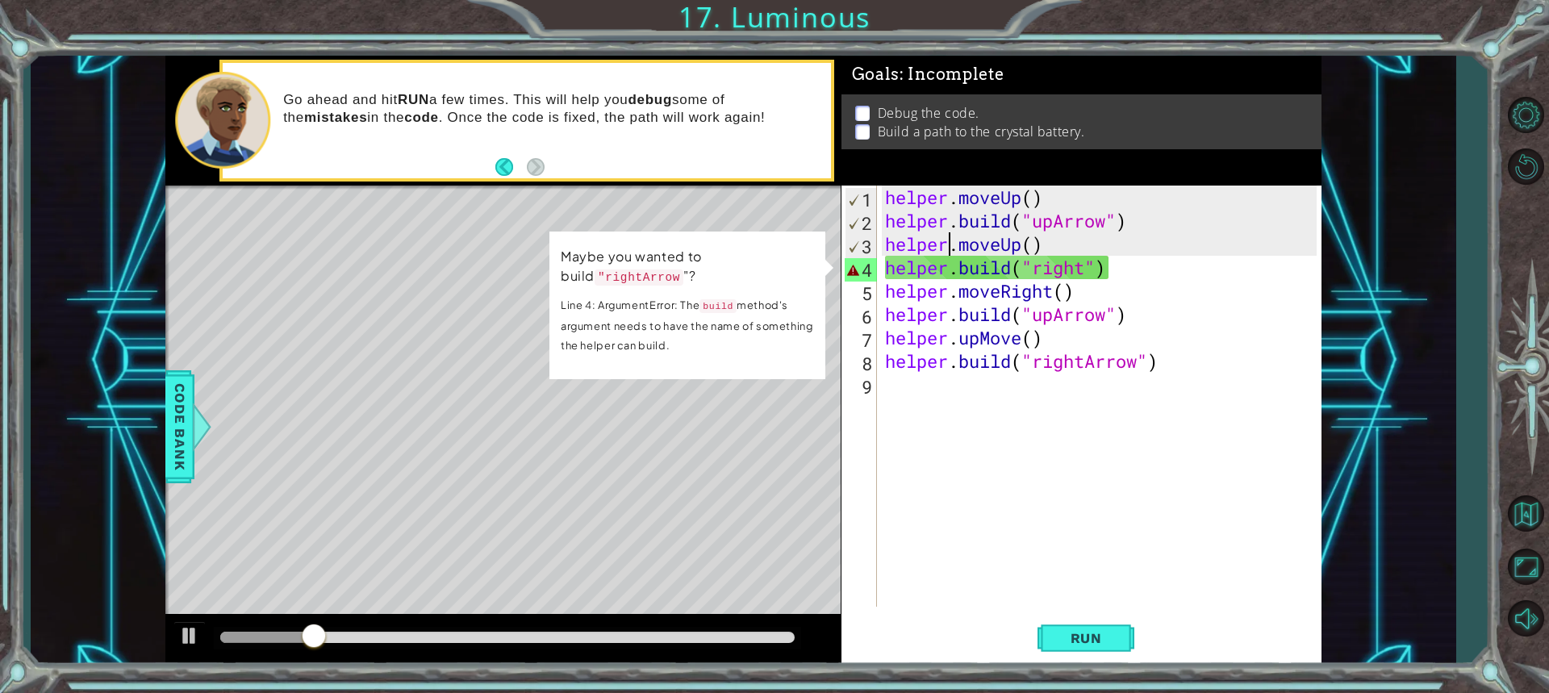
click at [1087, 265] on div "helper . moveUp ( ) helper . build ( "upArrow" ) helper . moveUp ( ) helper . b…" at bounding box center [1103, 420] width 443 height 468
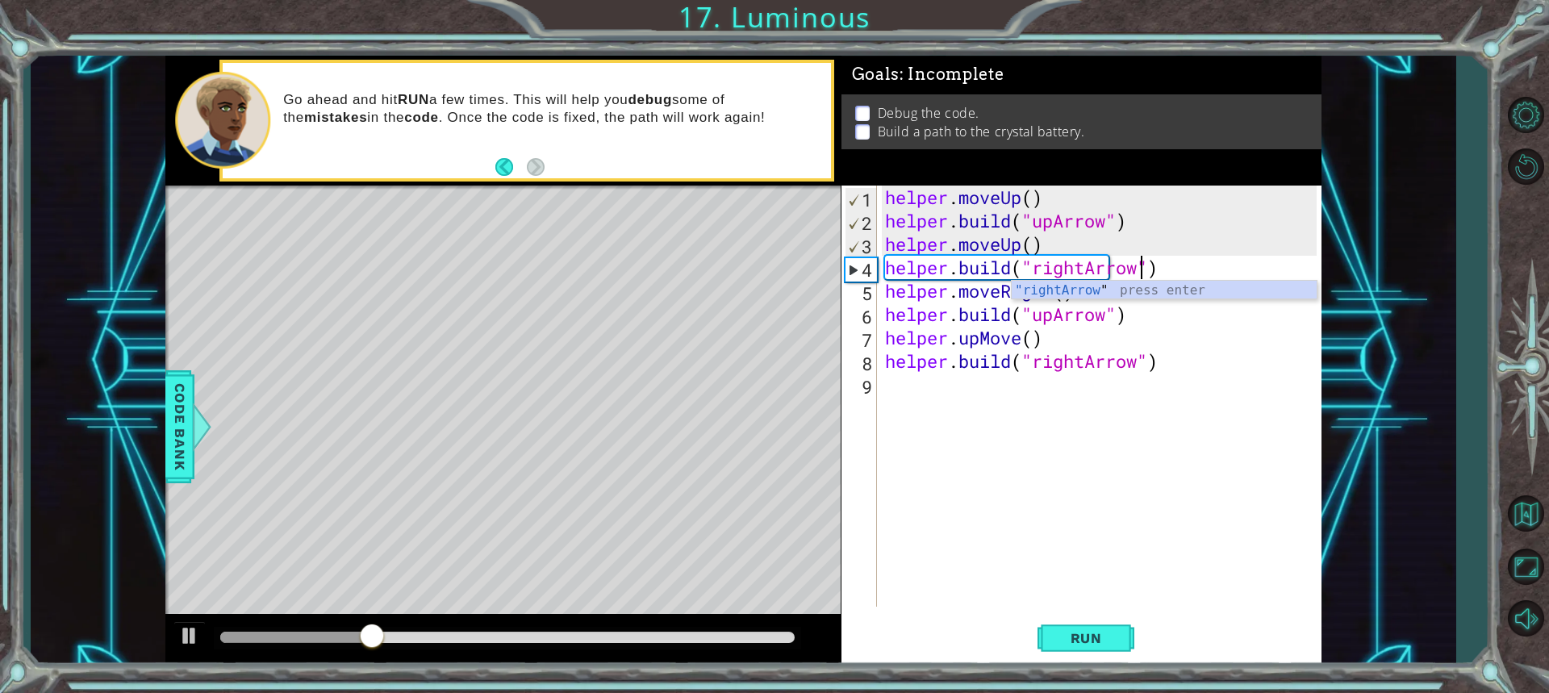
scroll to position [0, 11]
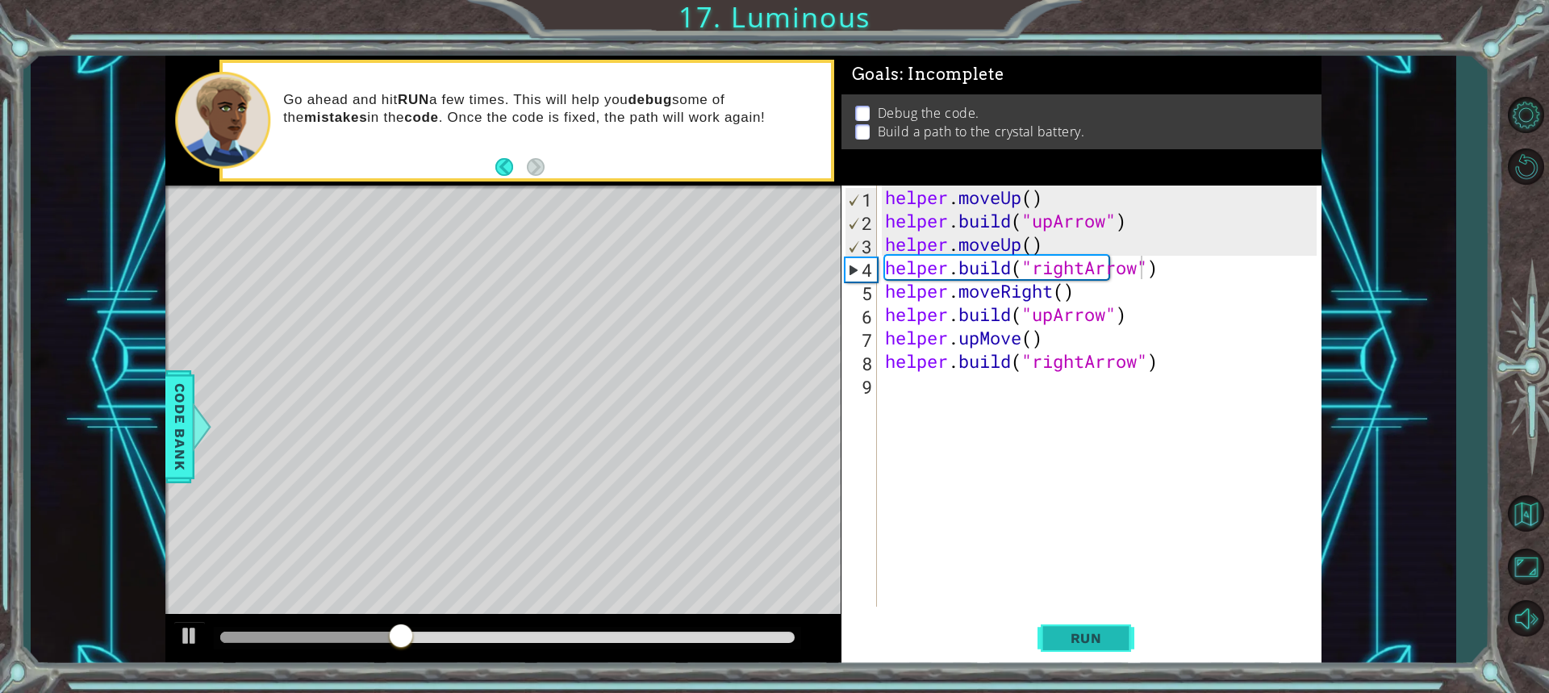
click at [1073, 636] on span "Run" at bounding box center [1087, 638] width 64 height 16
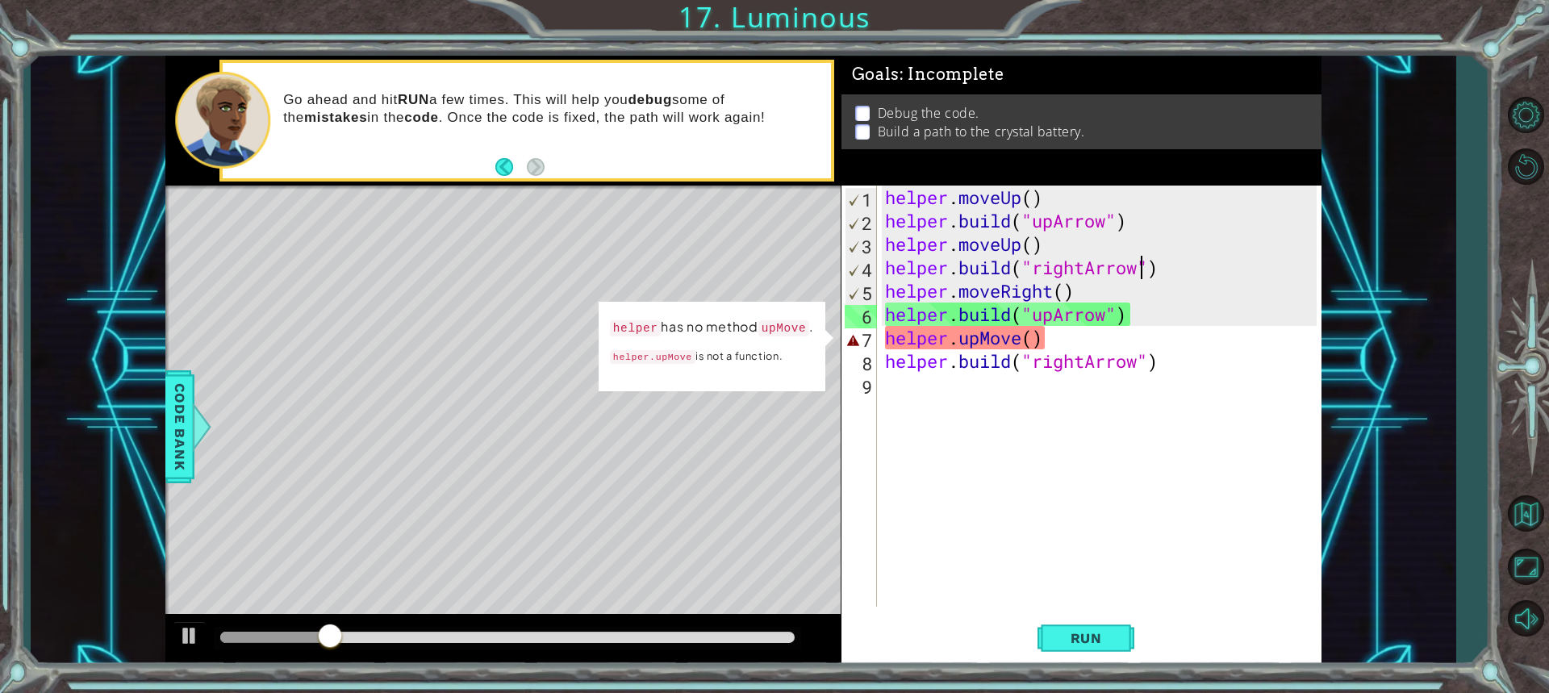
click at [1021, 337] on div "helper . moveUp ( ) helper . build ( "upArrow" ) helper . moveUp ( ) helper . b…" at bounding box center [1103, 420] width 443 height 468
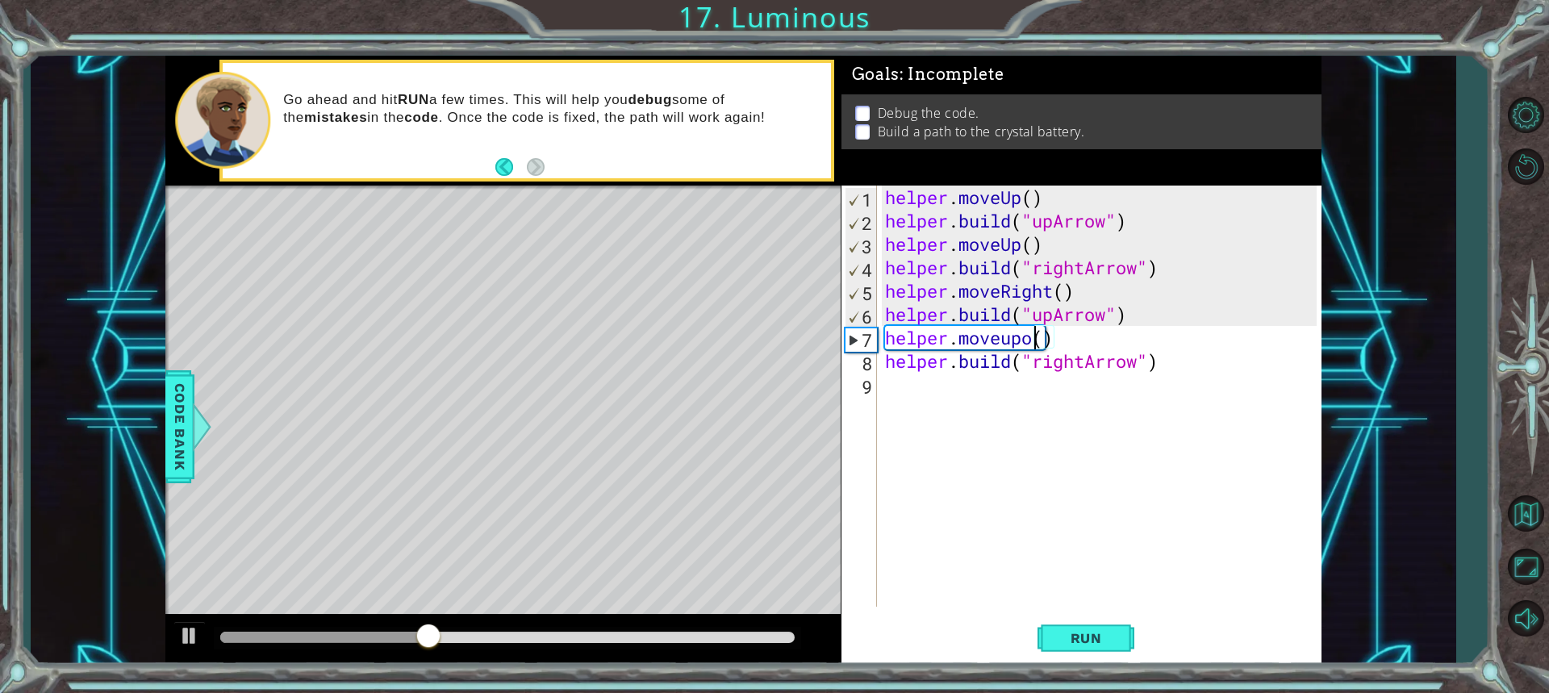
scroll to position [0, 6]
click at [1084, 635] on span "Run" at bounding box center [1087, 638] width 64 height 16
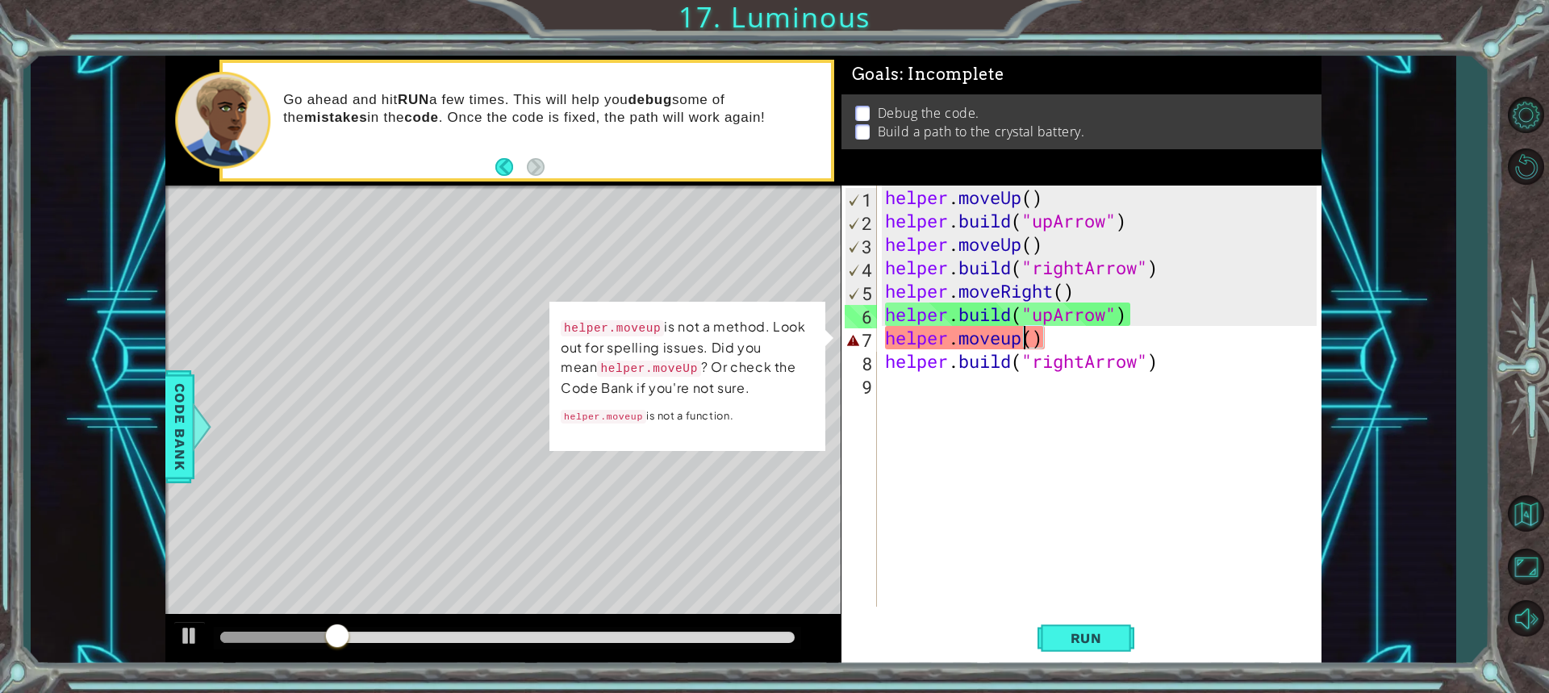
scroll to position [0, 6]
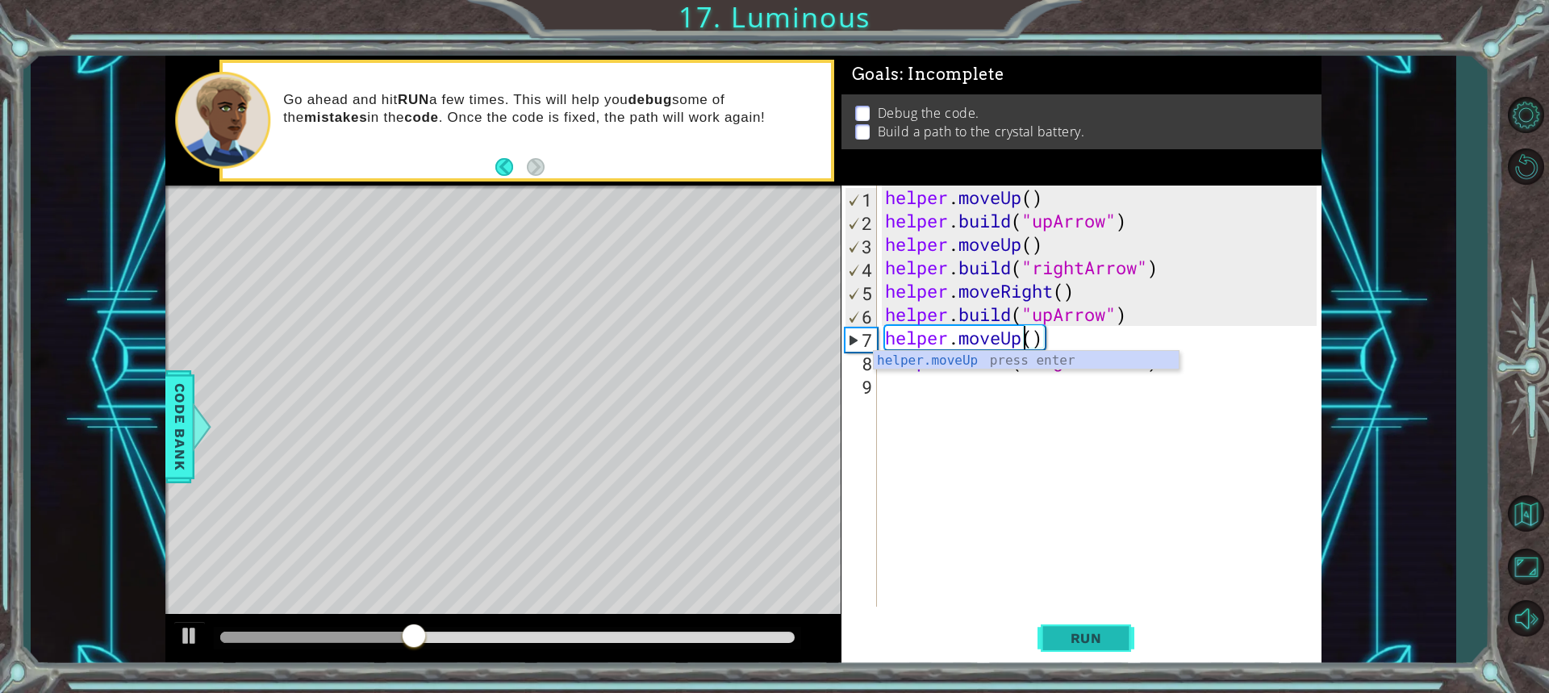
type textarea "helper.moveUp()"
click at [1116, 631] on span "Run" at bounding box center [1087, 638] width 64 height 16
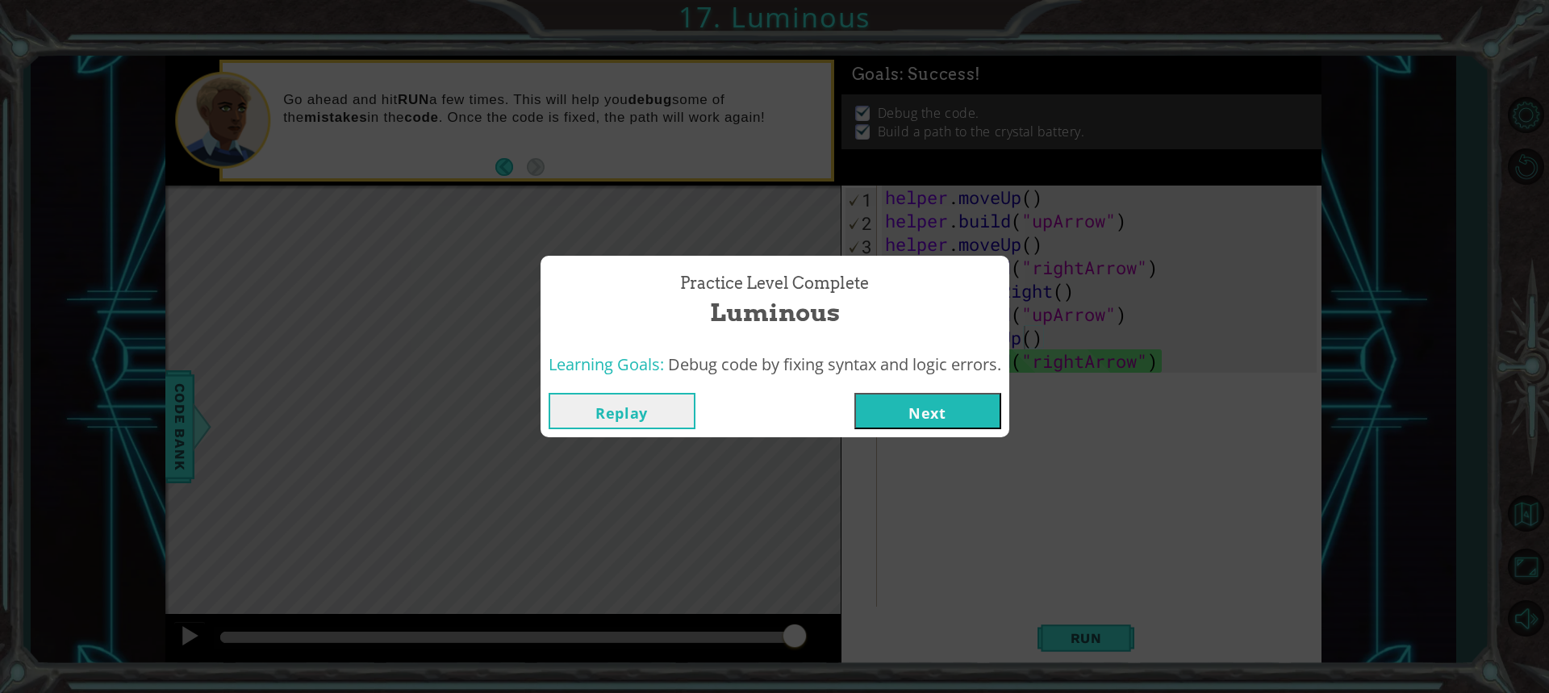
click at [917, 406] on button "Next" at bounding box center [928, 411] width 147 height 36
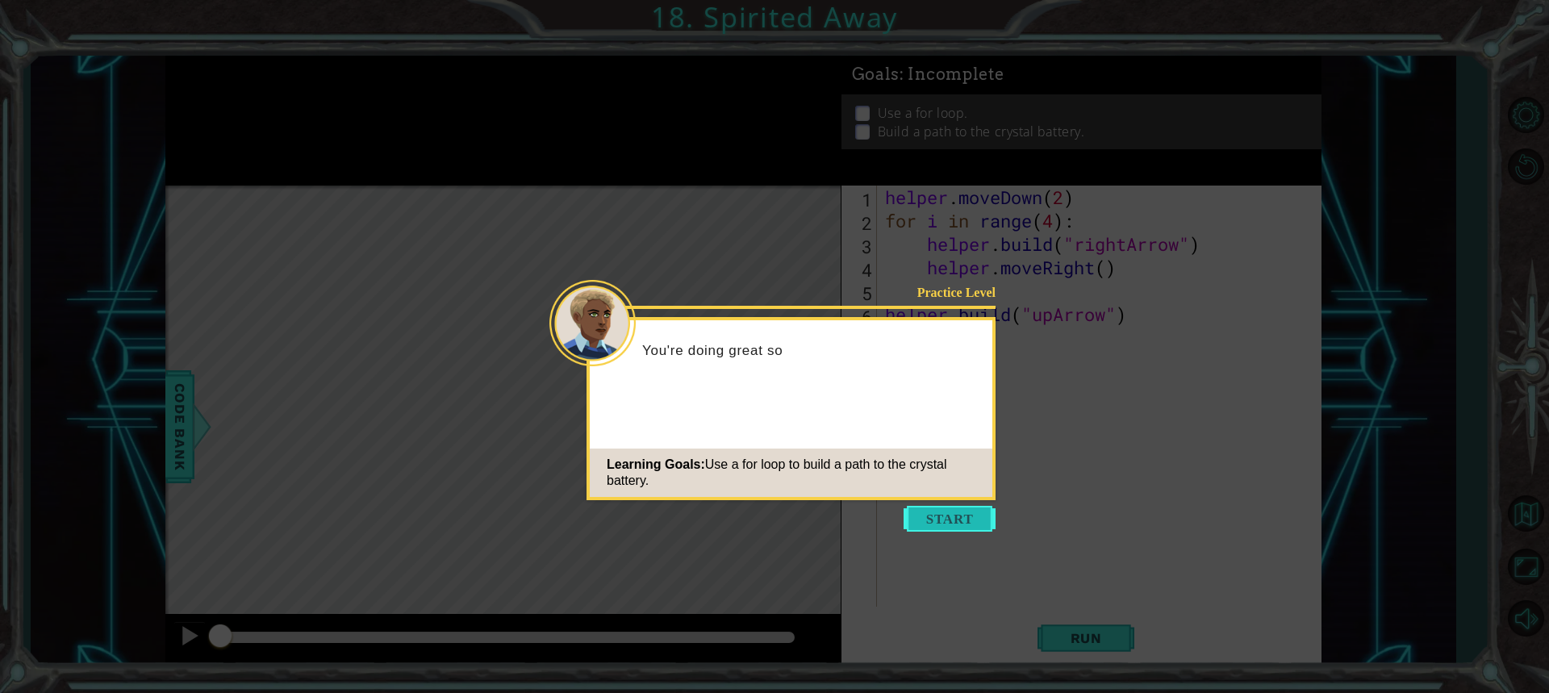
click at [932, 521] on button "Start" at bounding box center [950, 519] width 92 height 26
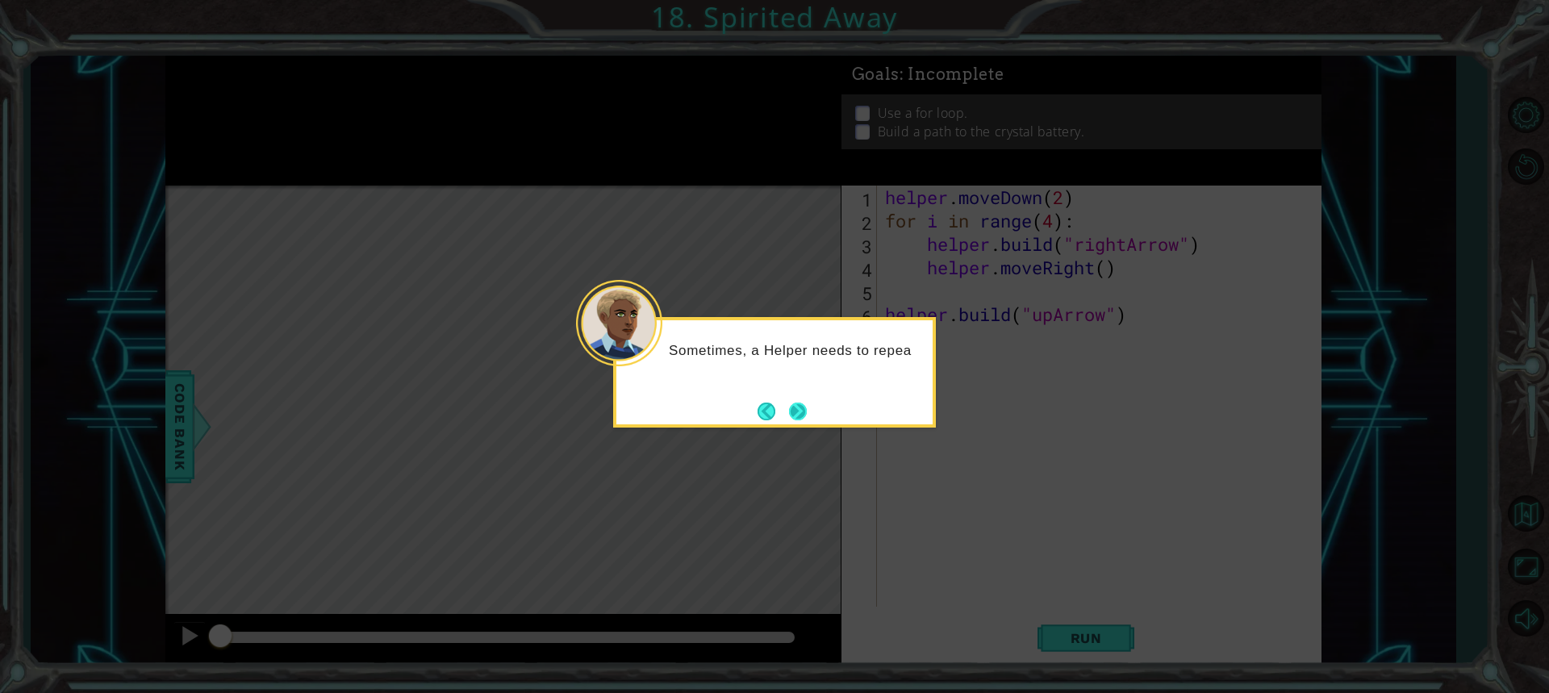
click at [795, 404] on button "Next" at bounding box center [798, 412] width 18 height 18
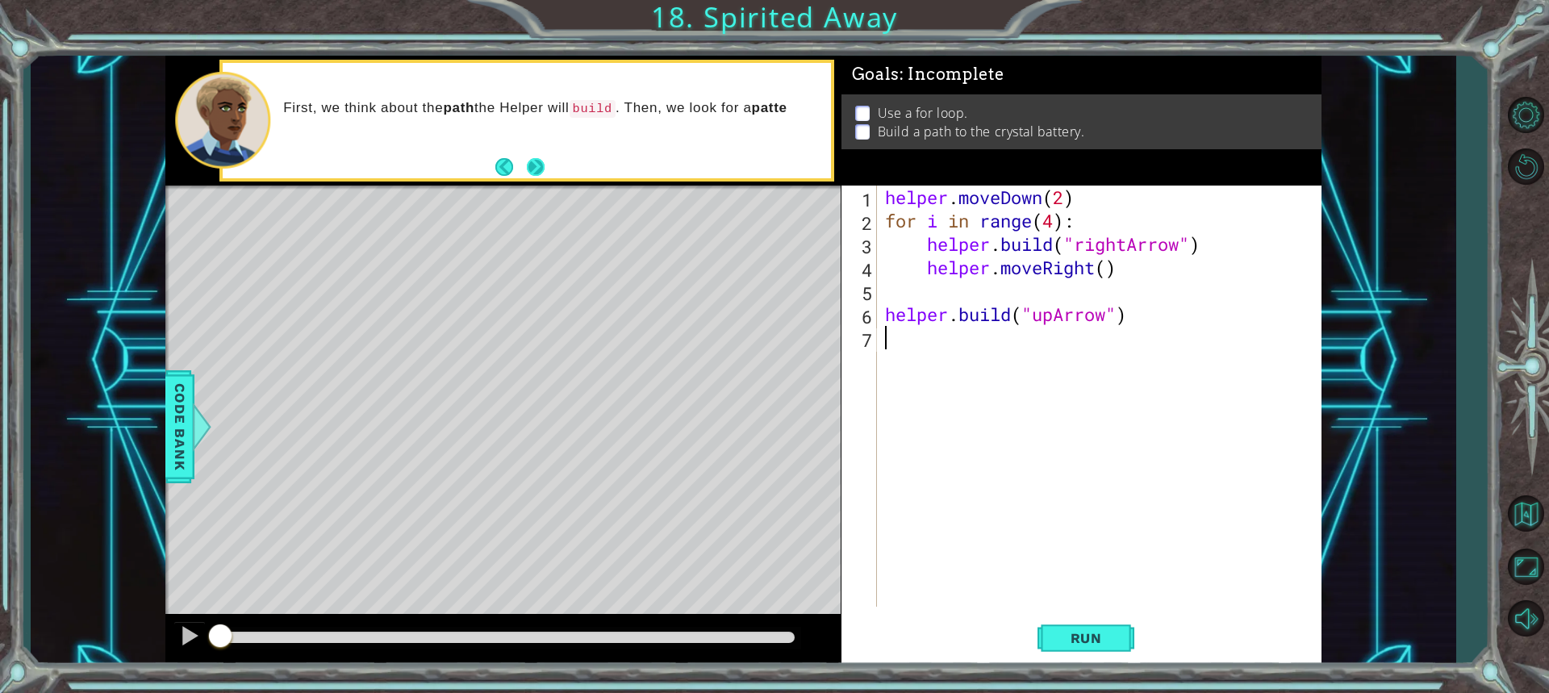
click at [535, 170] on button "Next" at bounding box center [536, 167] width 18 height 18
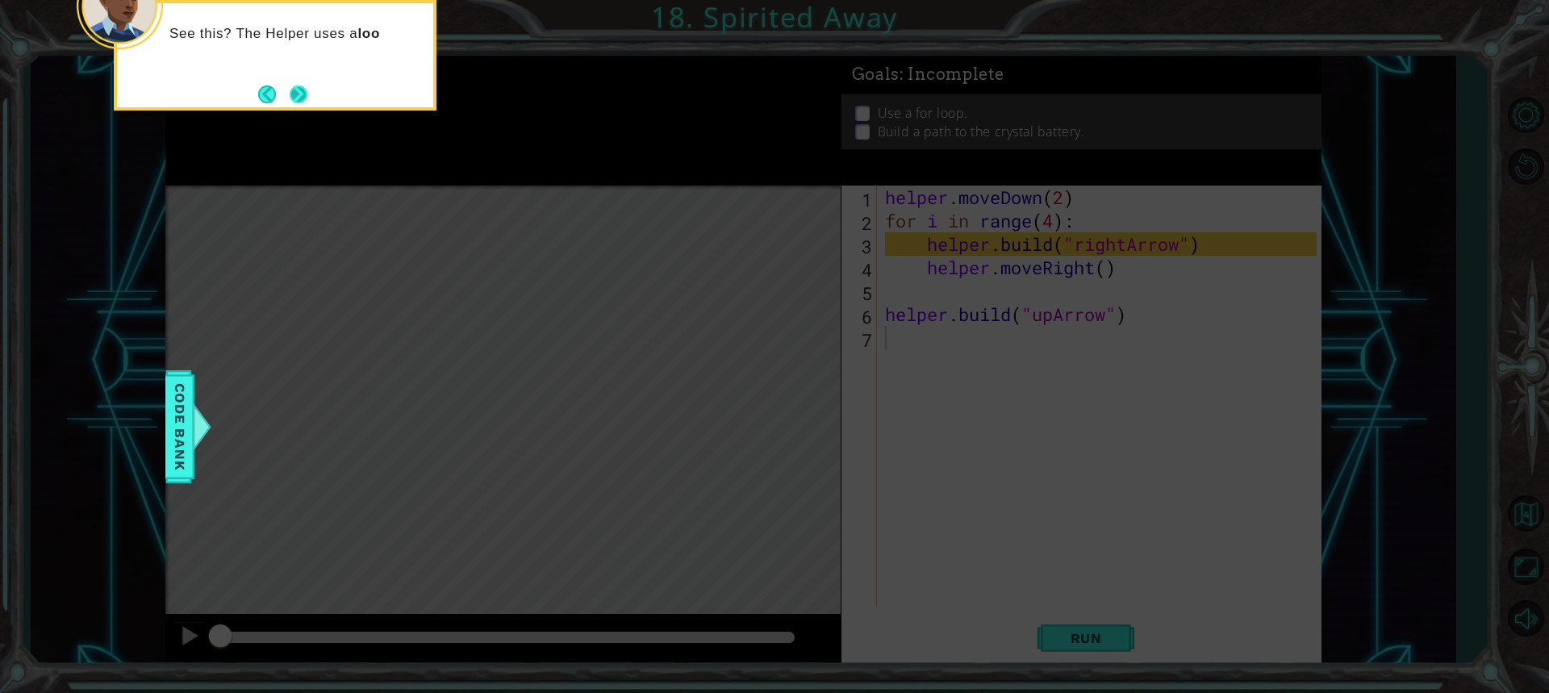
click at [303, 98] on button "Next" at bounding box center [299, 94] width 19 height 19
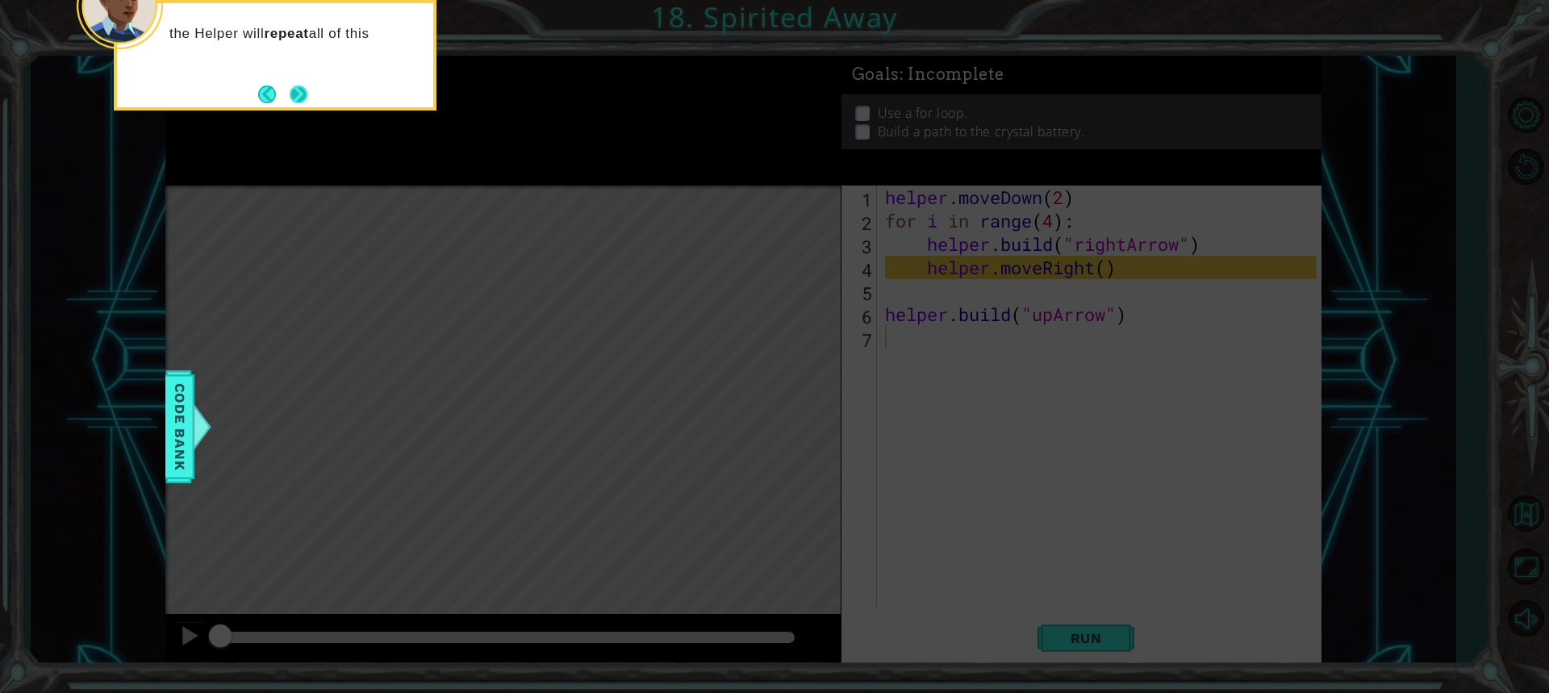
click at [307, 95] on button "Next" at bounding box center [299, 95] width 18 height 18
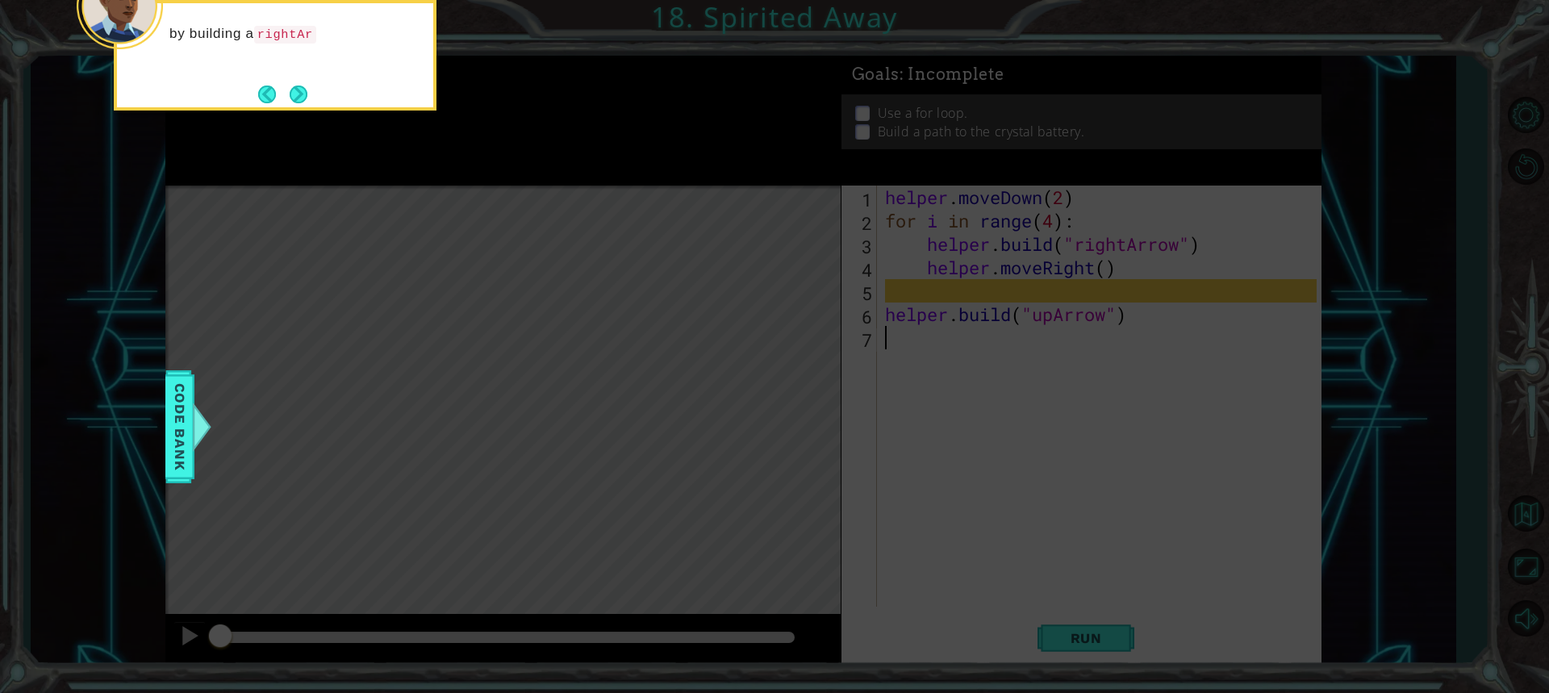
click at [307, 95] on button "Next" at bounding box center [299, 94] width 19 height 19
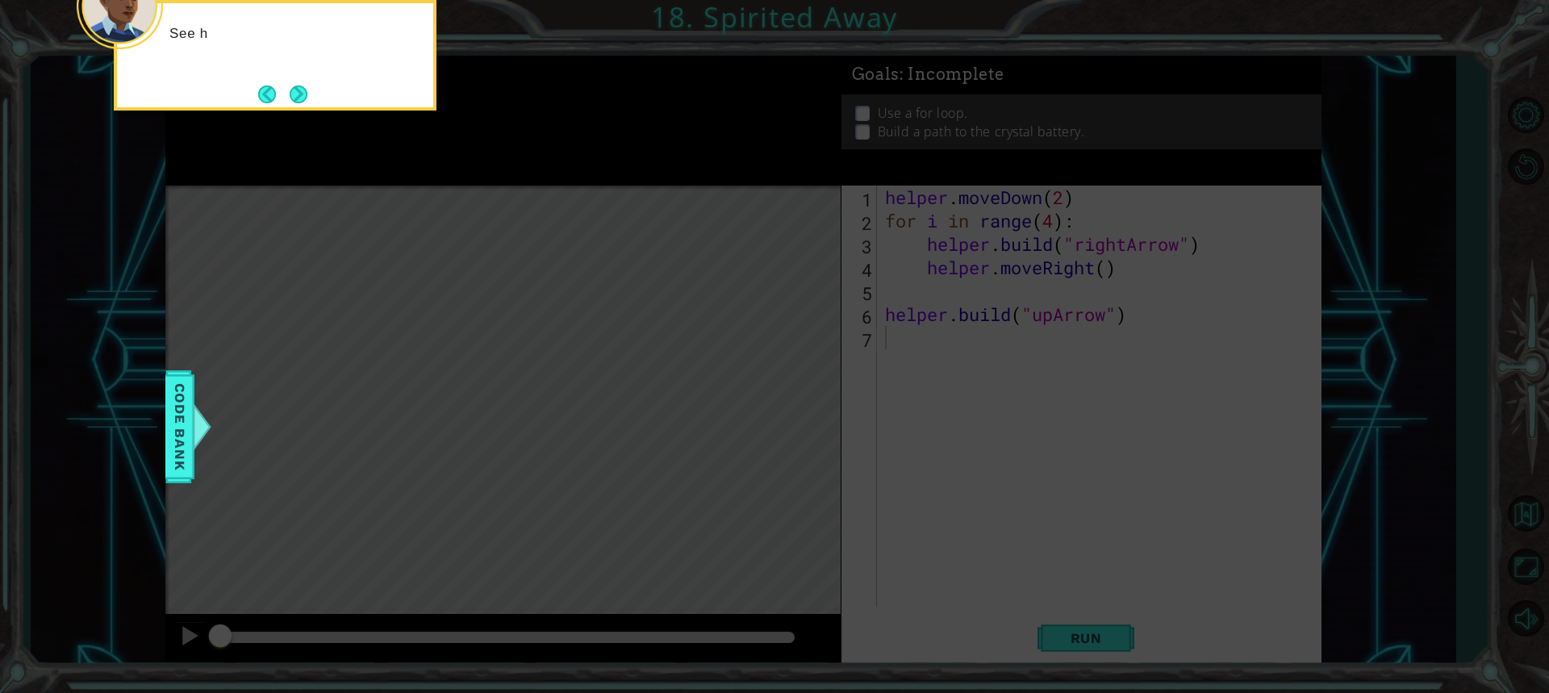
click at [307, 95] on button "Next" at bounding box center [299, 95] width 18 height 18
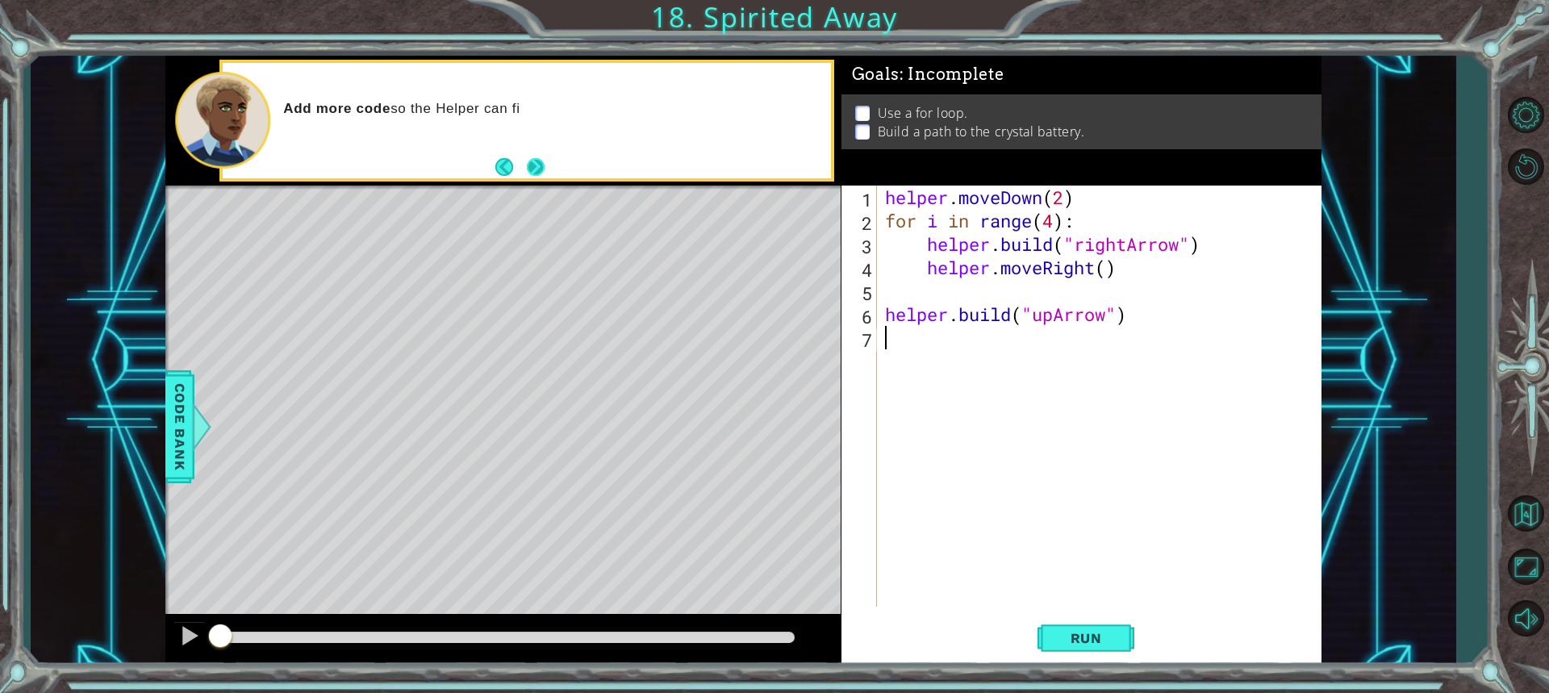
click at [545, 172] on button "Next" at bounding box center [536, 167] width 18 height 18
click at [1074, 637] on span "Run" at bounding box center [1087, 638] width 64 height 16
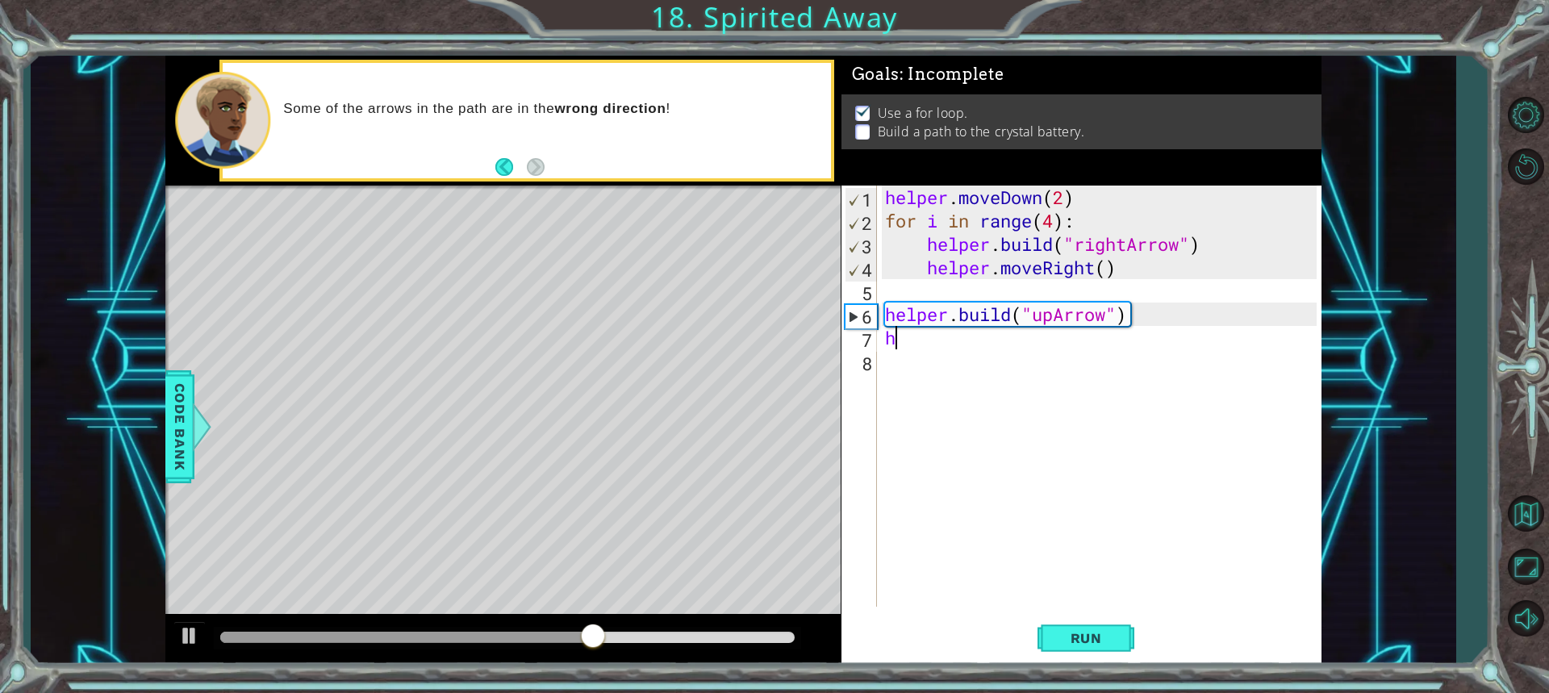
click at [947, 346] on div "helper . moveDown ( 2 ) for i in range ( 4 ) : helper . build ( "rightArrow" ) …" at bounding box center [1103, 420] width 443 height 468
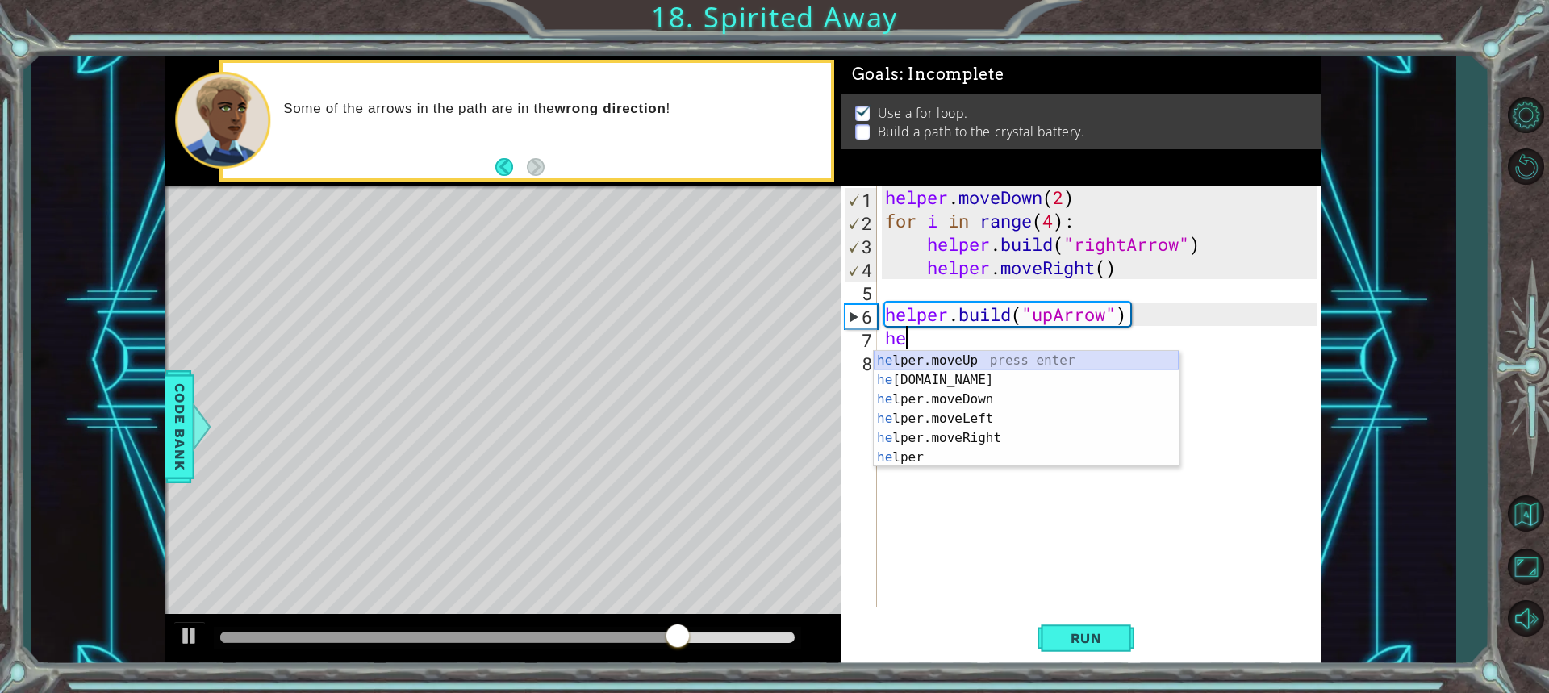
click at [927, 359] on div "he lper.moveUp press enter he [DOMAIN_NAME] press enter he lper.moveDown press …" at bounding box center [1026, 428] width 305 height 155
type textarea "helper.moveUp(1)"
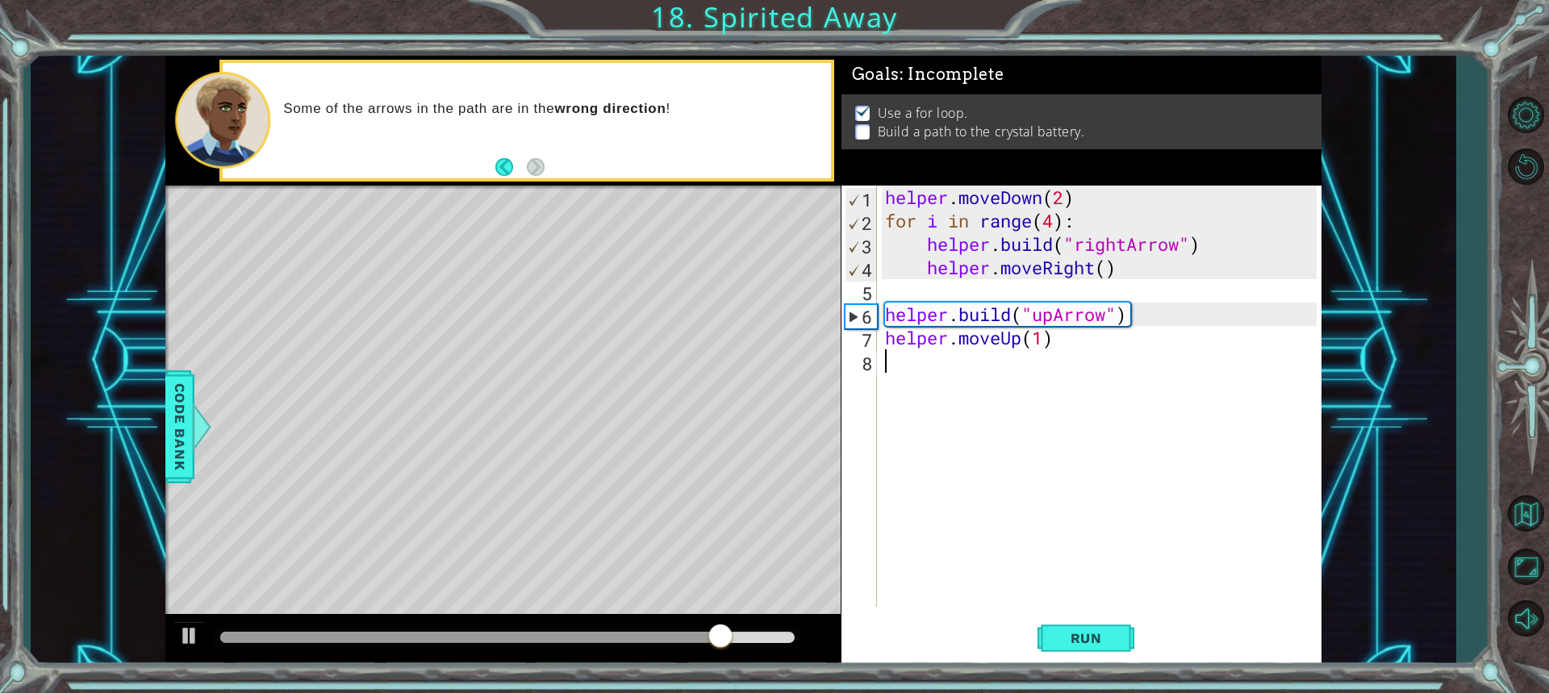
click at [901, 362] on div "helper . moveDown ( 2 ) for i in range ( 4 ) : helper . build ( "rightArrow" ) …" at bounding box center [1103, 420] width 443 height 468
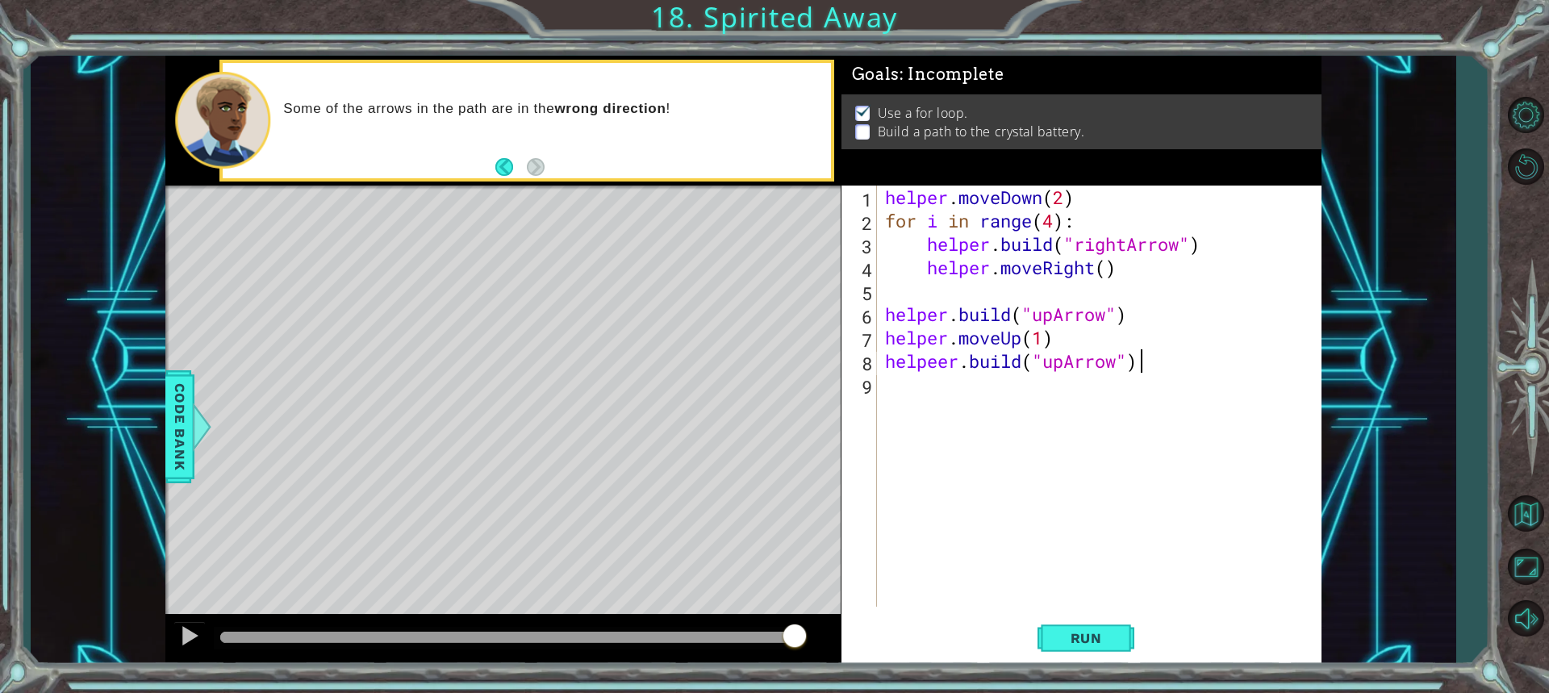
scroll to position [0, 10]
click at [1078, 636] on span "Run" at bounding box center [1087, 638] width 64 height 16
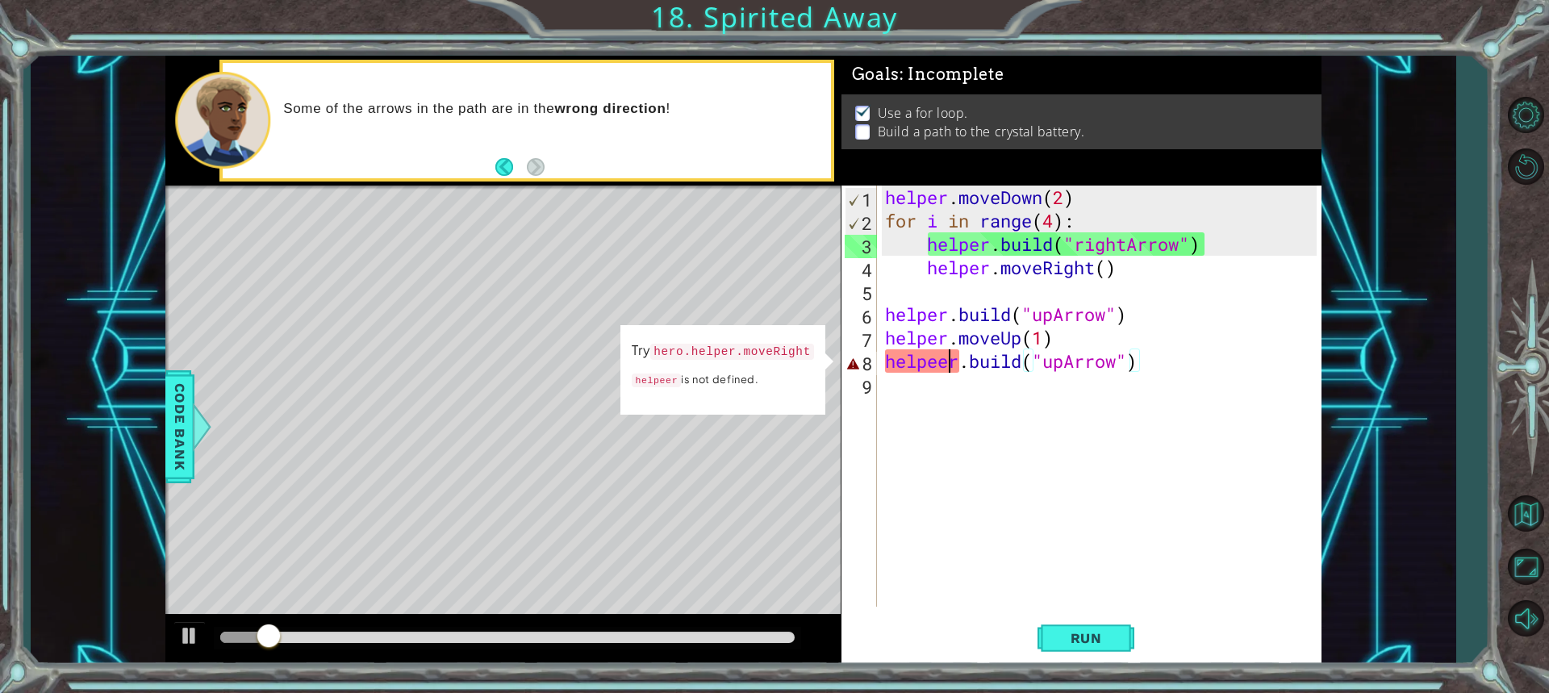
click at [947, 362] on div "helper . moveDown ( 2 ) for i in range ( 4 ) : helper . build ( "rightArrow" ) …" at bounding box center [1103, 420] width 443 height 468
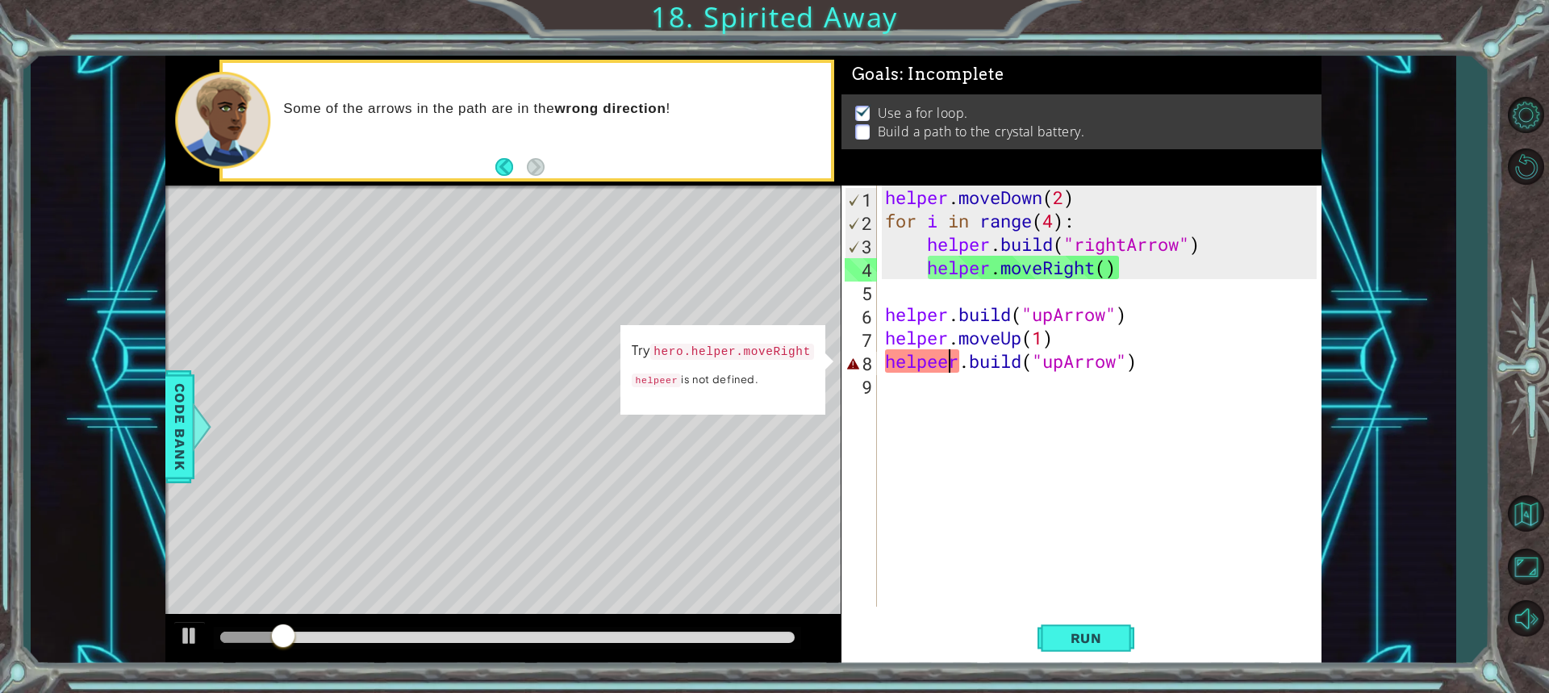
type textarea "[DOMAIN_NAME]("upArrow")"
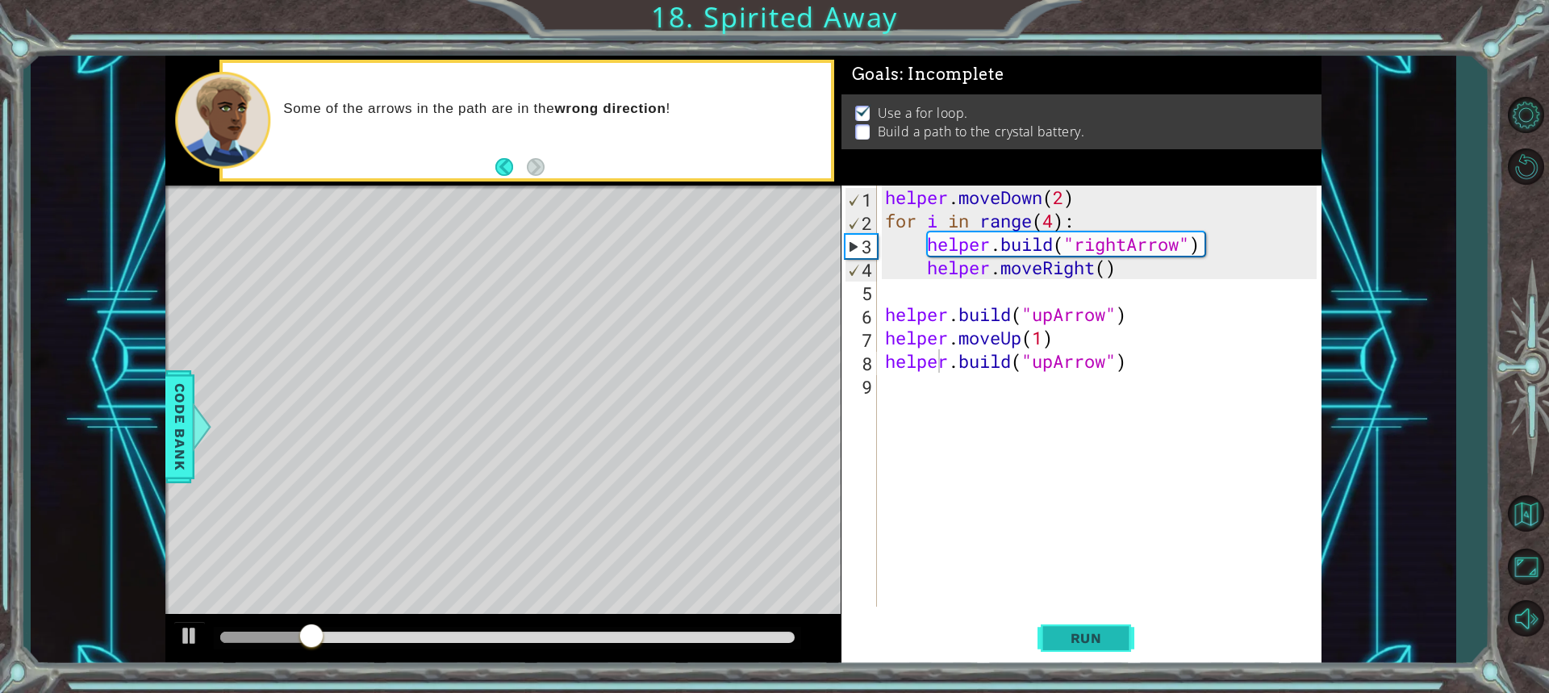
click at [1043, 629] on button "Run" at bounding box center [1086, 638] width 97 height 48
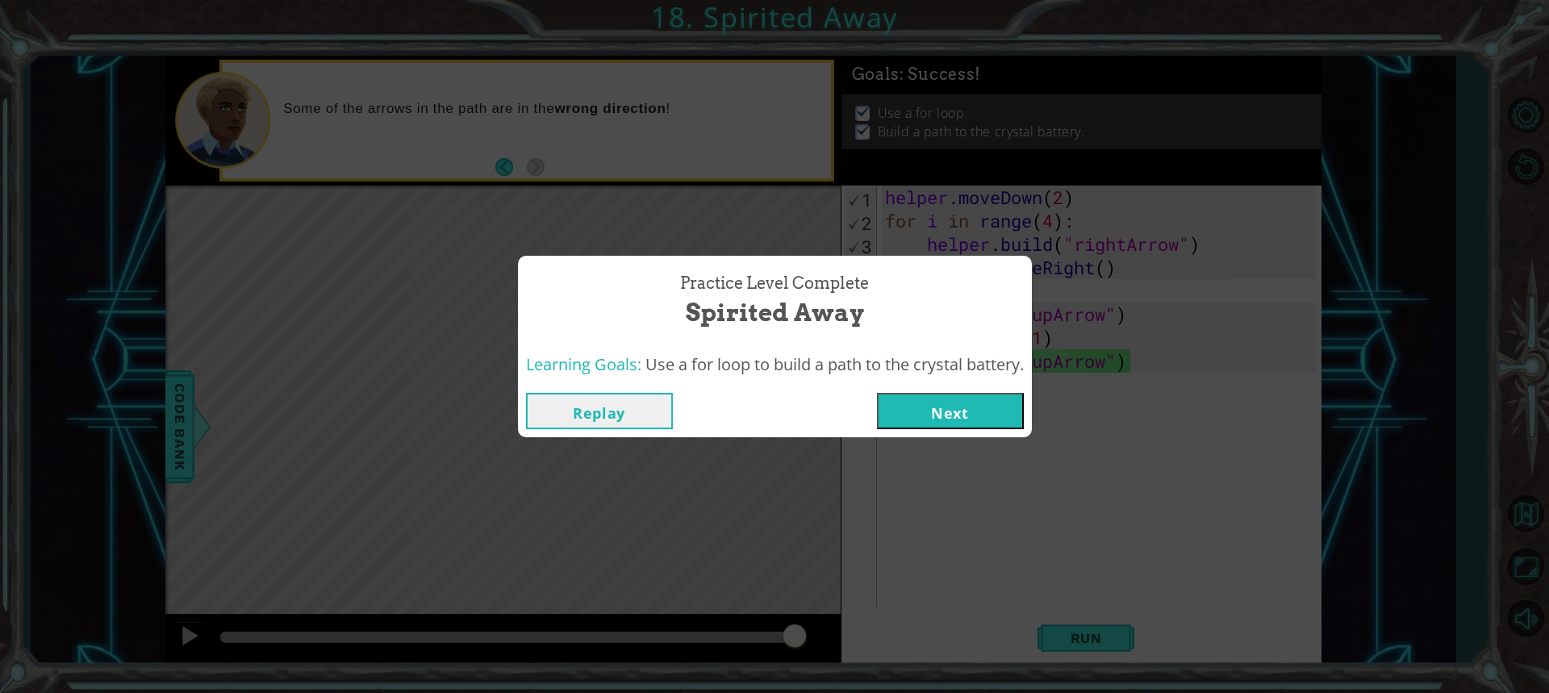
click at [965, 408] on button "Next" at bounding box center [950, 411] width 147 height 36
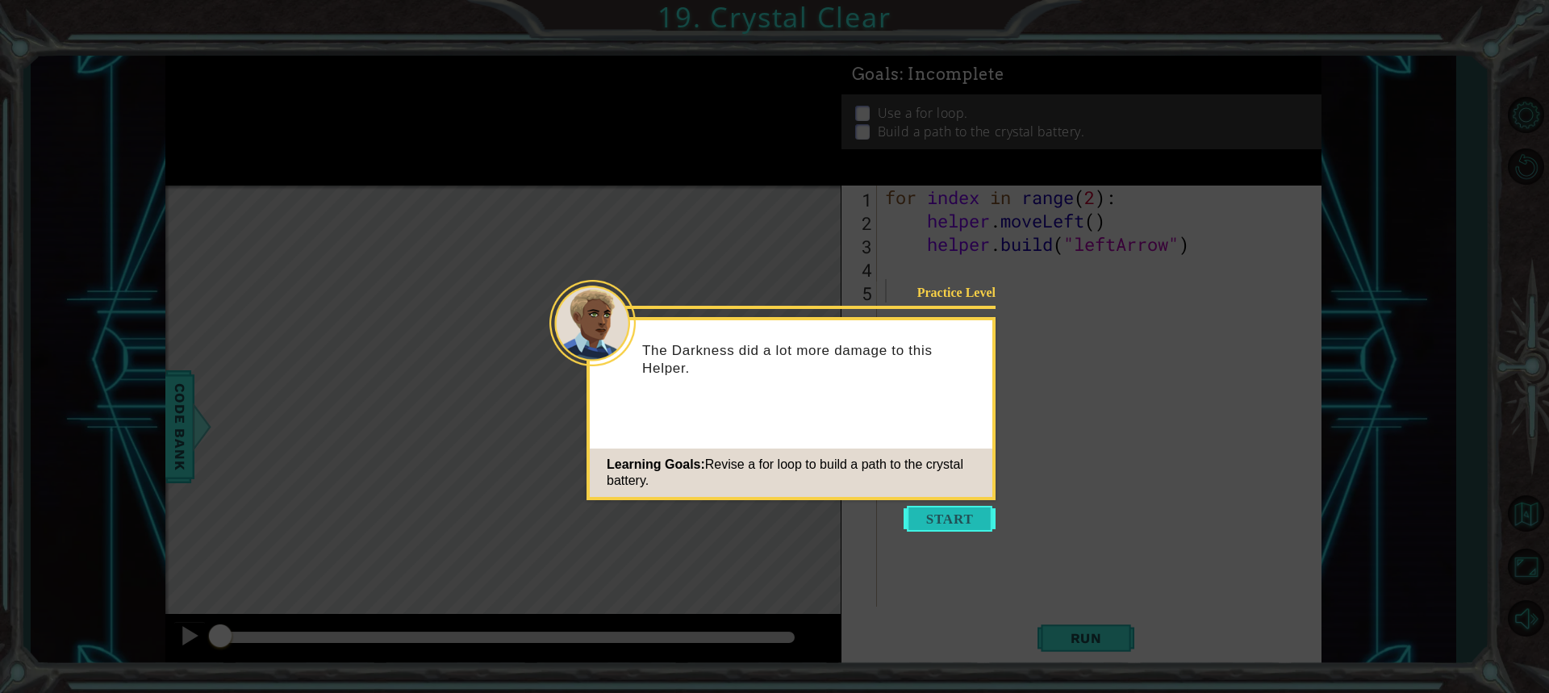
click at [951, 519] on button "Start" at bounding box center [950, 519] width 92 height 26
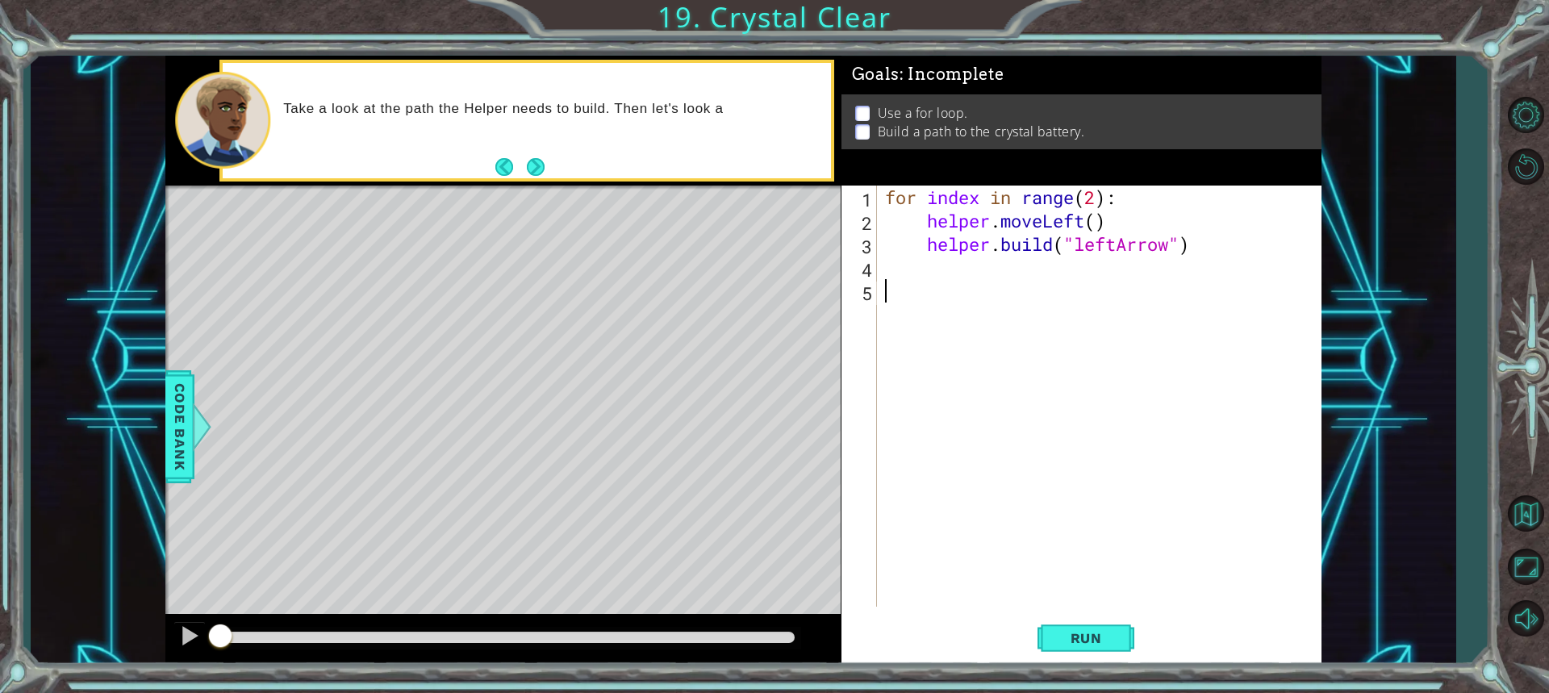
click at [1037, 629] on div "Run" at bounding box center [1087, 638] width 480 height 48
click at [1044, 629] on button "Run" at bounding box center [1086, 638] width 97 height 48
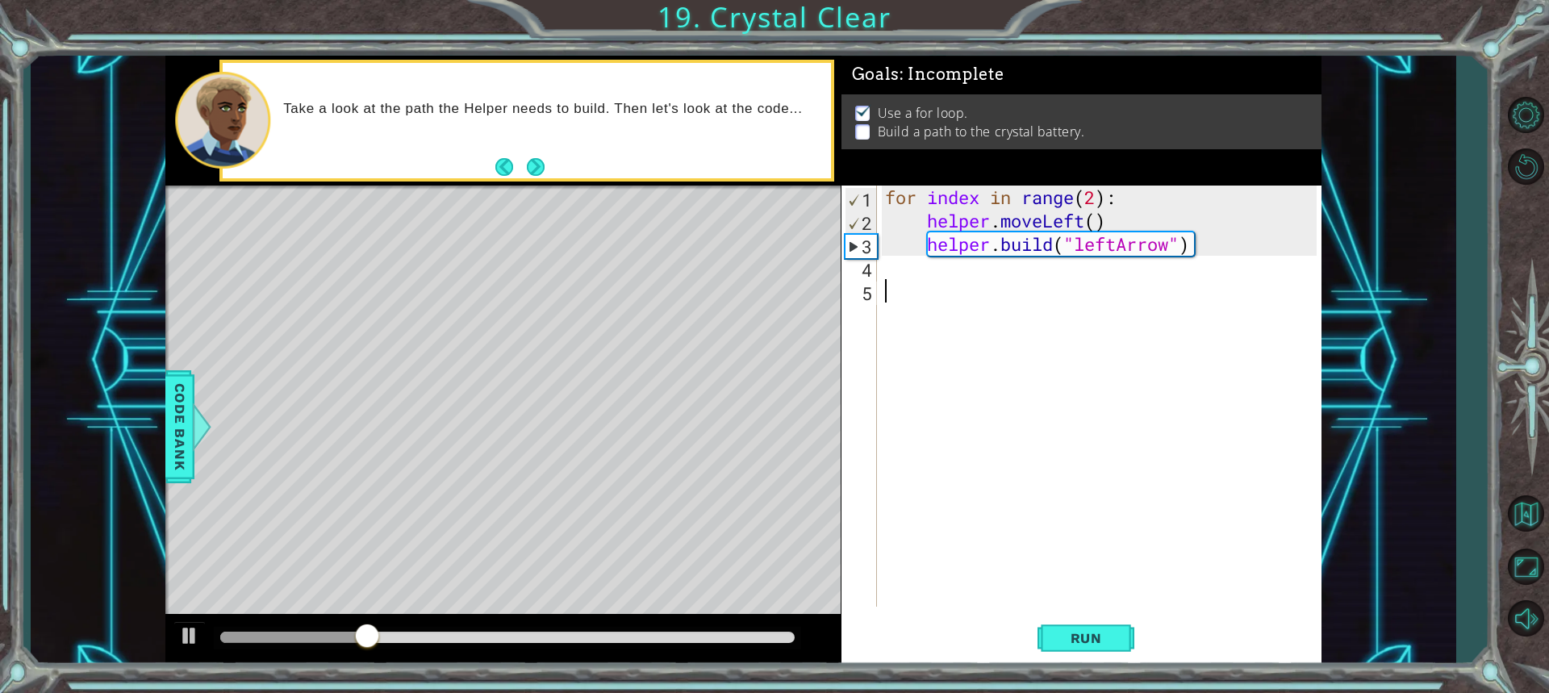
click at [890, 278] on div "for index in range ( 2 ) : helper . moveLeft ( ) helper . build ( "leftArrow" )" at bounding box center [1103, 420] width 443 height 468
click at [888, 291] on div "for index in range ( 2 ) : helper . moveLeft ( ) helper . build ( "leftArrow" )" at bounding box center [1103, 420] width 443 height 468
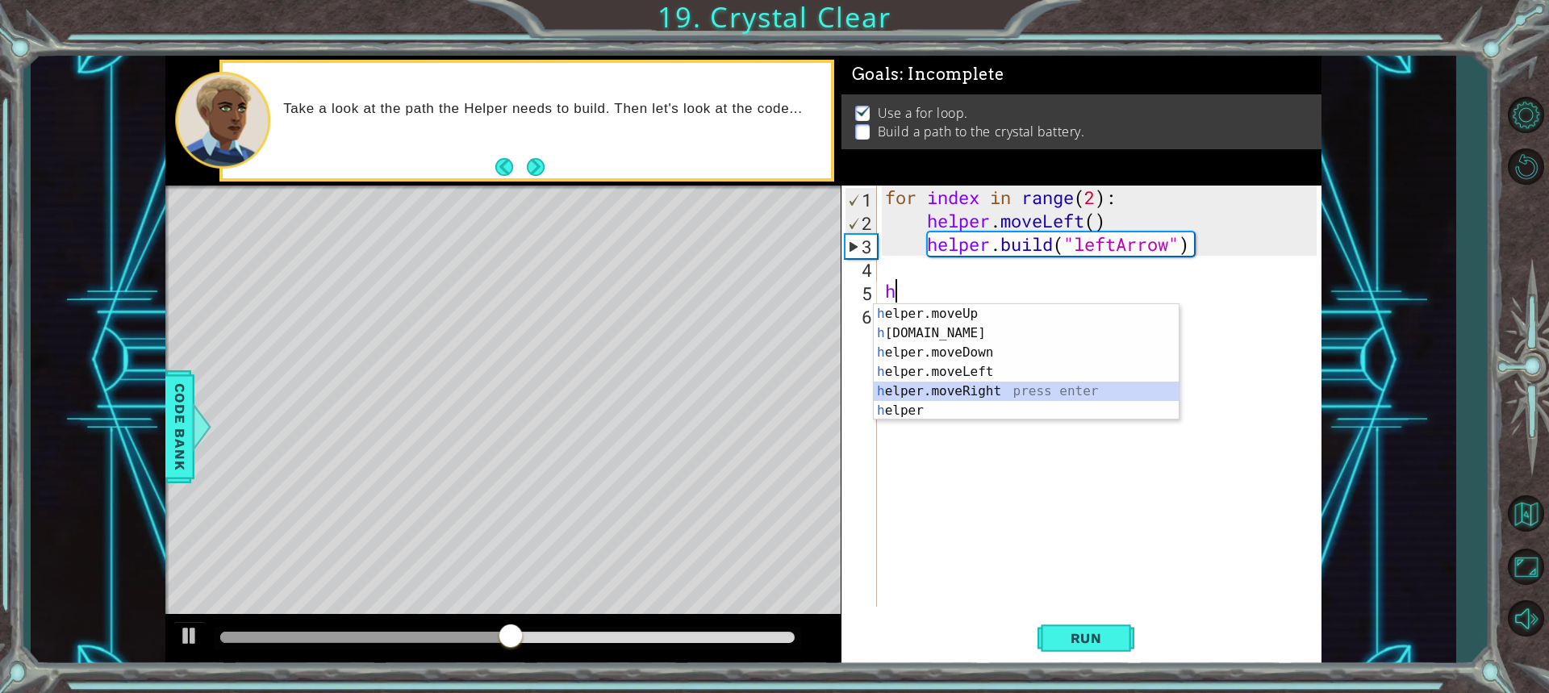
click at [915, 389] on div "h elper.moveUp press enter h [DOMAIN_NAME] press enter h elper.moveDown press e…" at bounding box center [1026, 381] width 305 height 155
type textarea "helper.moveRight(1)"
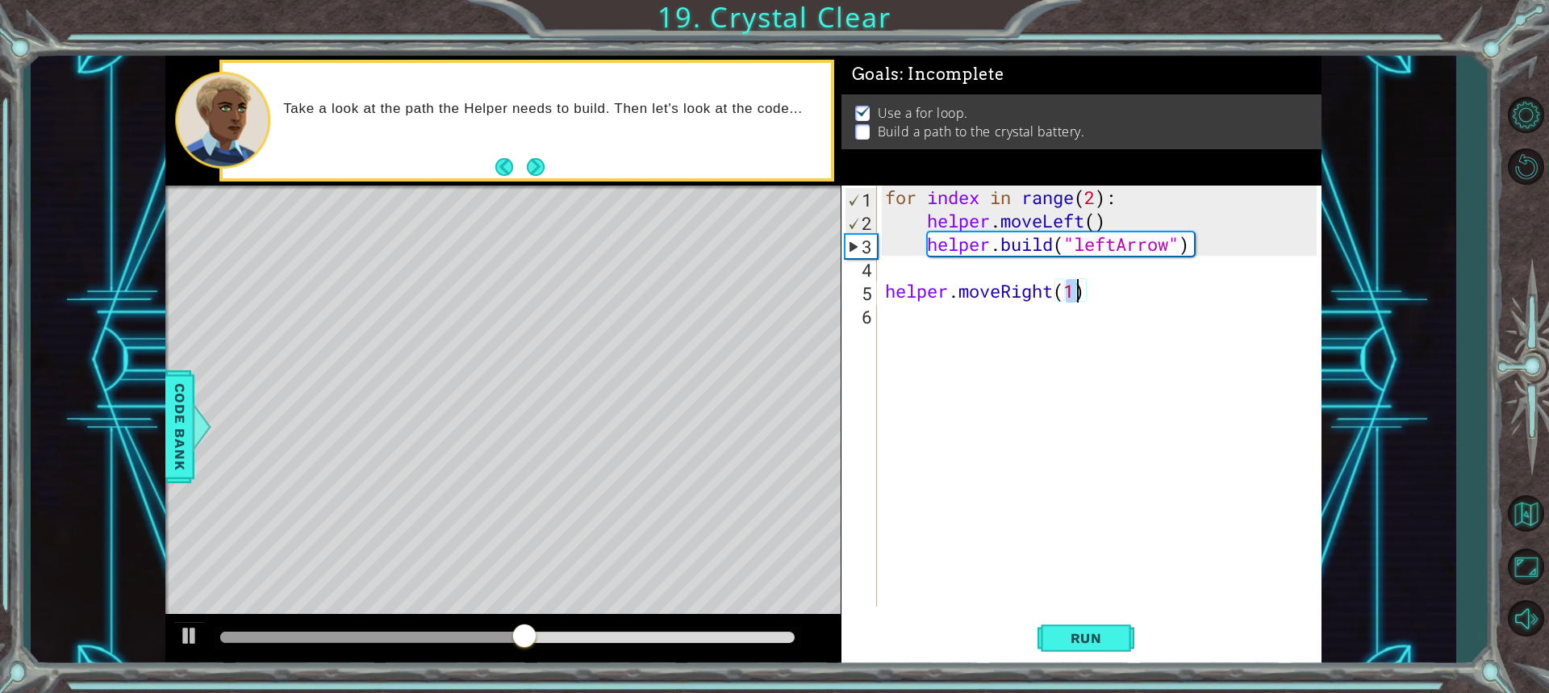
click at [882, 313] on div "for index in range ( 2 ) : helper . moveLeft ( ) helper . build ( "leftArrow" )…" at bounding box center [1103, 420] width 443 height 468
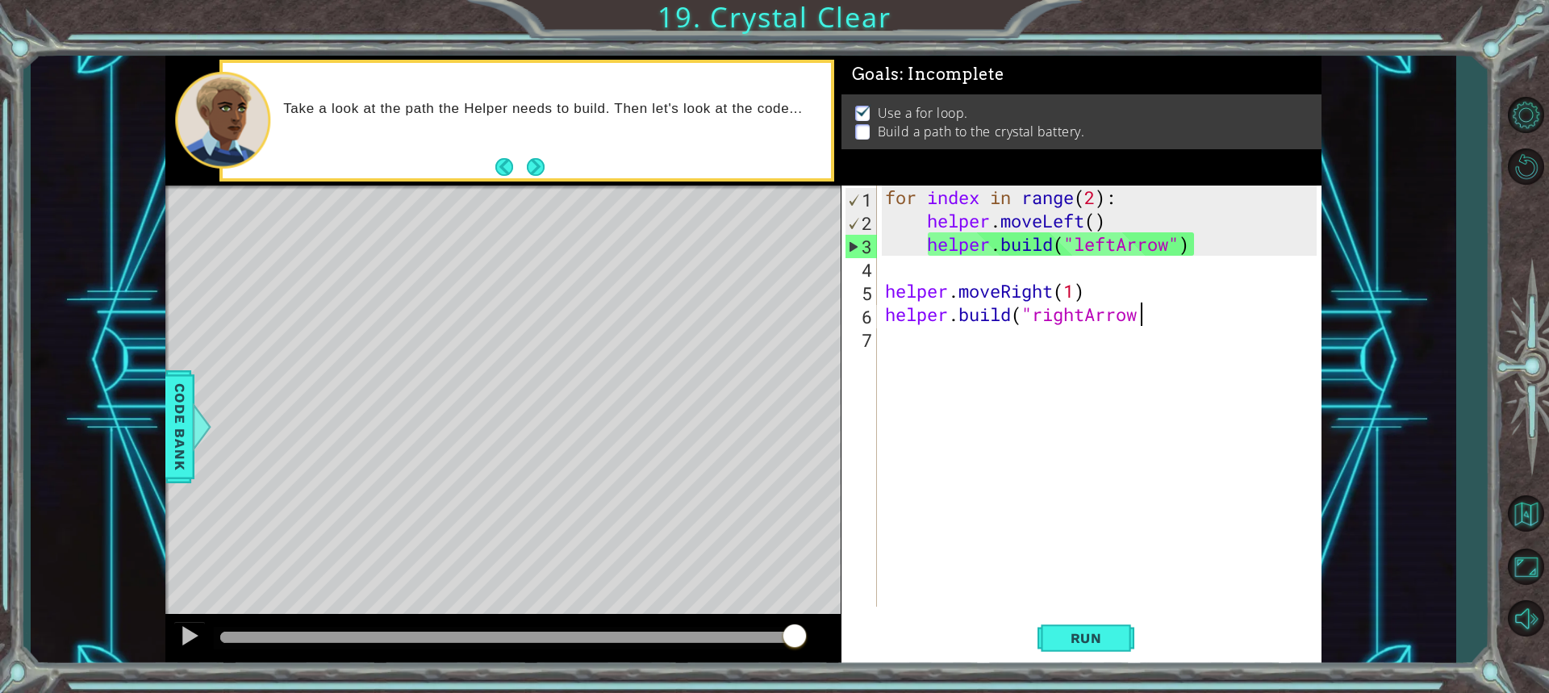
scroll to position [0, 11]
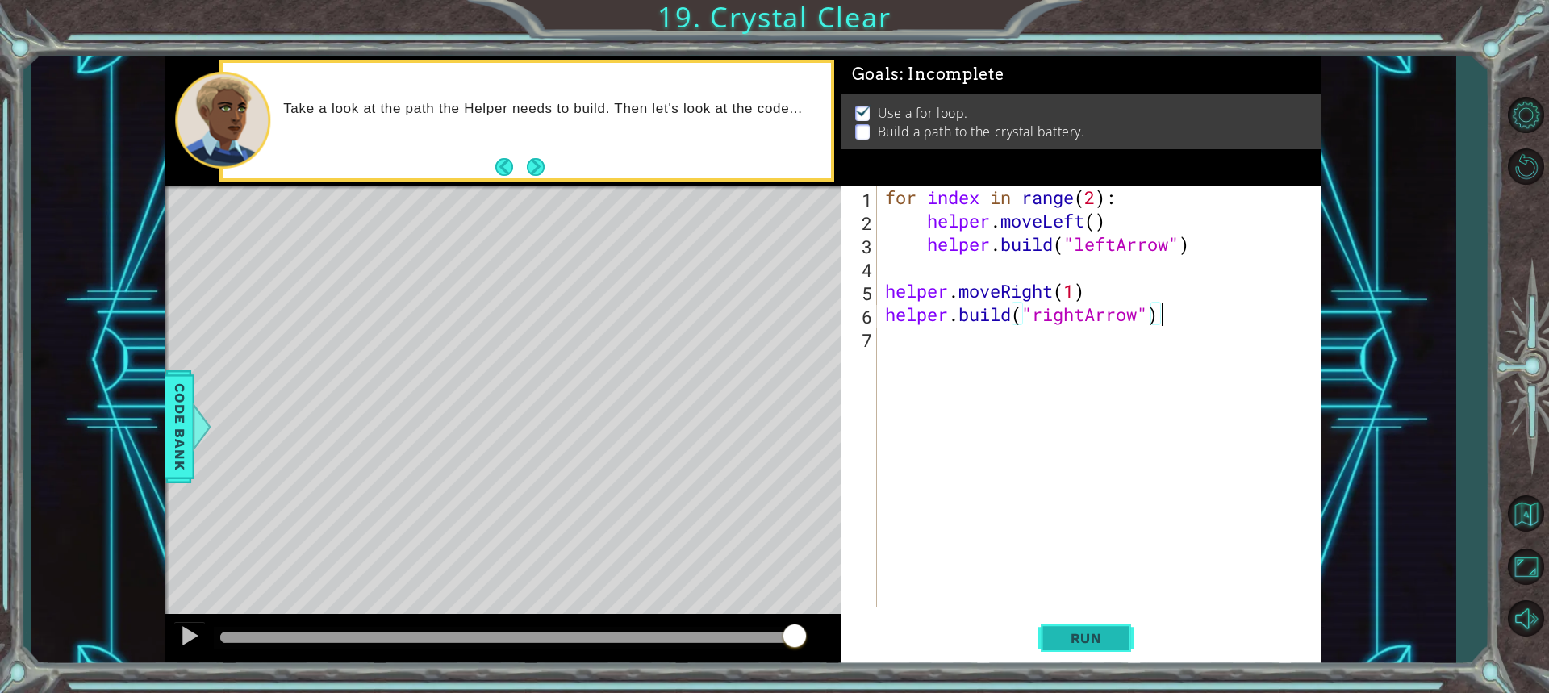
type textarea "[DOMAIN_NAME]("rightArrow")"
click at [1055, 639] on span "Run" at bounding box center [1087, 638] width 64 height 16
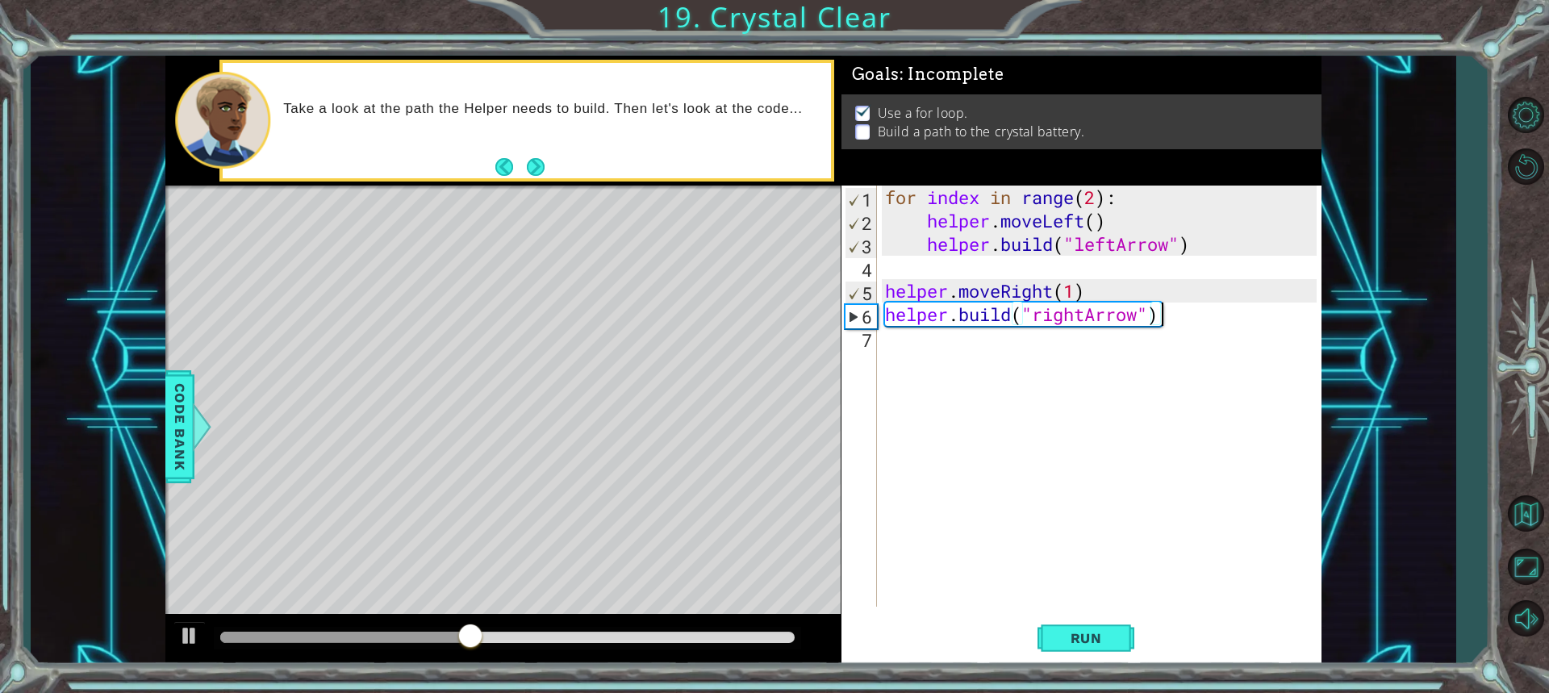
click at [913, 341] on div "for index in range ( 2 ) : helper . moveLeft ( ) helper . build ( "leftArrow" )…" at bounding box center [1103, 420] width 443 height 468
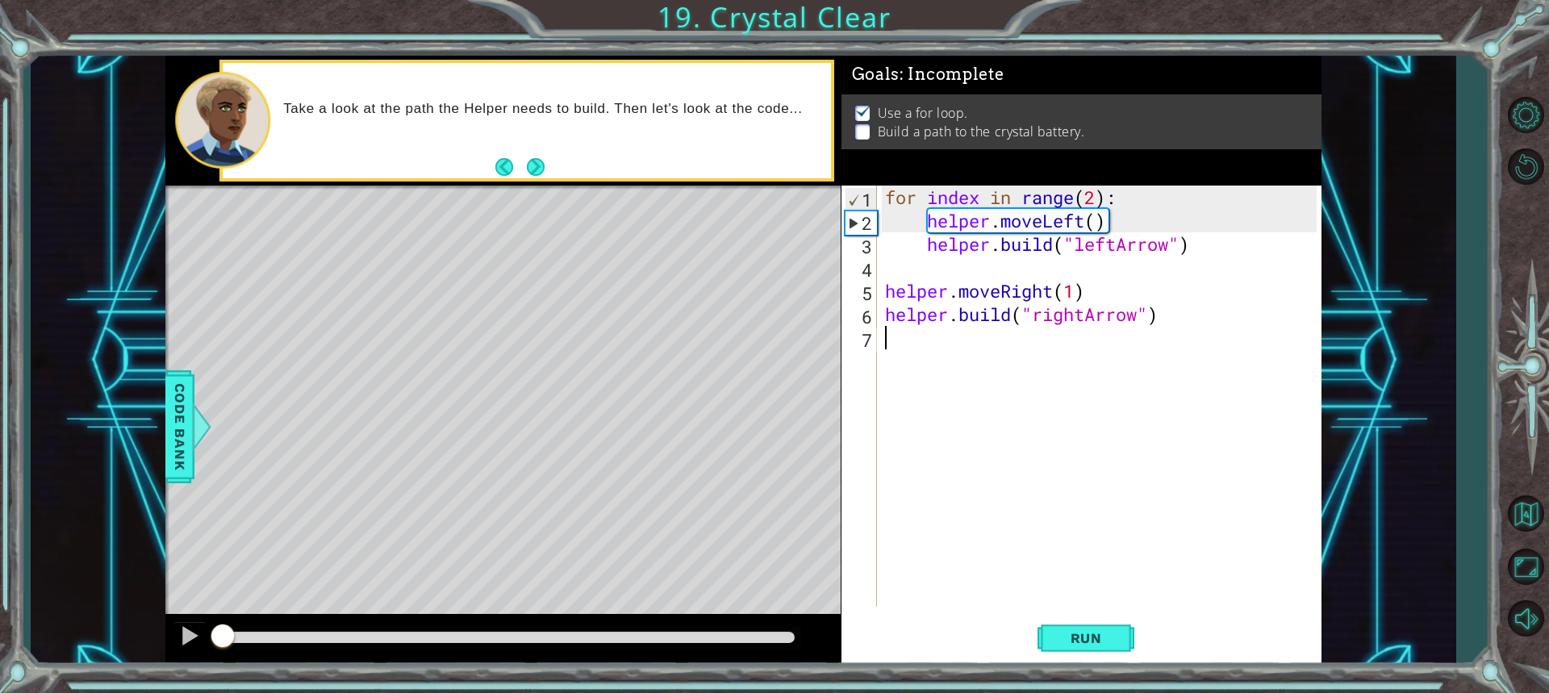
drag, startPoint x: 506, startPoint y: 630, endPoint x: 188, endPoint y: 617, distance: 318.2
click at [188, 617] on div at bounding box center [502, 640] width 675 height 52
click at [180, 629] on div at bounding box center [189, 635] width 21 height 21
drag, startPoint x: 228, startPoint y: 634, endPoint x: 203, endPoint y: 633, distance: 24.2
click at [203, 633] on div at bounding box center [502, 640] width 675 height 52
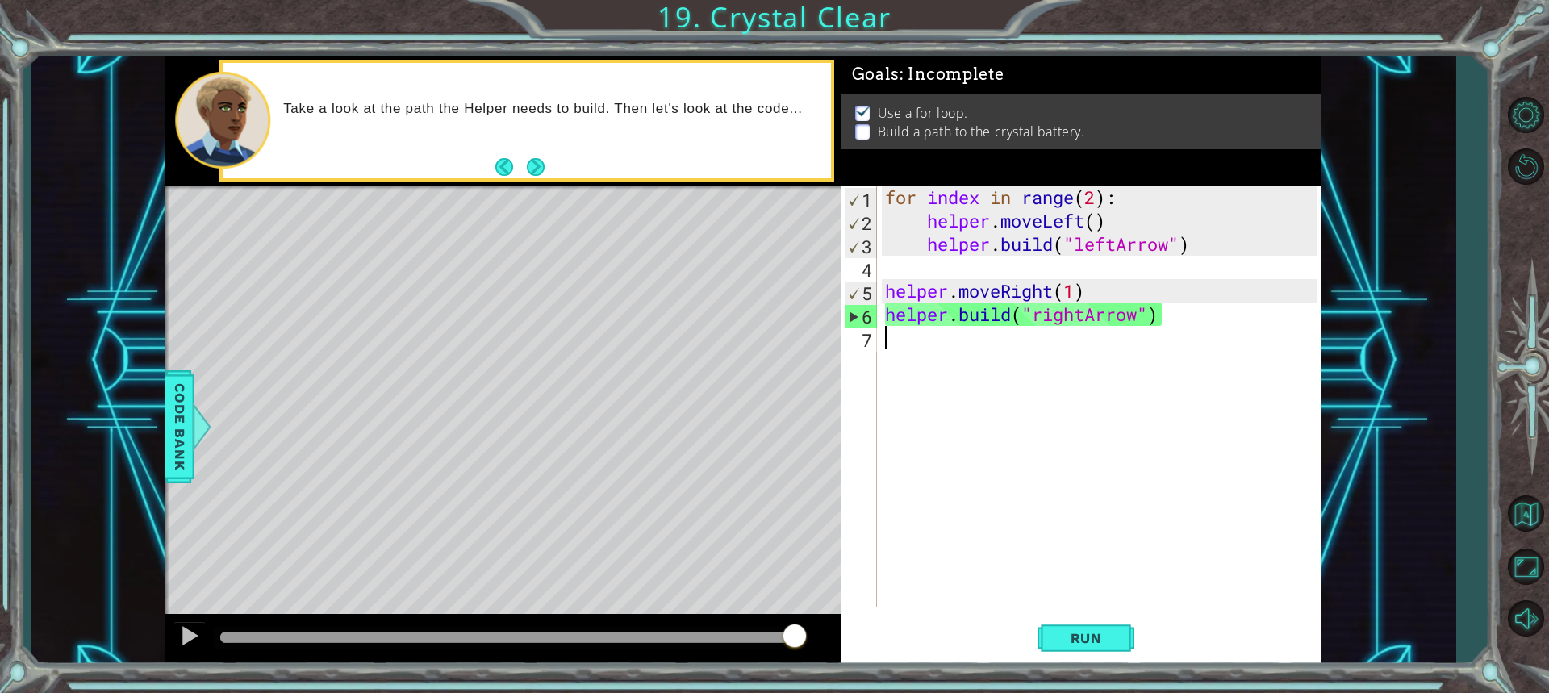
drag, startPoint x: 223, startPoint y: 632, endPoint x: 978, endPoint y: 621, distance: 755.4
click at [978, 621] on div "1 ההההההההההההההההההההההההההההההההההההההההההההההההההההההההההההההההההההההההההההה…" at bounding box center [743, 361] width 1156 height 610
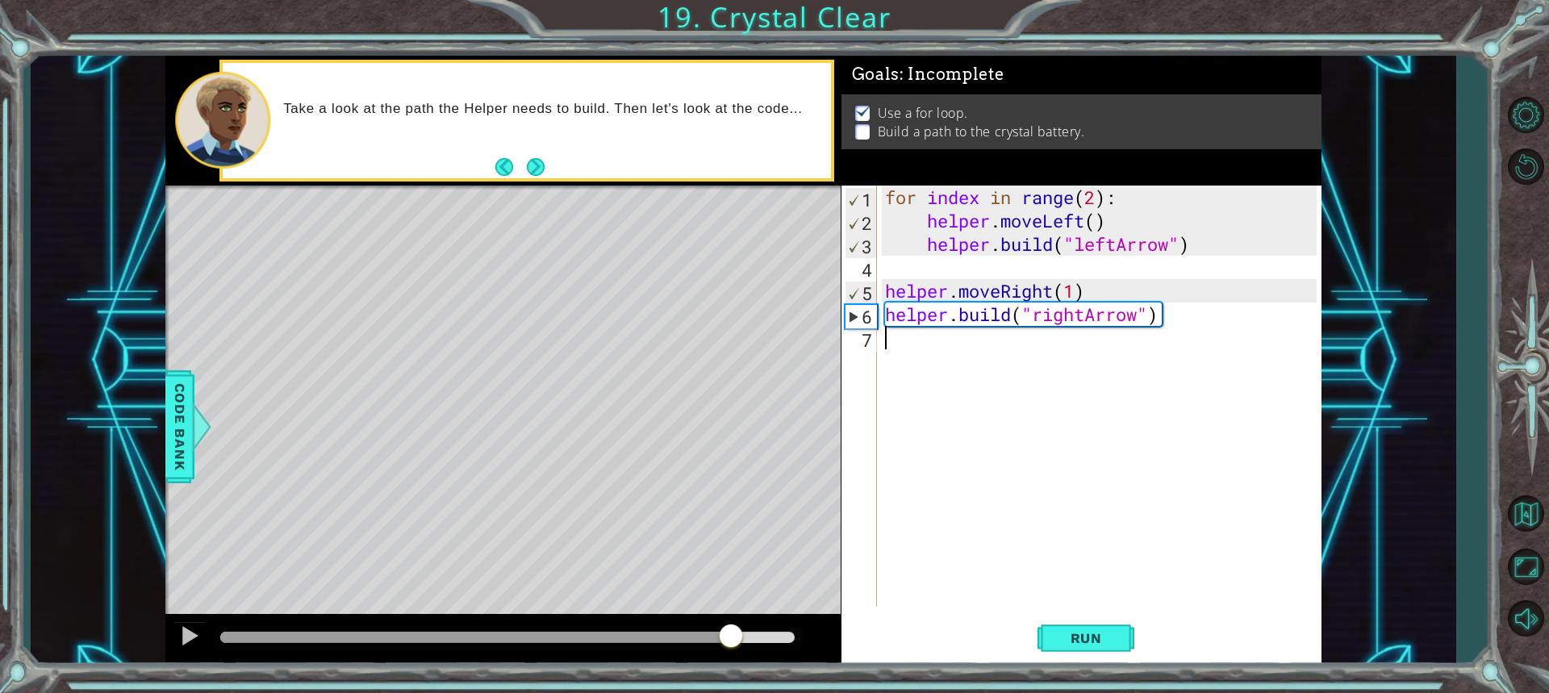
drag, startPoint x: 802, startPoint y: 634, endPoint x: 731, endPoint y: 655, distance: 74.3
click at [731, 655] on div at bounding box center [502, 640] width 675 height 52
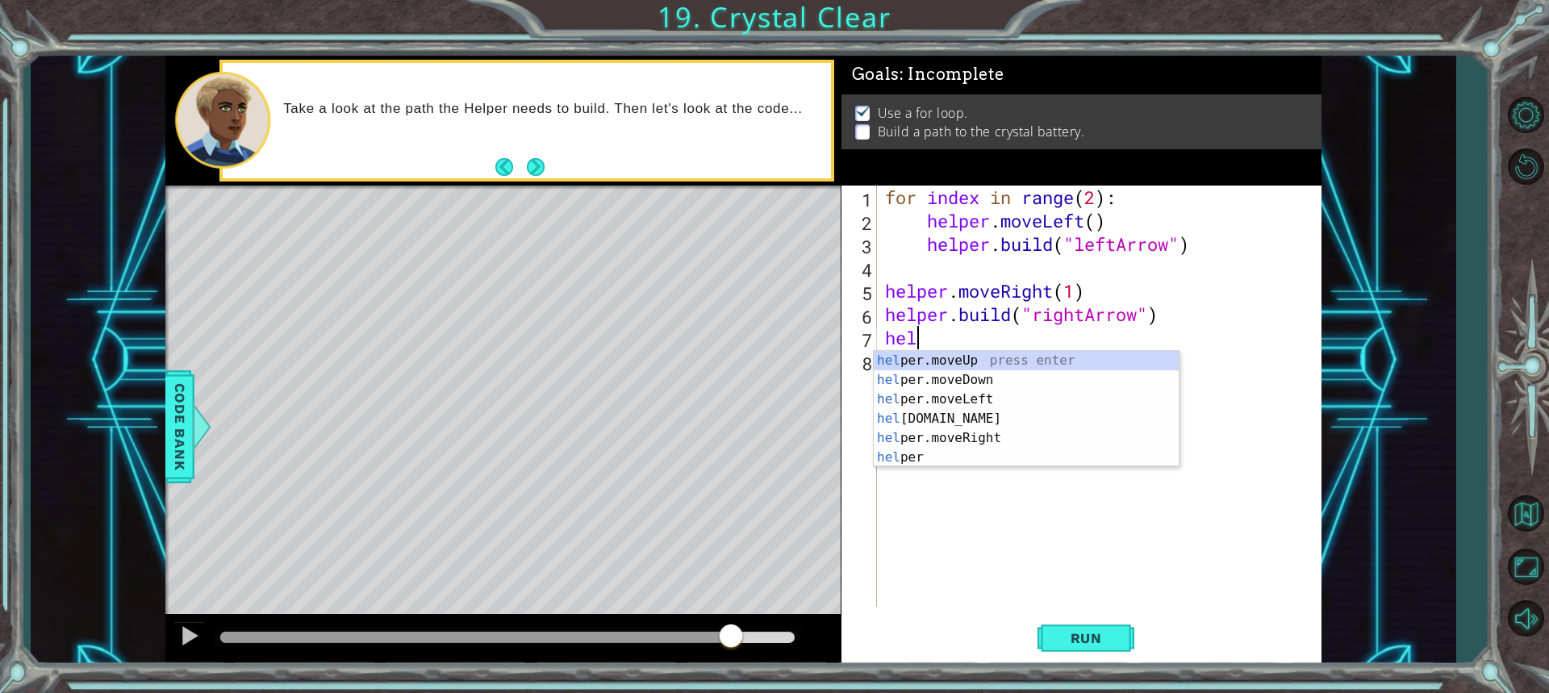
scroll to position [0, 1]
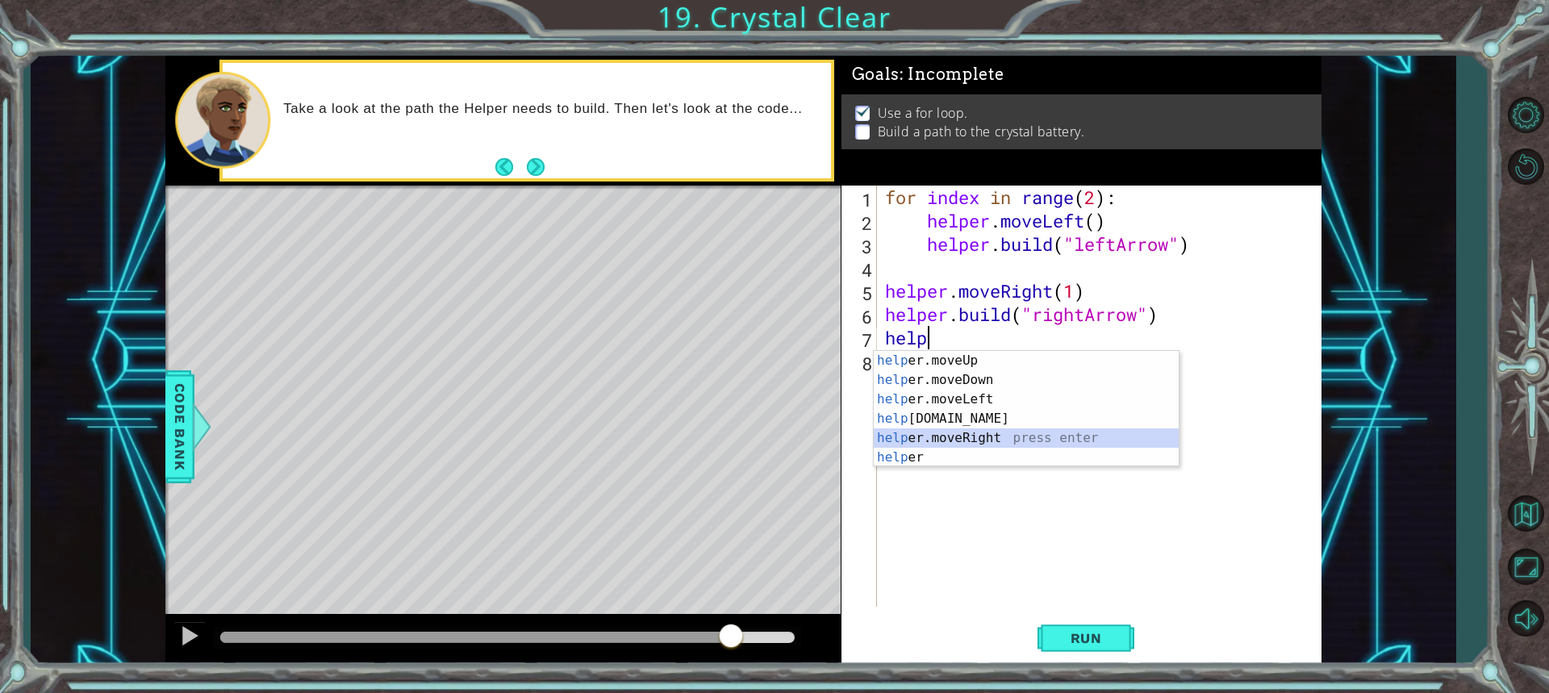
click at [924, 435] on div "help er.moveUp press enter help er.moveDown press enter help er.moveLeft press …" at bounding box center [1026, 428] width 305 height 155
type textarea "helper.moveRight(1)"
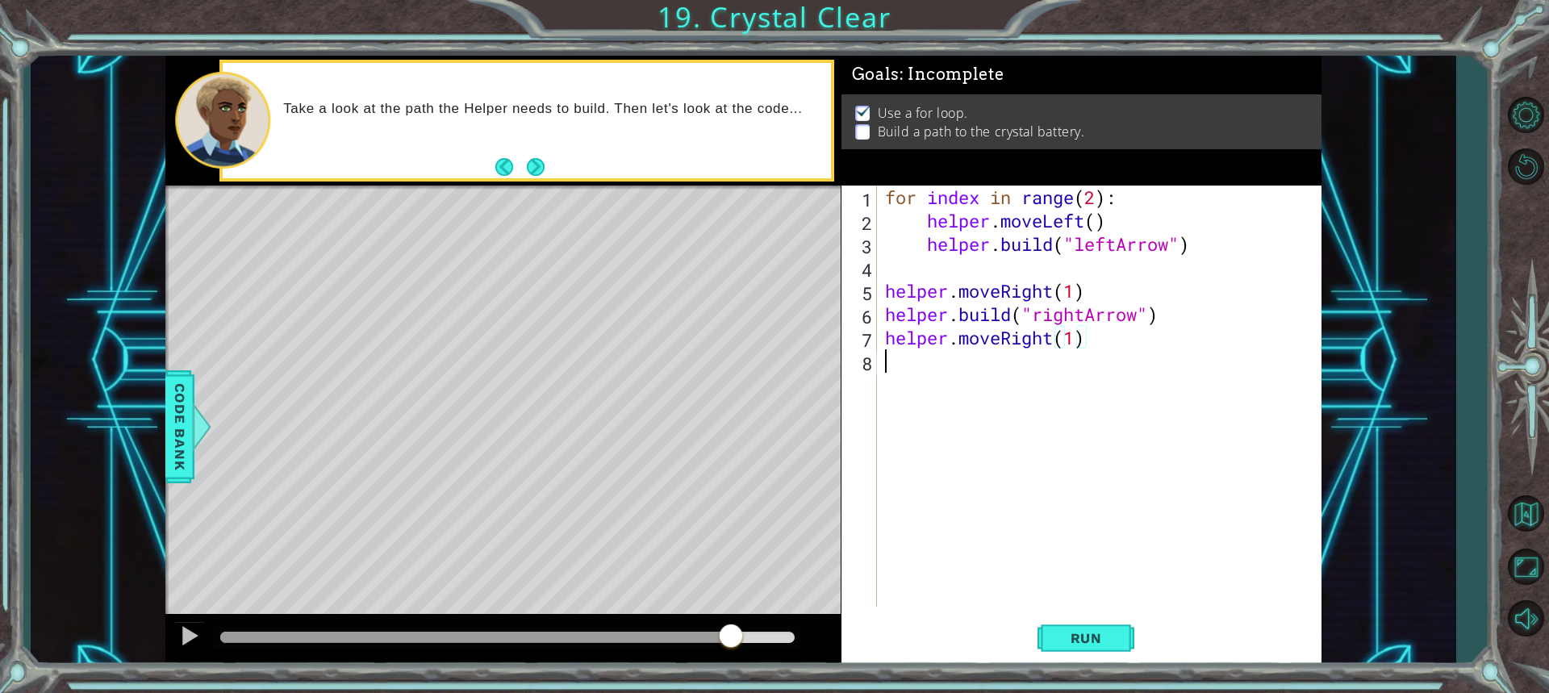
click at [916, 362] on div "for index in range ( 2 ) : helper . moveLeft ( ) helper . build ( "leftArrow" )…" at bounding box center [1103, 420] width 443 height 468
click at [1056, 630] on span "Run" at bounding box center [1087, 638] width 64 height 16
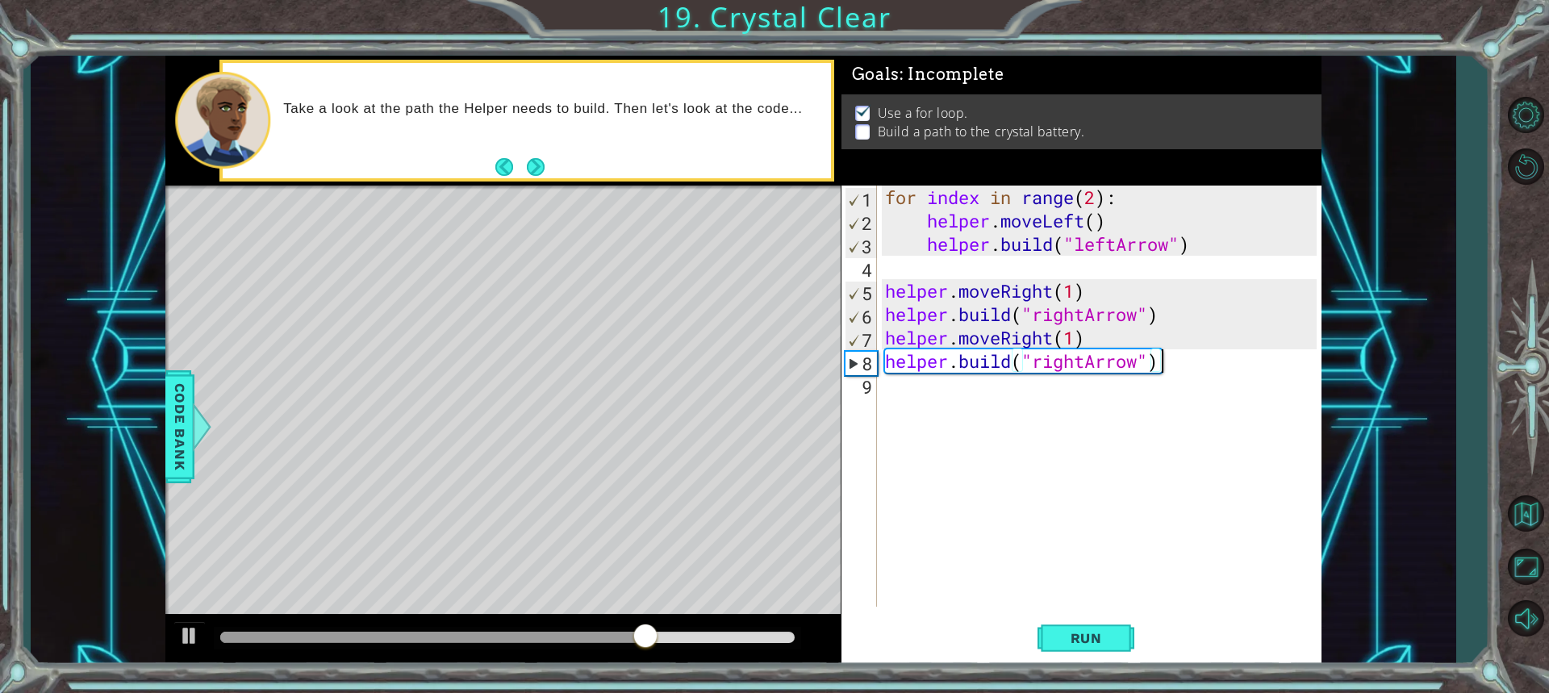
click at [1181, 353] on div "for index in range ( 2 ) : helper . moveLeft ( ) helper . build ( "leftArrow" )…" at bounding box center [1103, 420] width 443 height 468
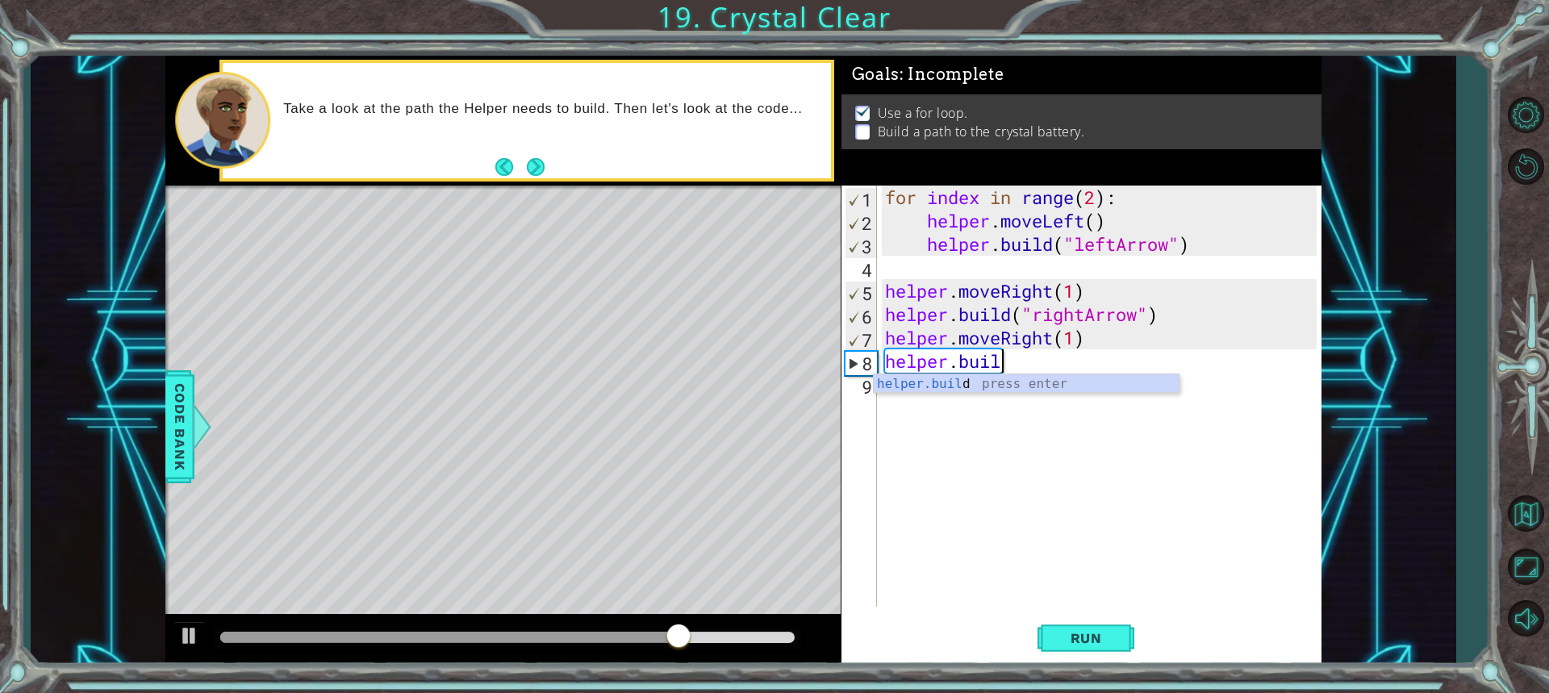
scroll to position [0, 2]
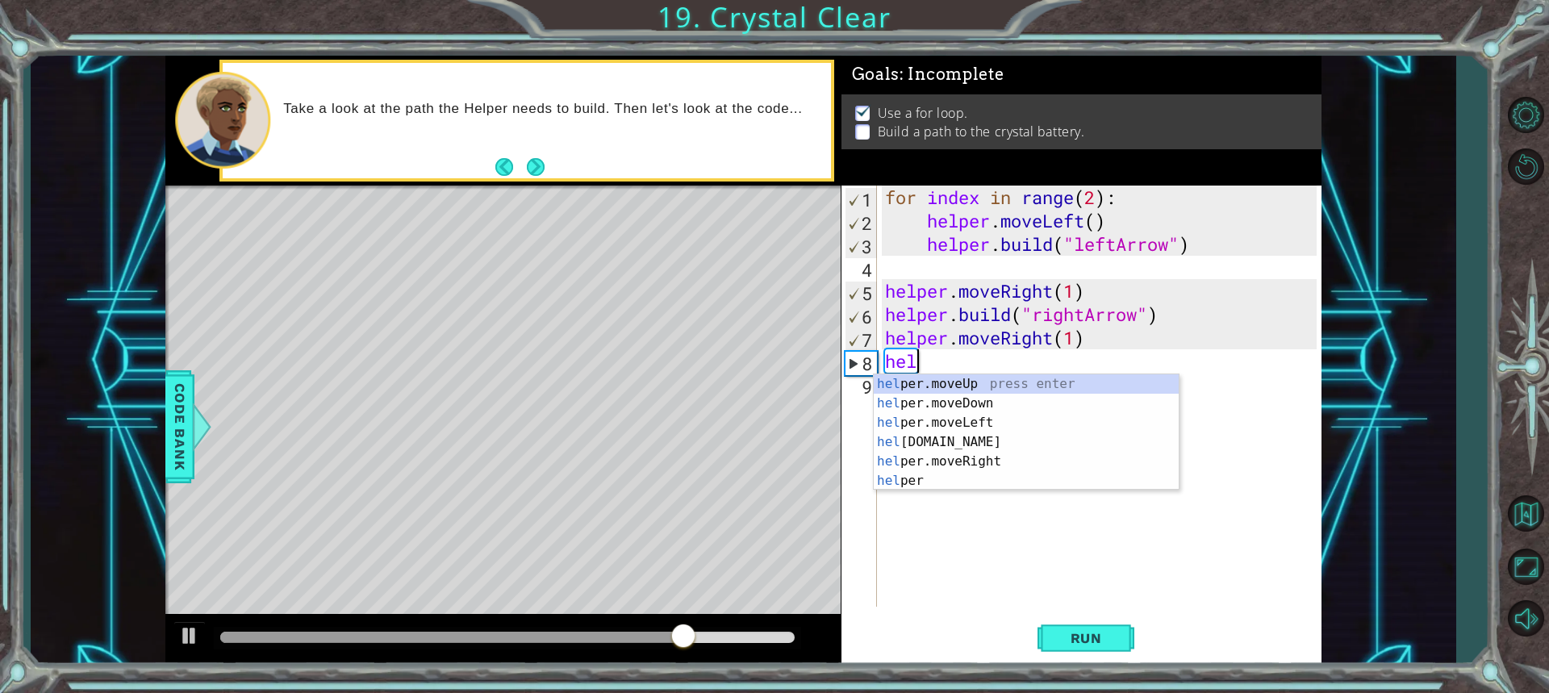
type textarea "h"
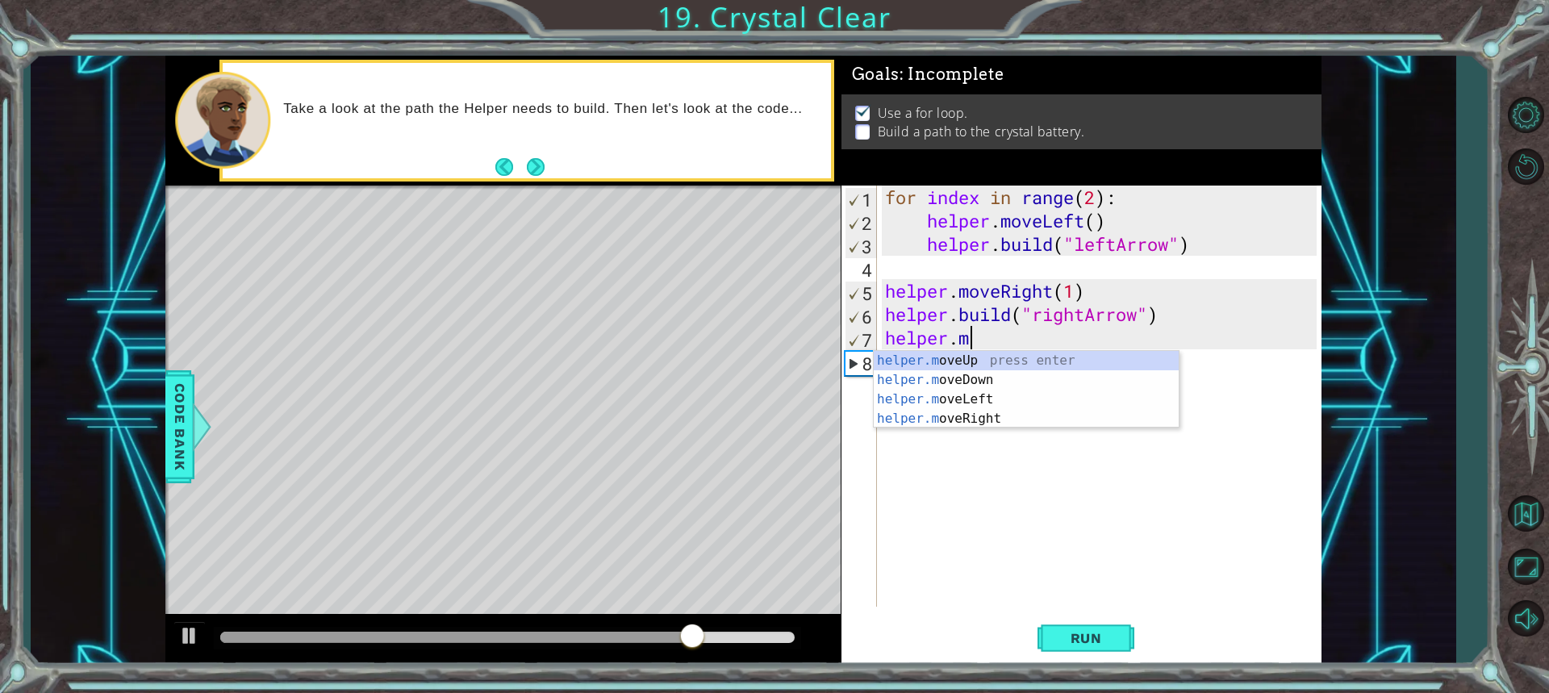
type textarea "h"
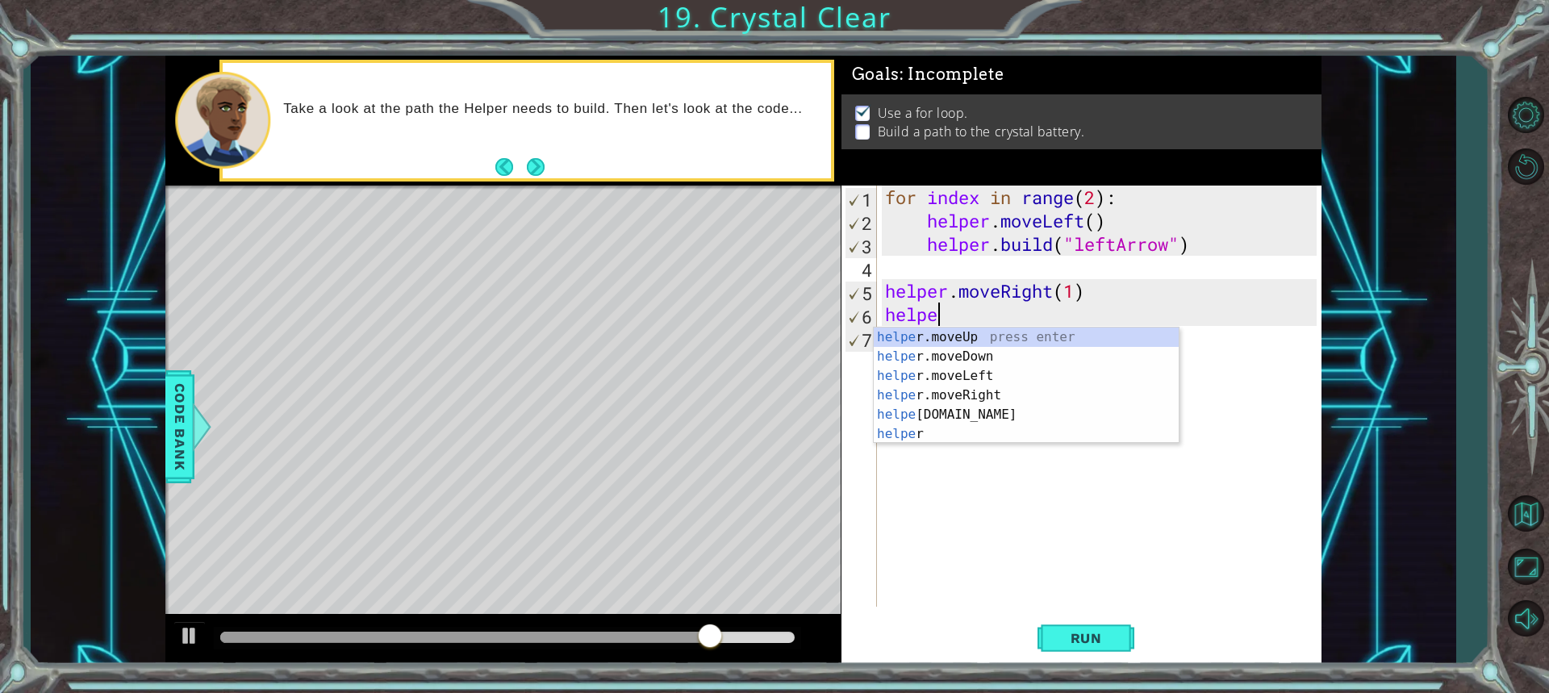
type textarea "h"
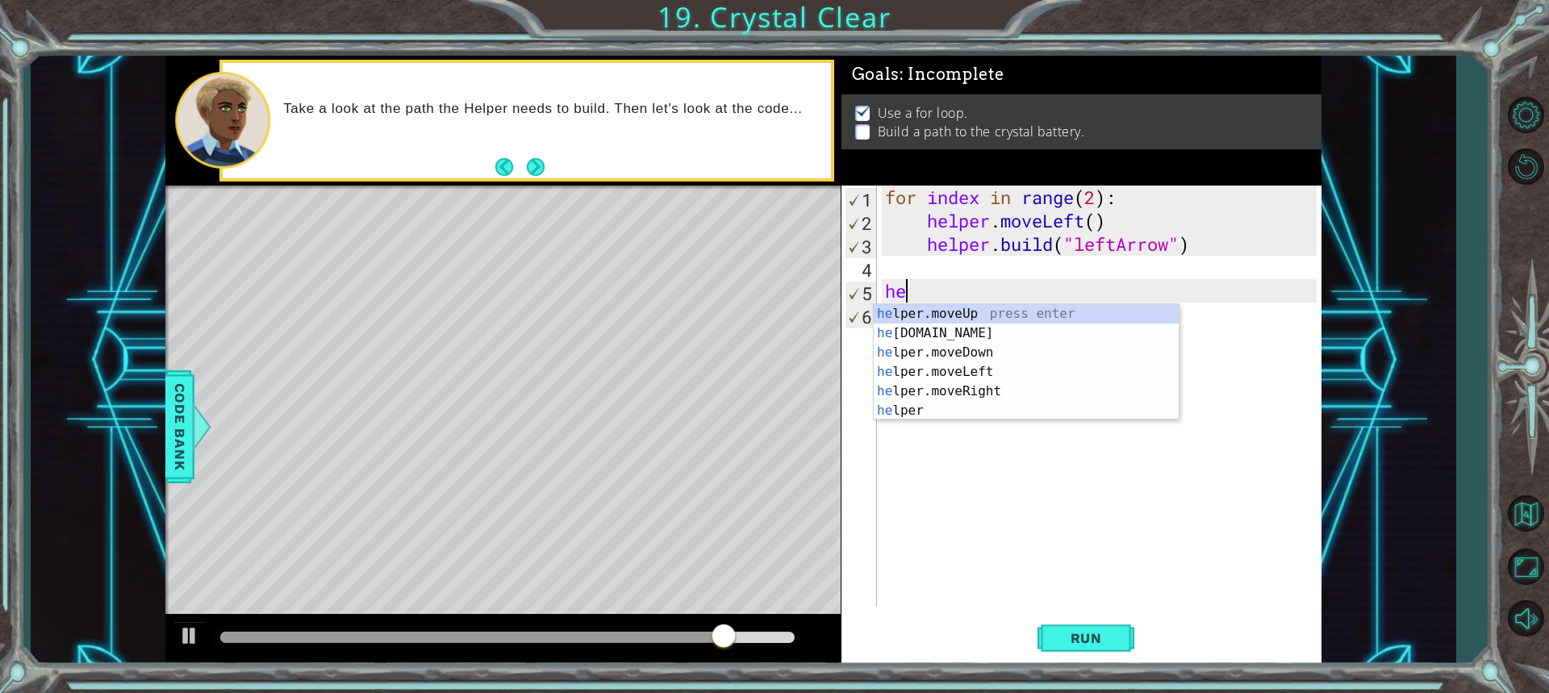
type textarea "h"
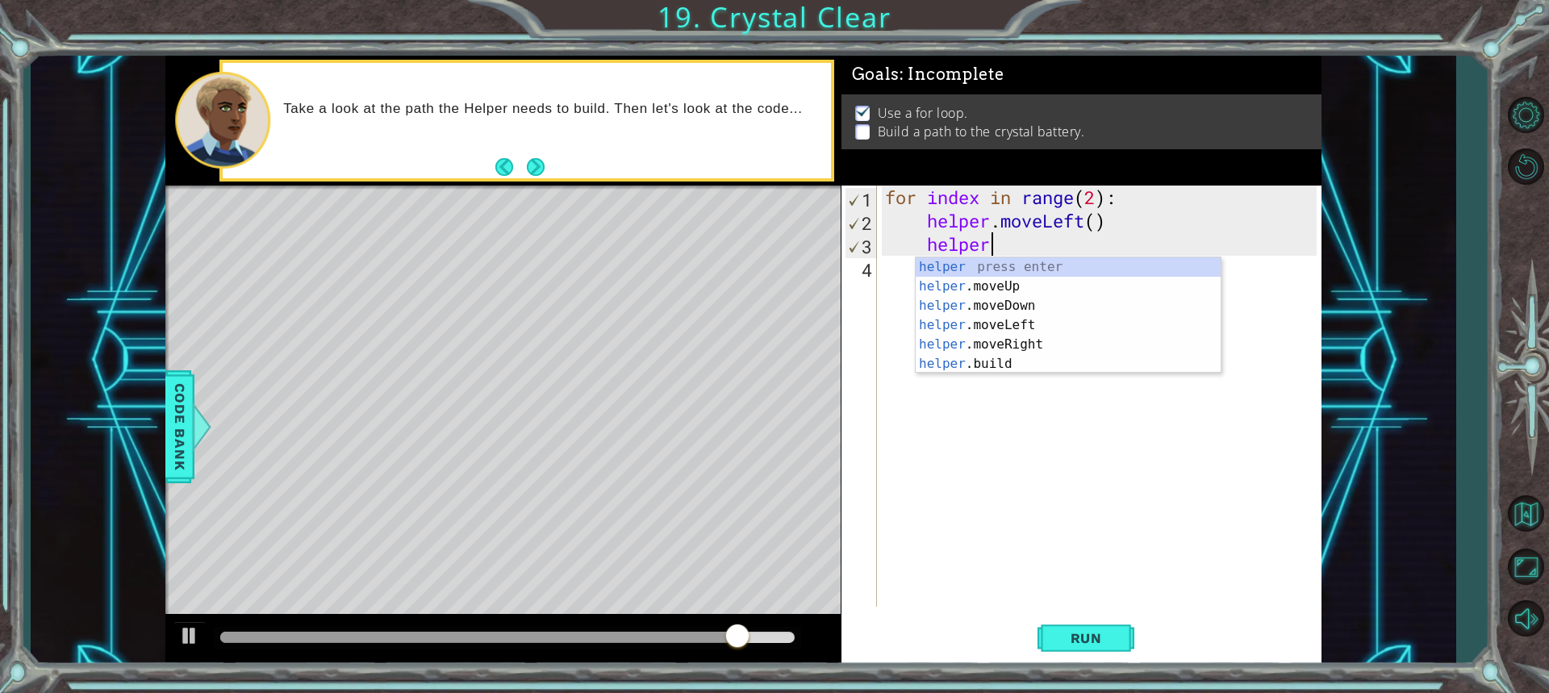
type textarea "h"
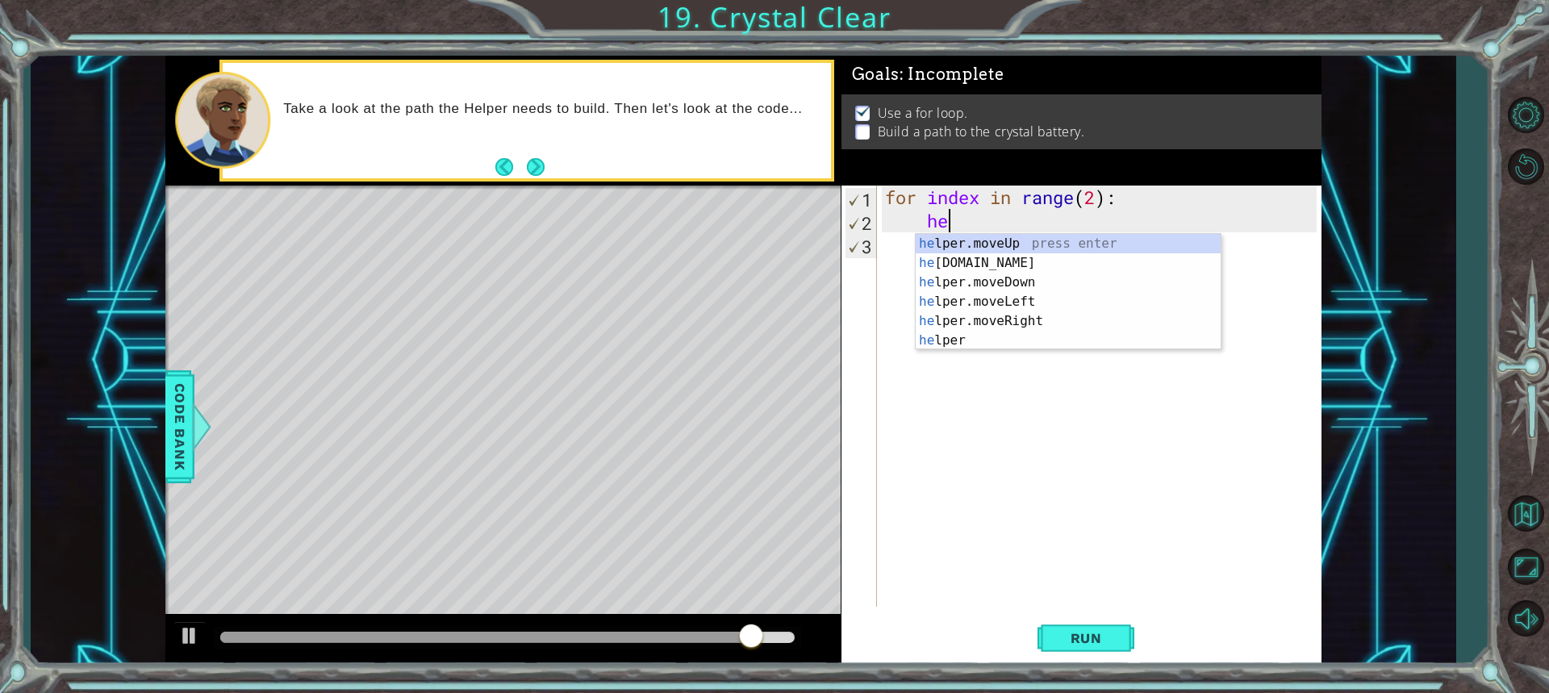
type textarea "h"
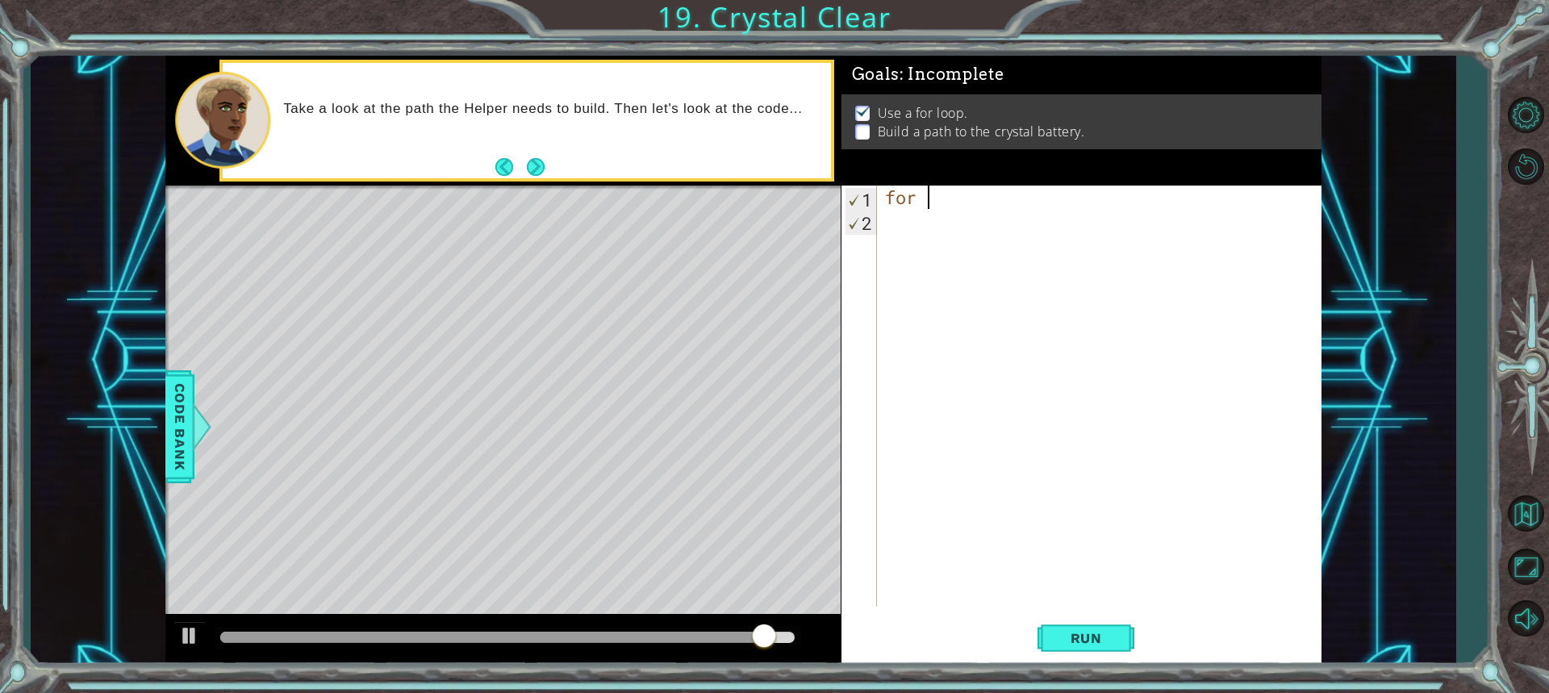
type textarea "f"
drag, startPoint x: 798, startPoint y: 639, endPoint x: 17, endPoint y: 679, distance: 782.2
click at [17, 679] on div "1 ההההההההההההההההההההההההההההההההההההההההההההההההההההההההההההההההההההההההההההה…" at bounding box center [774, 346] width 1549 height 693
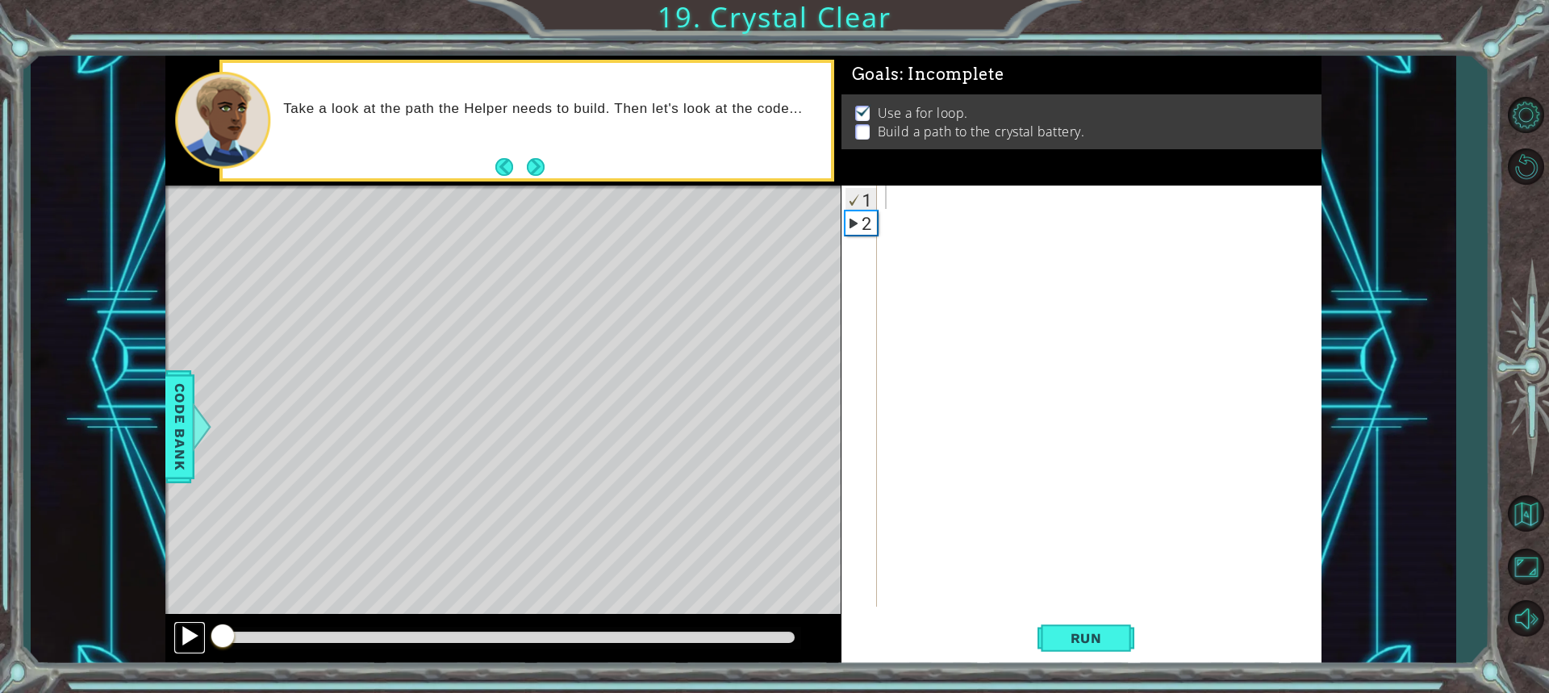
click at [181, 639] on div at bounding box center [189, 635] width 21 height 21
click at [180, 633] on div at bounding box center [189, 635] width 21 height 21
drag, startPoint x: 341, startPoint y: 634, endPoint x: 165, endPoint y: 662, distance: 179.0
click at [165, 662] on div "1 ההההההההההההההההההההההההההההההההההההההההההההההההההההההההההההההההההההההההההההה…" at bounding box center [743, 361] width 1425 height 610
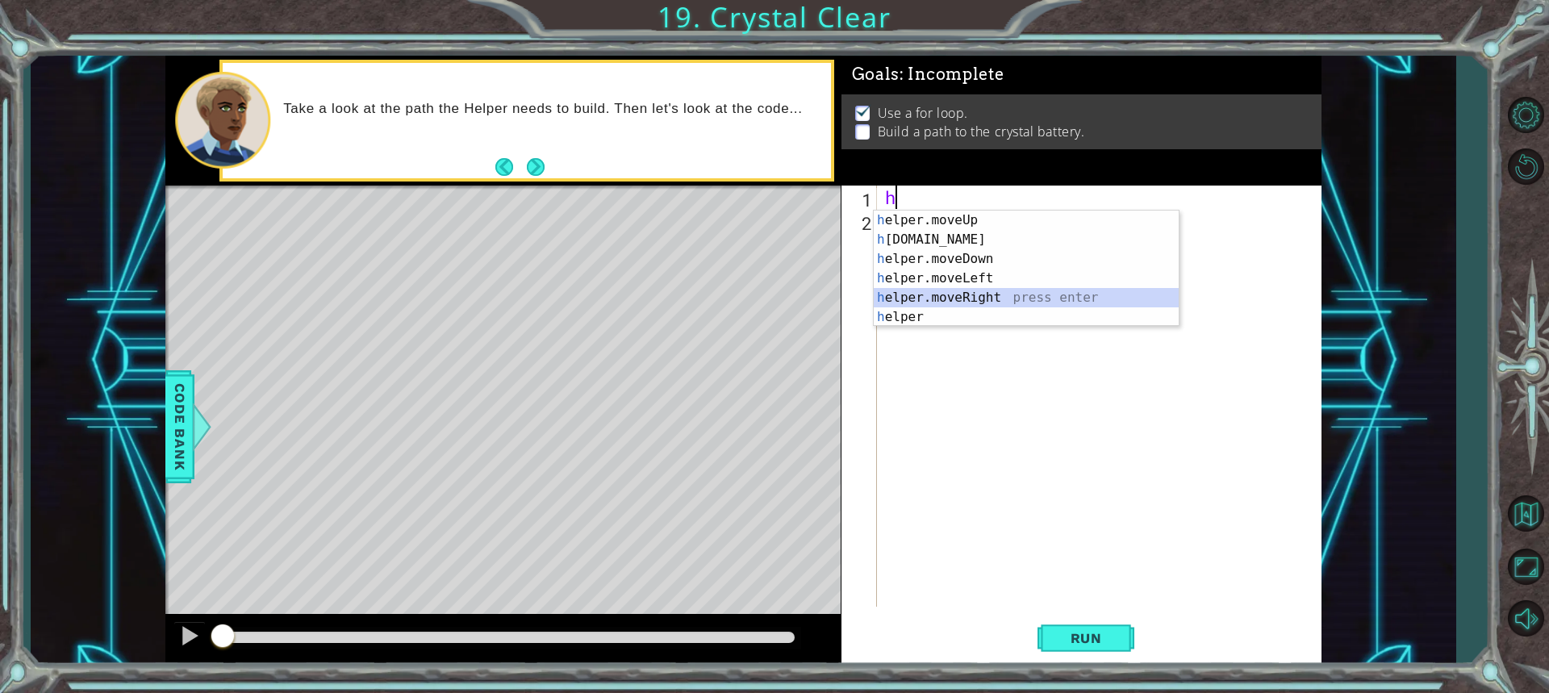
click at [932, 295] on div "h elper.moveUp press enter h [DOMAIN_NAME] press enter h elper.moveDown press e…" at bounding box center [1026, 288] width 305 height 155
type textarea "helper.moveRight(1)"
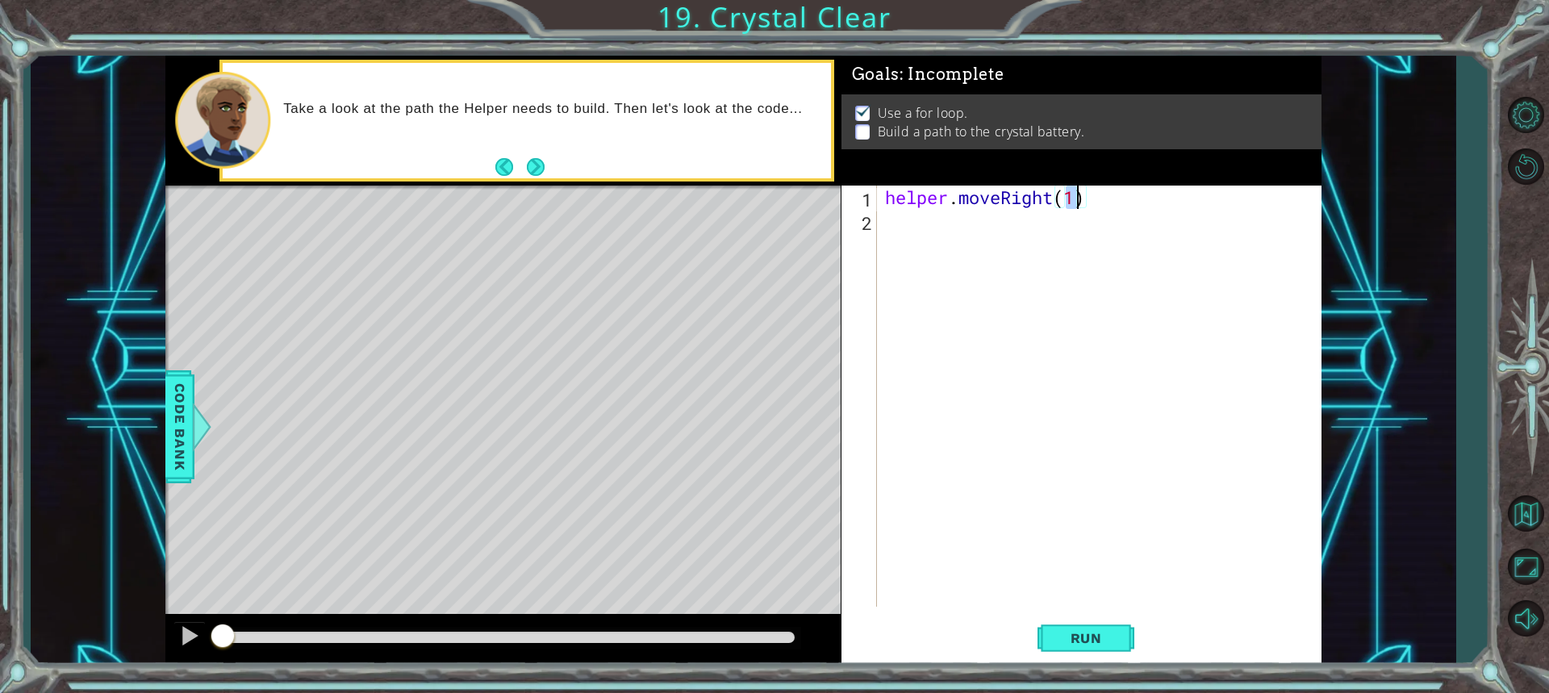
click at [890, 227] on div "helper . moveRight ( 1 )" at bounding box center [1103, 420] width 443 height 468
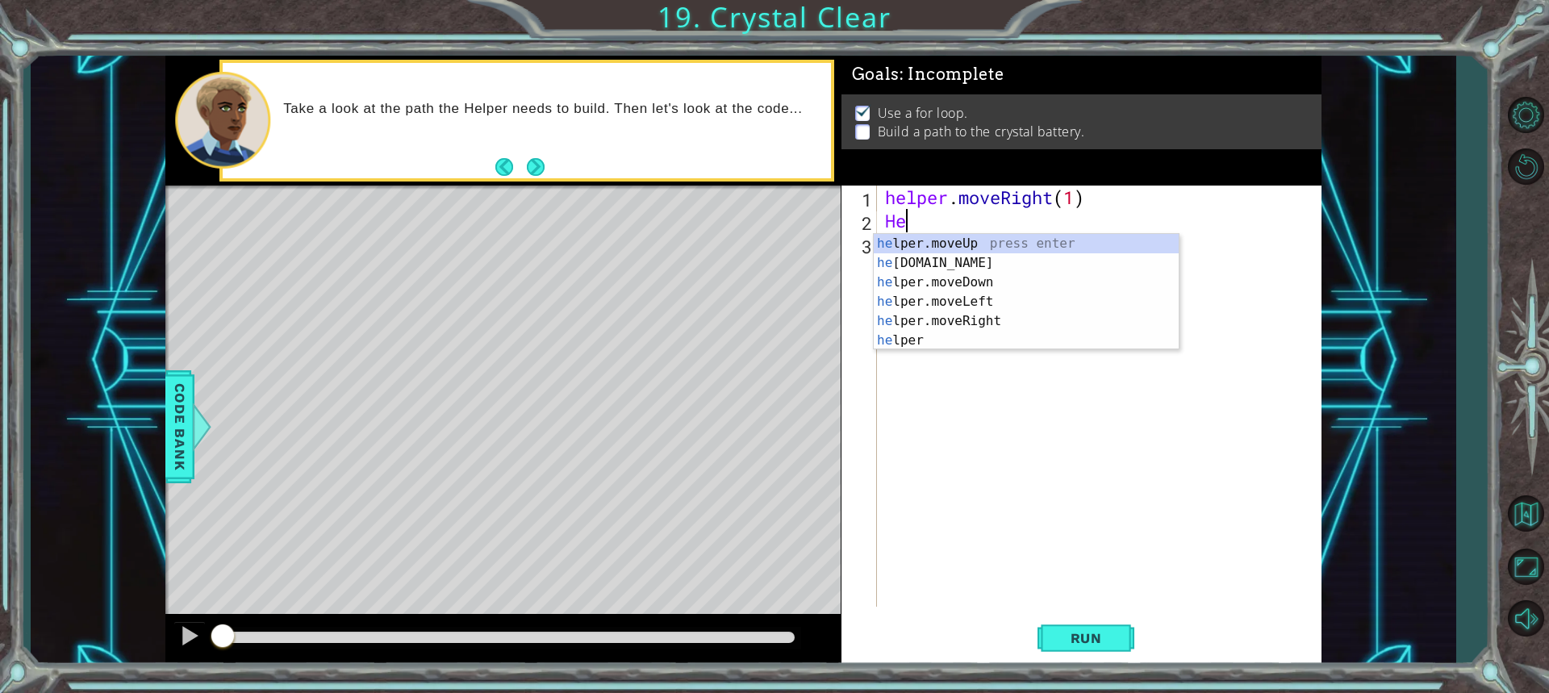
type textarea "H"
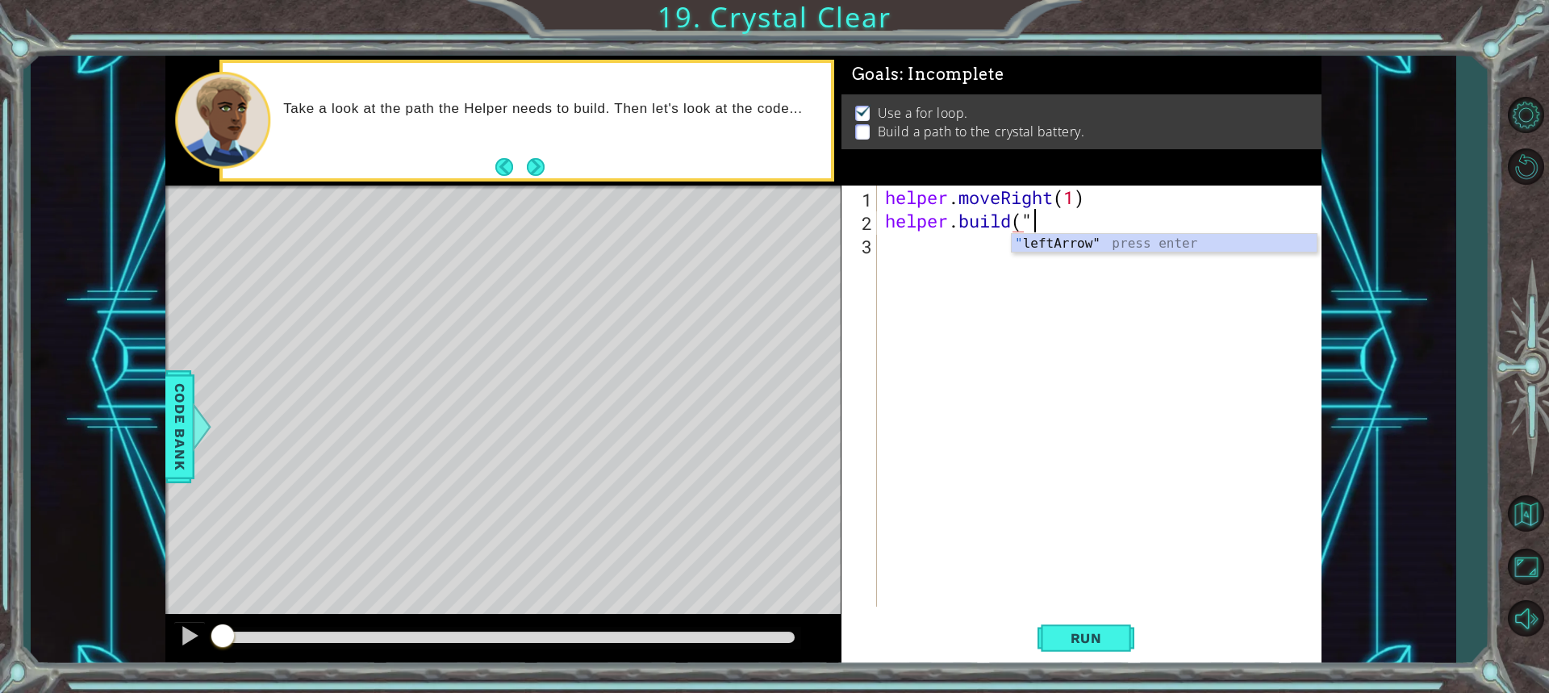
scroll to position [0, 6]
click at [1052, 243] on div "" leftArrow" press enter" at bounding box center [1164, 263] width 305 height 58
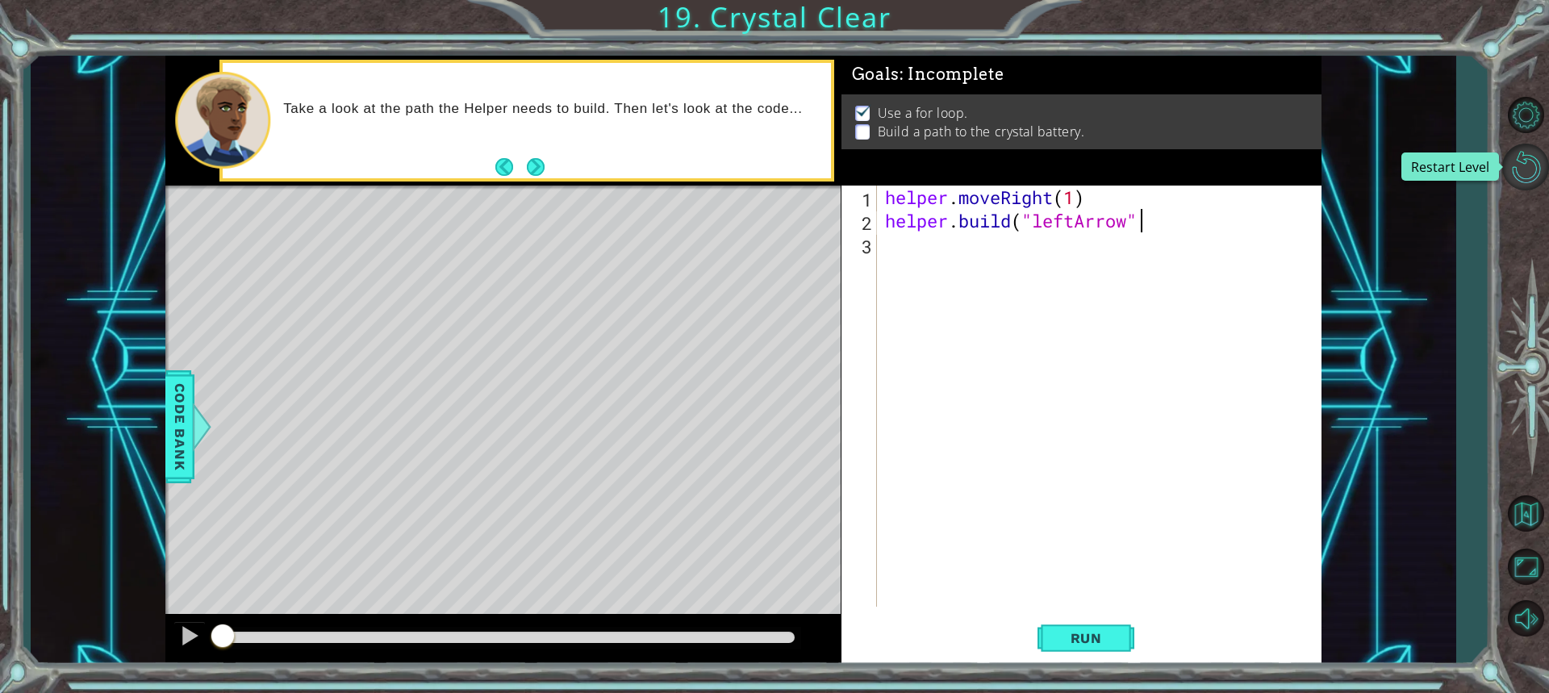
type textarea "[DOMAIN_NAME]("leftArrow""
click at [1517, 169] on button "Restart Level" at bounding box center [1526, 167] width 47 height 47
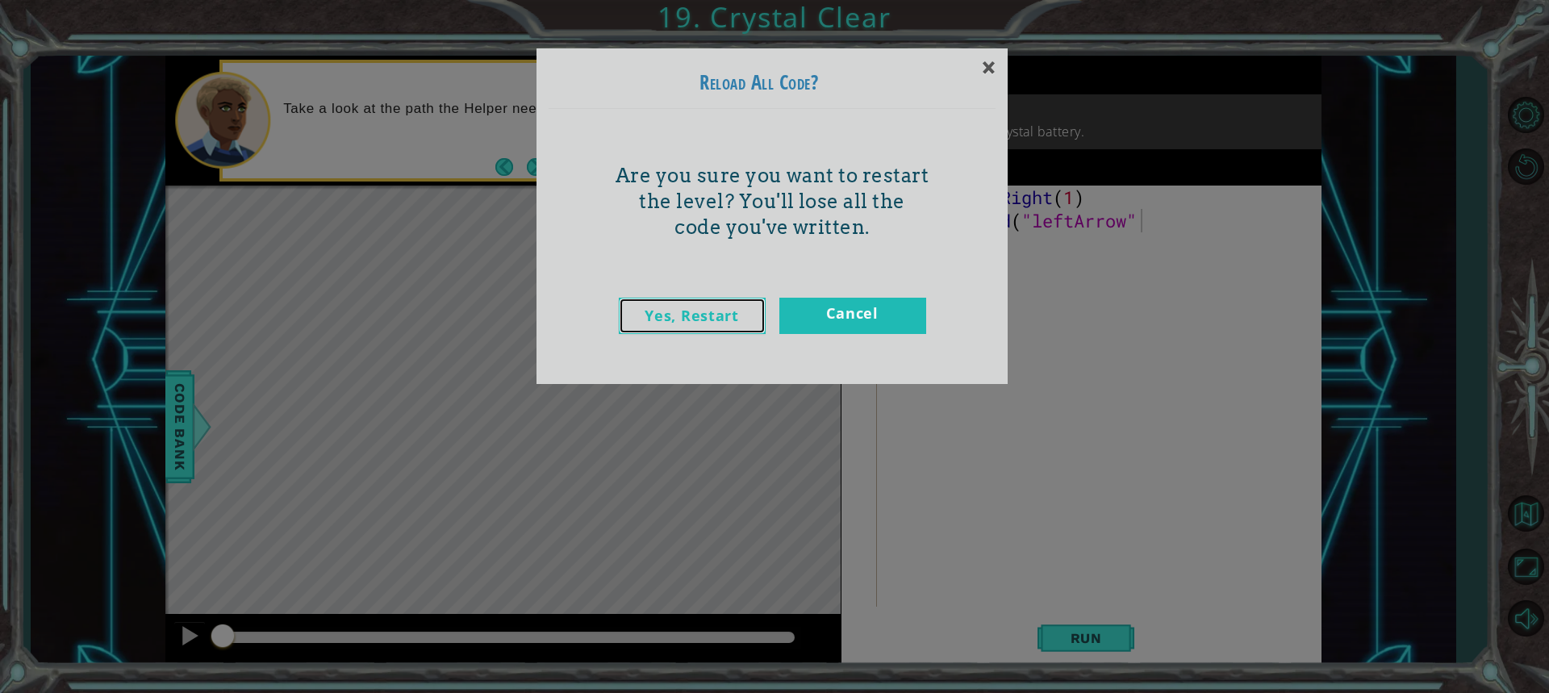
click at [734, 312] on link "Yes, Restart" at bounding box center [692, 316] width 147 height 36
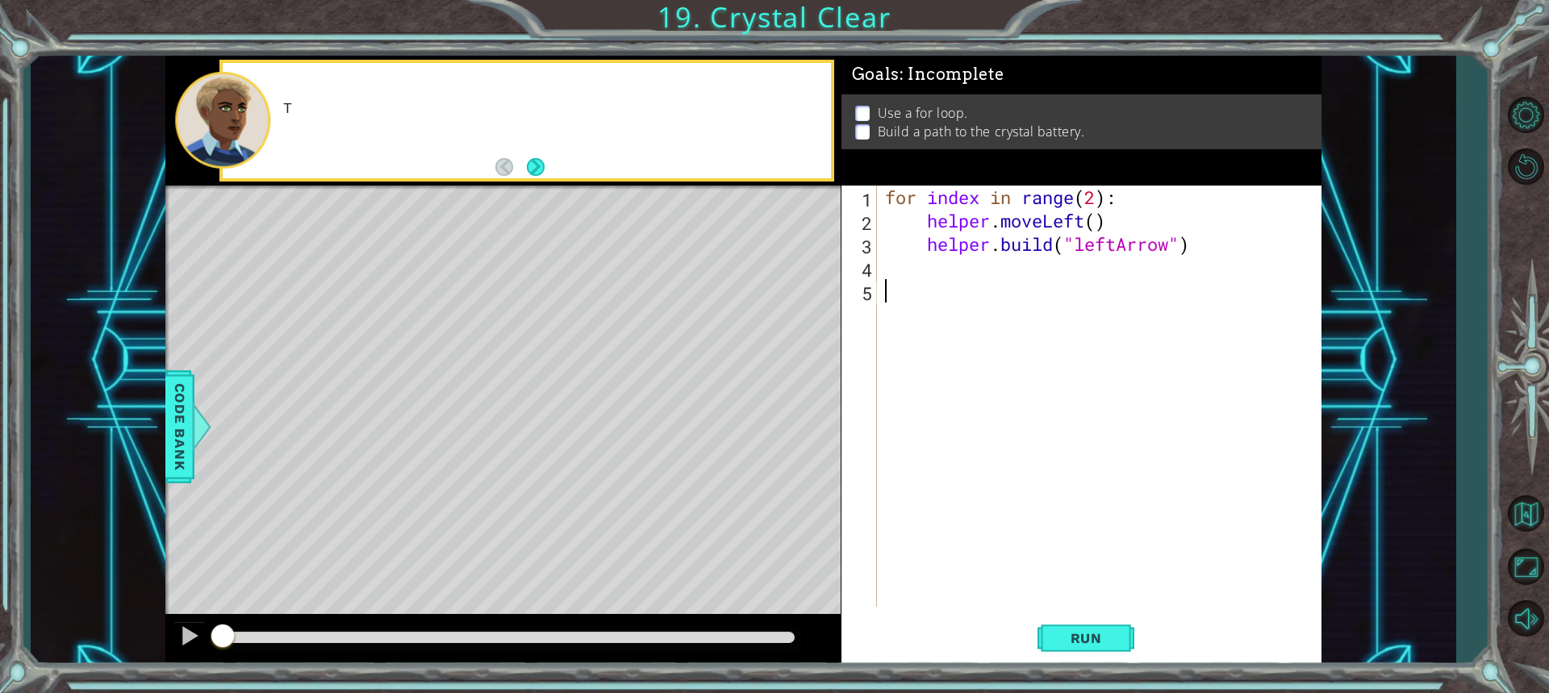
scroll to position [0, 0]
click at [184, 636] on div at bounding box center [189, 635] width 21 height 21
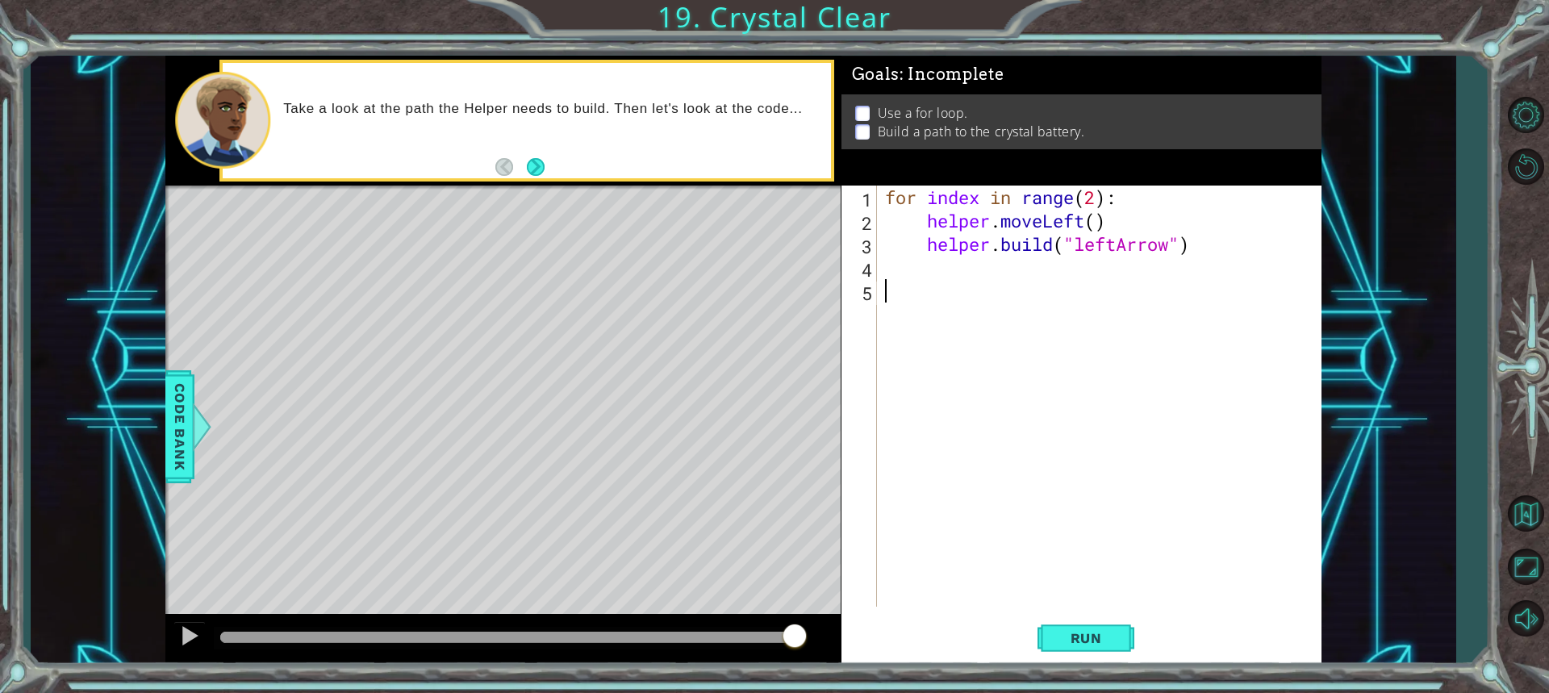
drag, startPoint x: 240, startPoint y: 634, endPoint x: 844, endPoint y: 669, distance: 605.5
click at [844, 669] on div "1 ההההההההההההההההההההההההההההההההההההההההההההההההההההההההההההההההההההההההההההה…" at bounding box center [774, 346] width 1549 height 693
click at [894, 266] on div "for index in range ( 2 ) : helper . moveLeft ( ) helper . build ( "leftArrow" )" at bounding box center [1103, 420] width 443 height 468
click at [884, 295] on div "for index in range ( 2 ) : helper . moveLeft ( ) helper . build ( "leftArrow" )" at bounding box center [1103, 420] width 443 height 468
click at [889, 265] on div "for index in range ( 2 ) : helper . moveLeft ( ) helper . build ( "leftArrow" )" at bounding box center [1103, 420] width 443 height 468
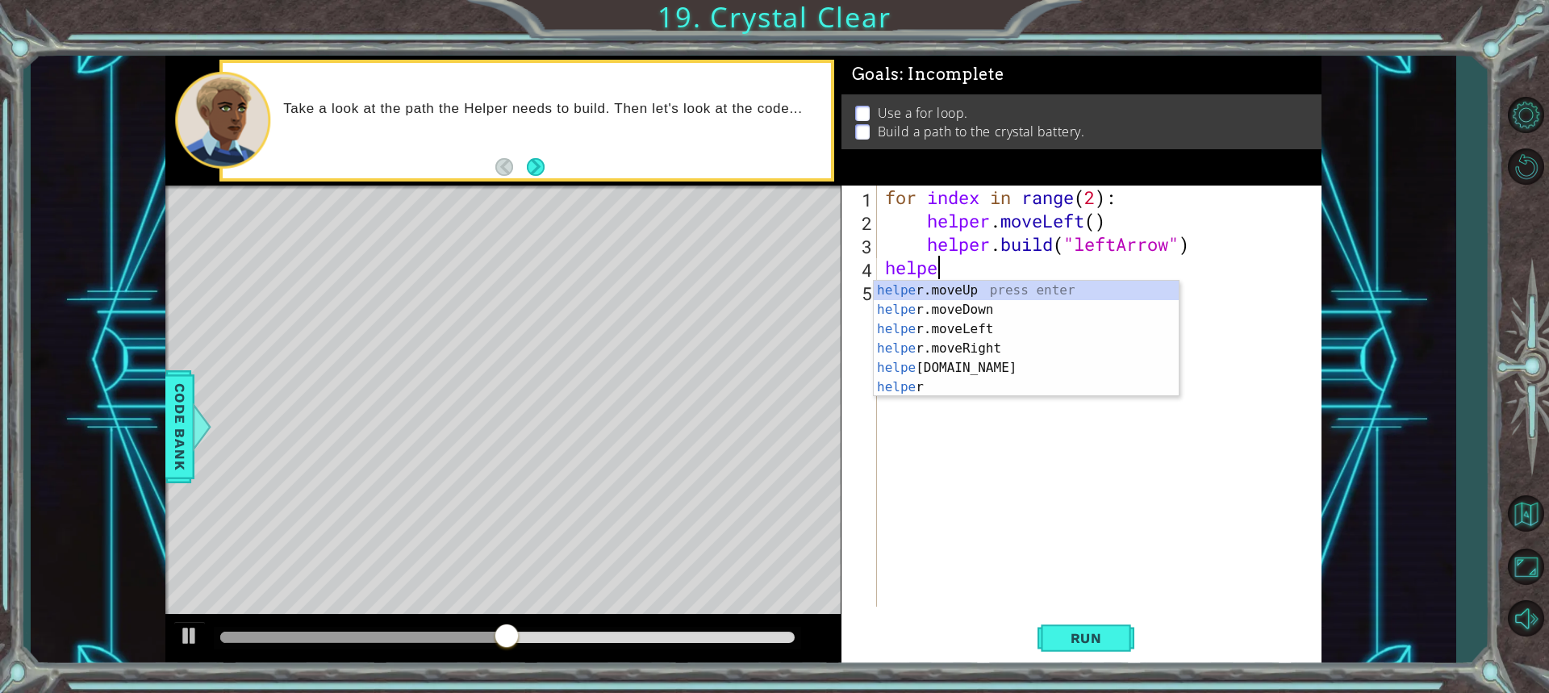
scroll to position [0, 2]
click at [953, 344] on div "helper press enter helper .moveUp press enter helper .moveDown press enter help…" at bounding box center [1026, 358] width 305 height 155
type textarea "helper.moveLeft(1)"
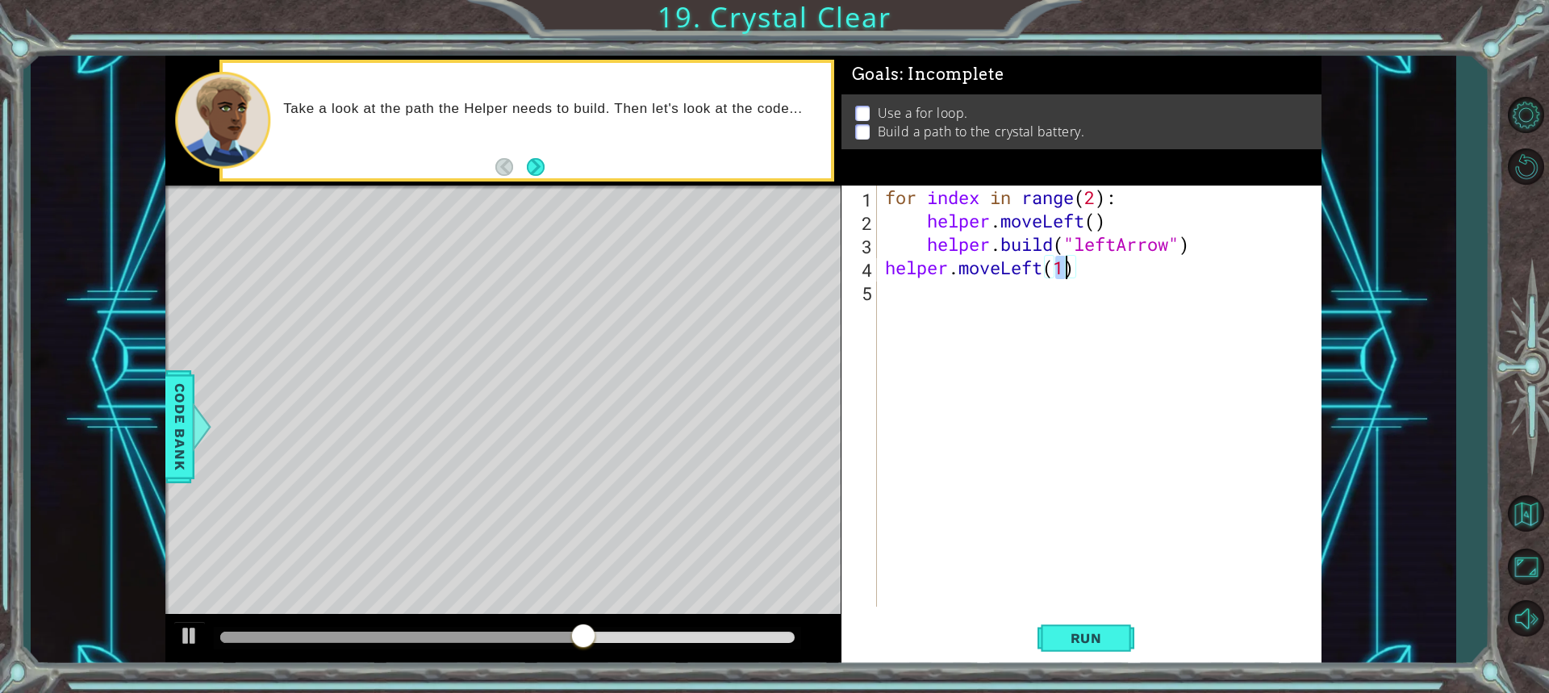
click at [914, 296] on div "for index in range ( 2 ) : helper . moveLeft ( ) helper . build ( "leftArrow" )…" at bounding box center [1103, 420] width 443 height 468
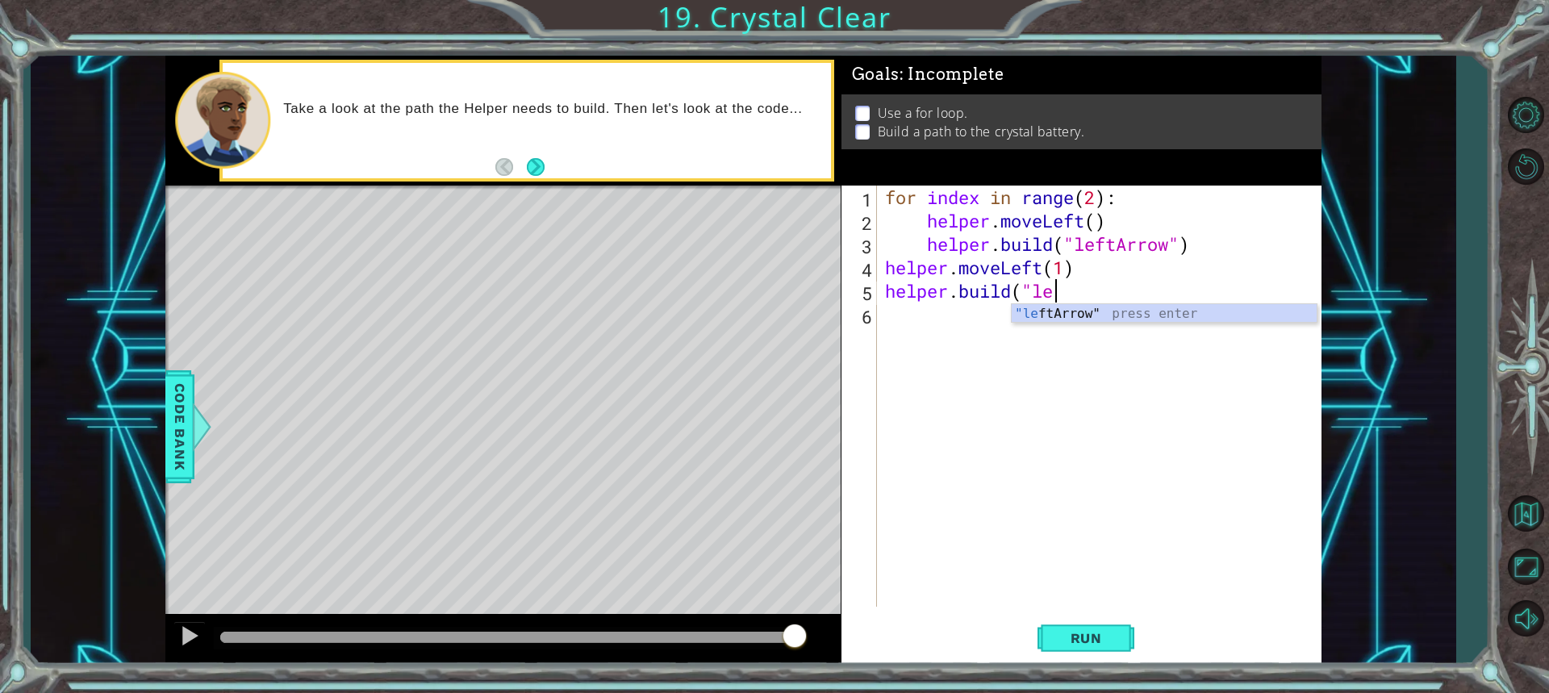
scroll to position [0, 7]
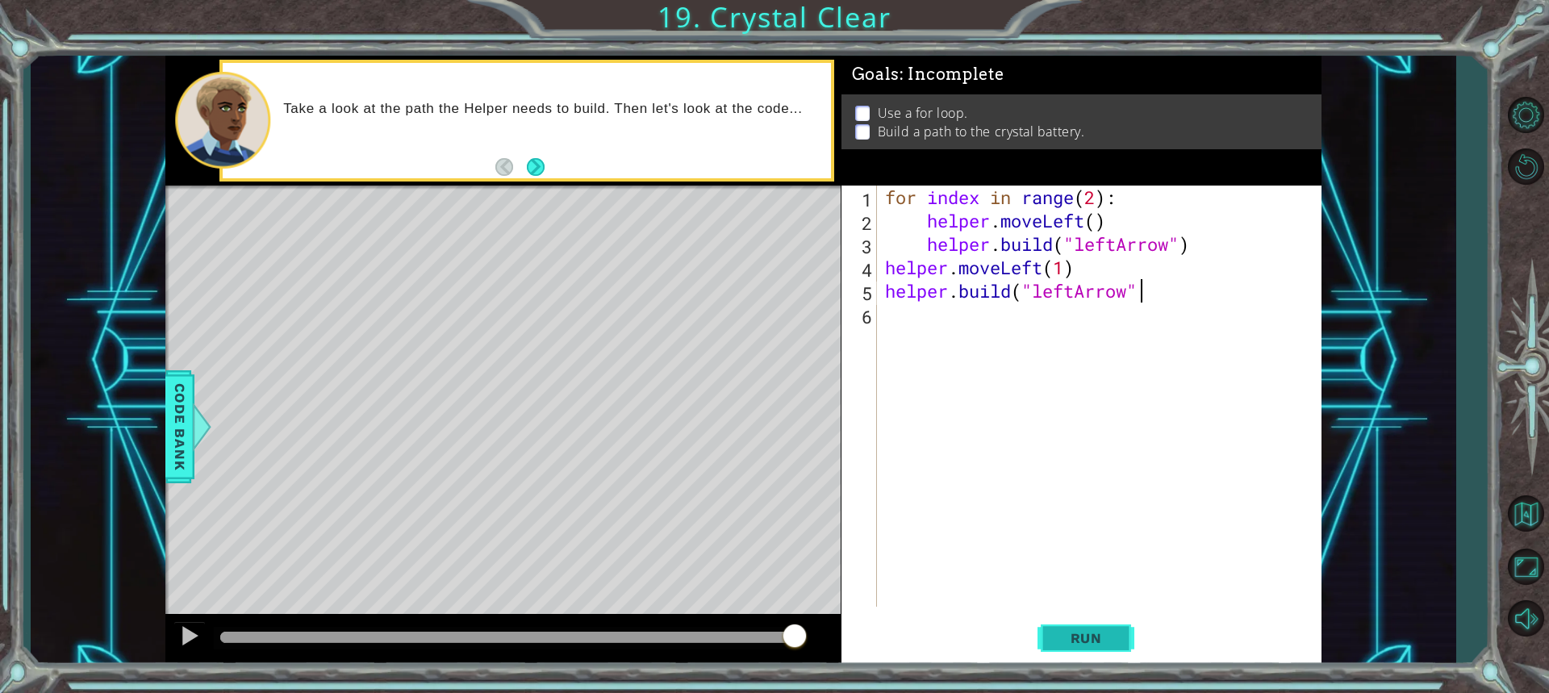
click at [1064, 642] on span "Run" at bounding box center [1087, 638] width 64 height 16
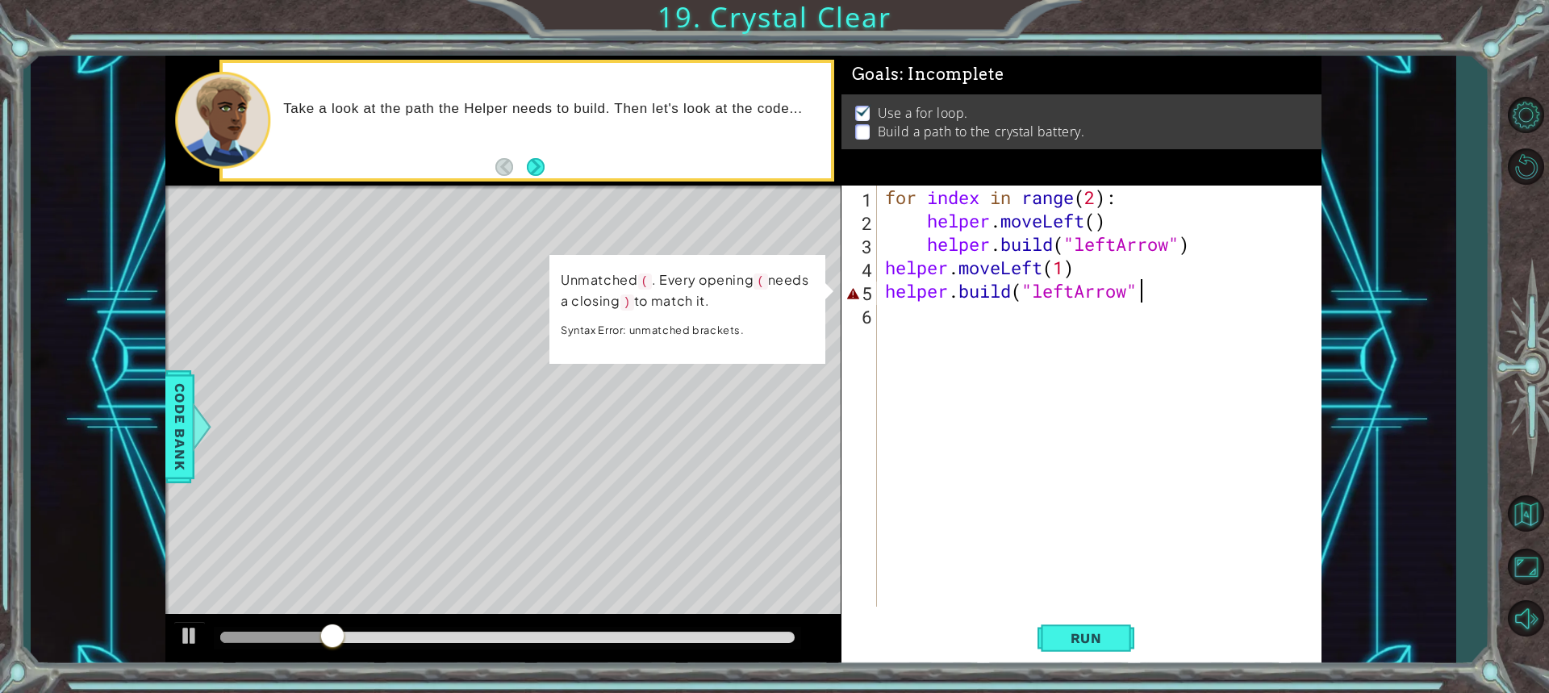
scroll to position [0, 11]
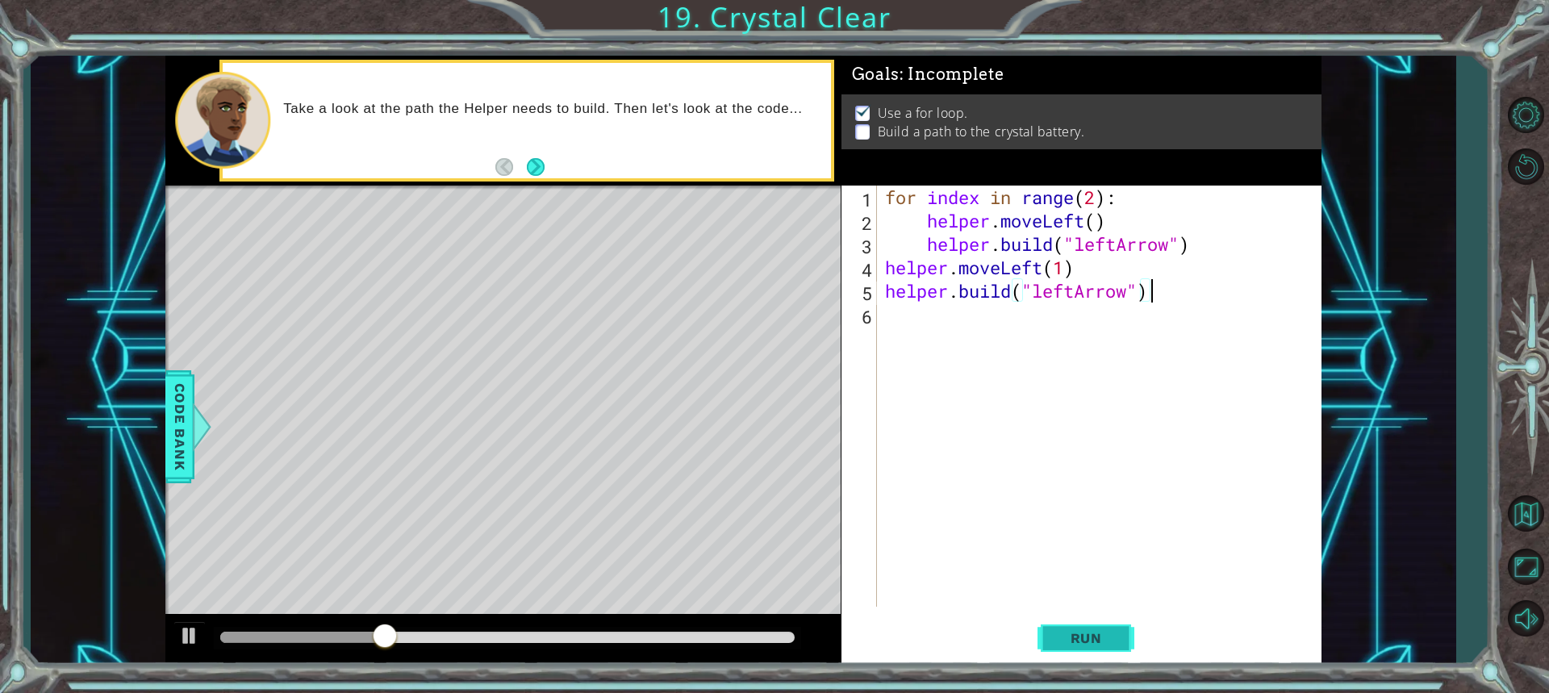
type textarea "[DOMAIN_NAME]("leftArrow")"
click at [1092, 640] on span "Run" at bounding box center [1087, 638] width 64 height 16
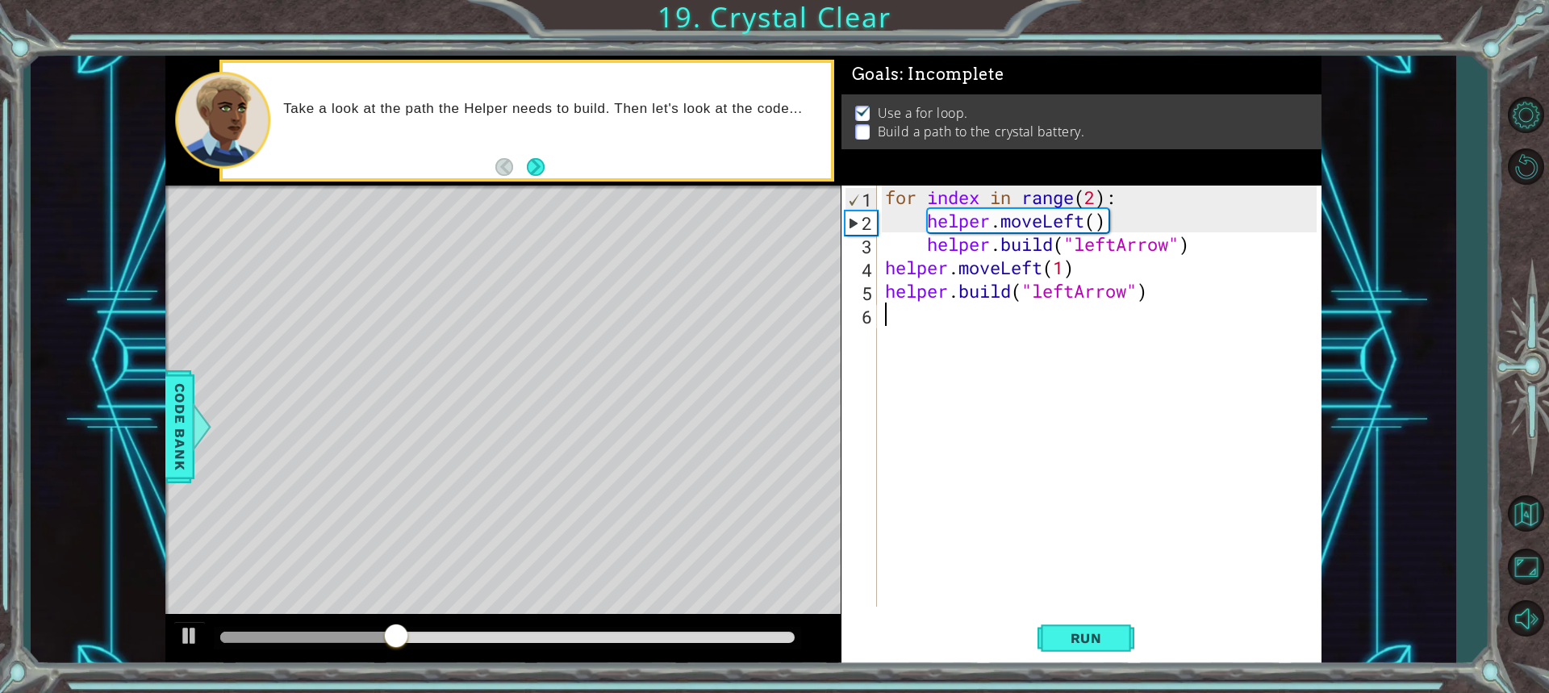
click at [893, 315] on div "for index in range ( 2 ) : helper . moveLeft ( ) helper . build ( "leftArrow" )…" at bounding box center [1103, 420] width 443 height 468
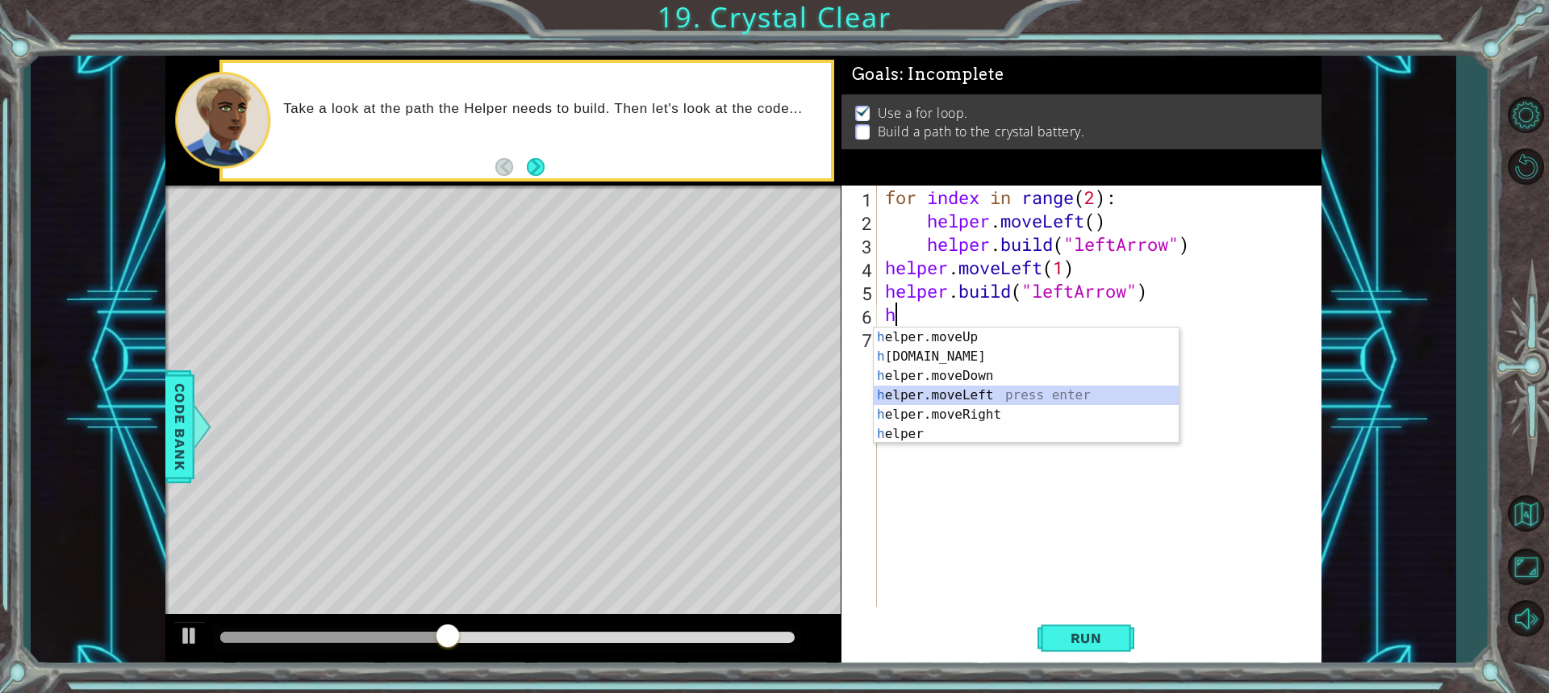
click at [957, 390] on div "h elper.moveUp press enter h [DOMAIN_NAME] press enter h elper.moveDown press e…" at bounding box center [1026, 405] width 305 height 155
type textarea "helper.moveLeft(1)"
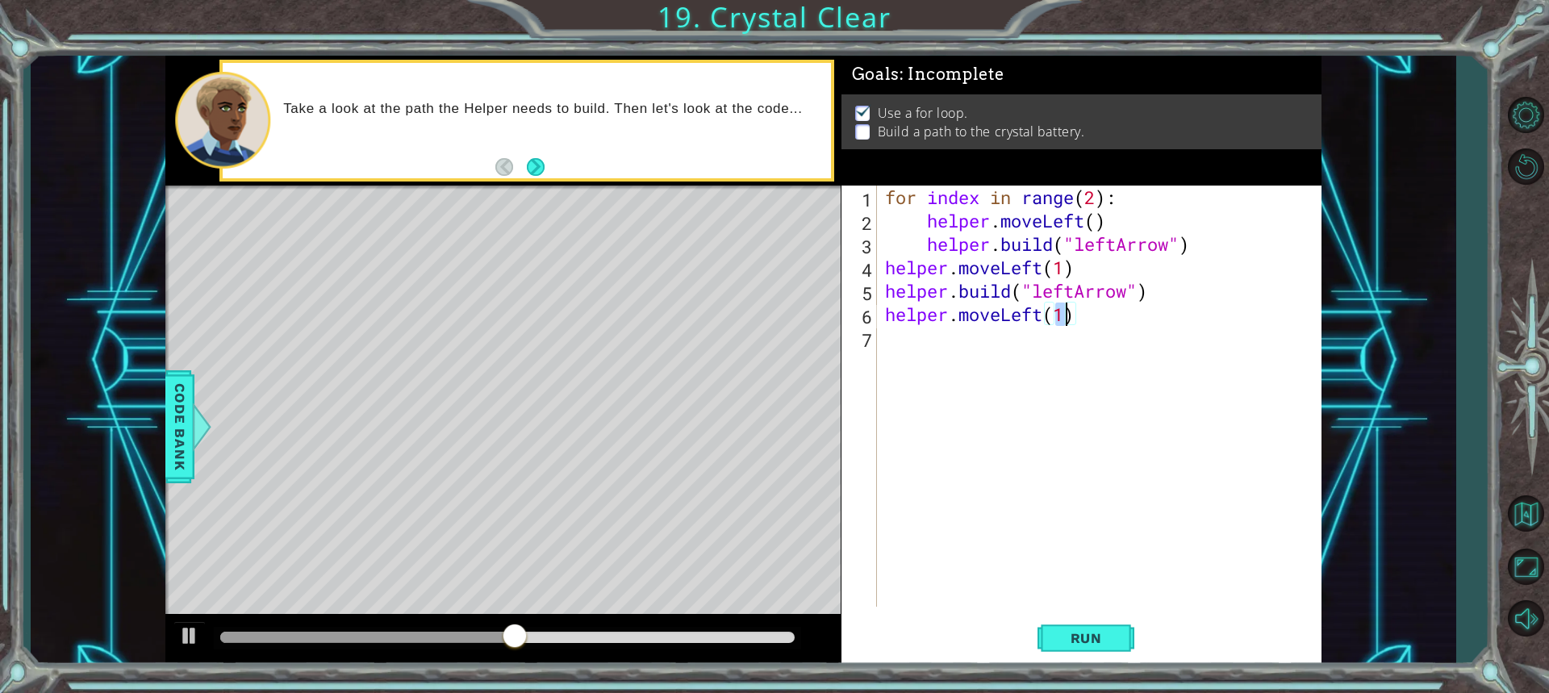
click at [906, 345] on div "for index in range ( 2 ) : helper . moveLeft ( ) helper . build ( "leftArrow" )…" at bounding box center [1103, 420] width 443 height 468
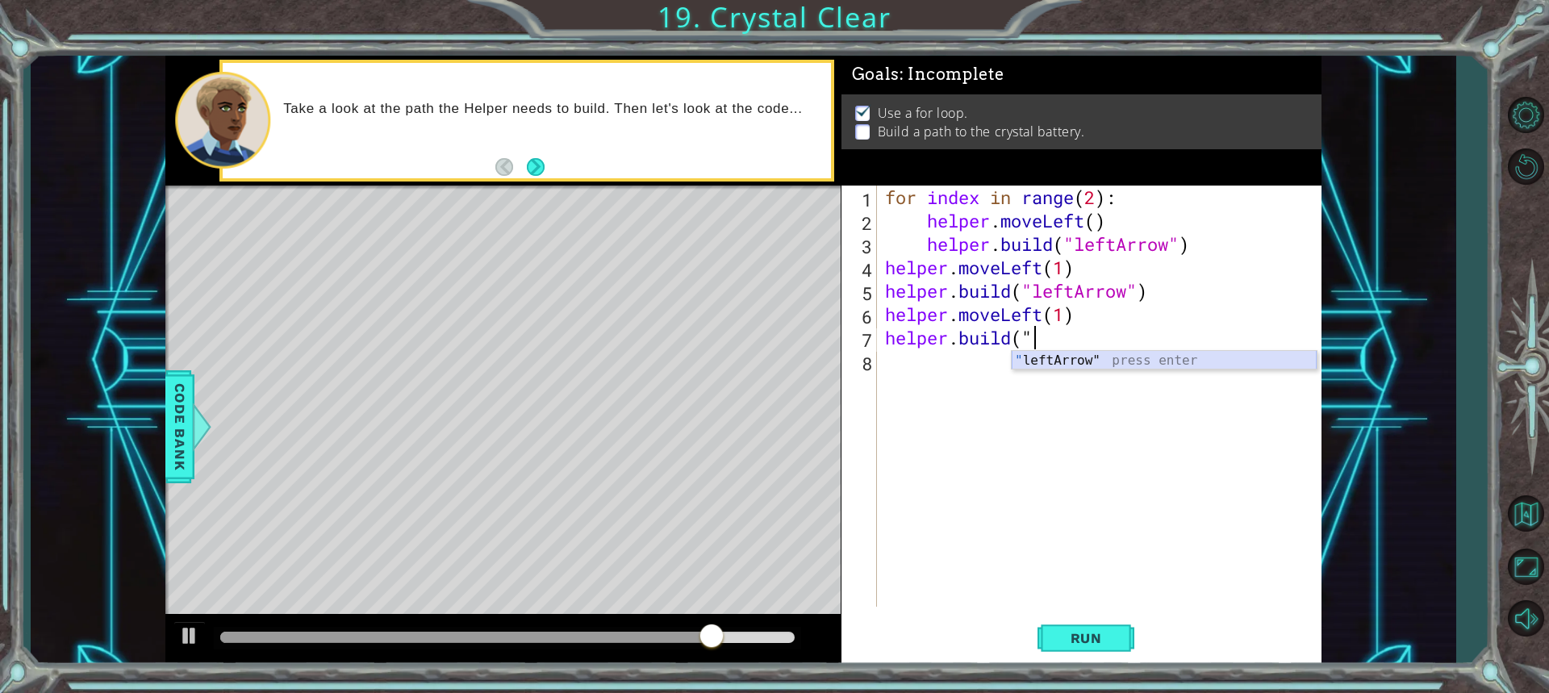
click at [1049, 365] on div "" leftArrow" press enter" at bounding box center [1164, 380] width 305 height 58
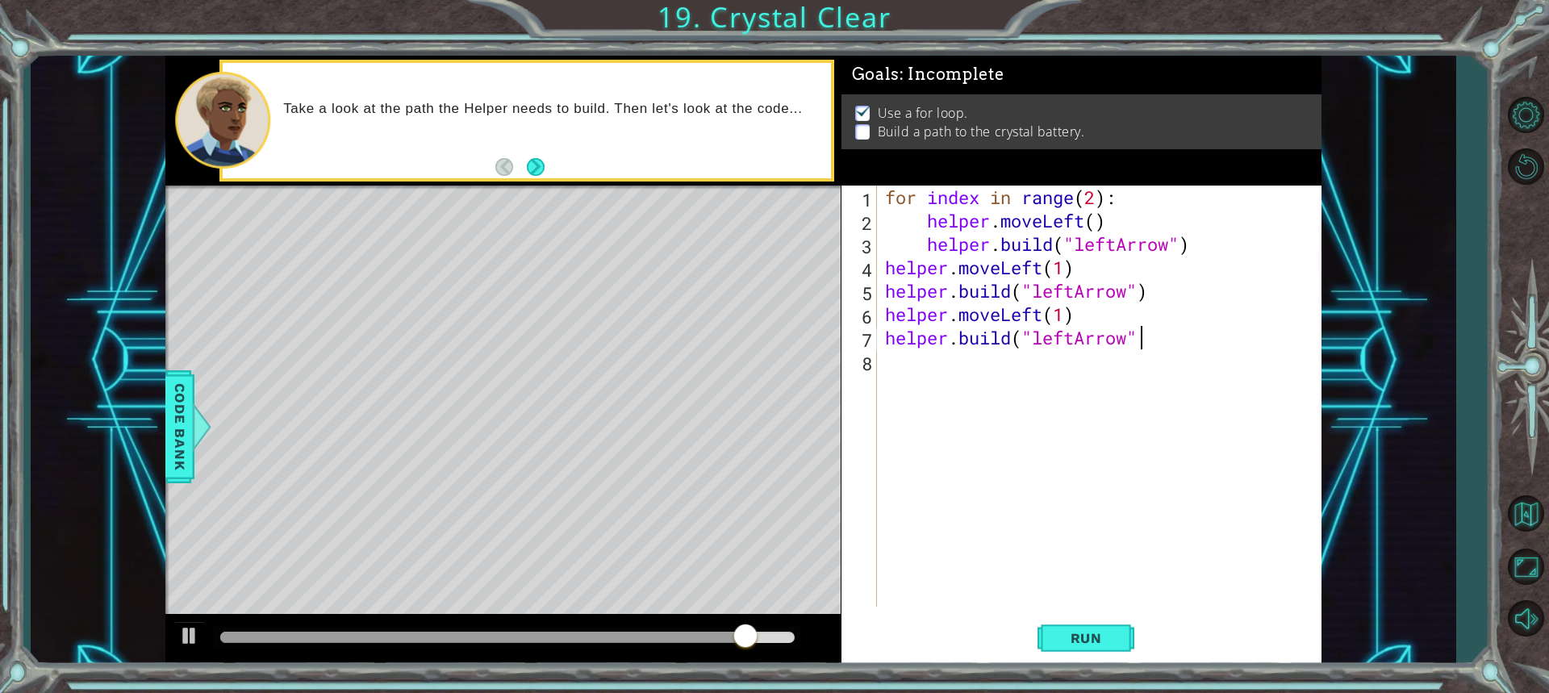
scroll to position [0, 11]
type textarea "[DOMAIN_NAME]("leftArrow")"
click at [1107, 634] on span "Run" at bounding box center [1087, 638] width 64 height 16
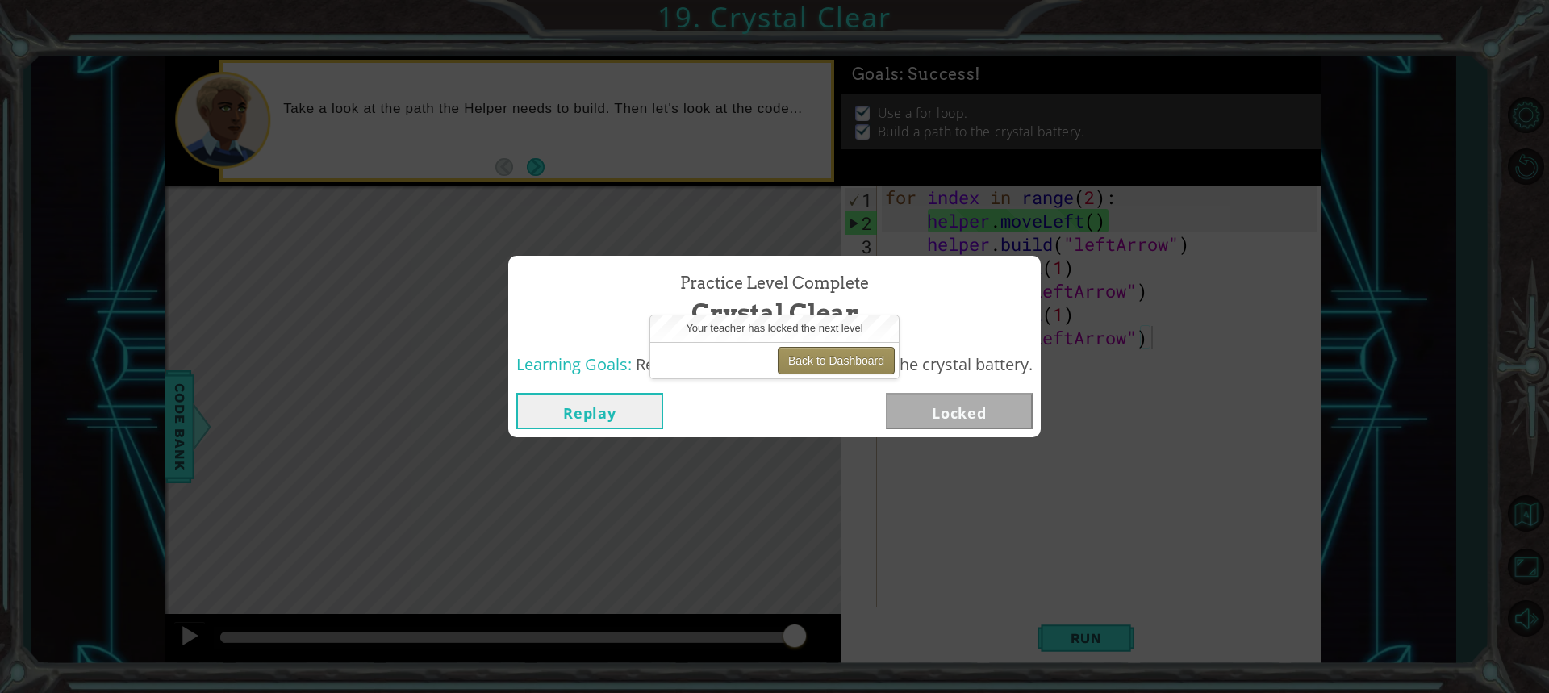
click at [803, 353] on button "Back to Dashboard" at bounding box center [836, 360] width 117 height 27
